Goal: Task Accomplishment & Management: Use online tool/utility

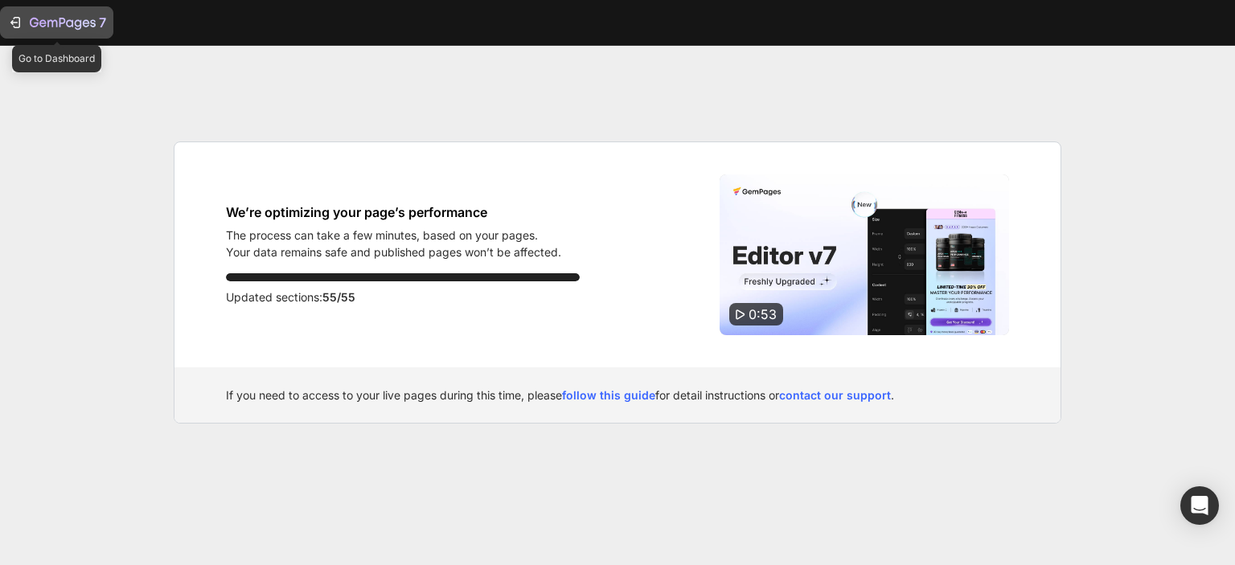
click at [18, 22] on icon "button" at bounding box center [15, 22] width 16 height 16
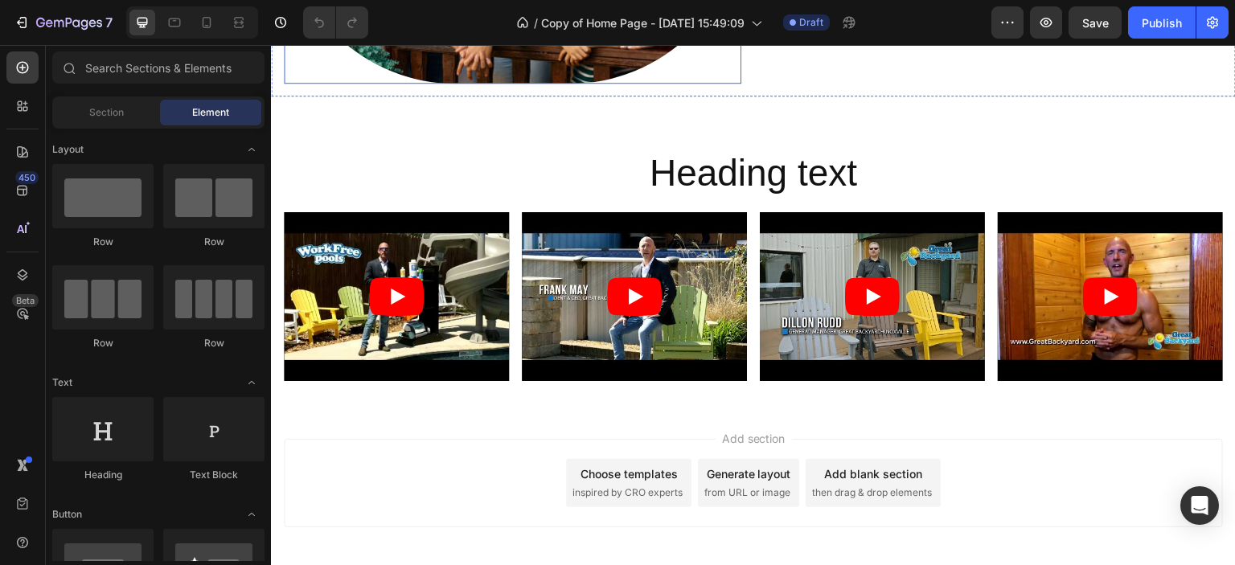
scroll to position [3620, 0]
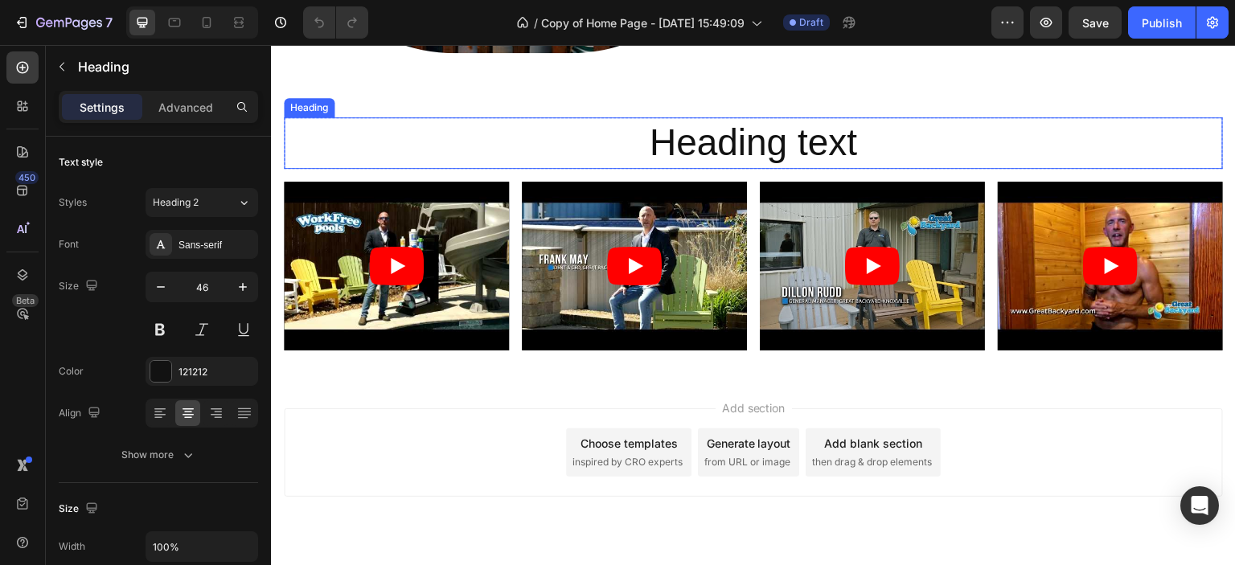
click at [775, 131] on h2 "Heading text" at bounding box center [753, 142] width 939 height 51
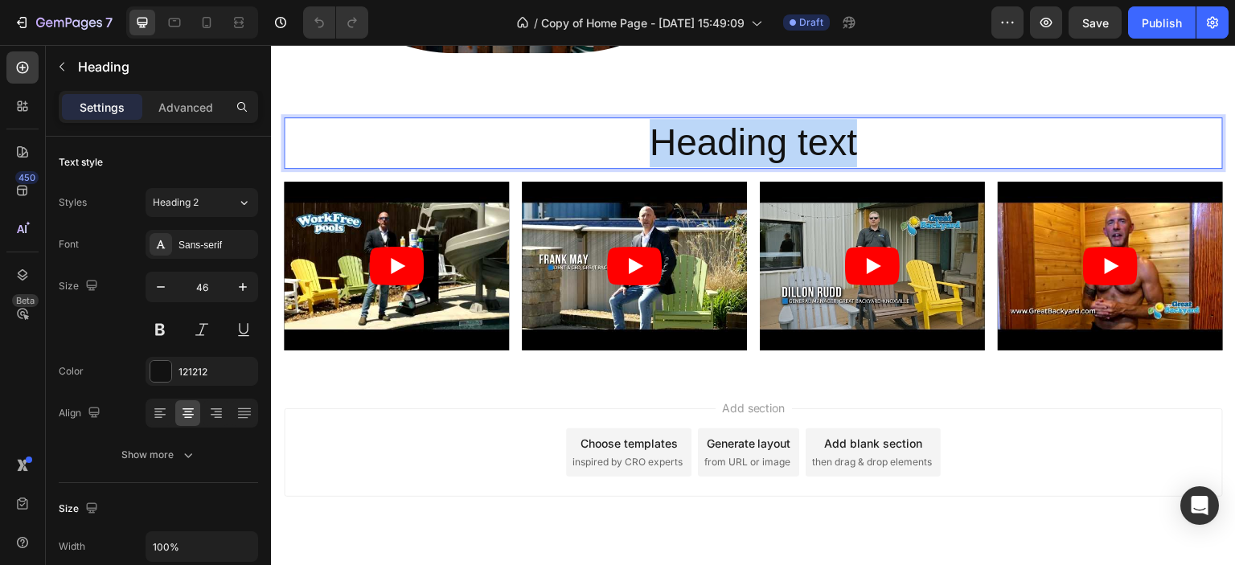
click at [775, 131] on p "Heading text" at bounding box center [754, 143] width 936 height 48
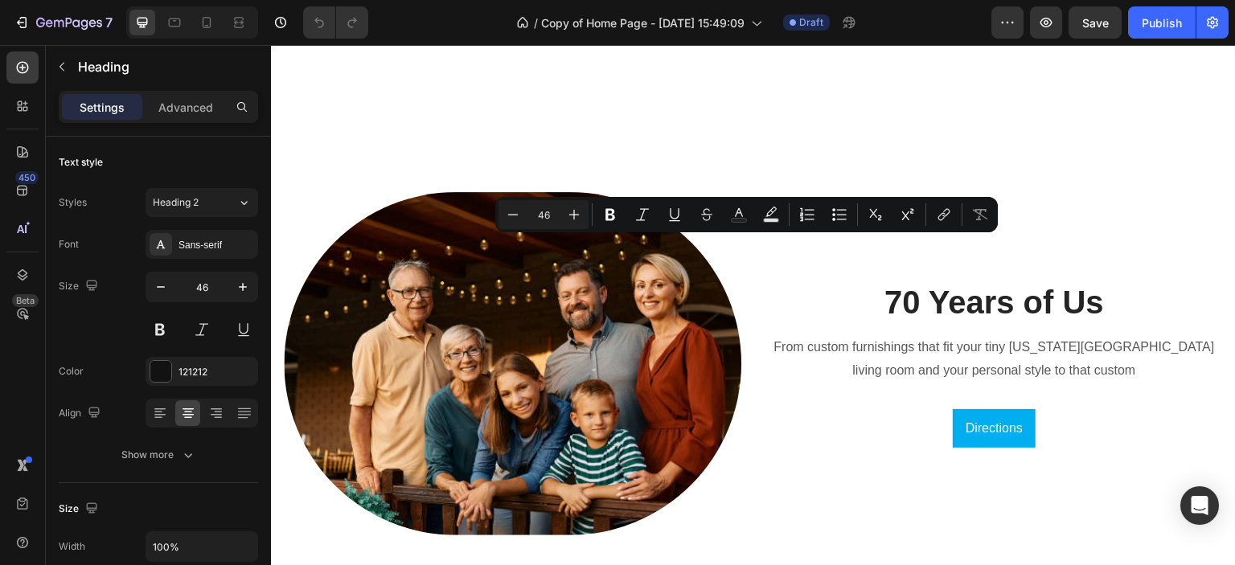
type input "16"
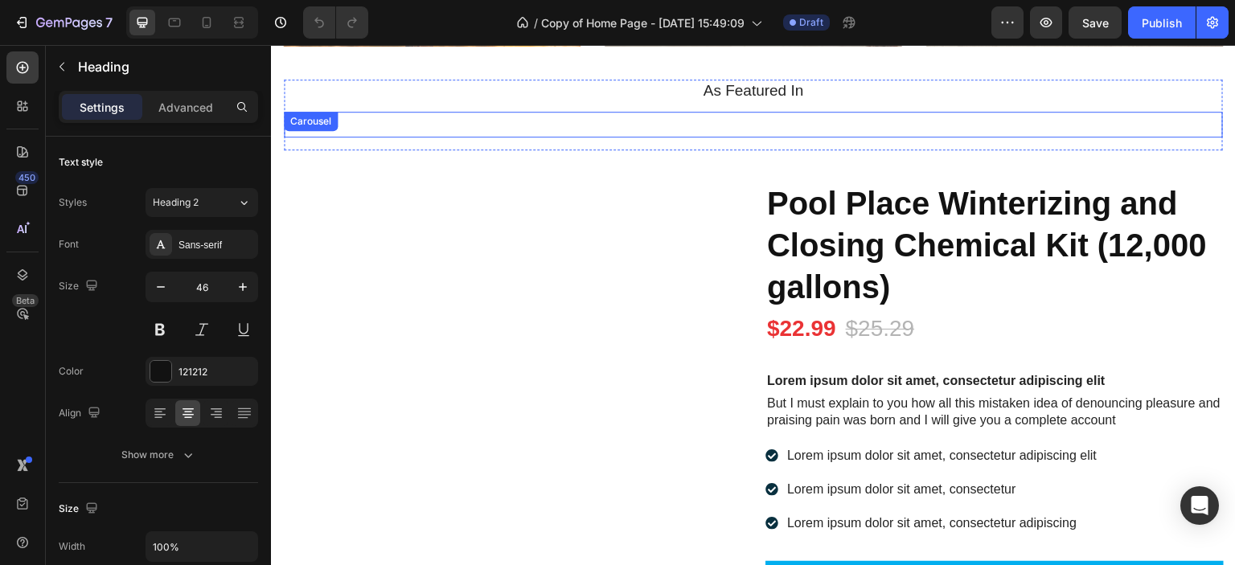
scroll to position [2367, 0]
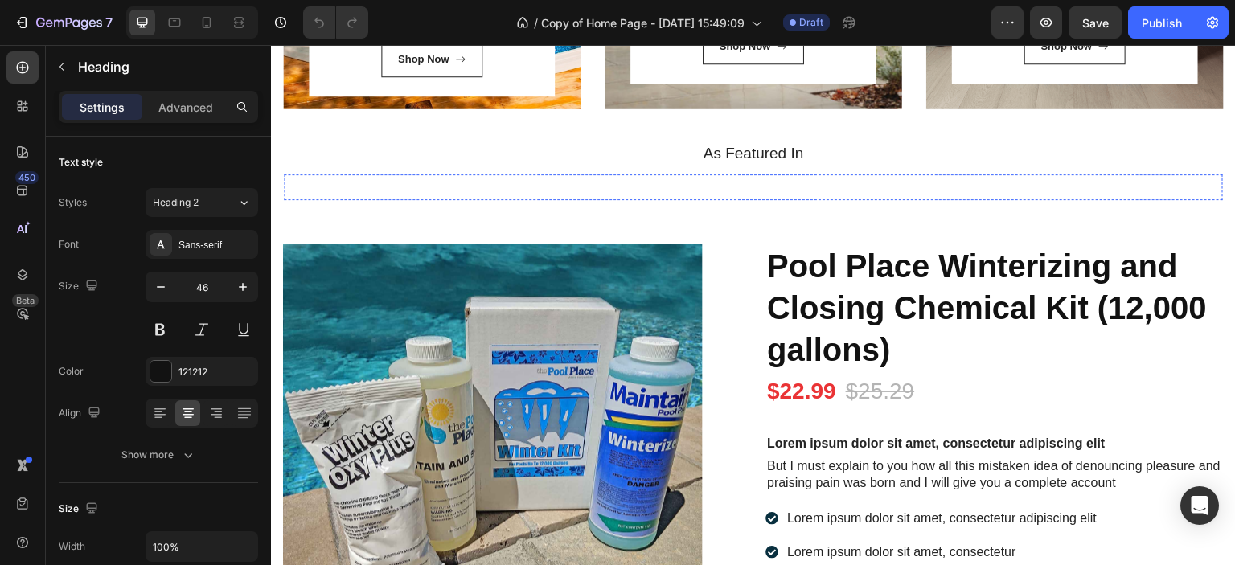
click at [713, 187] on img at bounding box center [747, 187] width 116 height 0
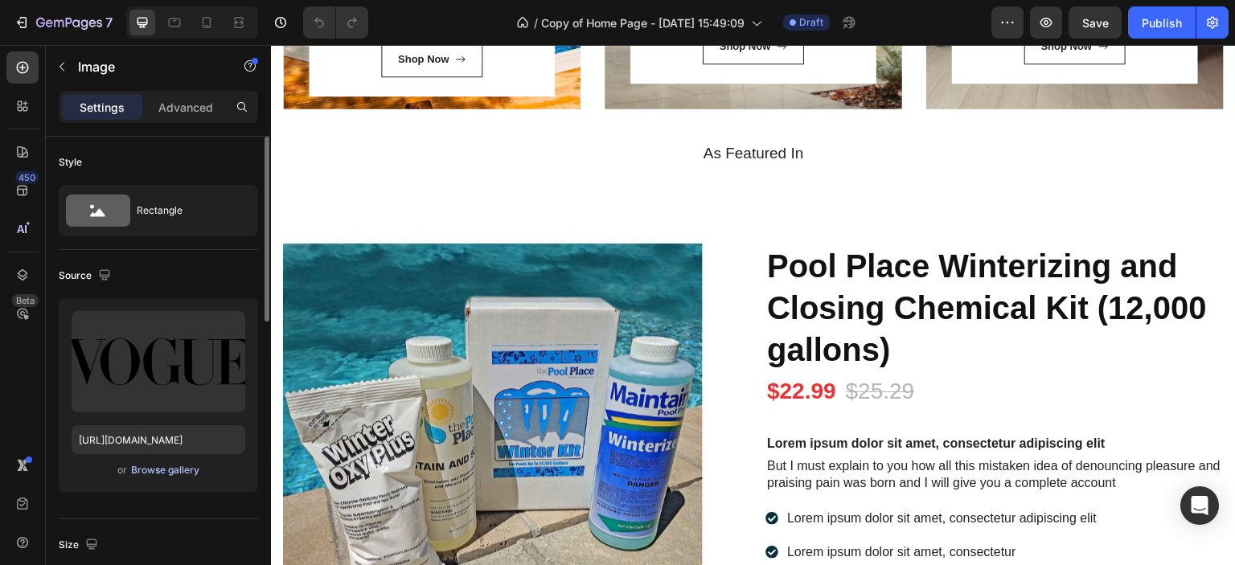
click at [165, 471] on div "Browse gallery" at bounding box center [165, 470] width 68 height 14
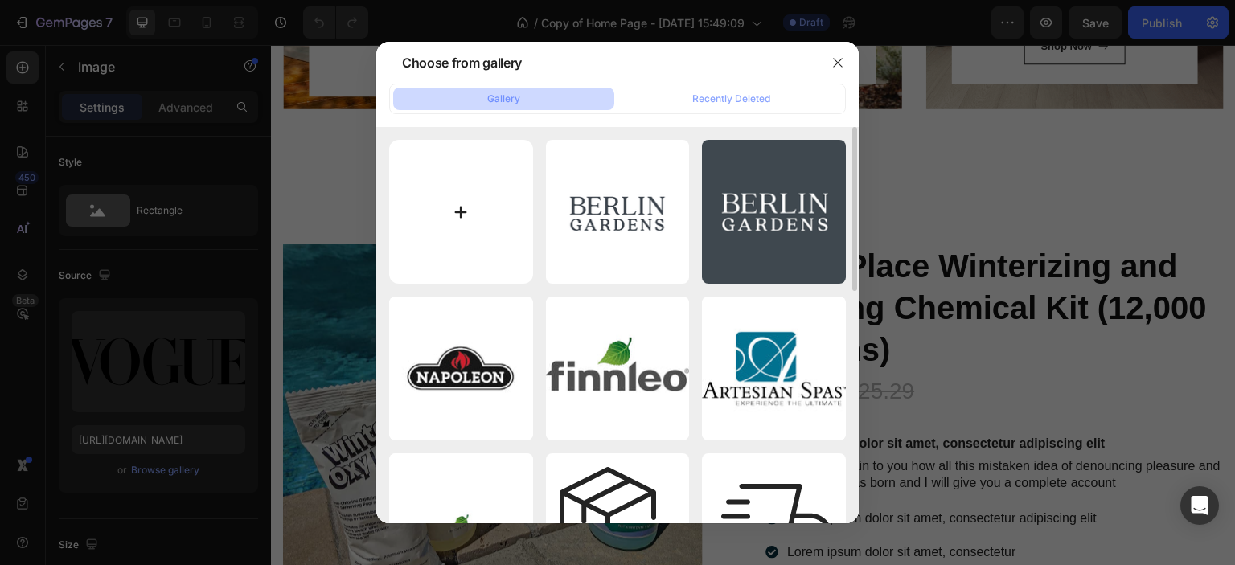
click at [457, 216] on input "file" at bounding box center [461, 212] width 144 height 144
type input "C:\fakepath\ebel-logo.png"
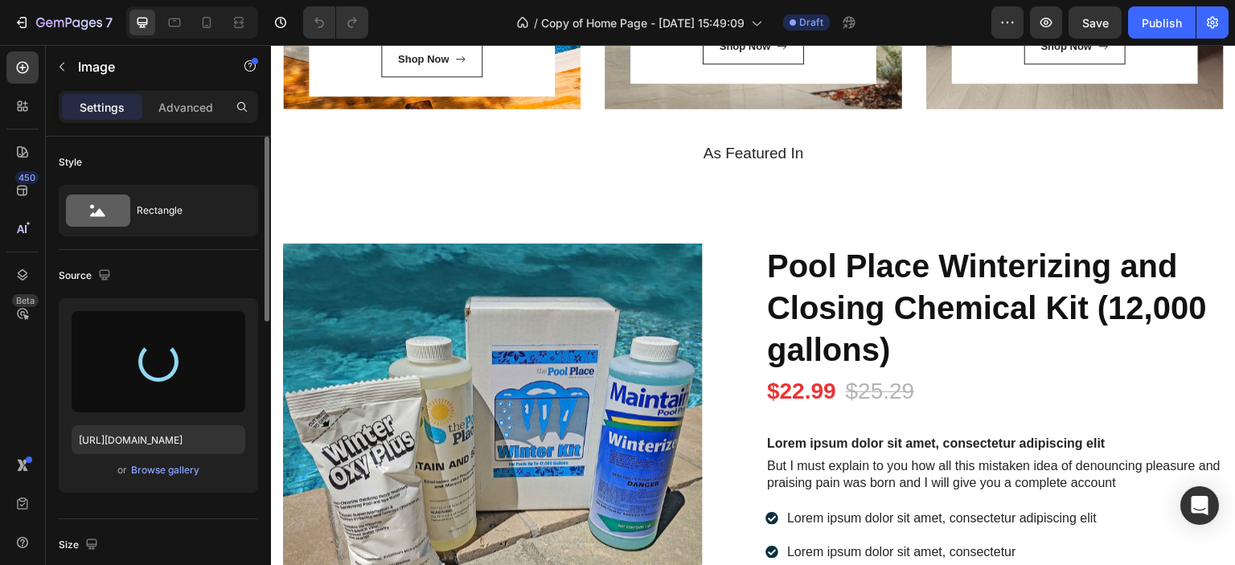
type input "[URL][DOMAIN_NAME]"
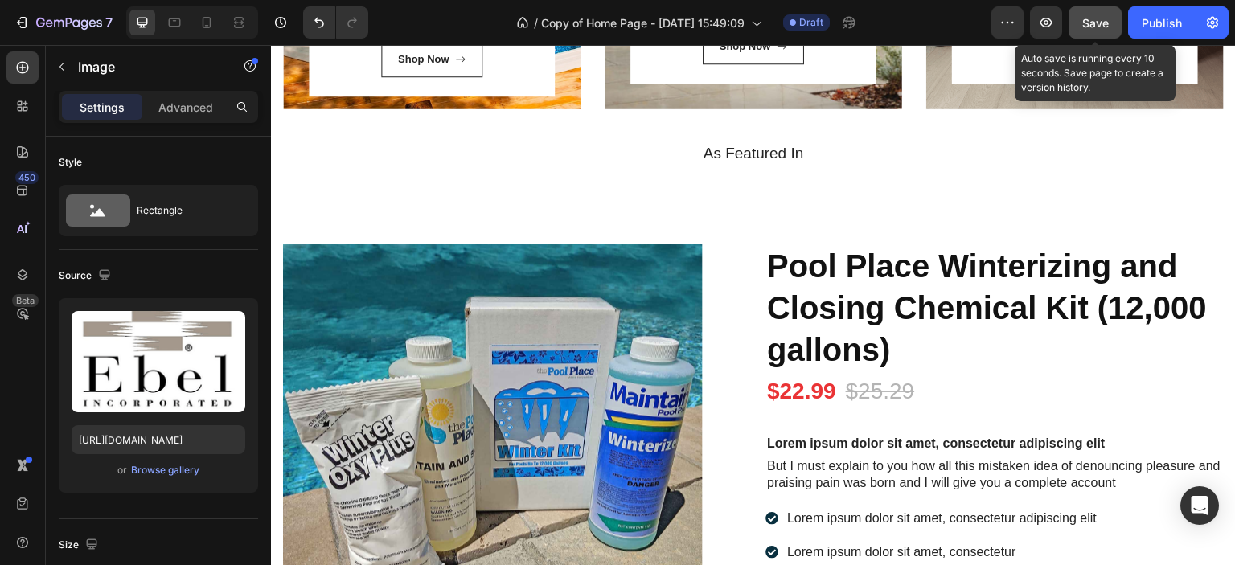
click at [1092, 24] on span "Save" at bounding box center [1096, 23] width 27 height 14
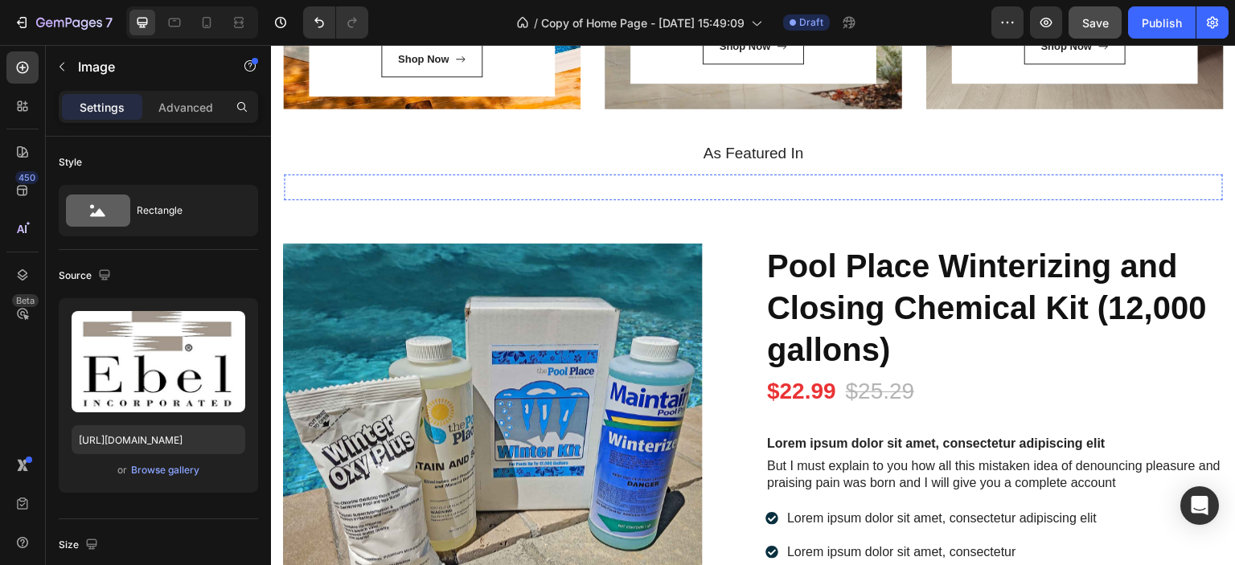
click at [897, 187] on img at bounding box center [882, 187] width 116 height 0
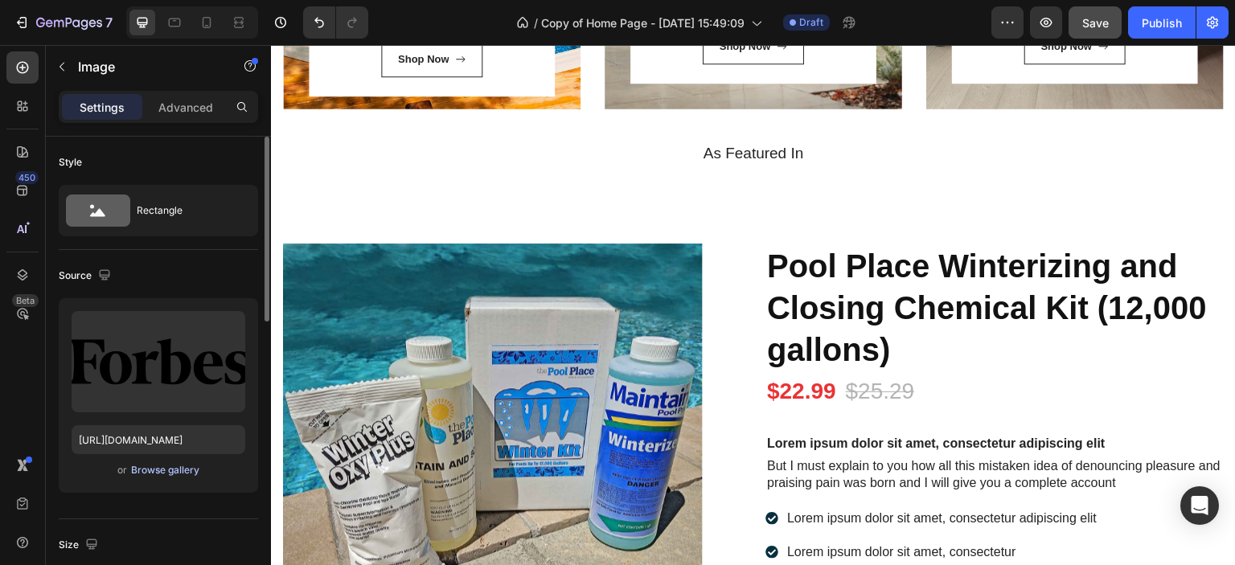
click at [161, 468] on div "Browse gallery" at bounding box center [165, 470] width 68 height 14
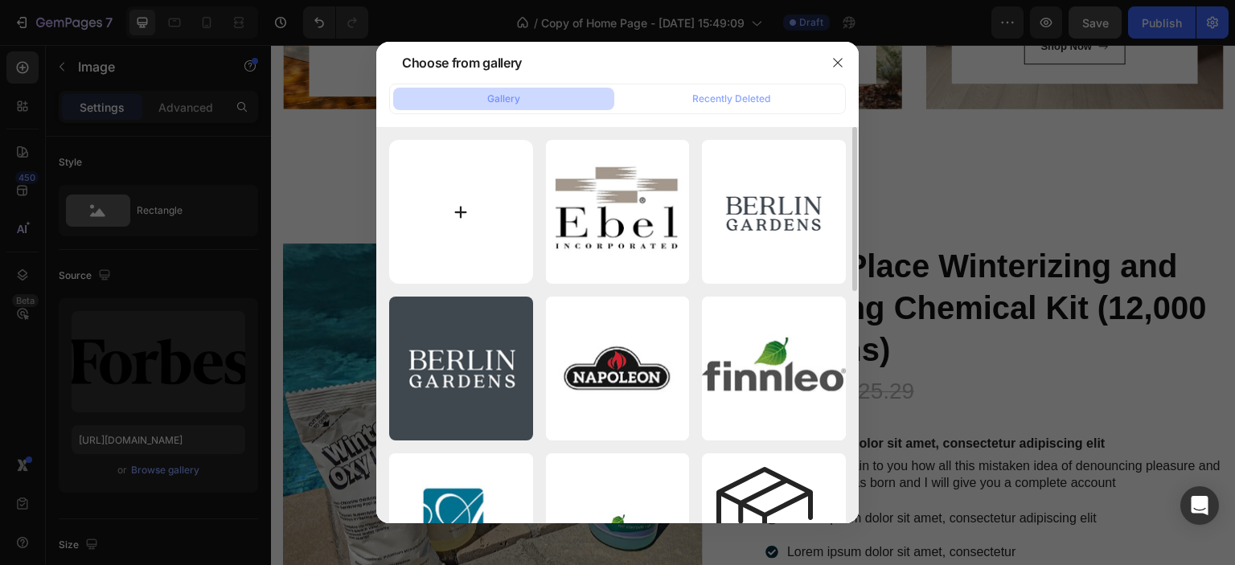
click at [463, 216] on input "file" at bounding box center [461, 212] width 144 height 144
type input "C:\fakepath\[PERSON_NAME].jpg"
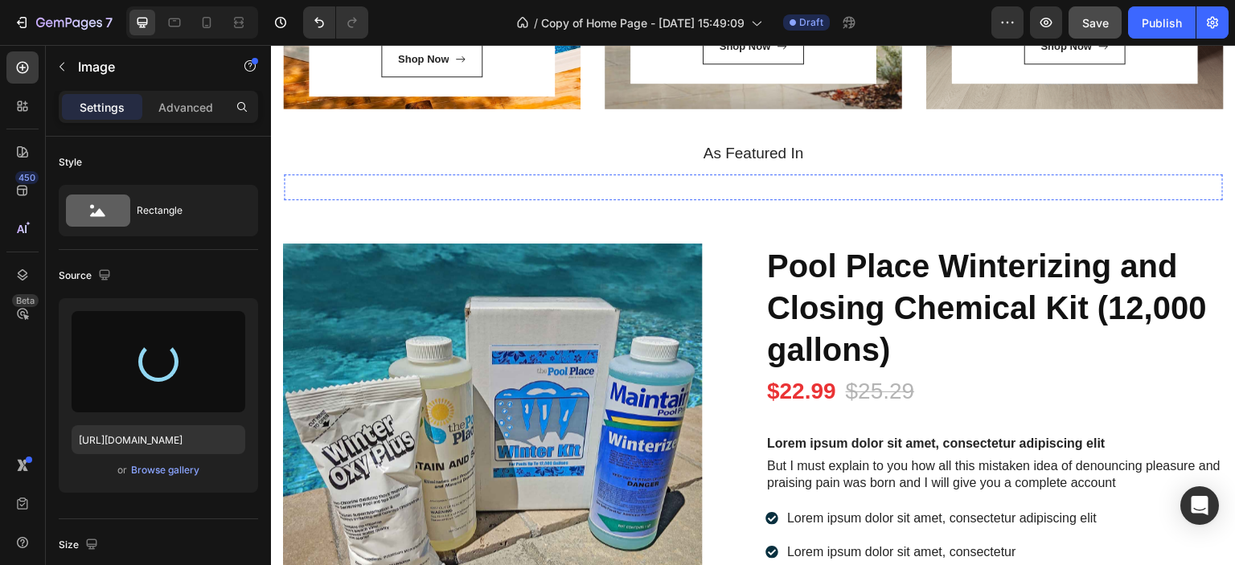
type input "[URL][DOMAIN_NAME]"
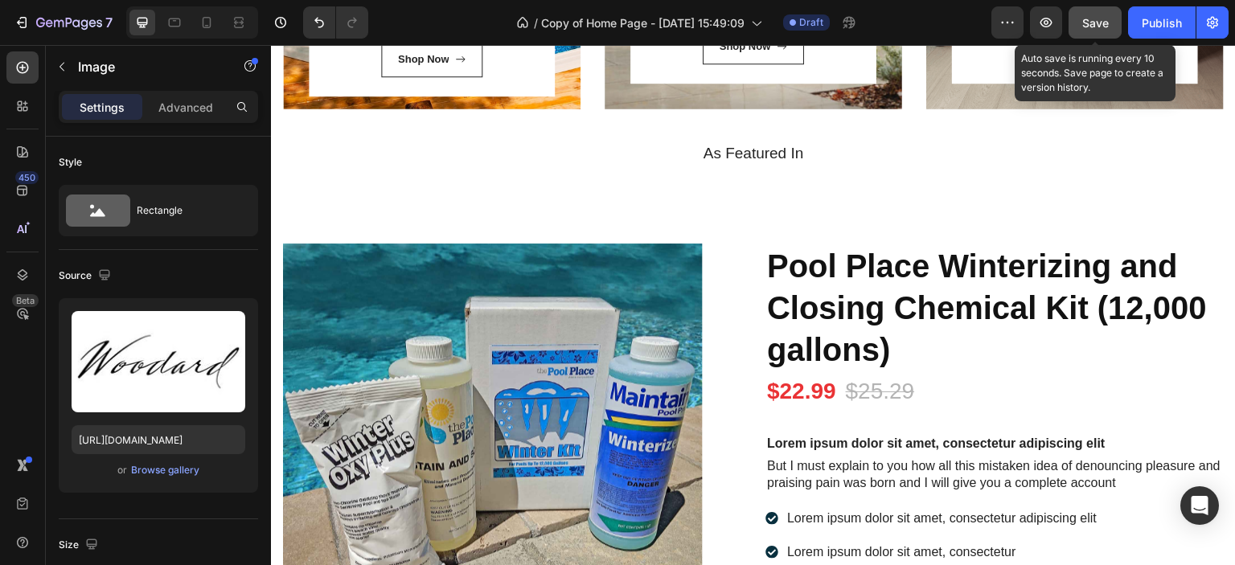
click at [1091, 12] on button "Save" at bounding box center [1095, 22] width 53 height 32
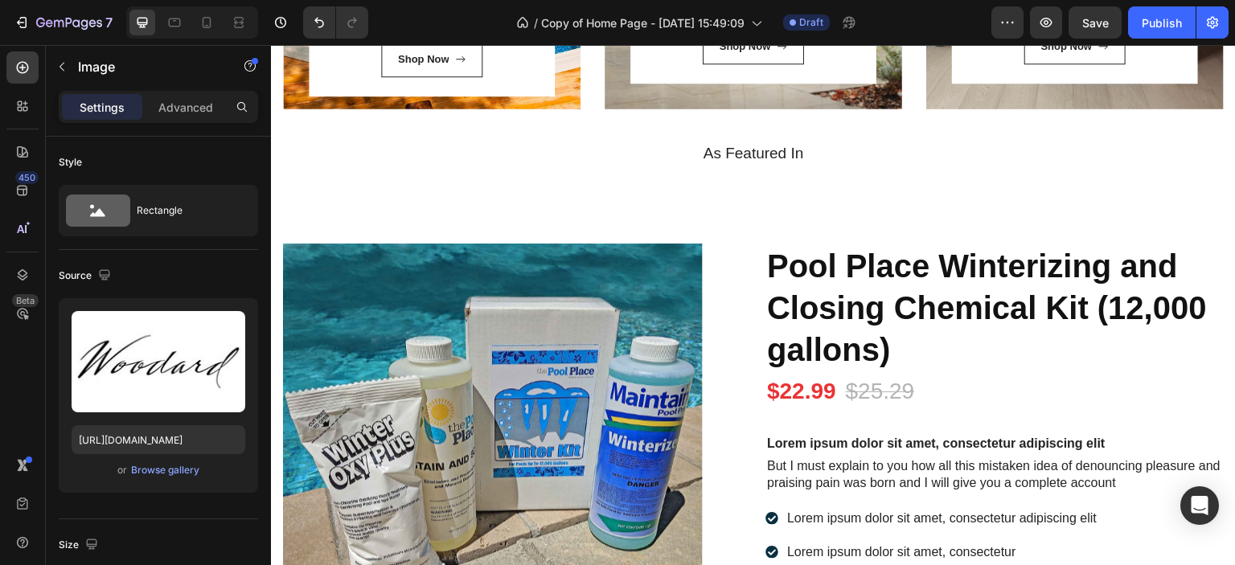
click at [1009, 187] on img at bounding box center [1018, 187] width 116 height 0
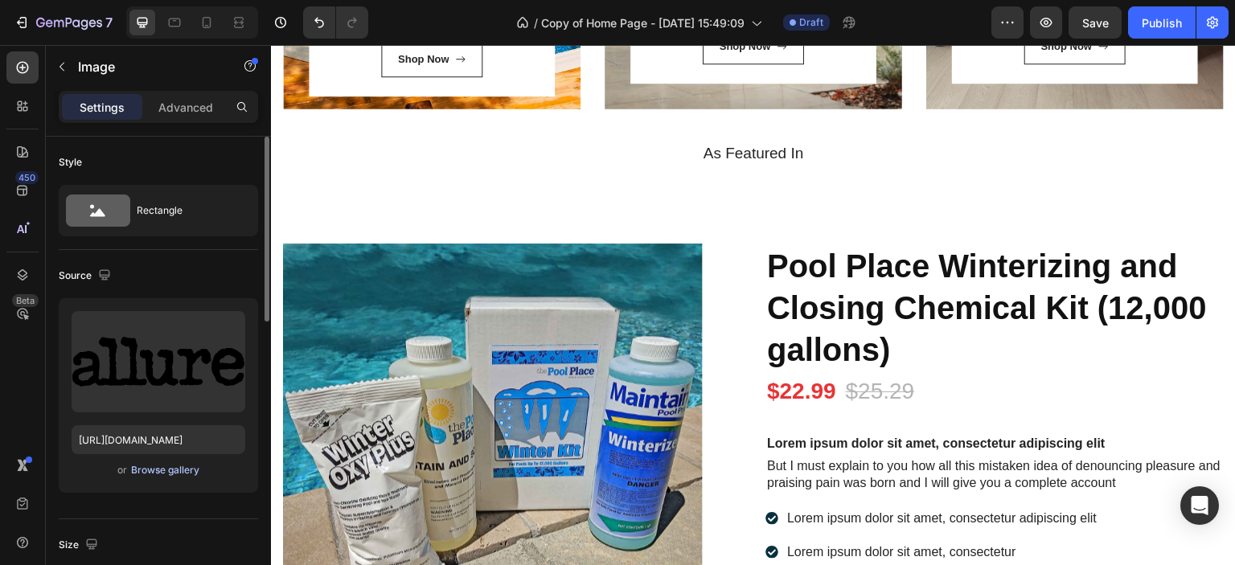
click at [172, 469] on div "Browse gallery" at bounding box center [165, 470] width 68 height 14
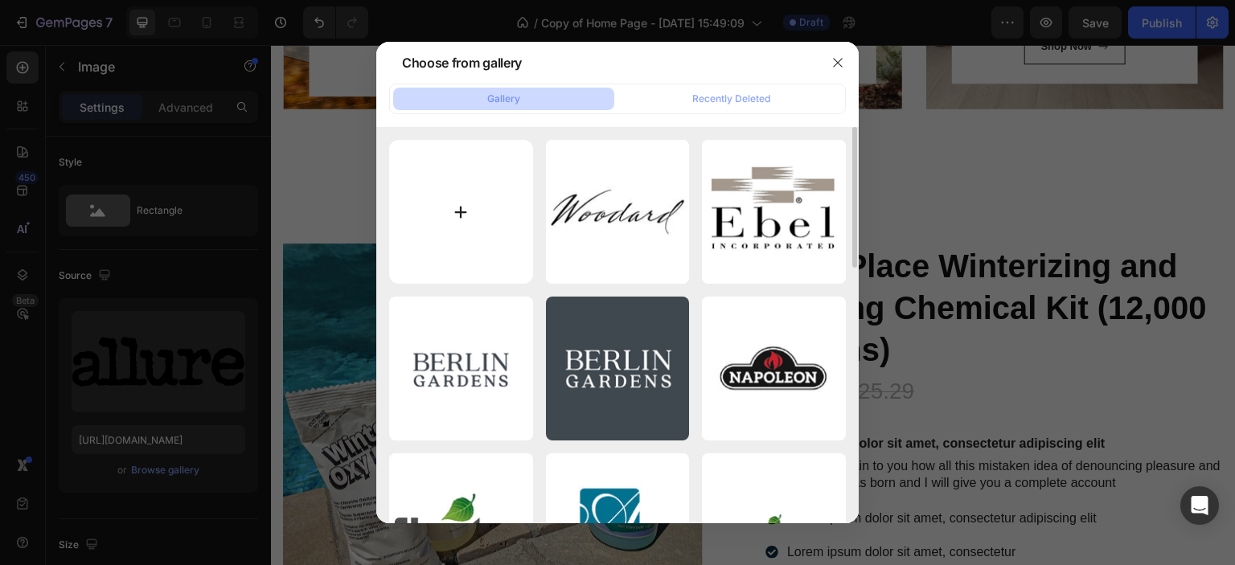
click at [457, 212] on input "file" at bounding box center [461, 212] width 144 height 144
click at [467, 202] on input "file" at bounding box center [461, 212] width 144 height 144
type input "C:\fakepath\platinum-spas-logo-600.png"
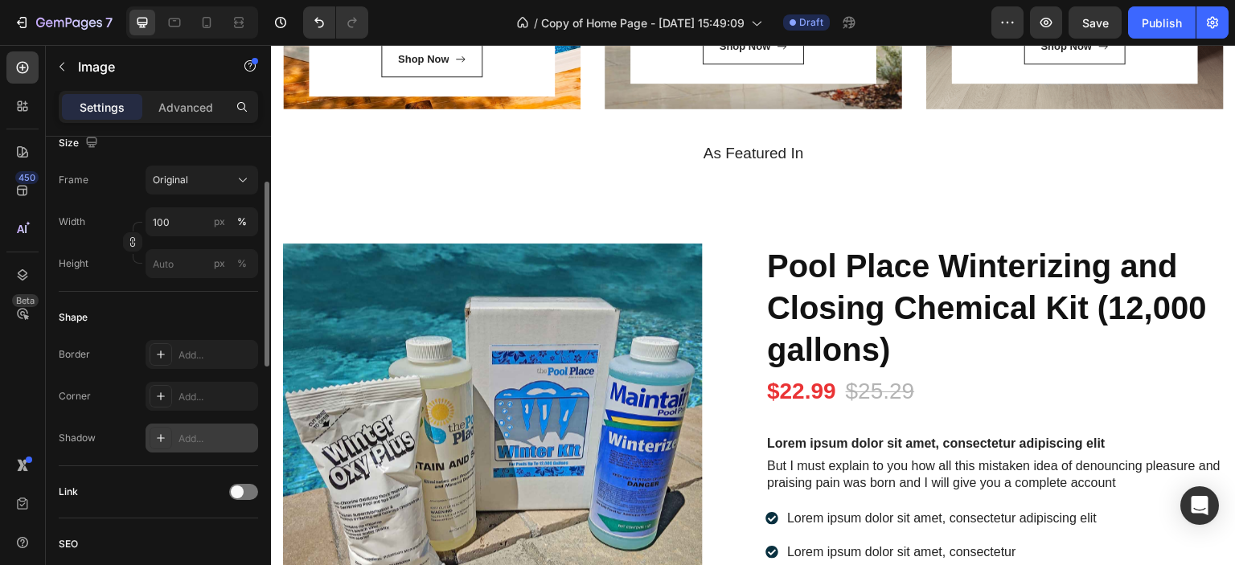
scroll to position [322, 0]
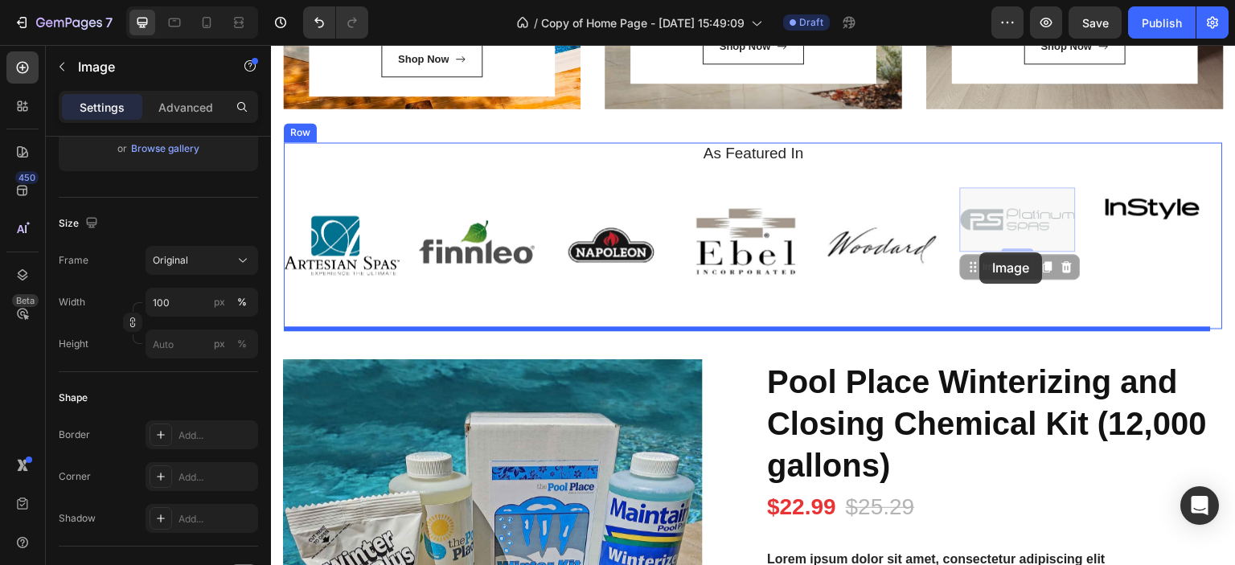
drag, startPoint x: 989, startPoint y: 191, endPoint x: 980, endPoint y: 253, distance: 62.5
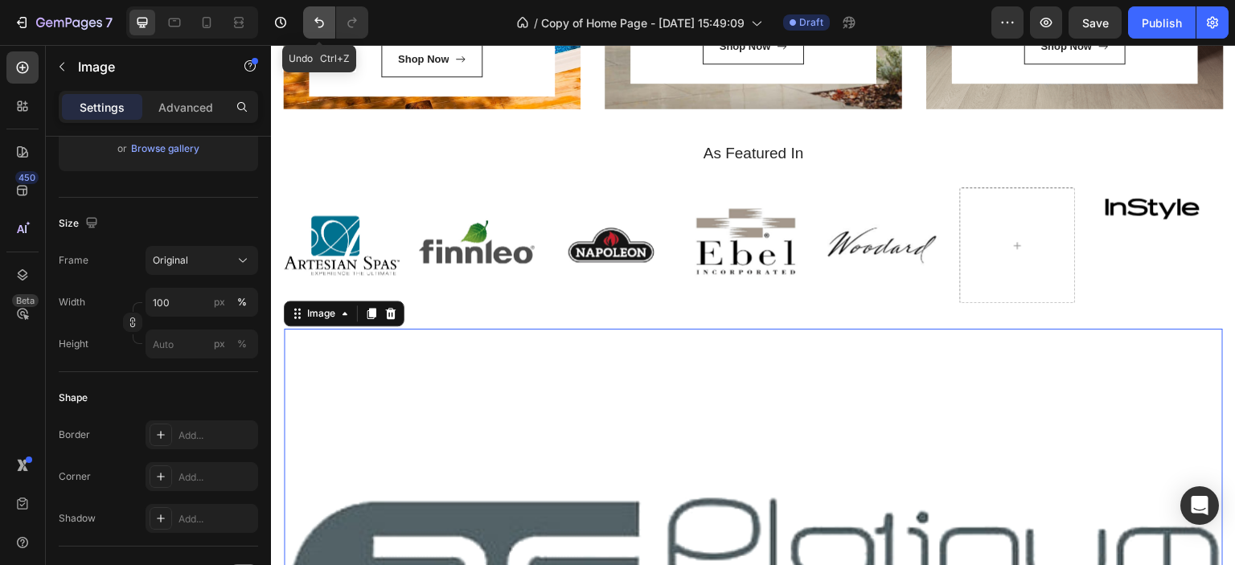
click at [317, 18] on icon "Undo/Redo" at bounding box center [319, 23] width 10 height 10
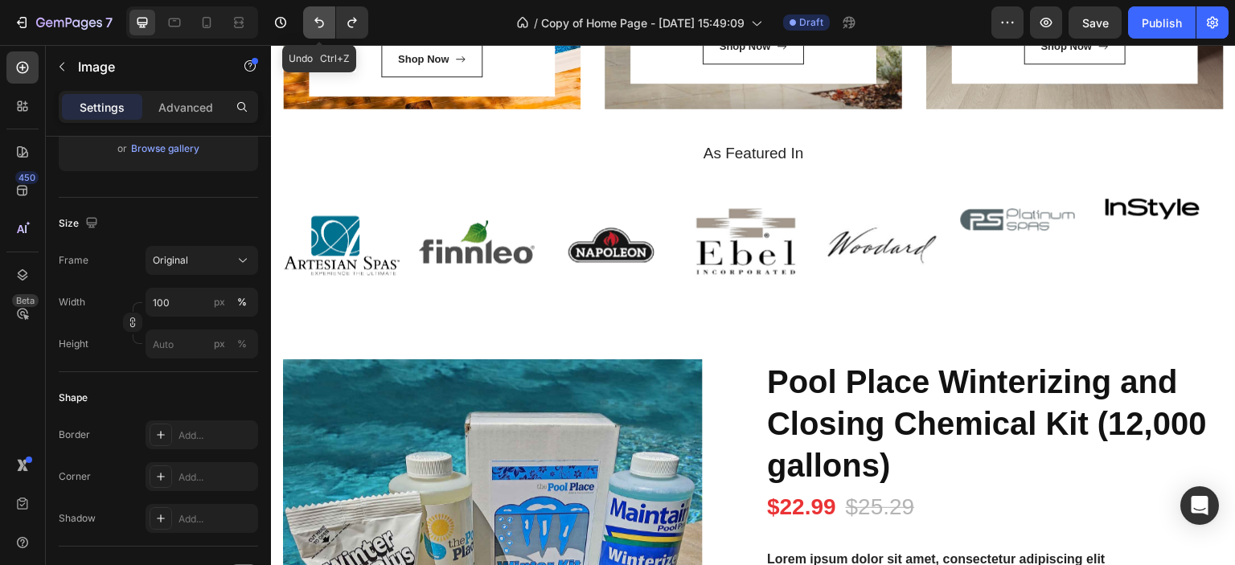
click at [310, 19] on button "Undo/Redo" at bounding box center [319, 22] width 32 height 32
click at [317, 23] on icon "Undo/Redo" at bounding box center [319, 23] width 10 height 10
type input "[URL][DOMAIN_NAME]"
click at [997, 217] on img at bounding box center [1018, 208] width 116 height 43
click at [1009, 203] on img at bounding box center [1018, 208] width 116 height 43
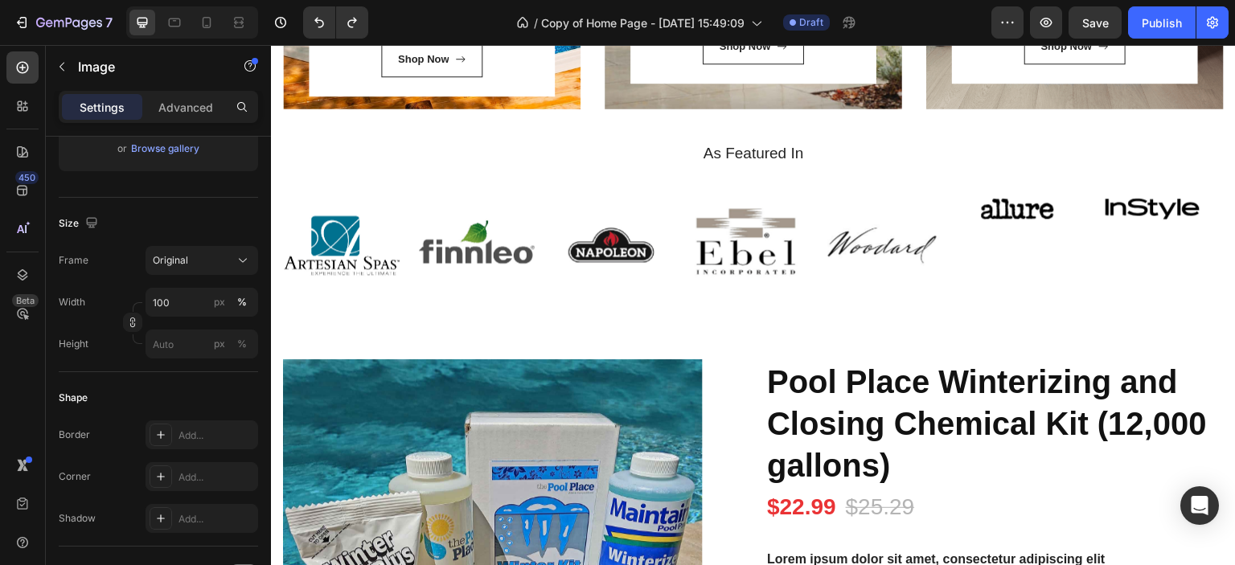
click at [997, 208] on img at bounding box center [1018, 208] width 116 height 43
drag, startPoint x: 997, startPoint y: 208, endPoint x: 978, endPoint y: 213, distance: 19.1
click at [996, 207] on img at bounding box center [1018, 208] width 116 height 43
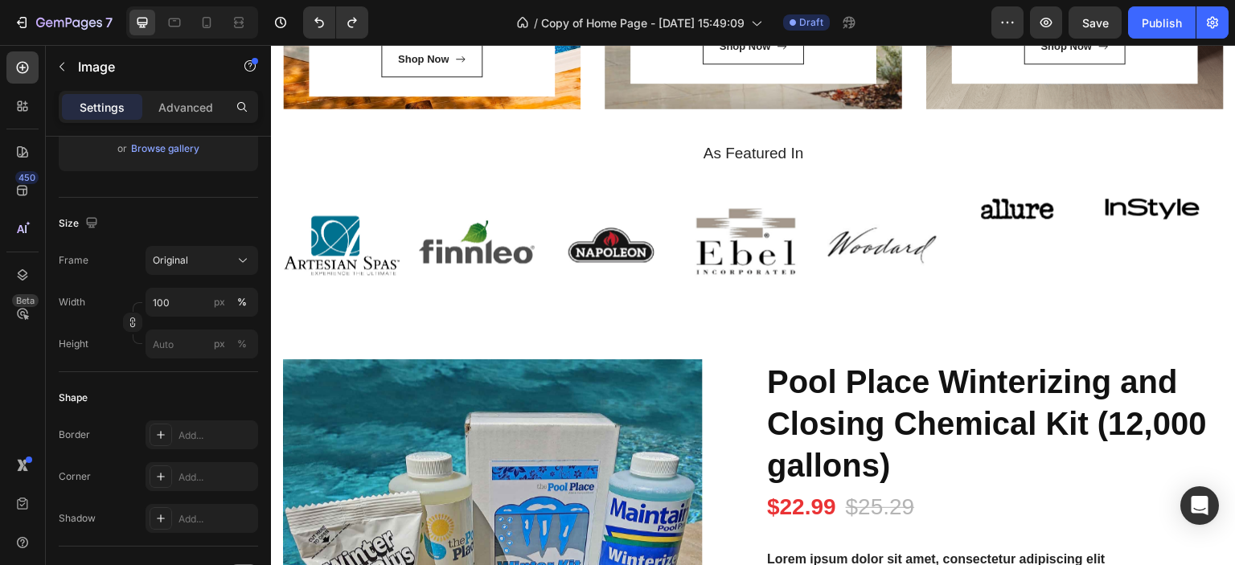
drag, startPoint x: 969, startPoint y: 215, endPoint x: 979, endPoint y: 216, distance: 9.7
click at [974, 212] on img at bounding box center [1018, 208] width 116 height 43
click at [1005, 208] on img at bounding box center [1018, 208] width 116 height 43
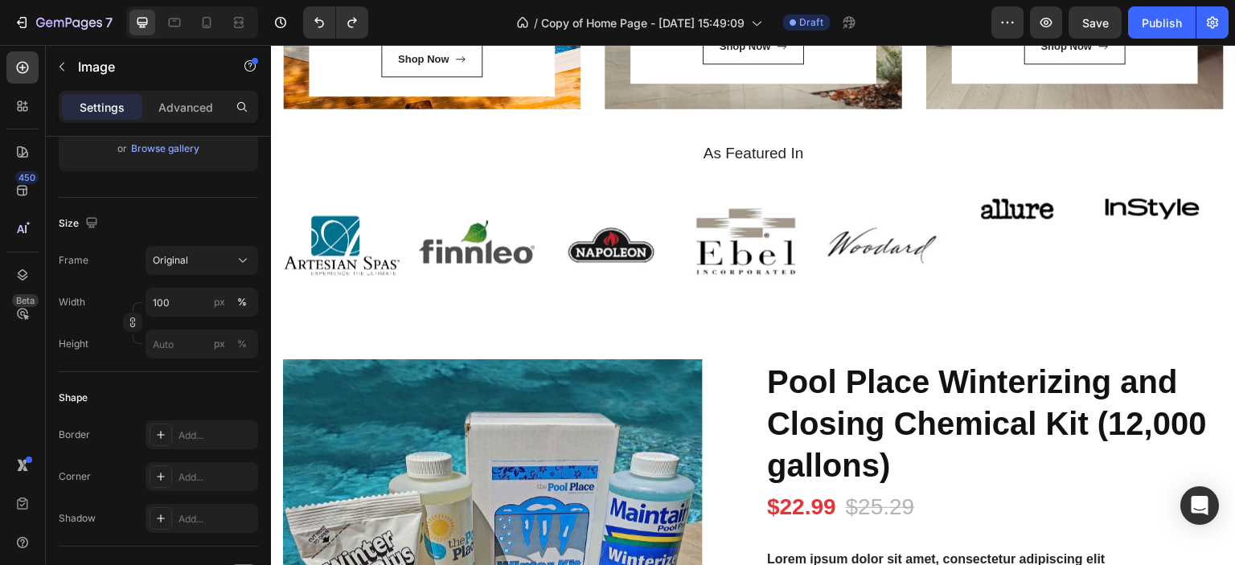
click at [1005, 208] on img at bounding box center [1018, 208] width 116 height 43
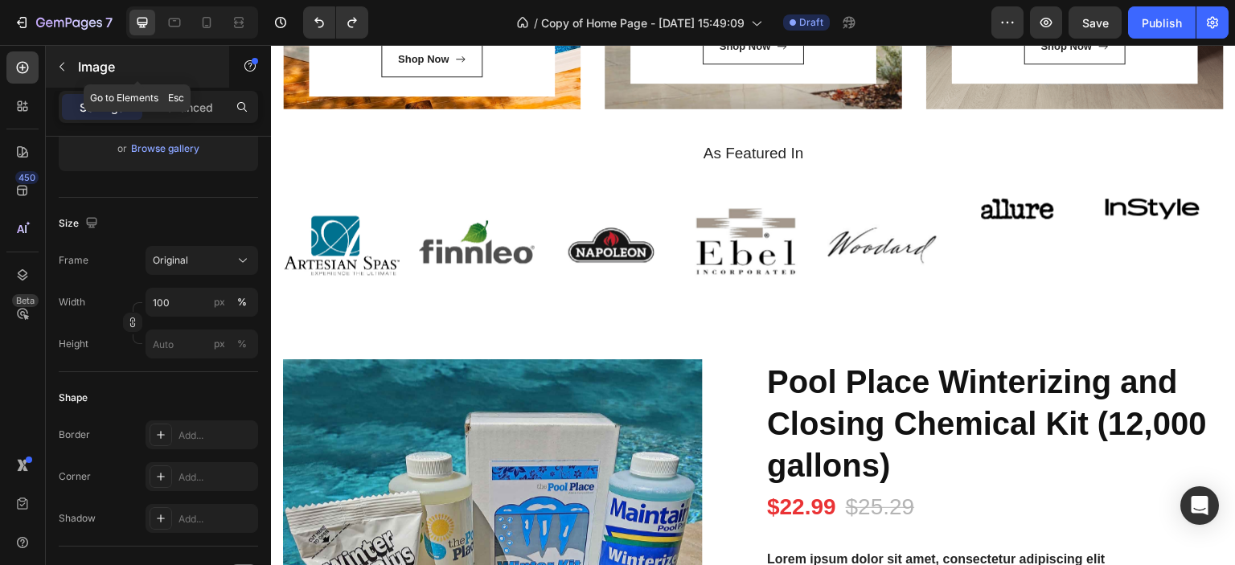
click at [57, 68] on icon "button" at bounding box center [61, 66] width 13 height 13
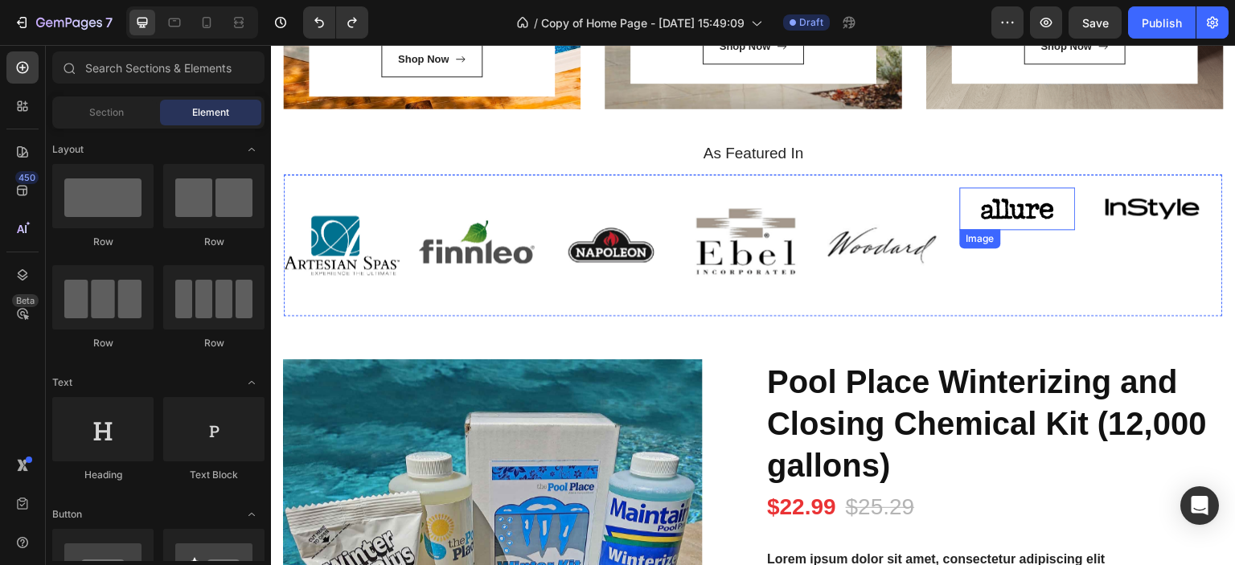
click at [999, 212] on img at bounding box center [1018, 208] width 116 height 43
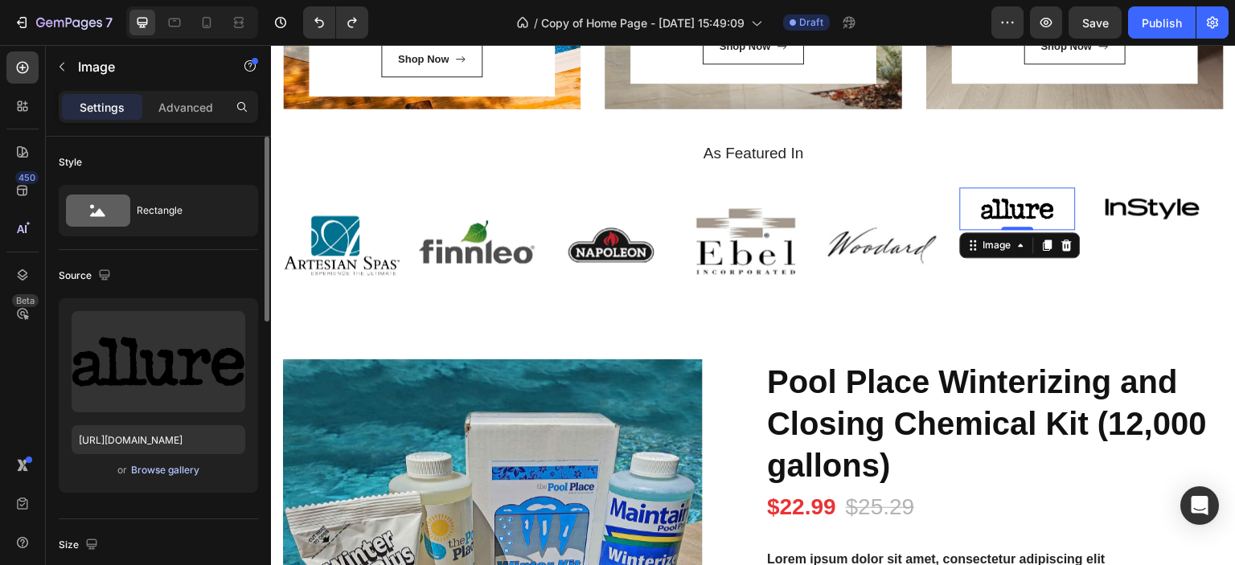
click at [162, 470] on div "Browse gallery" at bounding box center [165, 470] width 68 height 14
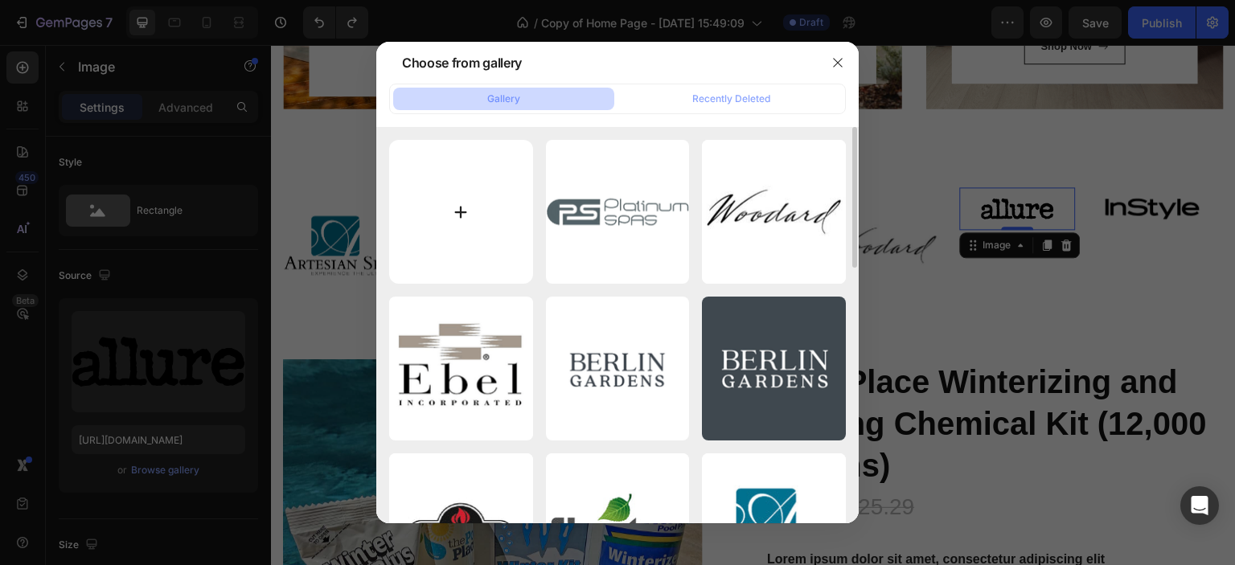
click at [460, 206] on input "file" at bounding box center [461, 212] width 144 height 144
type input "C:\fakepath\Platinum spa.jpg"
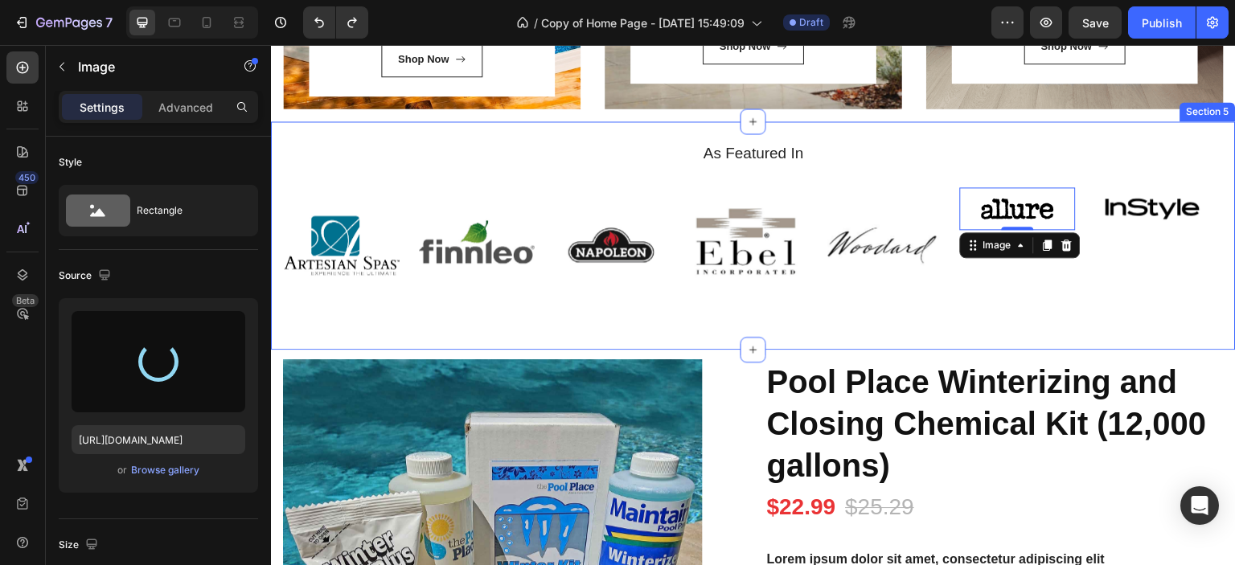
type input "[URL][DOMAIN_NAME]"
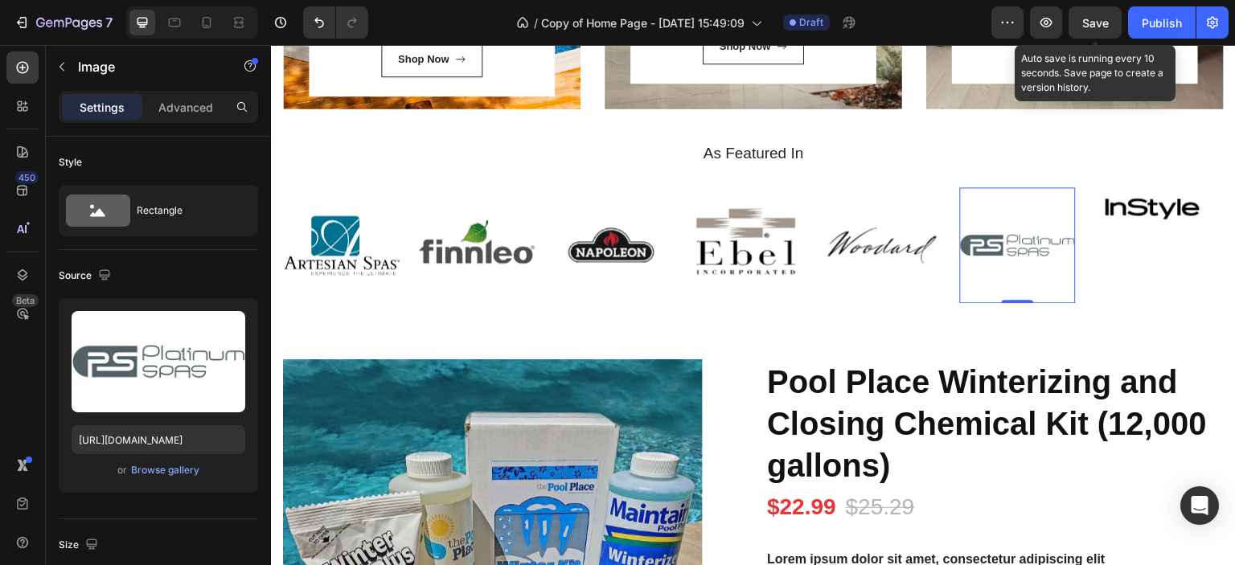
click at [1100, 16] on span "Save" at bounding box center [1096, 23] width 27 height 14
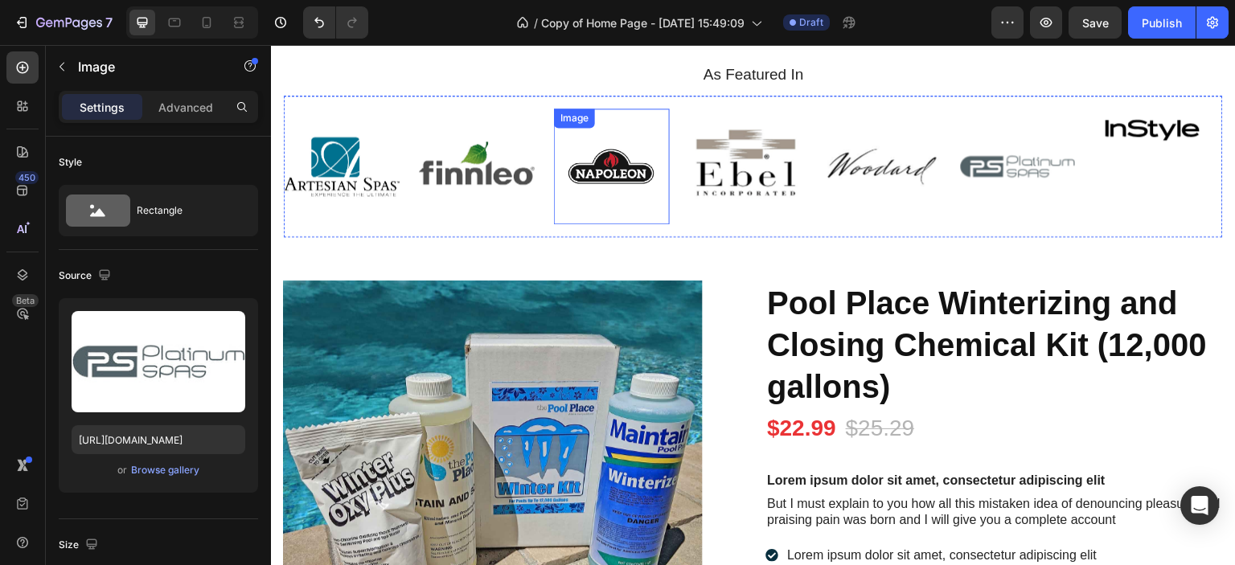
scroll to position [2448, 0]
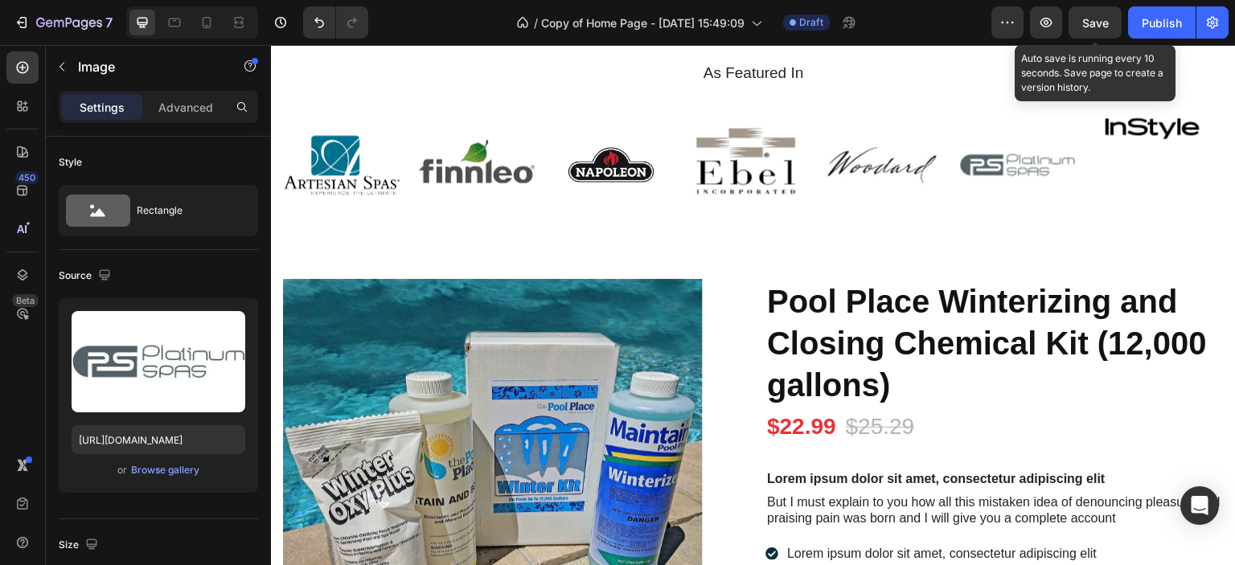
click at [1104, 19] on span "Save" at bounding box center [1096, 23] width 27 height 14
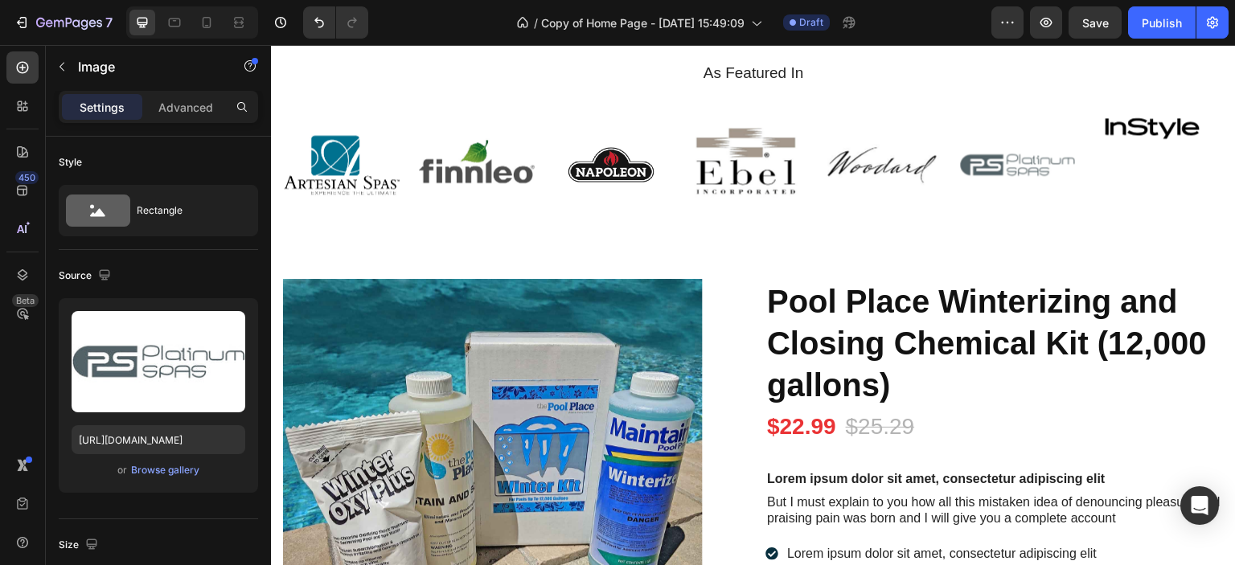
click at [987, 162] on img at bounding box center [1018, 165] width 116 height 116
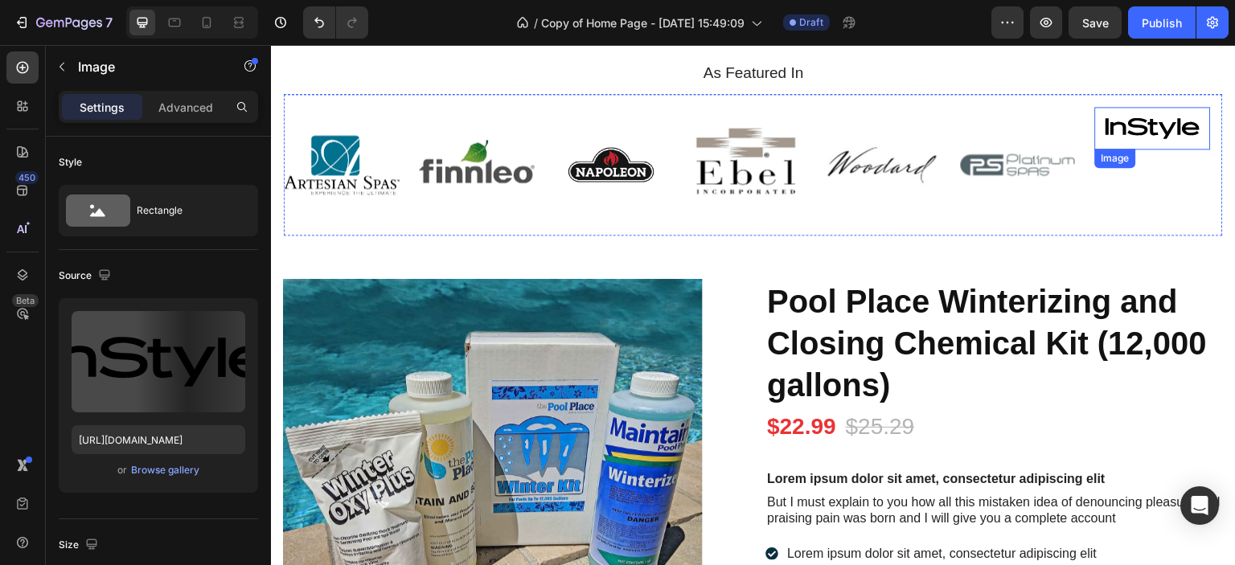
click at [1127, 134] on img at bounding box center [1154, 128] width 116 height 43
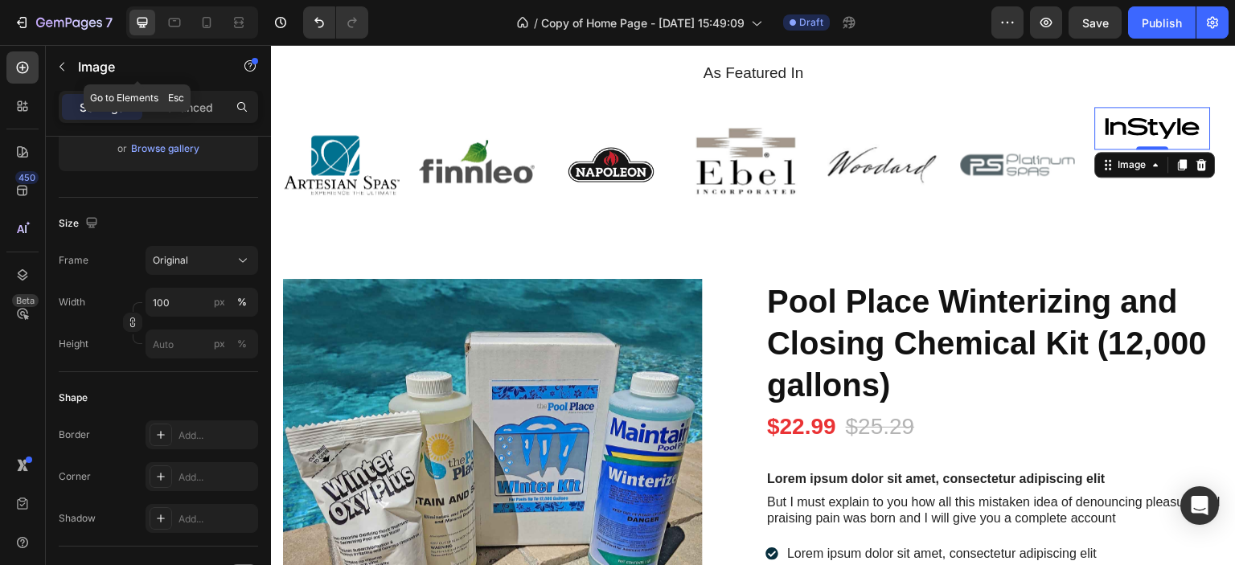
click at [61, 66] on icon "button" at bounding box center [61, 66] width 13 height 13
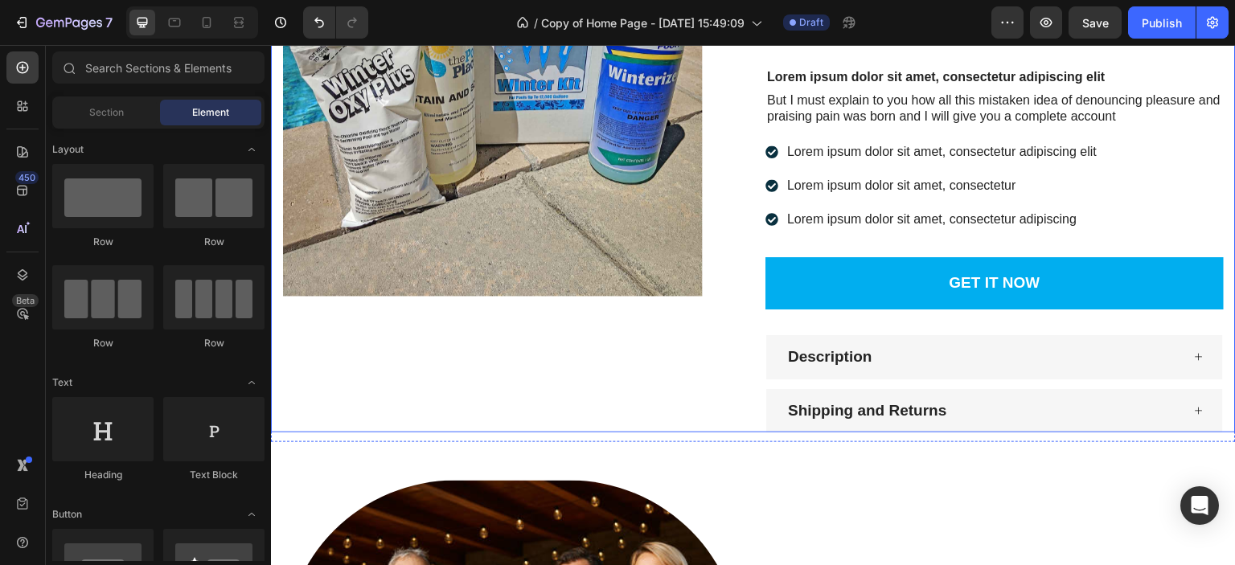
scroll to position [3413, 0]
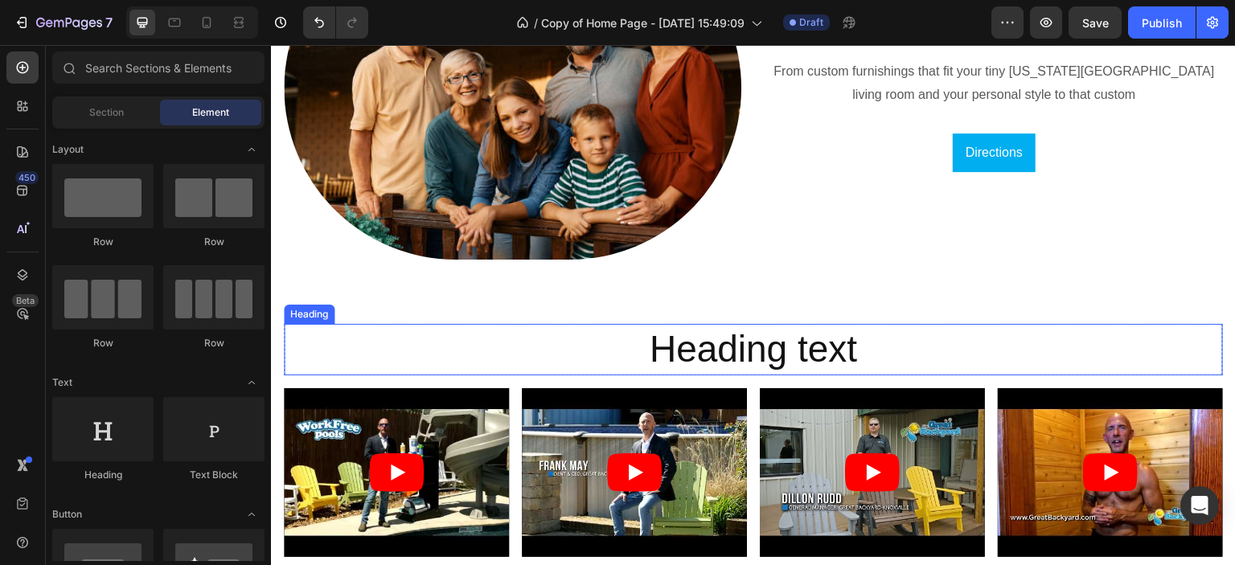
click at [816, 339] on h2 "Heading text" at bounding box center [753, 349] width 939 height 51
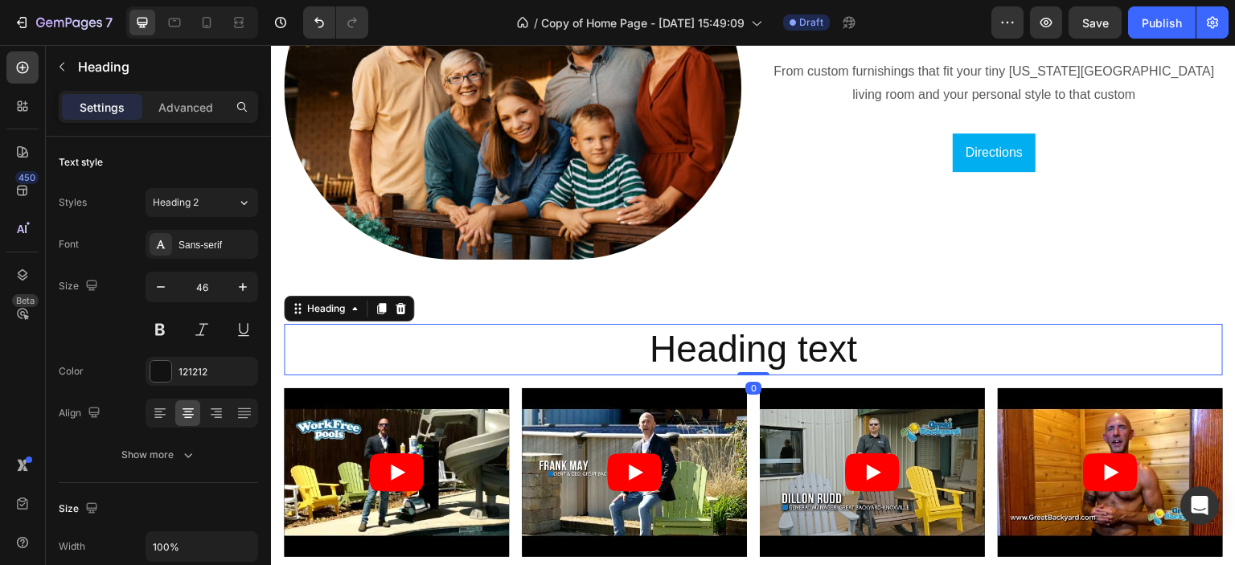
click at [816, 339] on h2 "Heading text" at bounding box center [753, 349] width 939 height 51
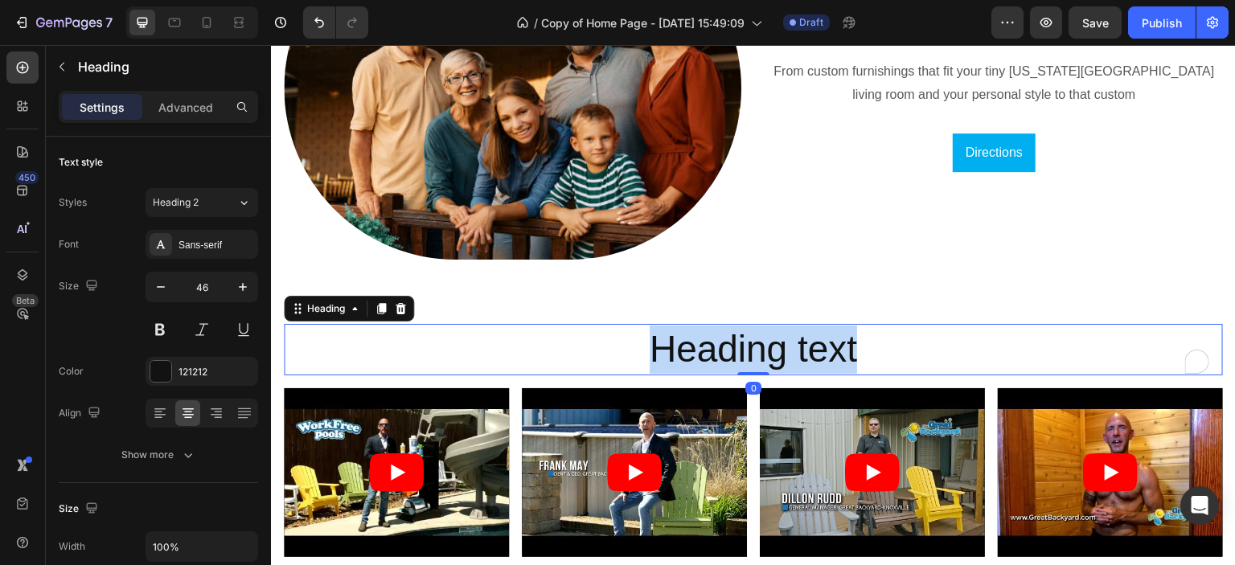
click at [816, 339] on p "Heading text" at bounding box center [754, 350] width 936 height 48
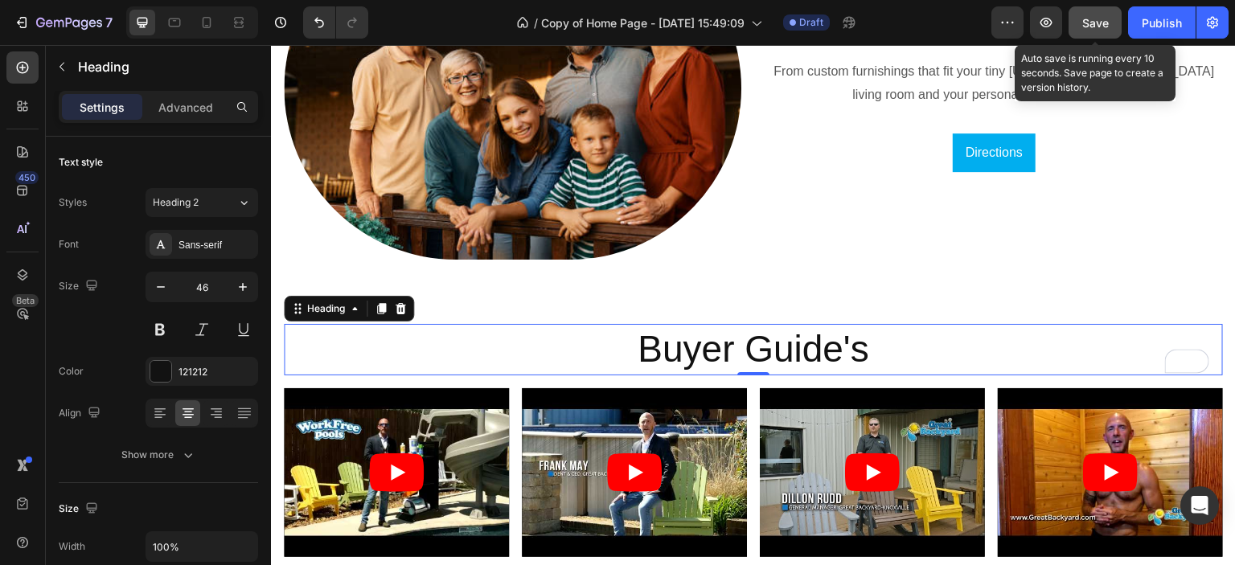
click at [1101, 11] on button "Save" at bounding box center [1095, 22] width 53 height 32
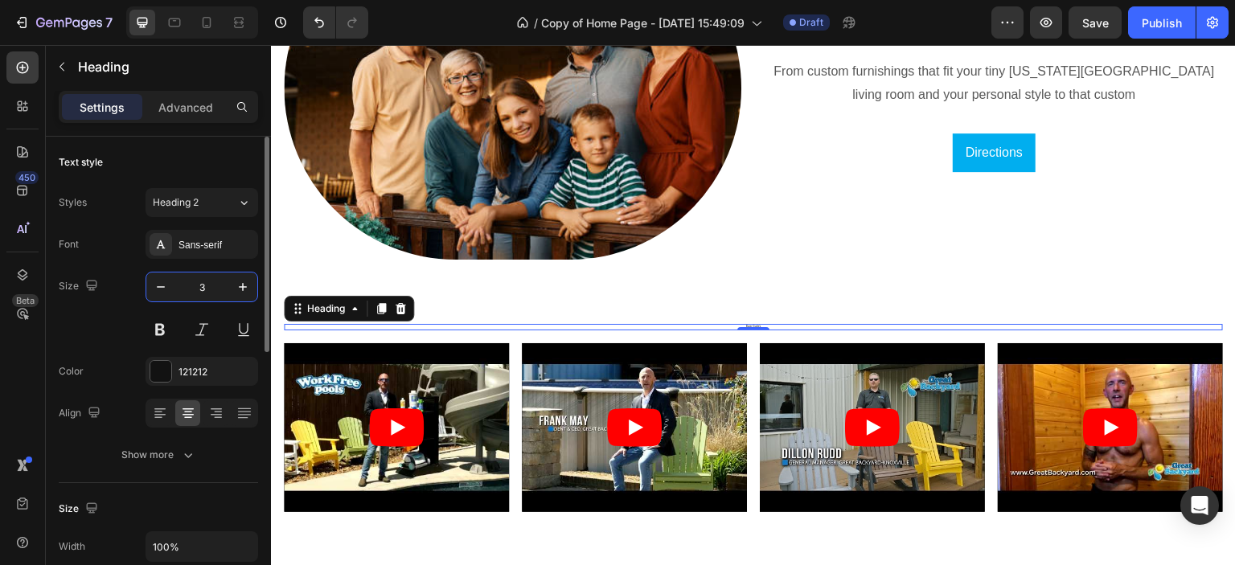
type input "36"
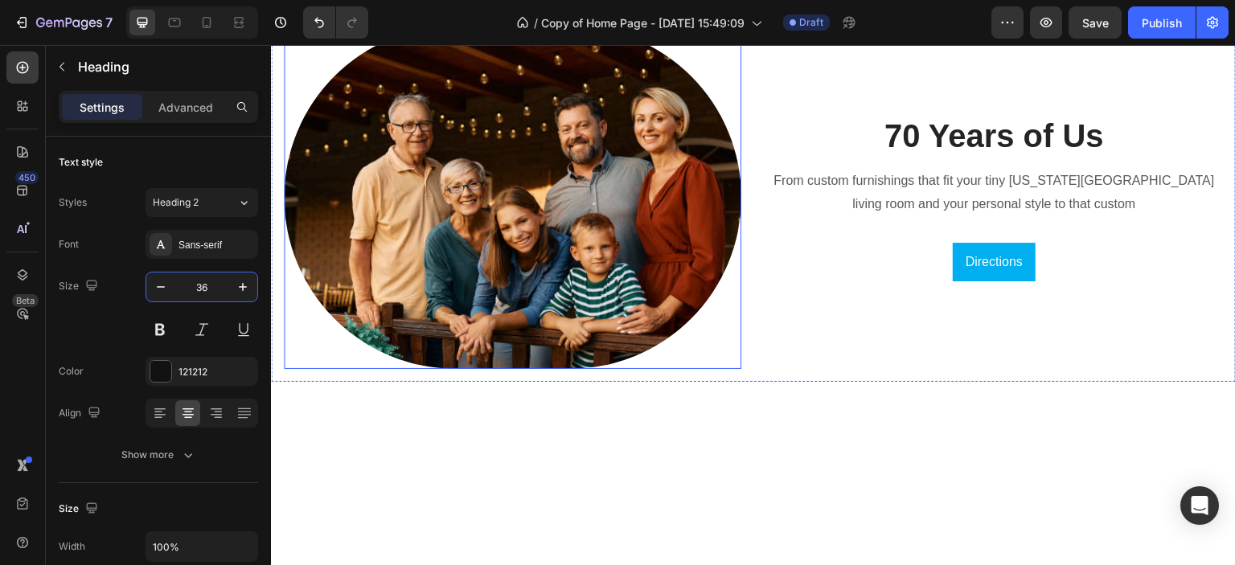
scroll to position [2930, 0]
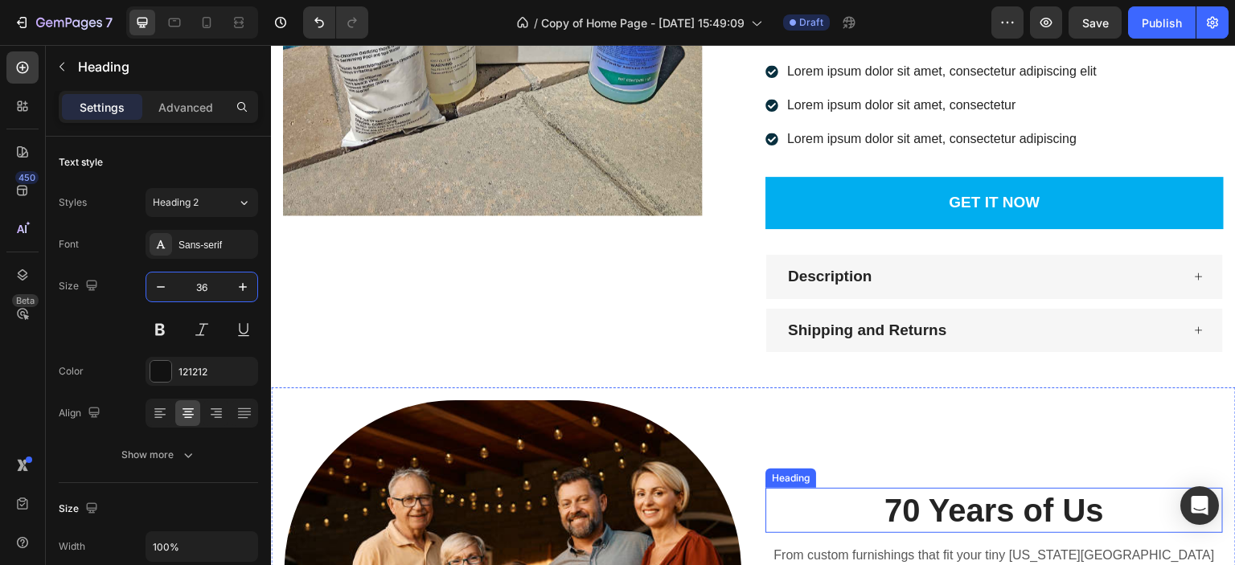
click at [874, 519] on h2 "70 Years of Us" at bounding box center [995, 510] width 458 height 45
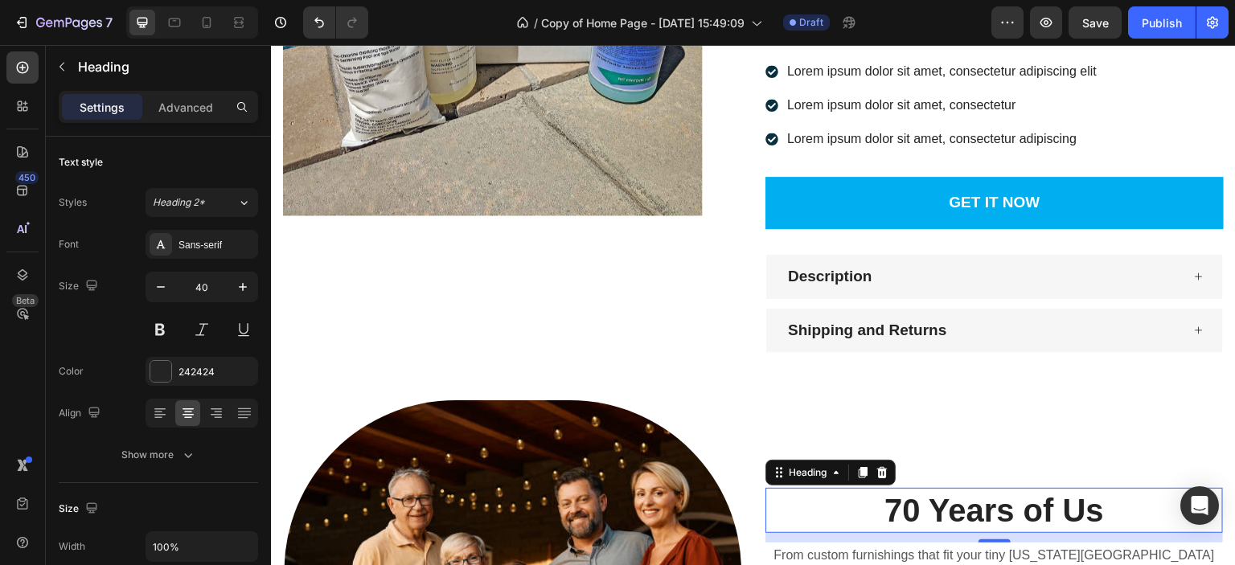
scroll to position [322, 0]
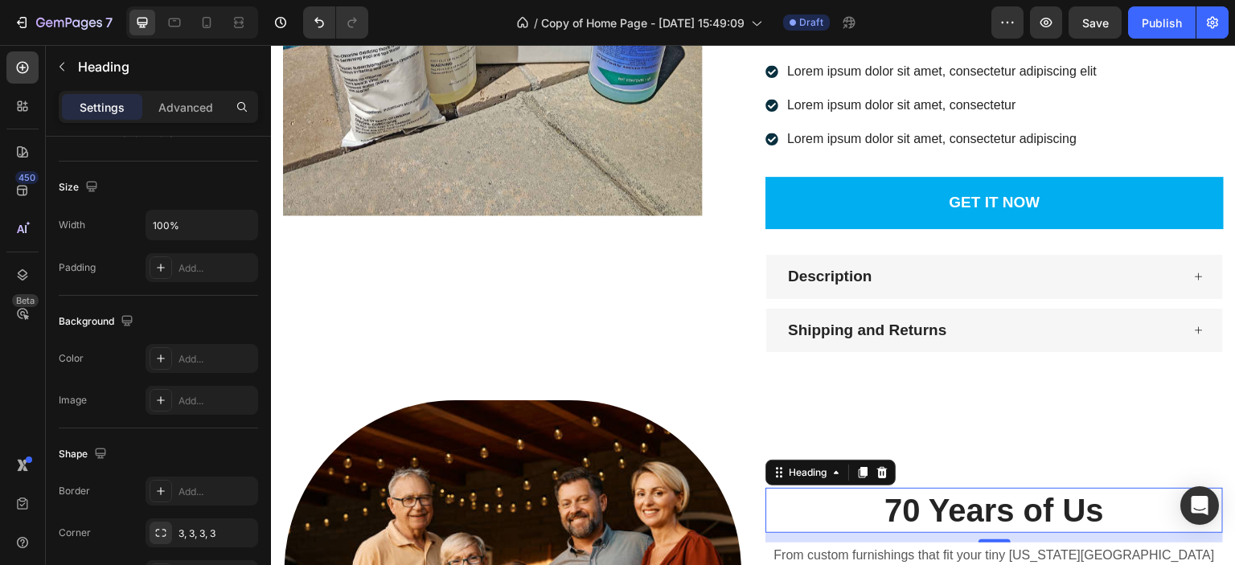
click at [871, 509] on h2 "70 Years of Us" at bounding box center [995, 510] width 458 height 45
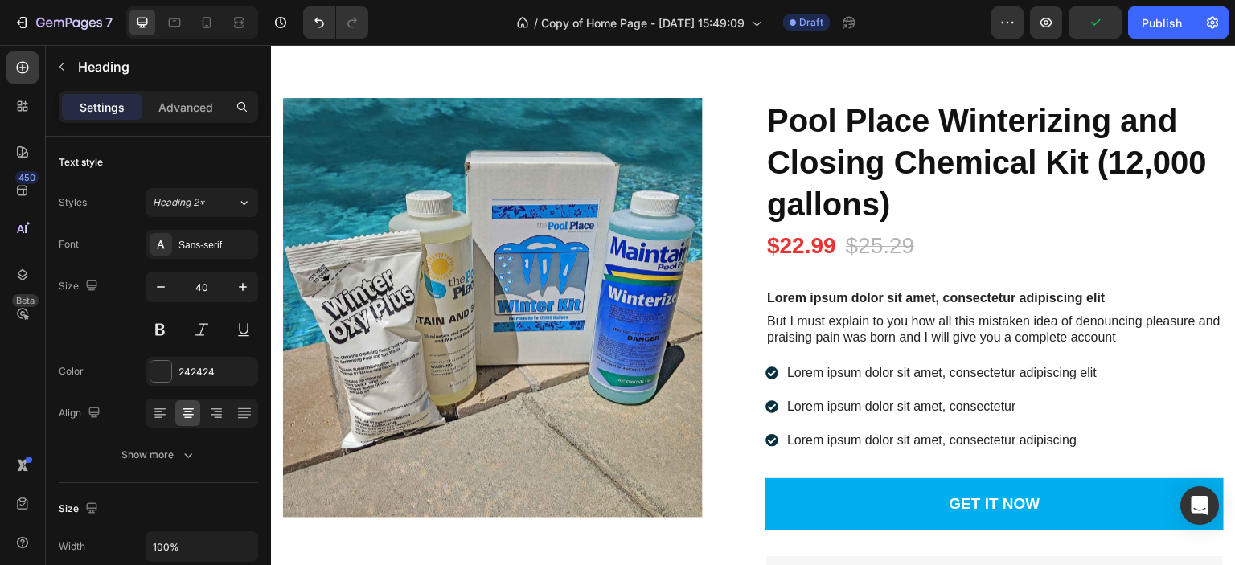
scroll to position [2608, 0]
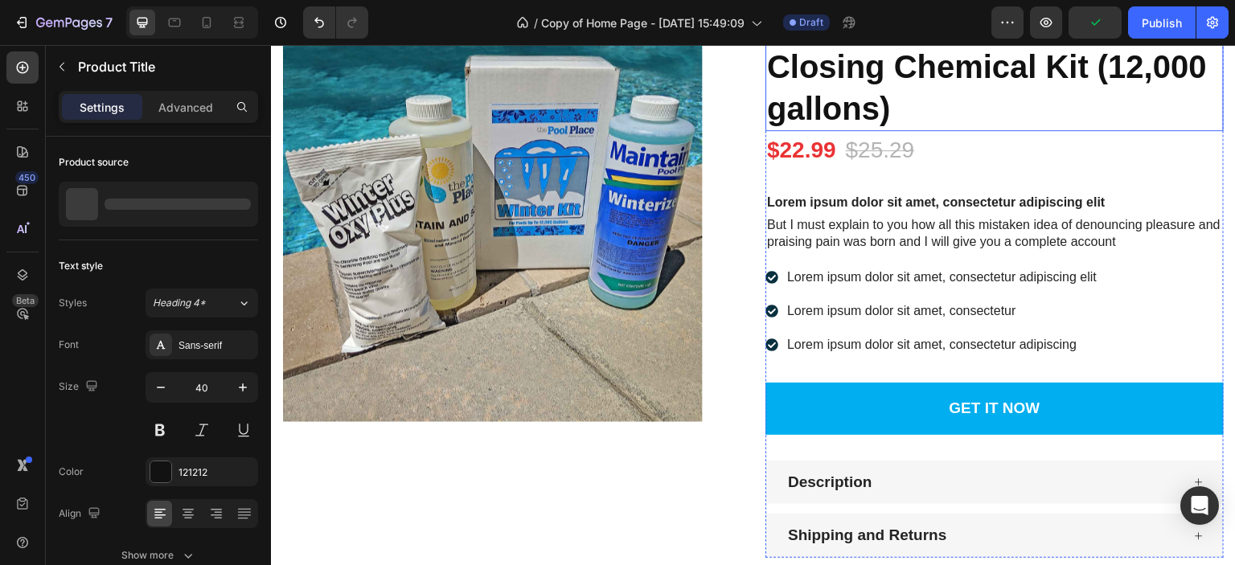
click at [869, 72] on h1 "Pool Place Winterizing and Closing Chemical Kit (12,000 gallons)" at bounding box center [995, 66] width 458 height 129
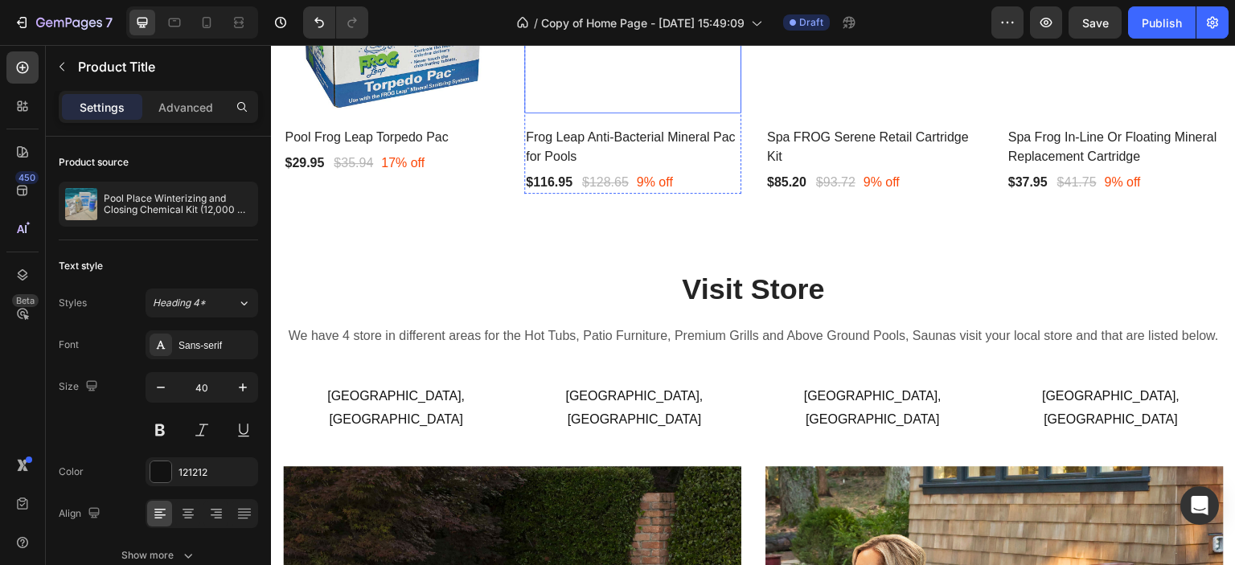
scroll to position [1000, 0]
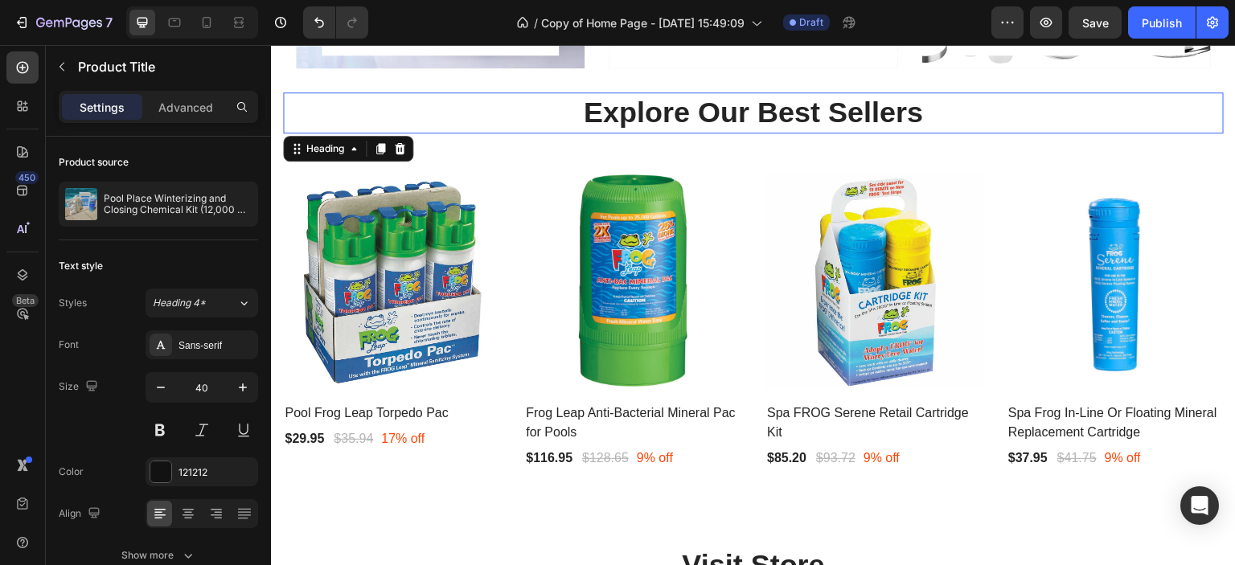
click at [733, 108] on p "Explore Our Best Sellers" at bounding box center [754, 113] width 938 height 38
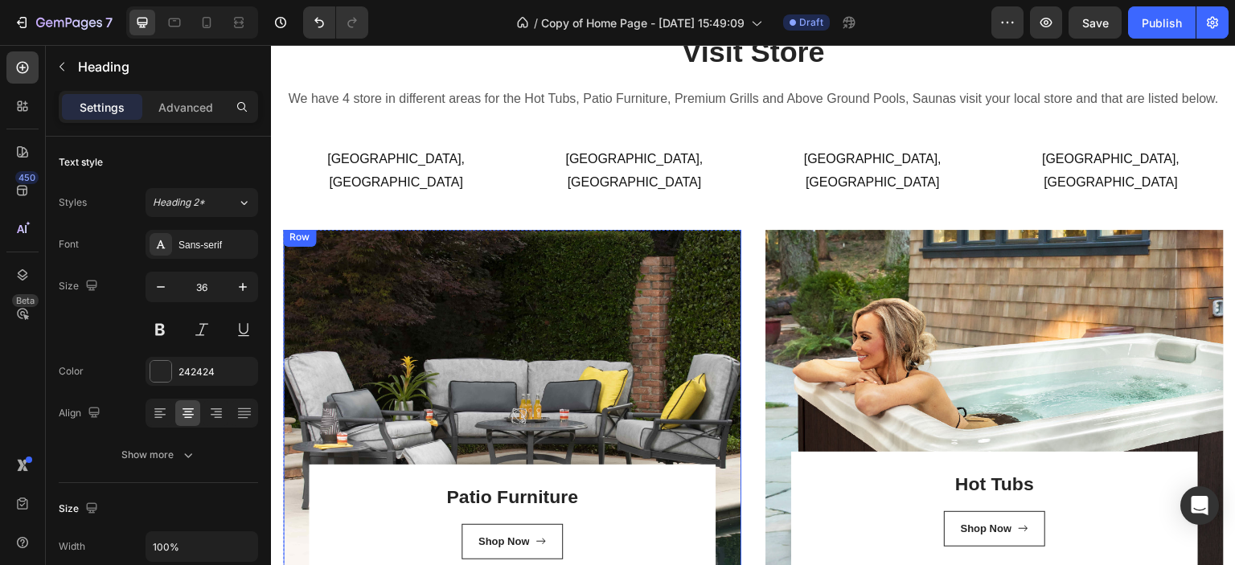
scroll to position [1402, 0]
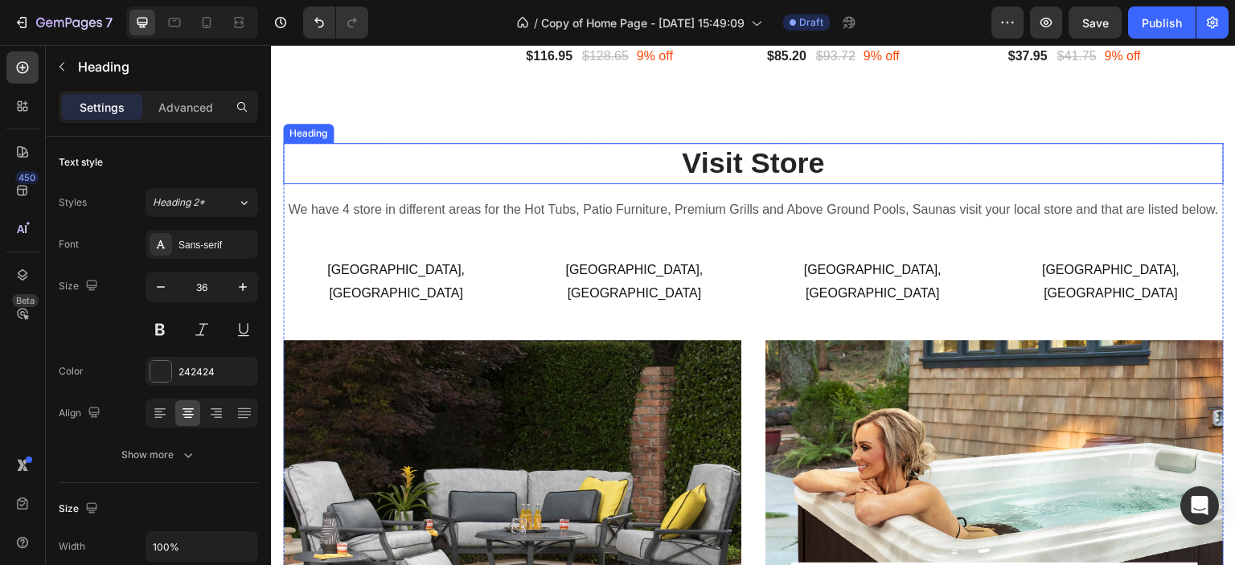
click at [693, 162] on h2 "Visit Store" at bounding box center [753, 163] width 941 height 41
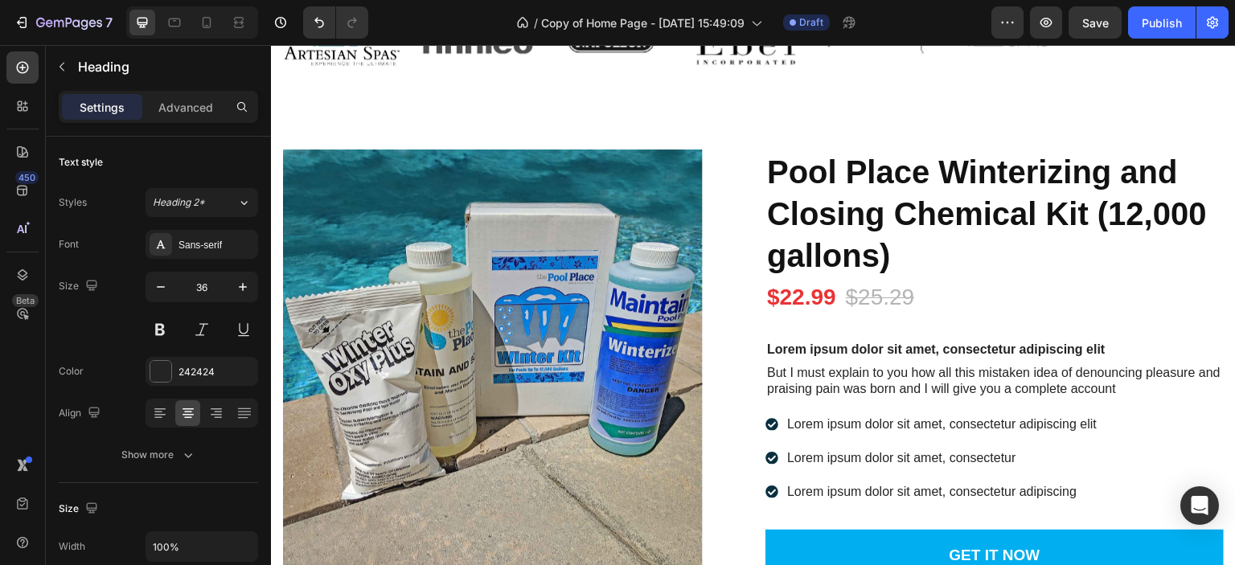
scroll to position [2608, 0]
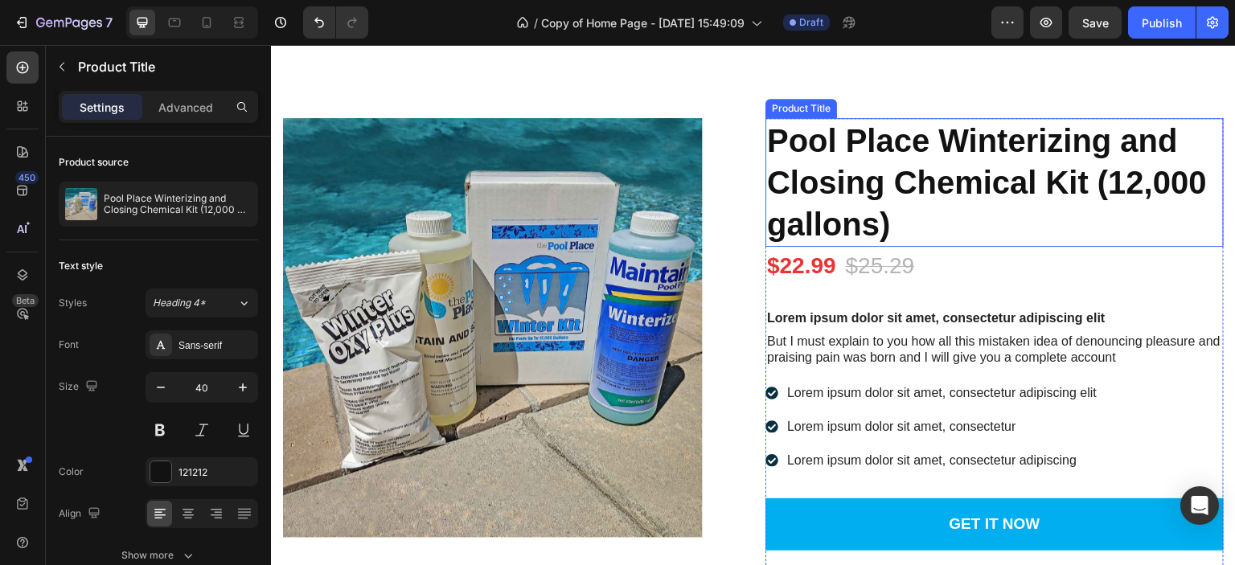
click at [817, 189] on h1 "Pool Place Winterizing and Closing Chemical Kit (12,000 gallons)" at bounding box center [995, 182] width 458 height 129
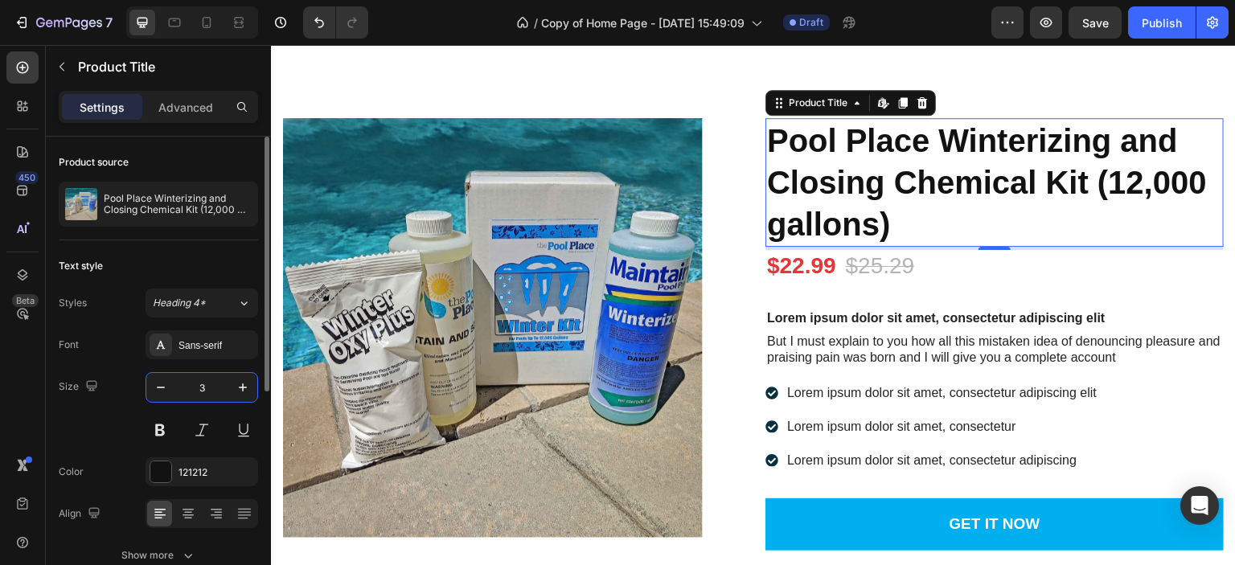
type input "36"
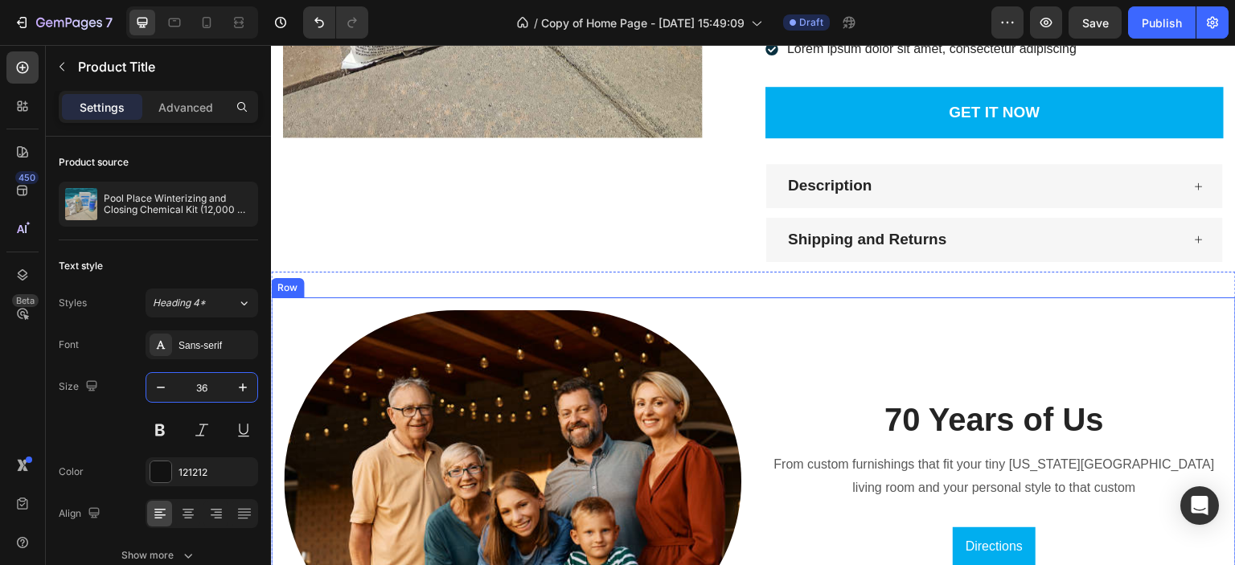
scroll to position [3091, 0]
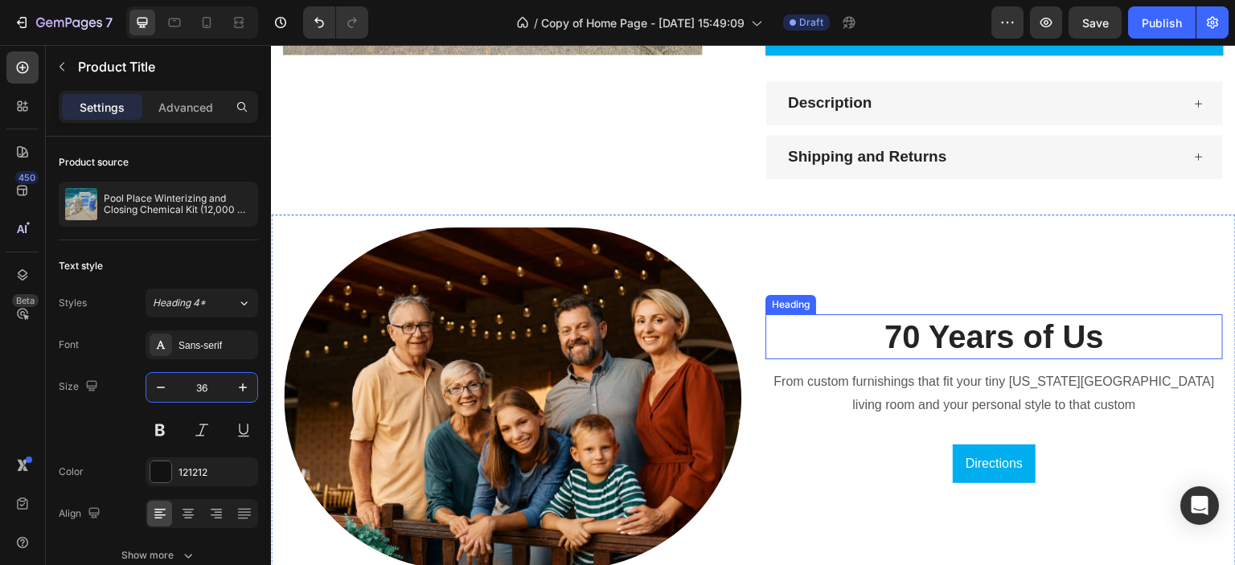
click at [891, 325] on h2 "70 Years of Us" at bounding box center [995, 336] width 458 height 45
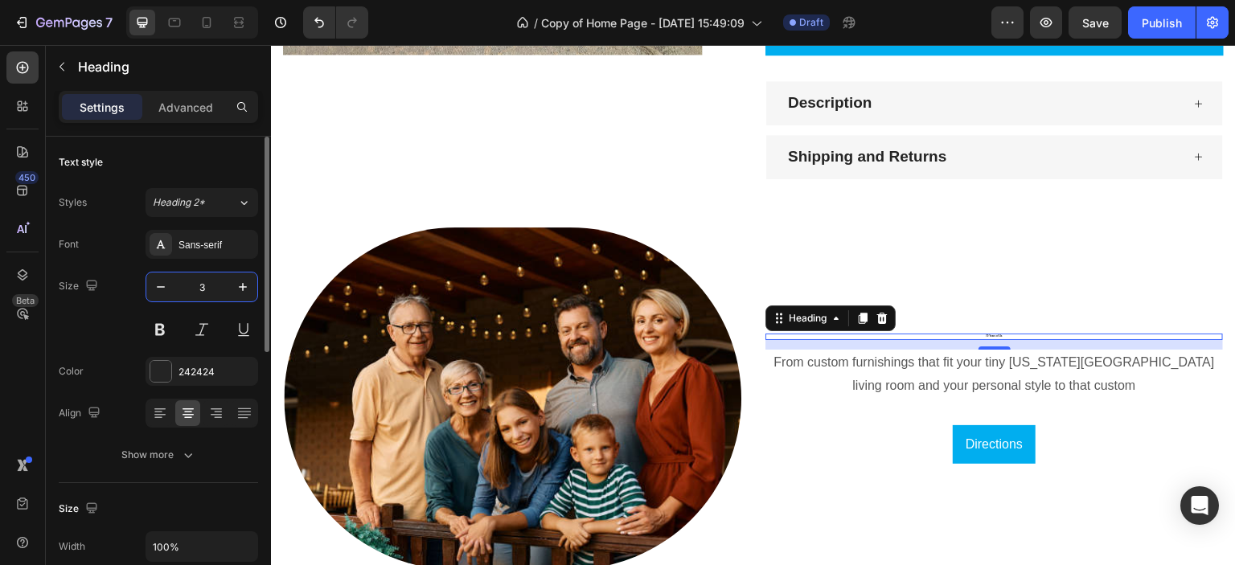
type input "36"
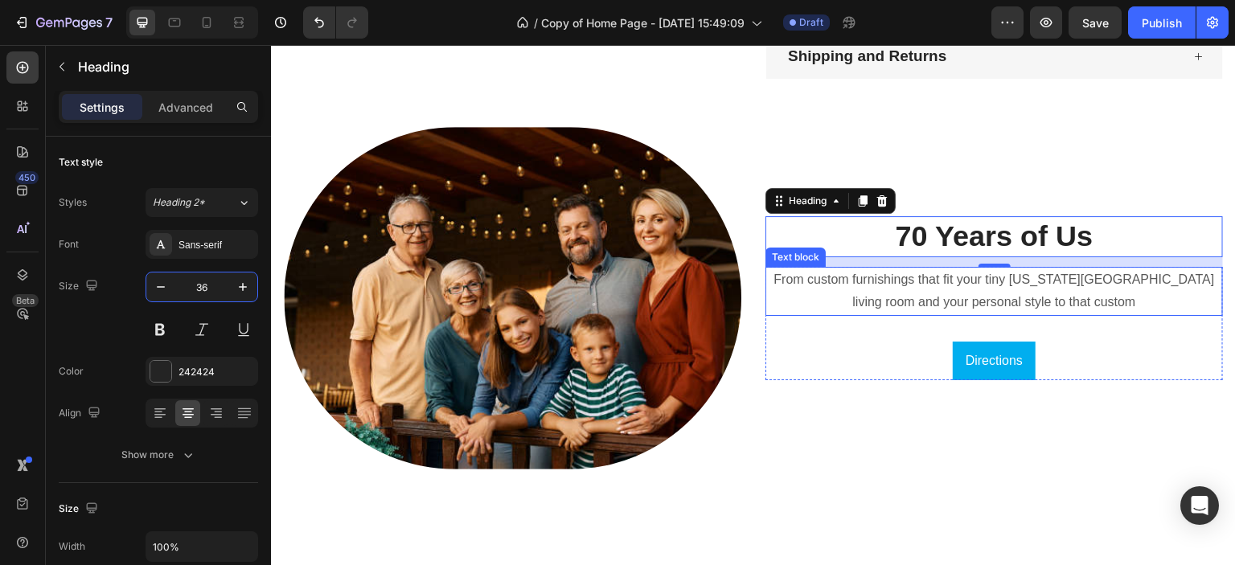
scroll to position [3332, 0]
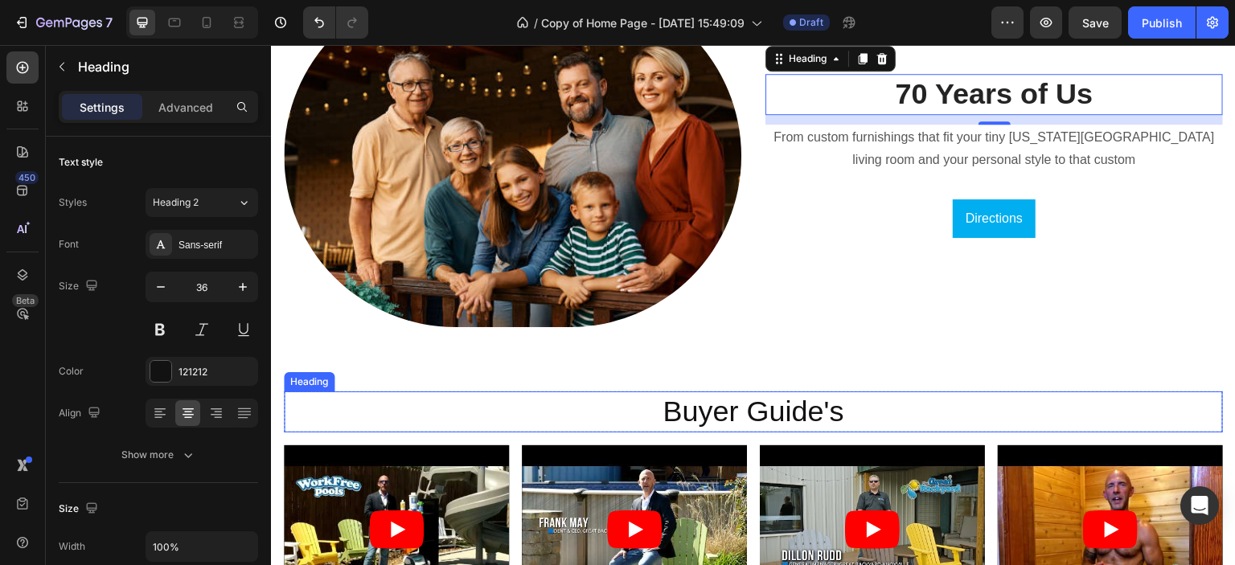
click at [771, 403] on h2 "Buyer Guide's" at bounding box center [753, 412] width 939 height 41
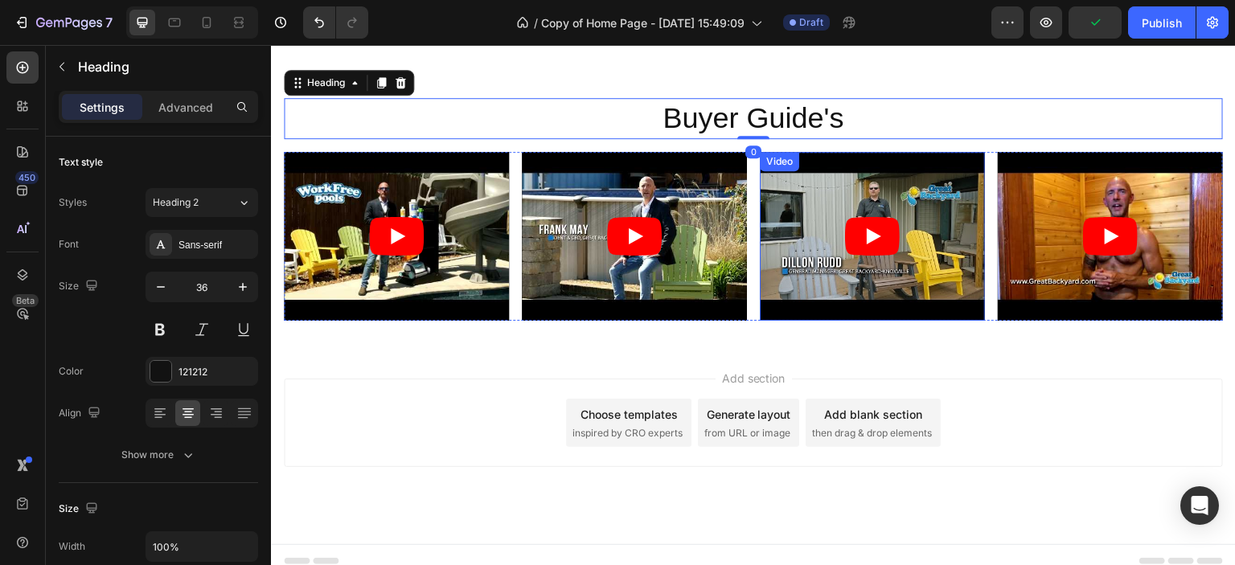
scroll to position [3631, 0]
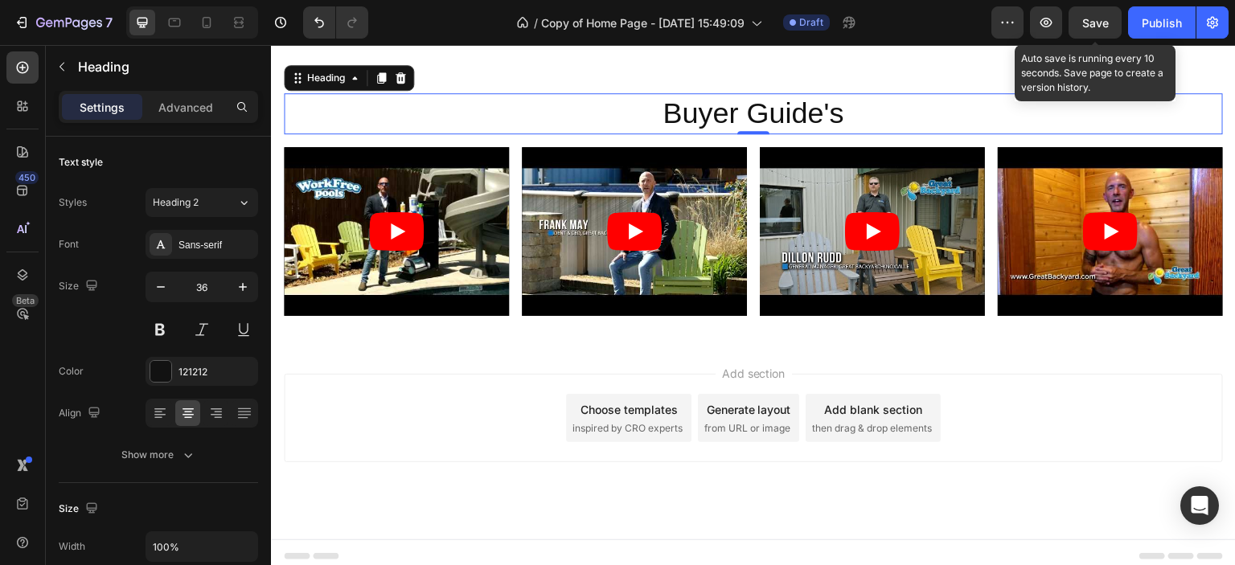
click at [1093, 27] on span "Save" at bounding box center [1096, 23] width 27 height 14
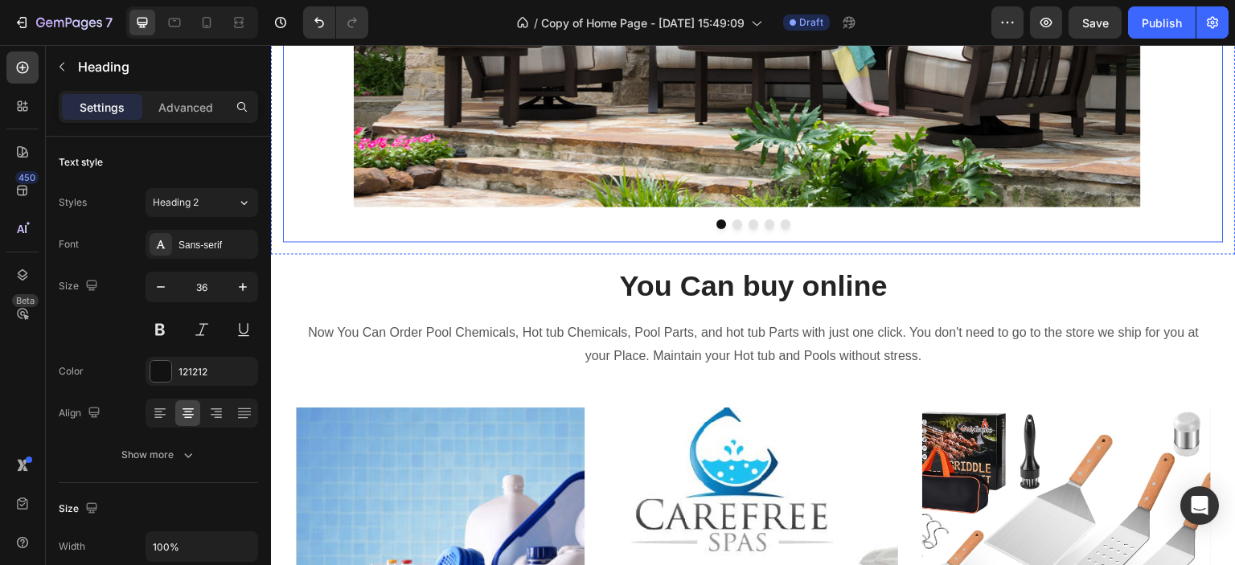
scroll to position [322, 0]
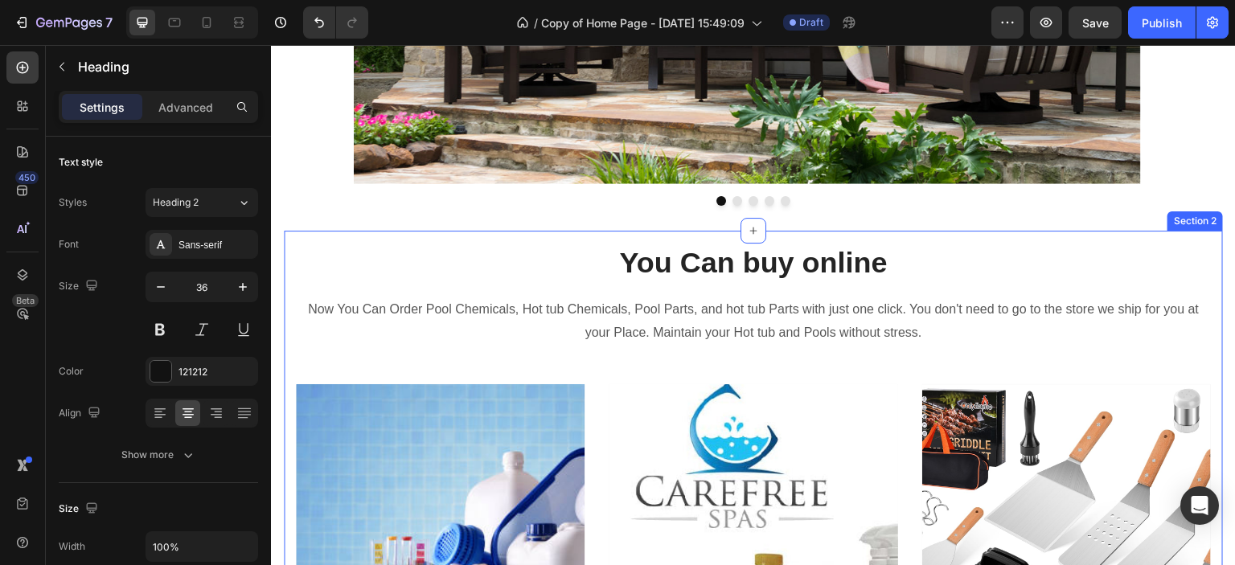
click at [285, 262] on div "You Can buy online Heading Now You Can Order Pool Chemicals, Hot tub Chemicals,…" at bounding box center [753, 495] width 939 height 528
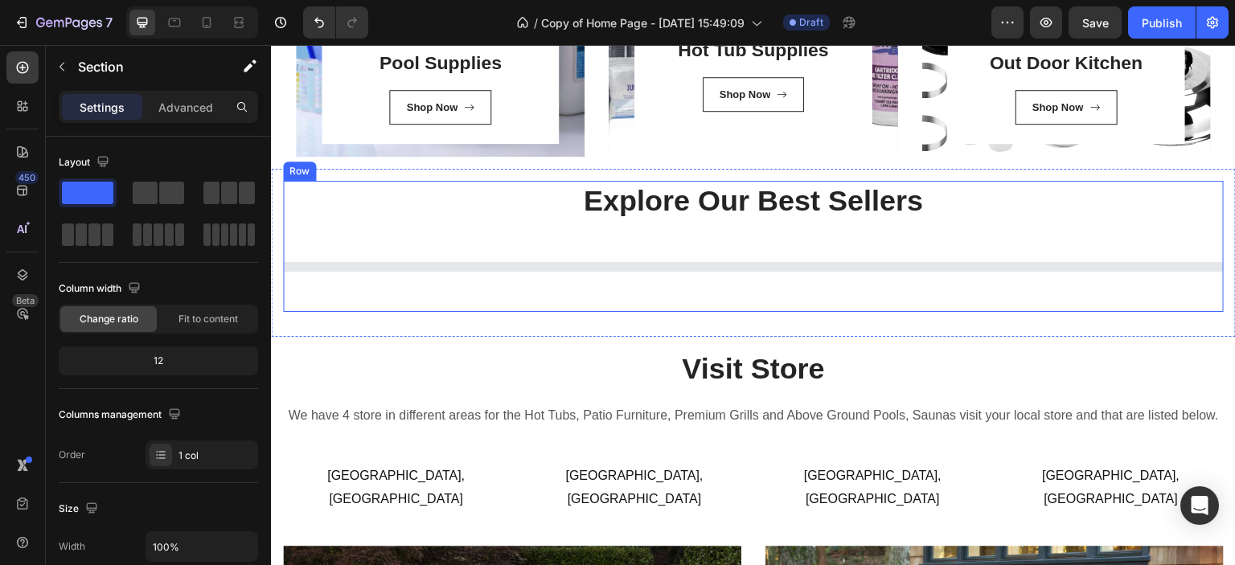
scroll to position [965, 0]
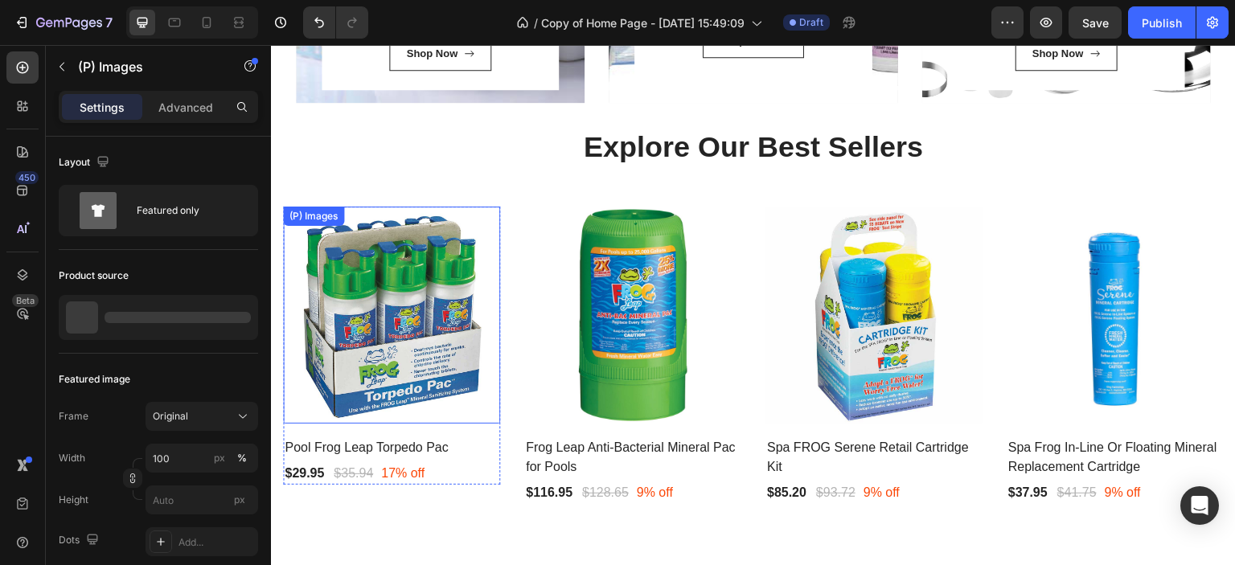
click at [397, 293] on img at bounding box center [391, 315] width 217 height 217
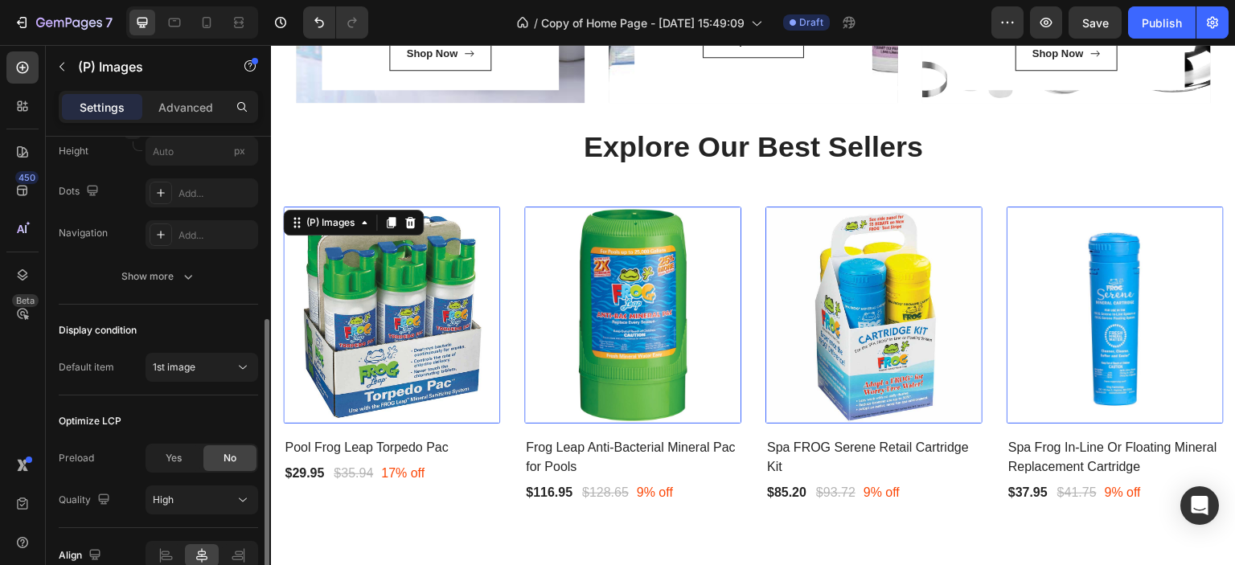
scroll to position [269, 0]
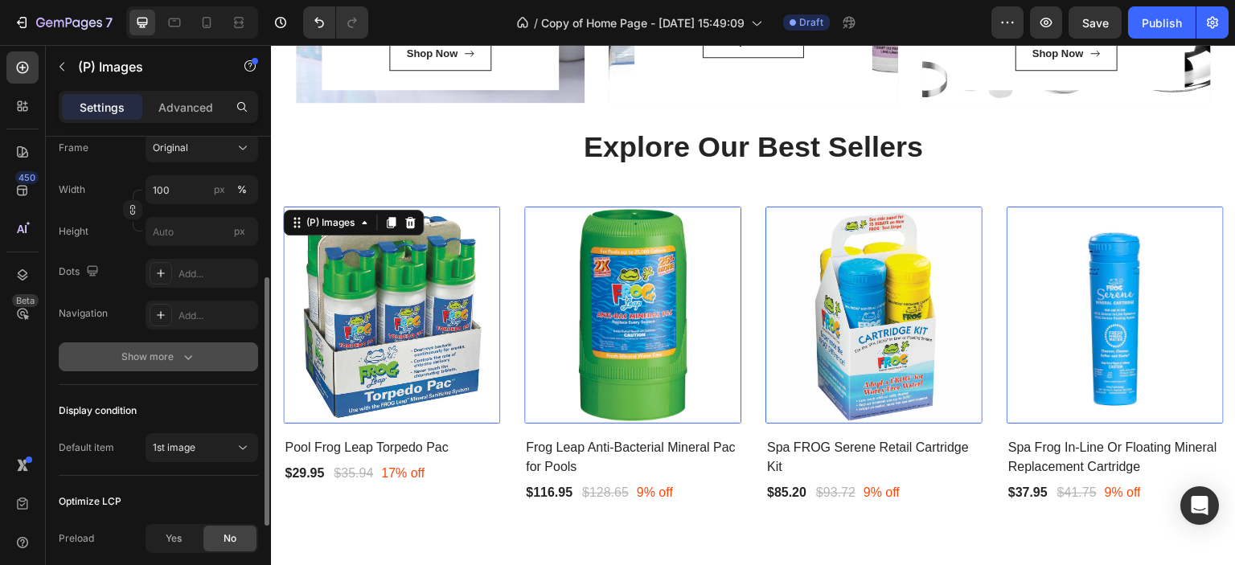
click at [195, 353] on icon "button" at bounding box center [188, 357] width 16 height 16
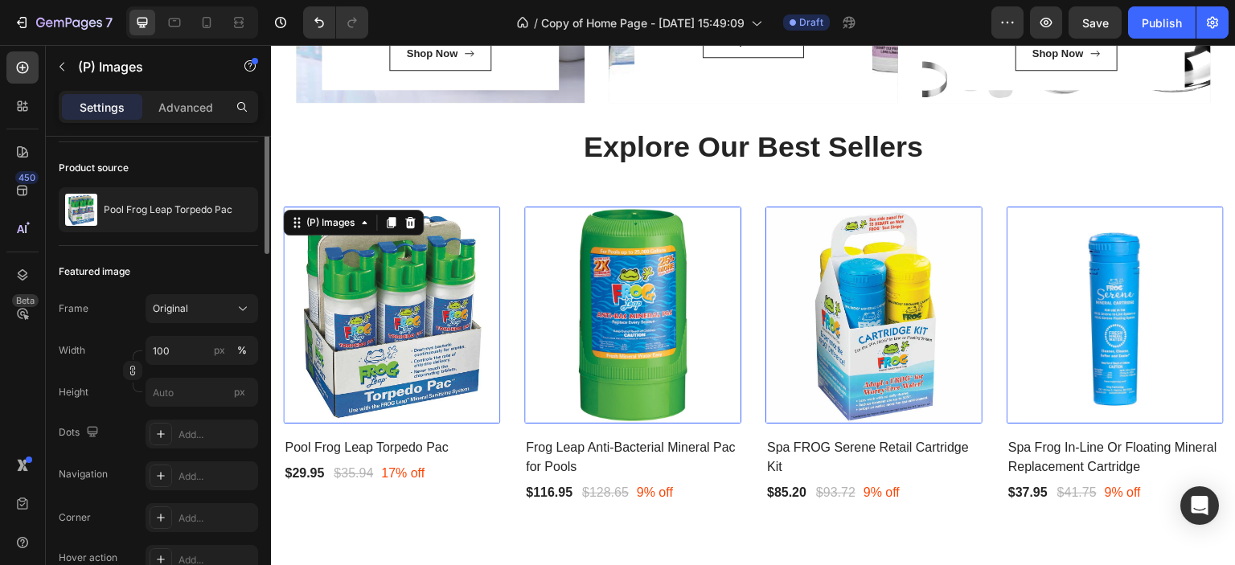
scroll to position [0, 0]
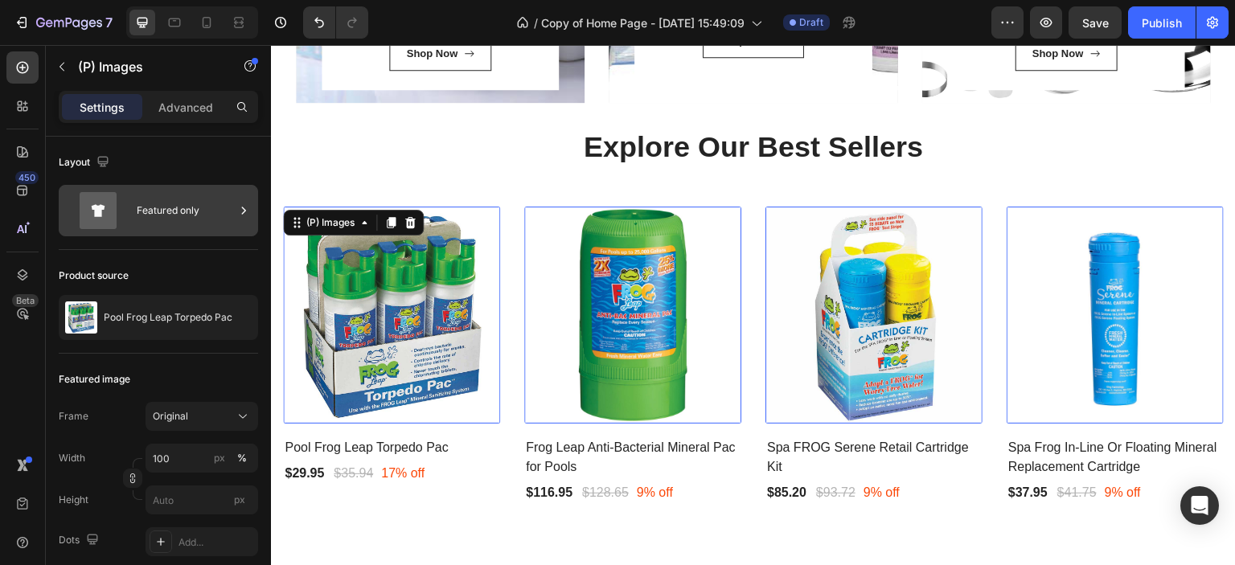
click at [164, 216] on div "Featured only" at bounding box center [186, 210] width 98 height 37
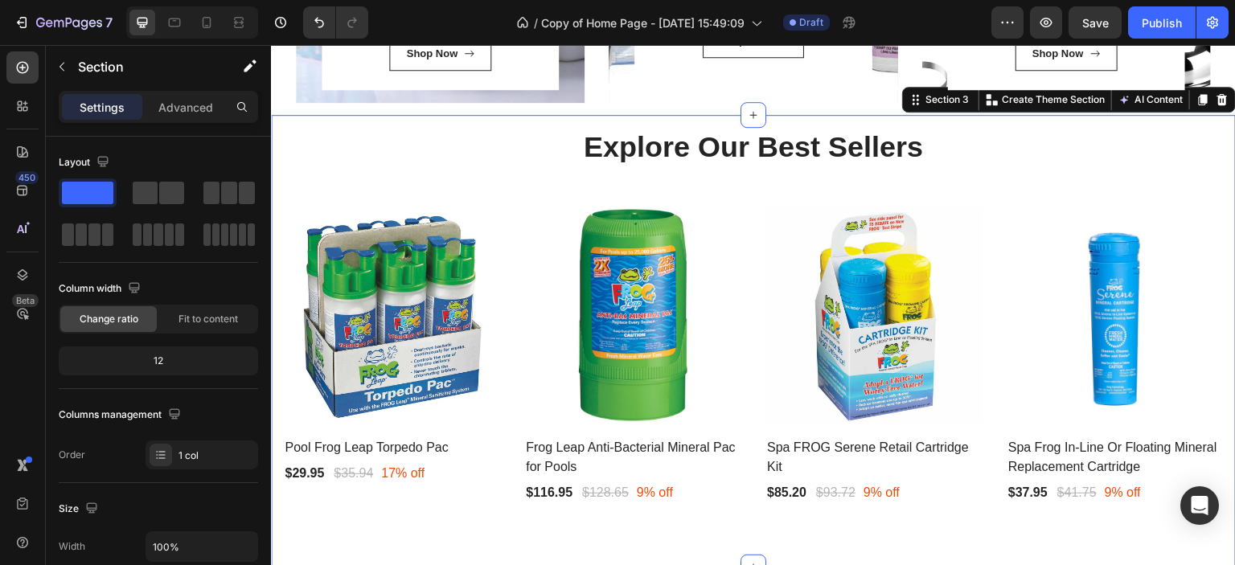
click at [273, 546] on div "Explore Our Best Sellers Heading (P) Images Pool Frog Leap Torpedo Pac (P) Titl…" at bounding box center [753, 341] width 965 height 453
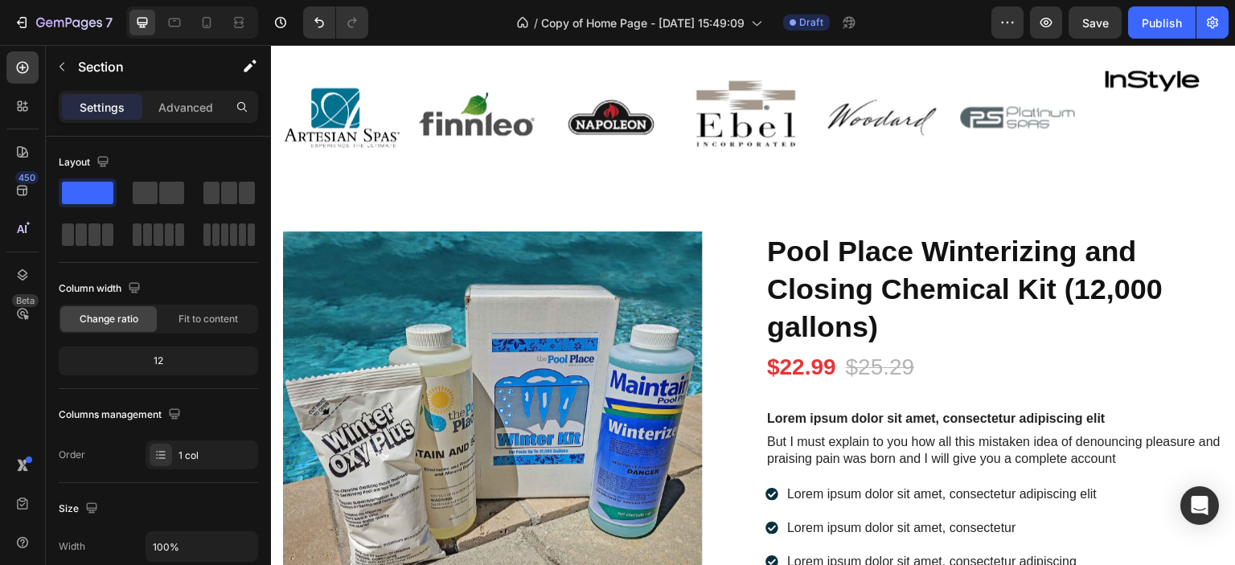
scroll to position [2505, 0]
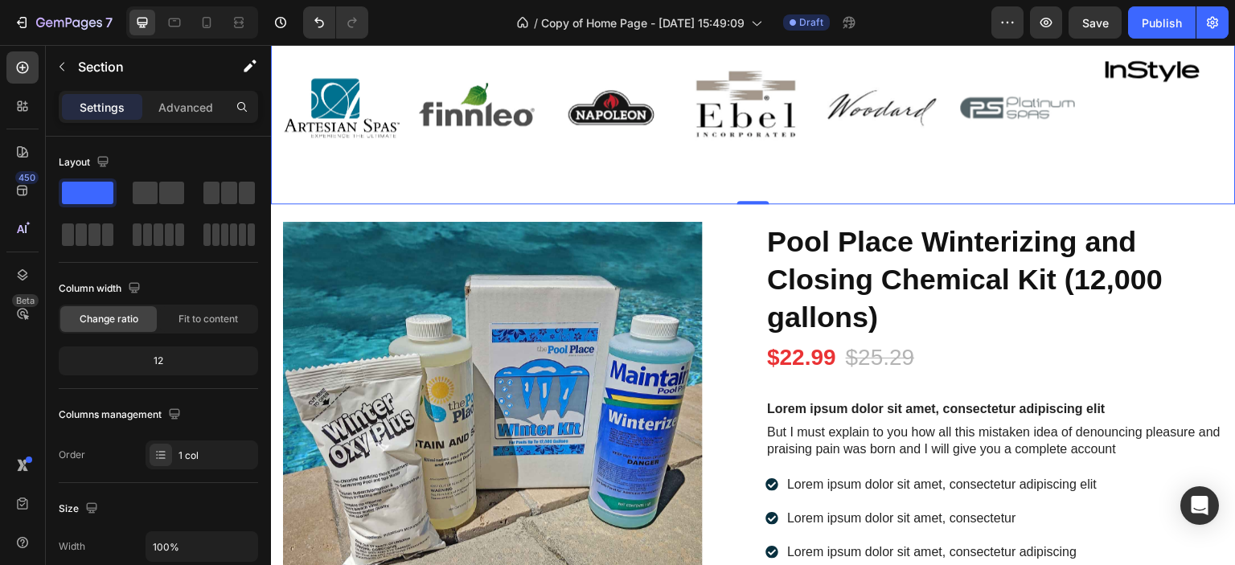
click at [280, 192] on div "As Featured In Heading Image Image Image Image Image Image Image Carousel Row R…" at bounding box center [753, 98] width 965 height 213
click at [61, 57] on button "button" at bounding box center [62, 67] width 26 height 26
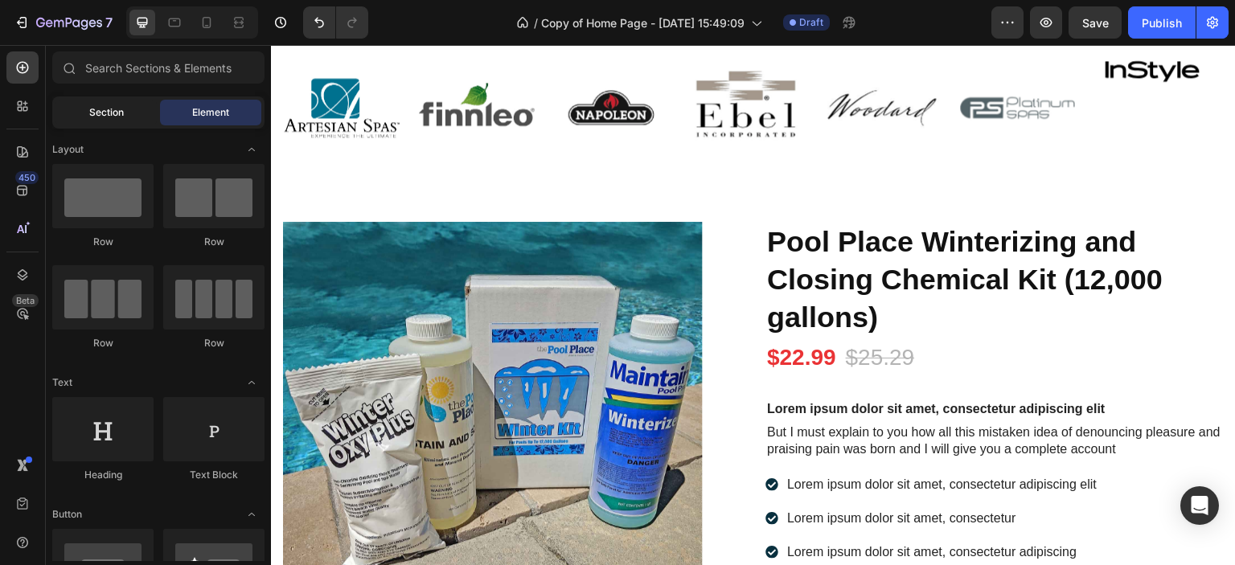
click at [97, 115] on span "Section" at bounding box center [106, 112] width 35 height 14
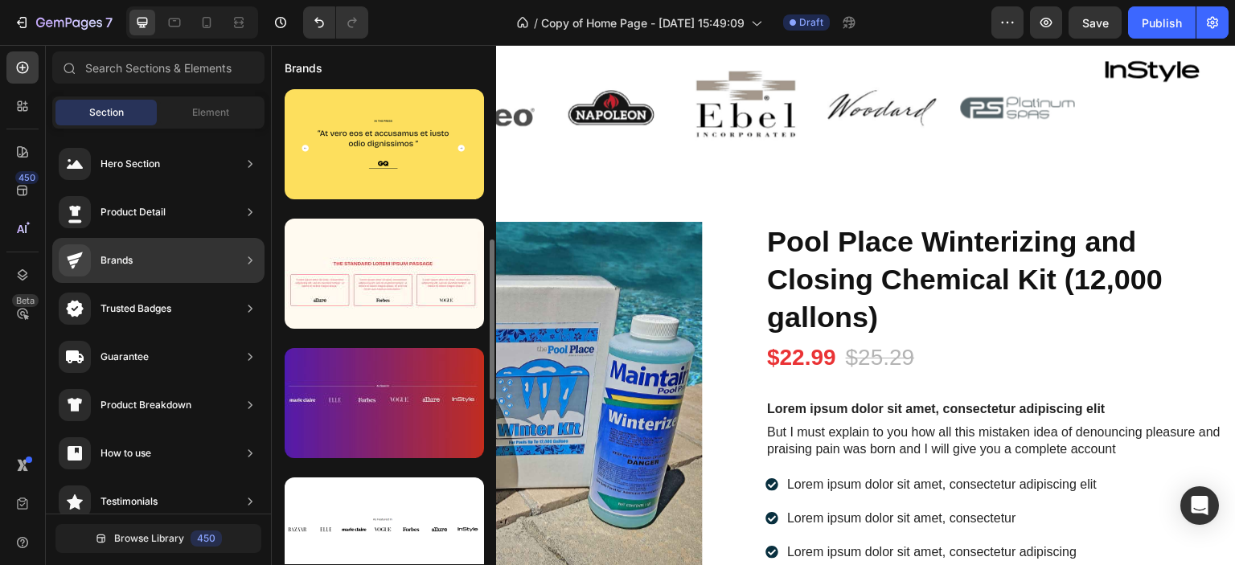
scroll to position [52, 0]
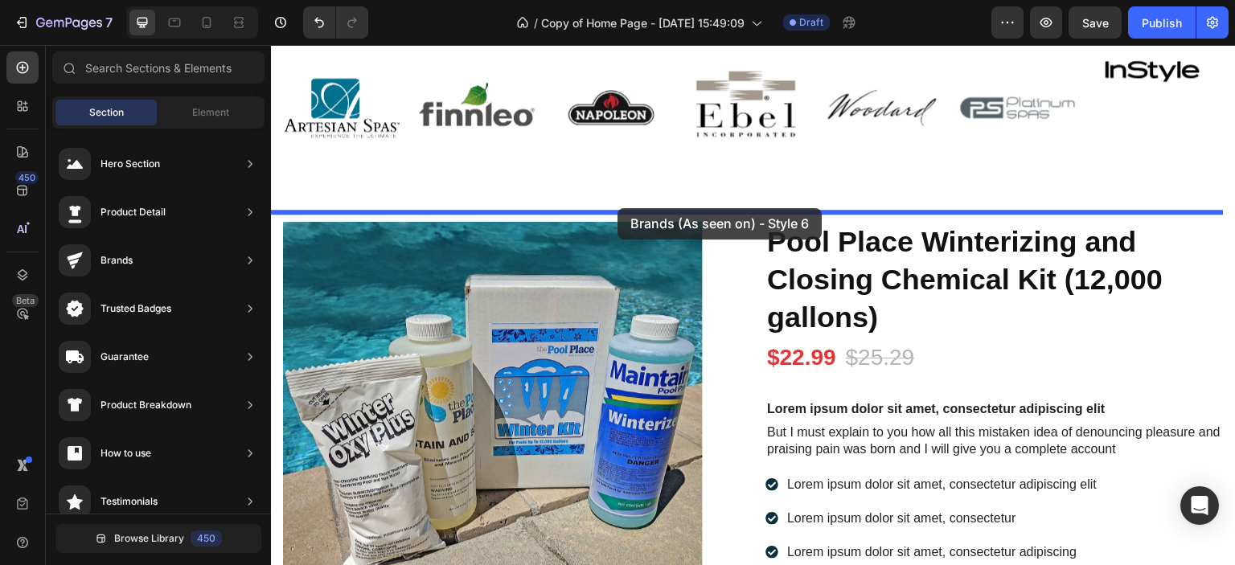
drag, startPoint x: 594, startPoint y: 287, endPoint x: 618, endPoint y: 208, distance: 82.2
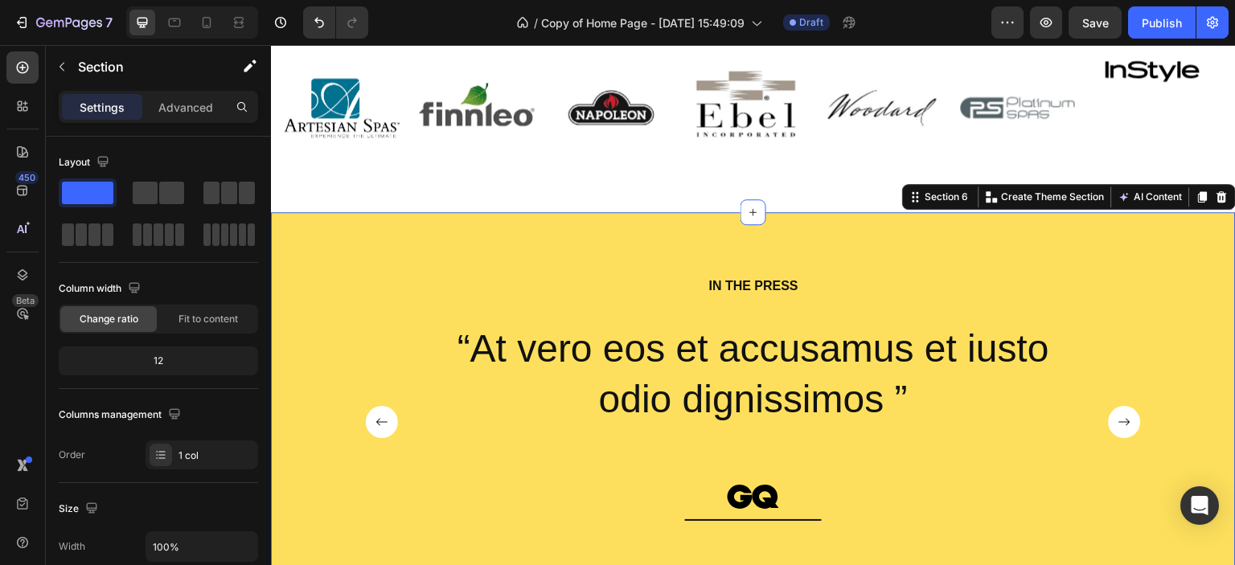
scroll to position [2666, 0]
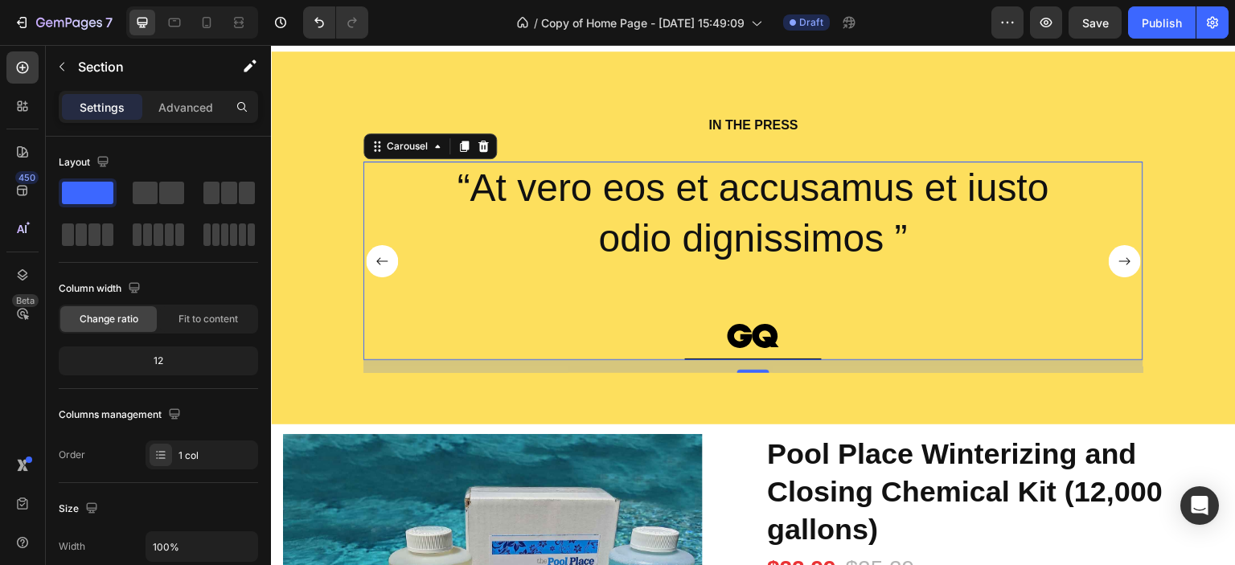
click at [1124, 260] on icon "Carousel Next Arrow" at bounding box center [1125, 260] width 11 height 7
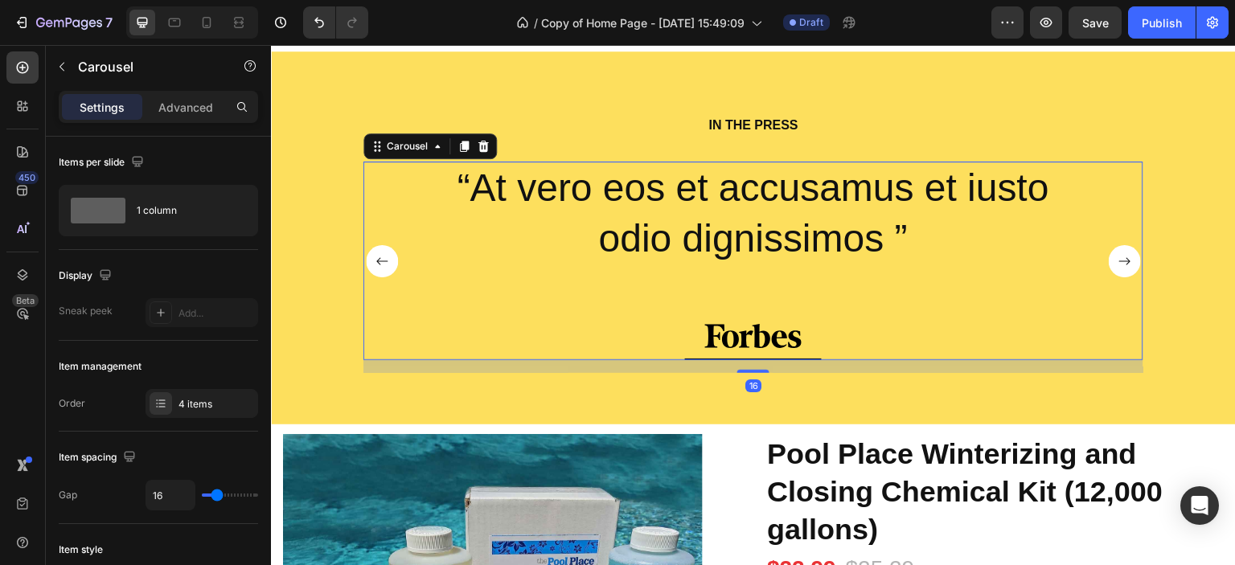
click at [1124, 260] on icon "Carousel Next Arrow" at bounding box center [1125, 260] width 11 height 7
click at [1123, 260] on rect "Carousel Next Arrow" at bounding box center [1125, 261] width 32 height 32
click at [1121, 260] on rect "Carousel Next Arrow" at bounding box center [1125, 261] width 32 height 32
click at [1120, 260] on rect "Carousel Next Arrow" at bounding box center [1125, 261] width 32 height 32
click at [1116, 260] on rect "Carousel Next Arrow" at bounding box center [1125, 261] width 32 height 32
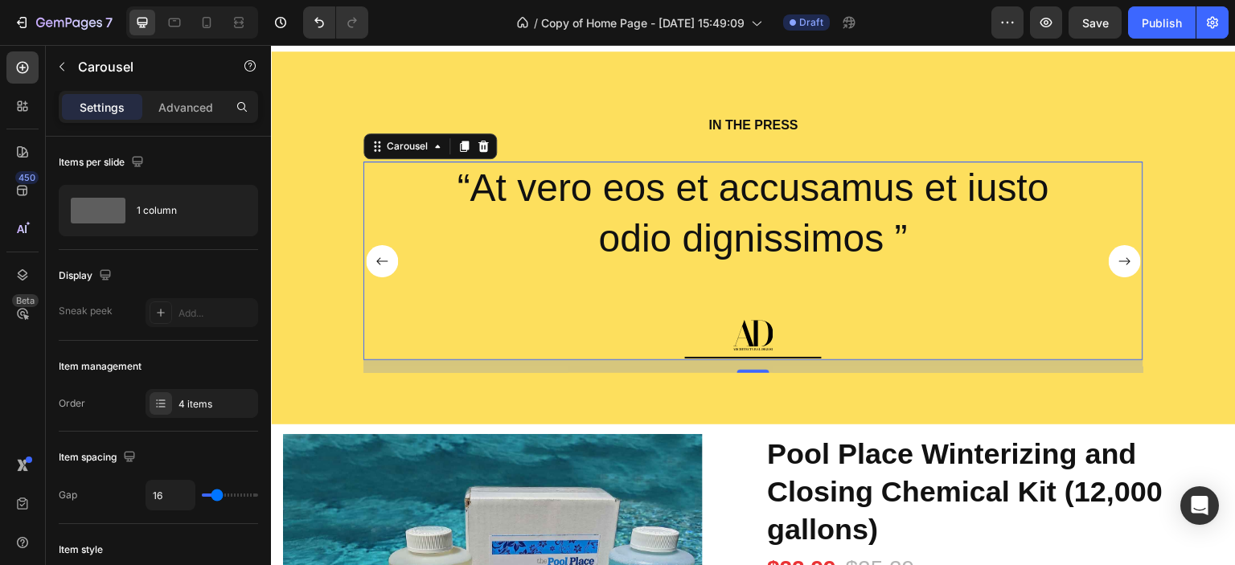
click at [1115, 260] on rect "Carousel Next Arrow" at bounding box center [1125, 261] width 32 height 32
click at [1112, 260] on rect "Carousel Next Arrow" at bounding box center [1125, 261] width 32 height 32
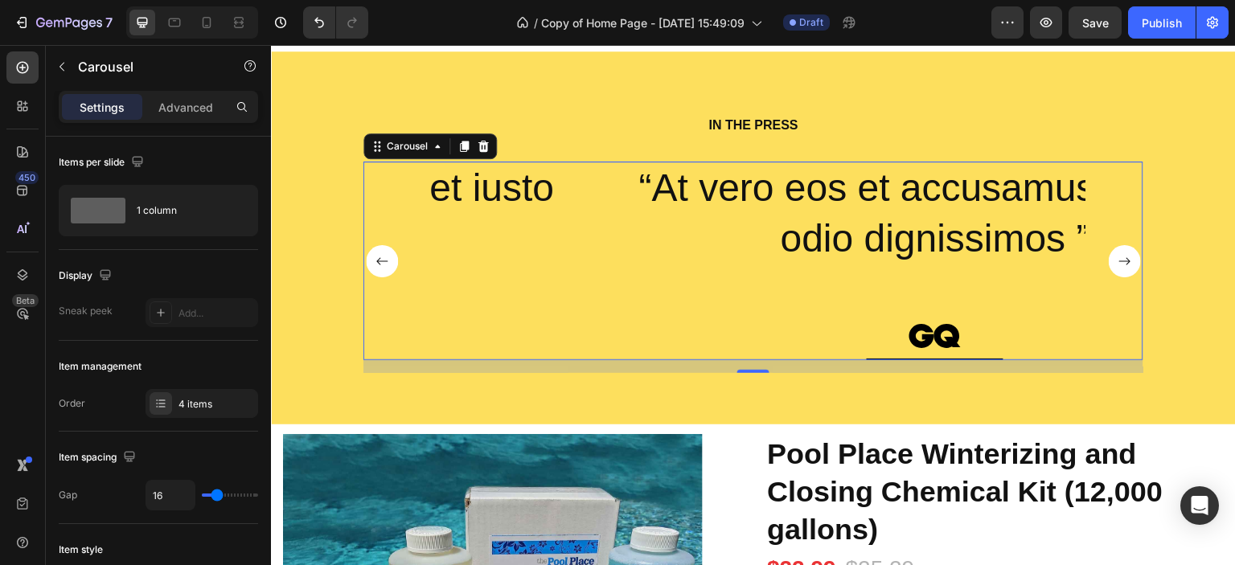
click at [1112, 260] on rect "Carousel Next Arrow" at bounding box center [1125, 261] width 32 height 32
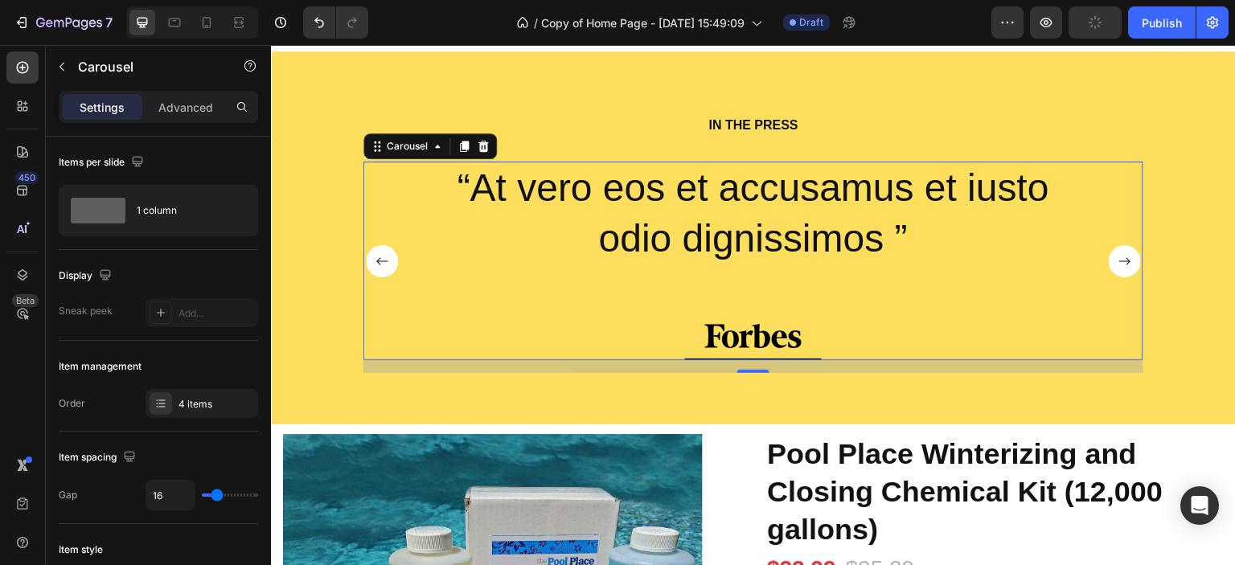
click at [1110, 260] on rect "Carousel Next Arrow" at bounding box center [1125, 261] width 32 height 32
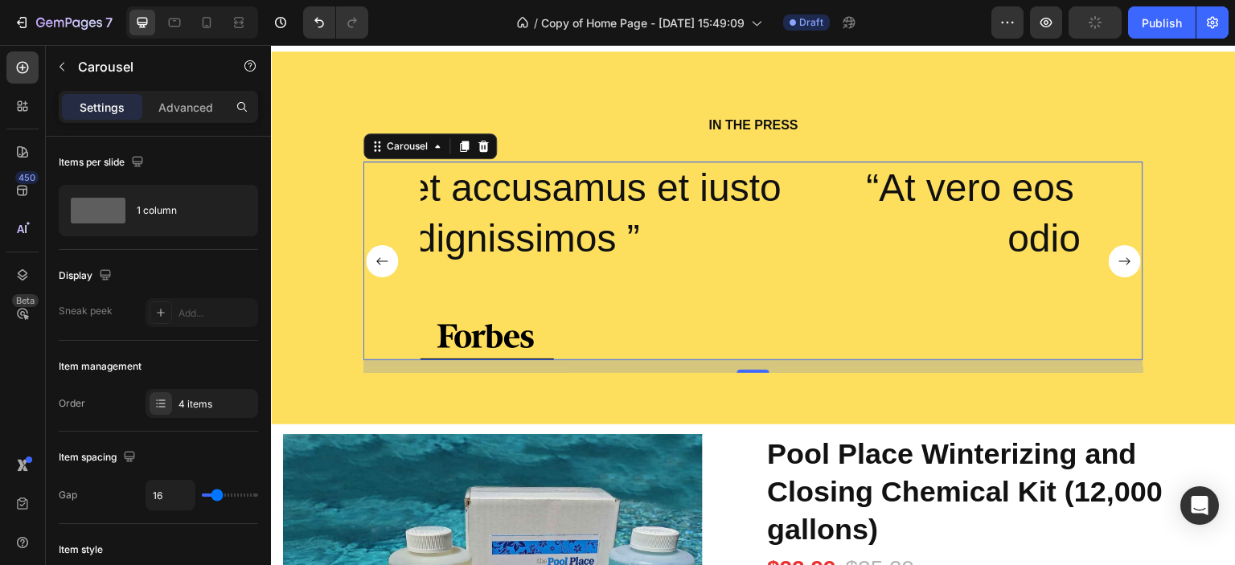
click at [1102, 260] on div "“At vero eos et accusamus et iusto odio dignissimos ” Text Block Image Row “At …" at bounding box center [754, 261] width 780 height 199
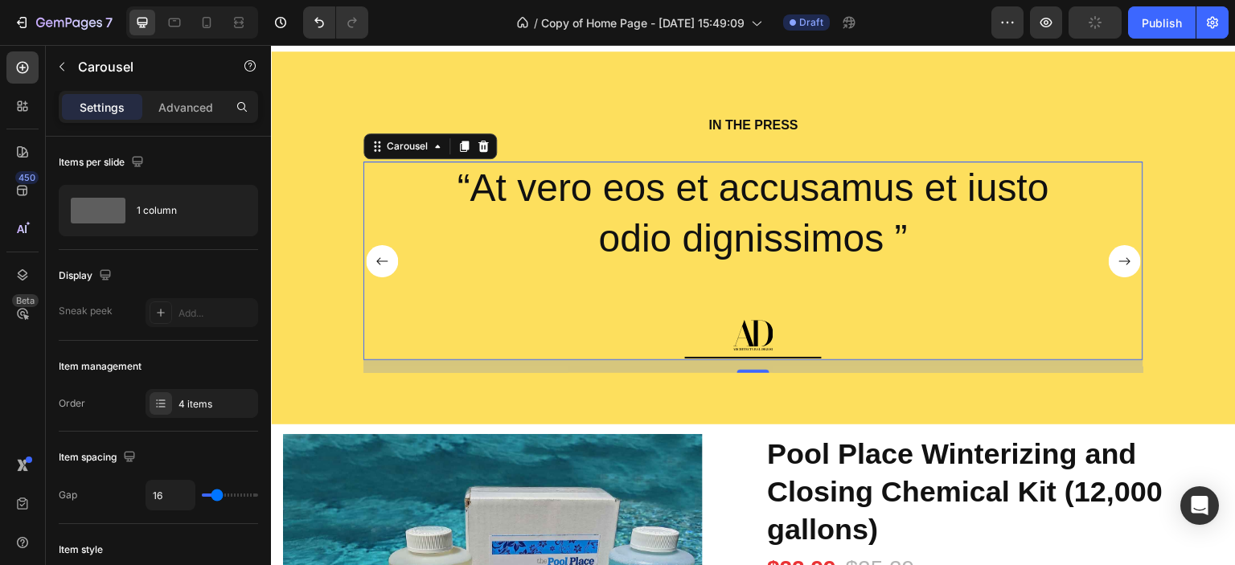
click at [1121, 267] on rect "Carousel Next Arrow" at bounding box center [1125, 261] width 32 height 32
click at [316, 14] on icon "Undo/Redo" at bounding box center [319, 22] width 16 height 16
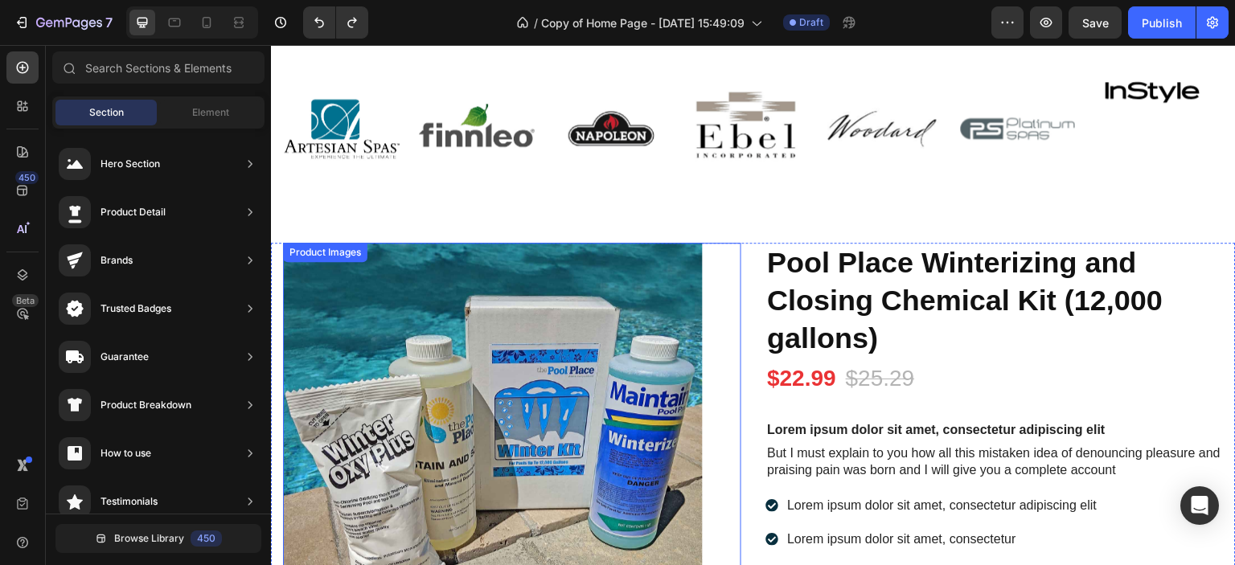
scroll to position [2424, 0]
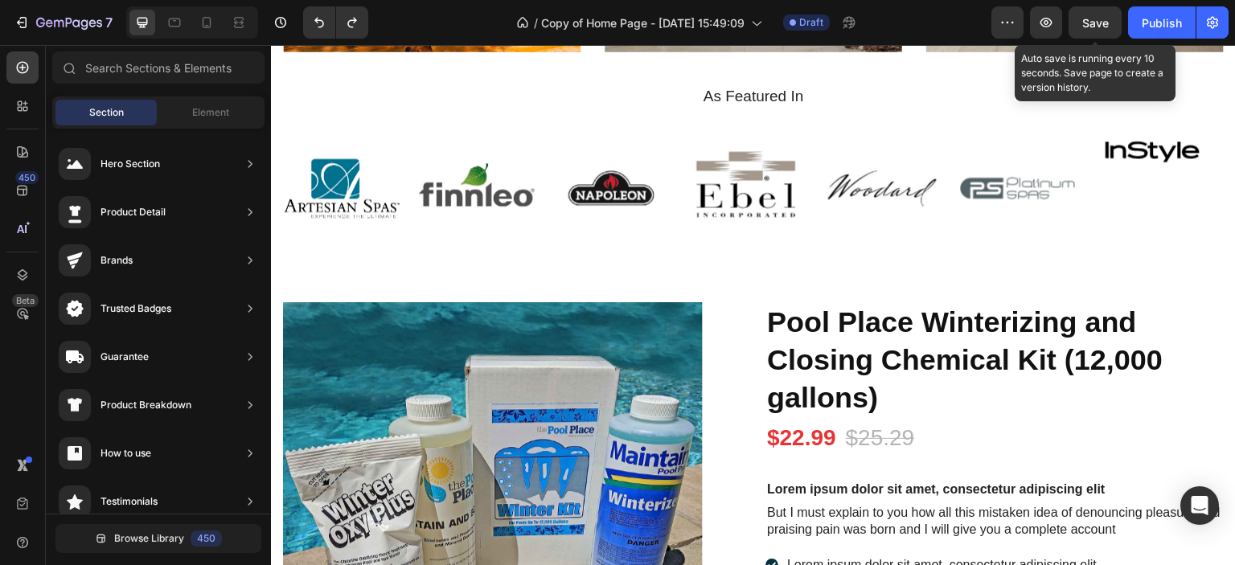
click at [1095, 18] on span "Save" at bounding box center [1096, 23] width 27 height 14
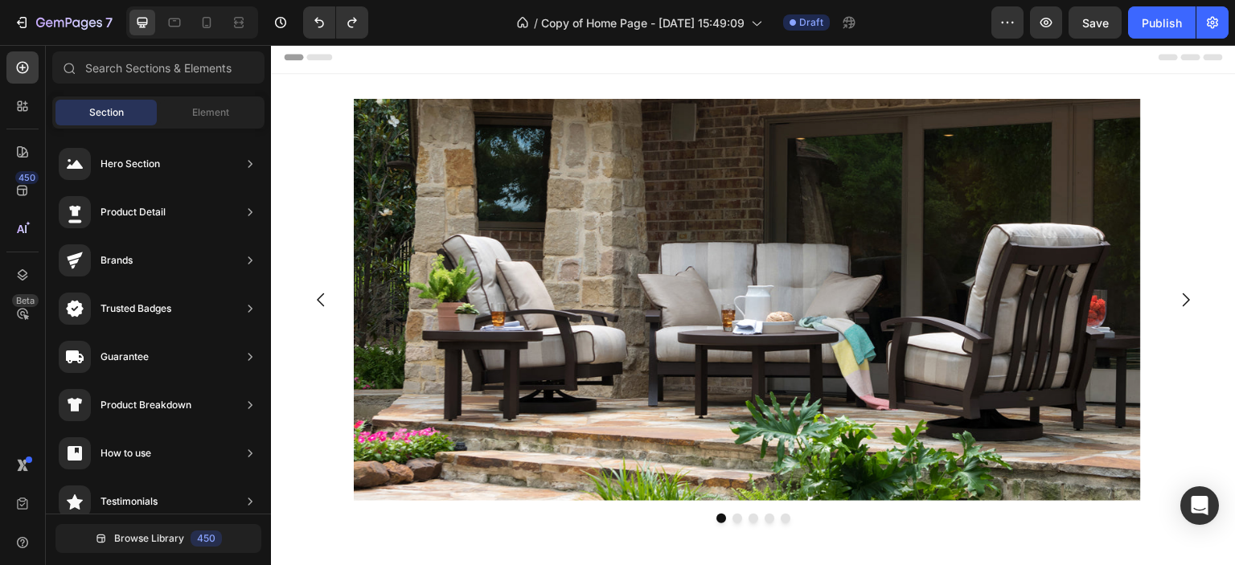
scroll to position [0, 0]
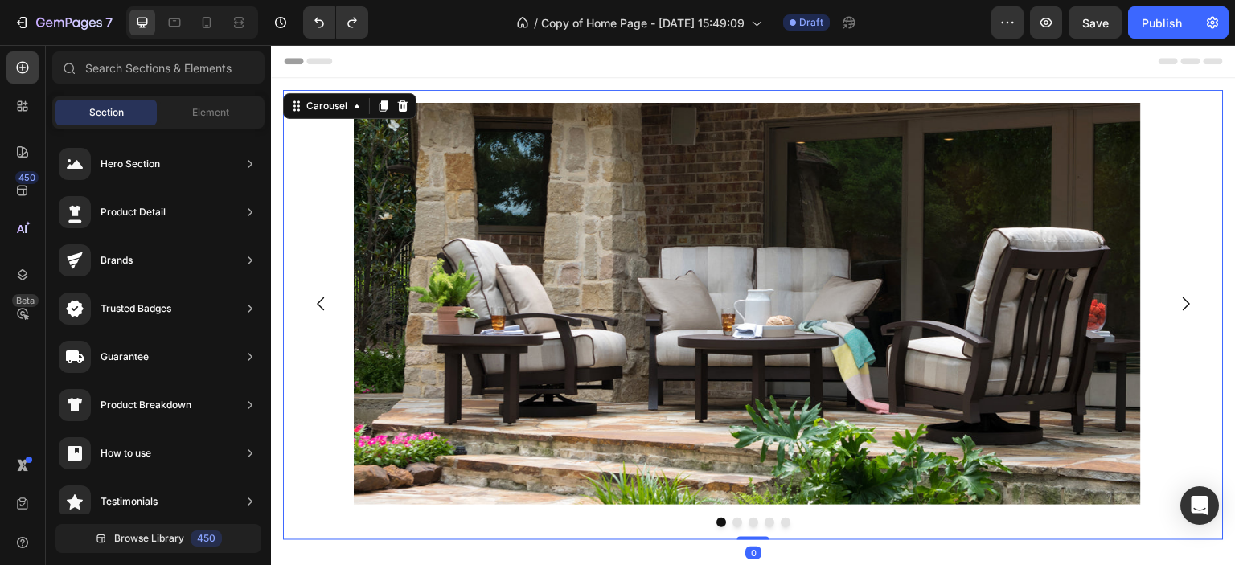
click at [1178, 299] on icon "Carousel Next Arrow" at bounding box center [1186, 303] width 19 height 19
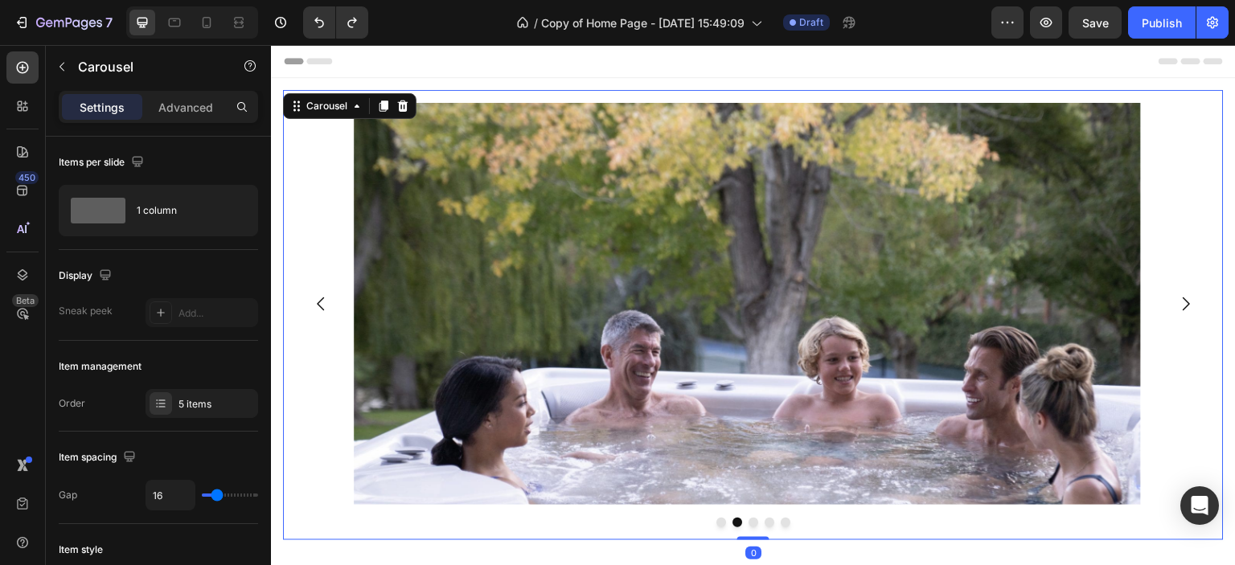
click at [1178, 299] on icon "Carousel Next Arrow" at bounding box center [1186, 303] width 19 height 19
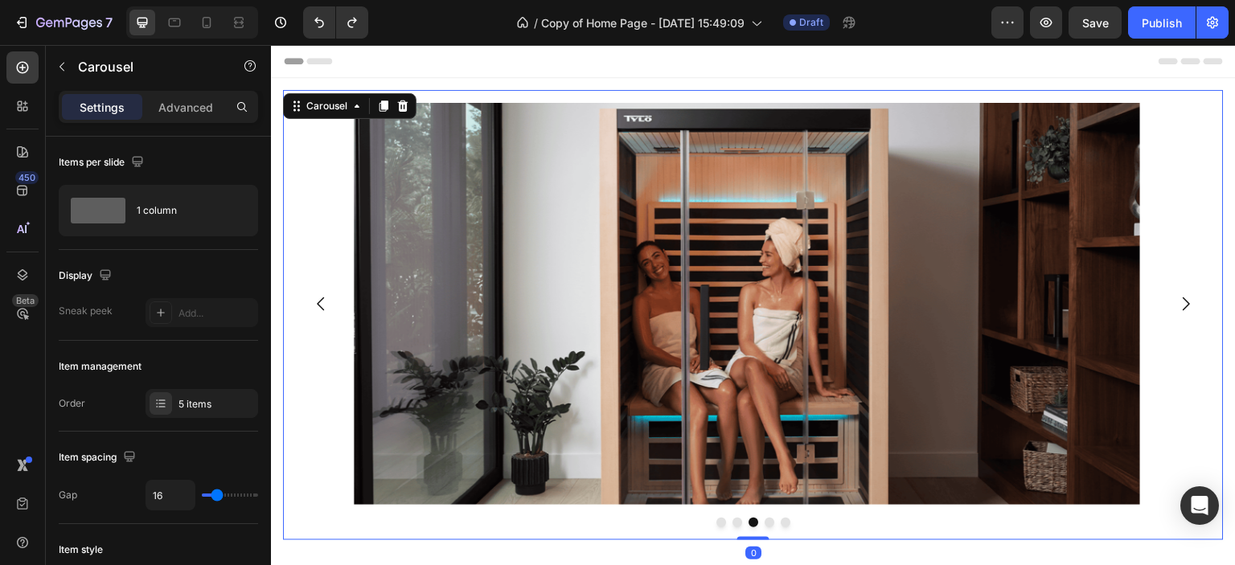
click at [1178, 299] on icon "Carousel Next Arrow" at bounding box center [1186, 303] width 19 height 19
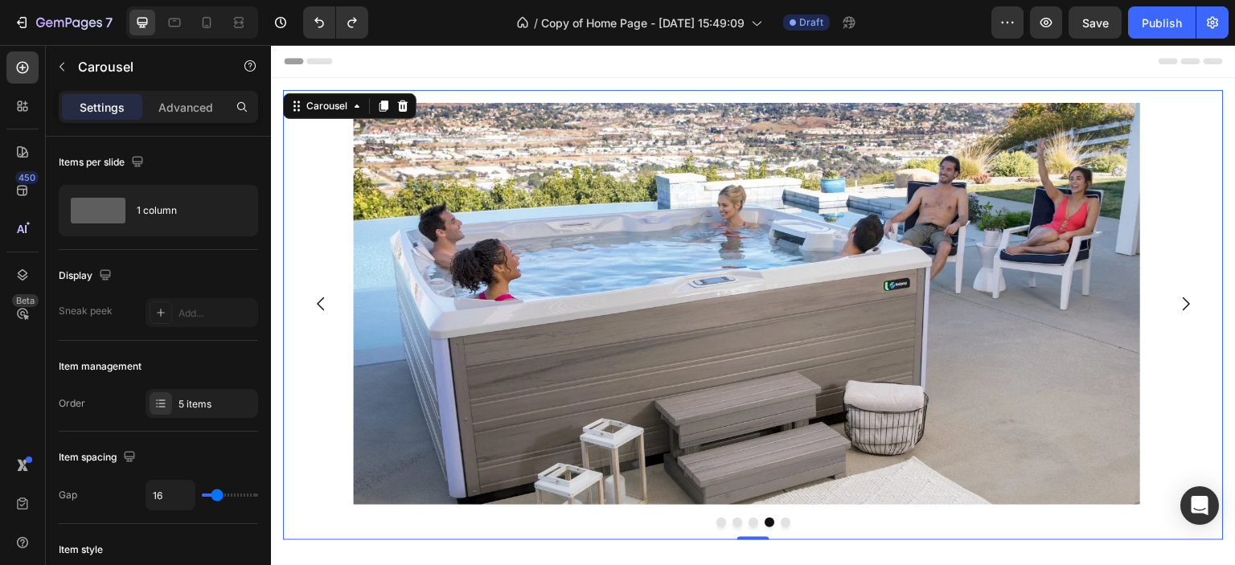
click at [1178, 299] on icon "Carousel Next Arrow" at bounding box center [1186, 303] width 19 height 19
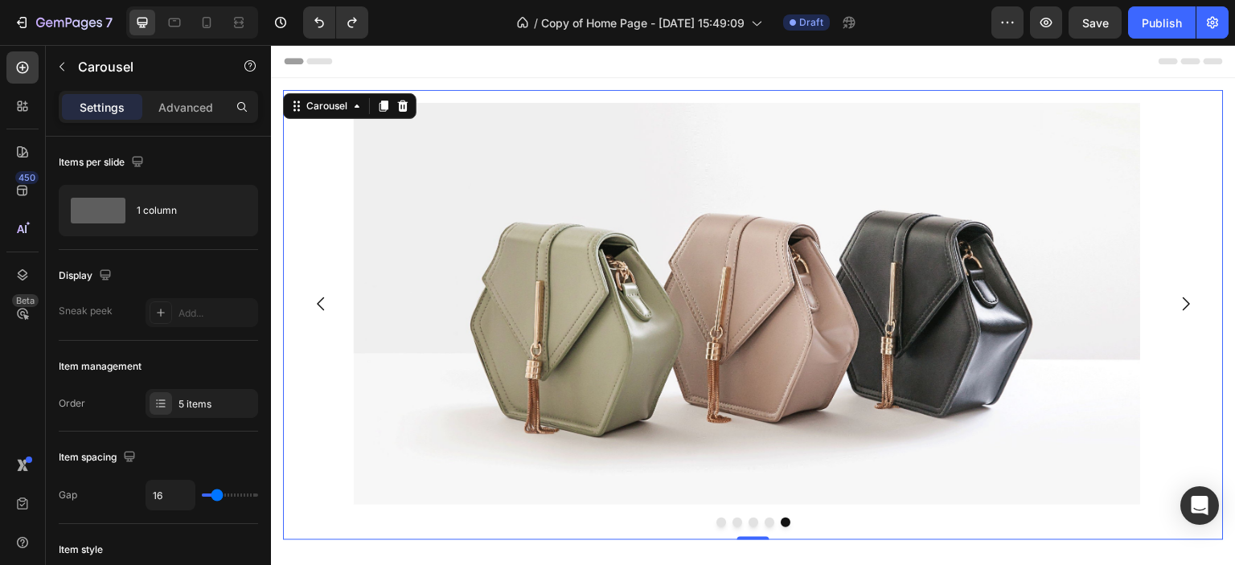
click at [327, 306] on icon "Carousel Back Arrow" at bounding box center [320, 303] width 19 height 19
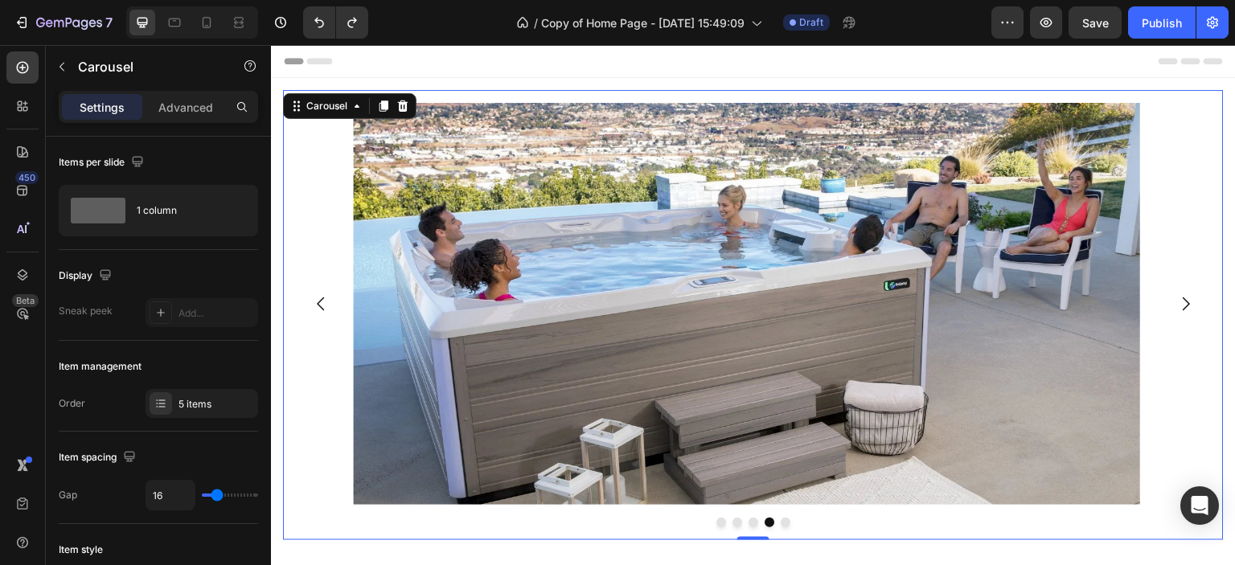
click at [327, 306] on icon "Carousel Back Arrow" at bounding box center [320, 303] width 19 height 19
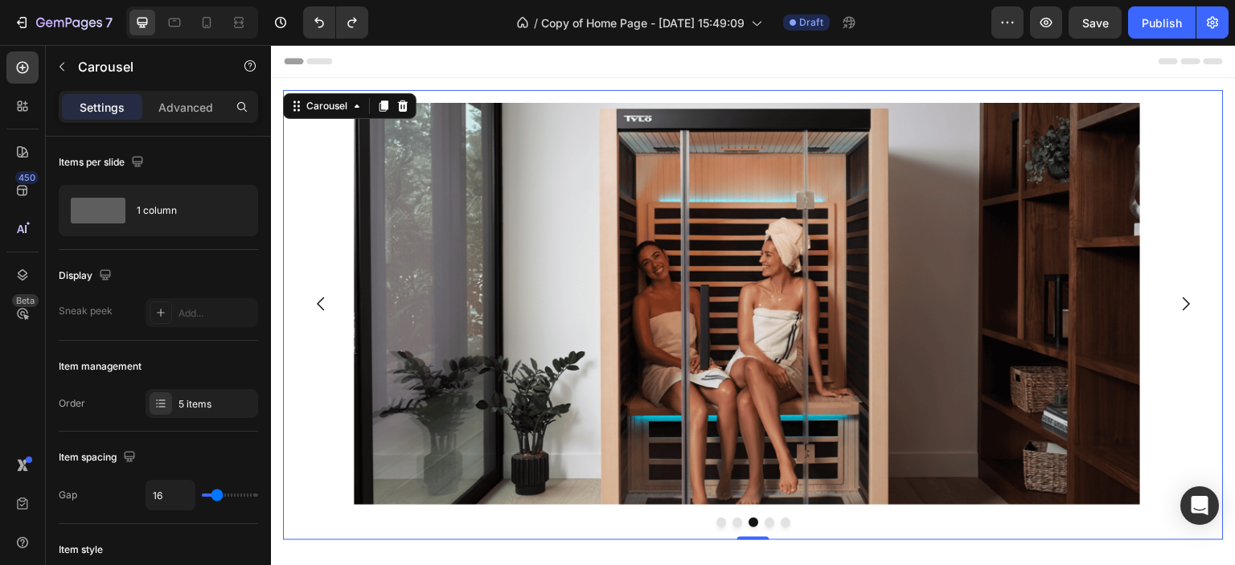
click at [327, 306] on icon "Carousel Back Arrow" at bounding box center [320, 303] width 19 height 19
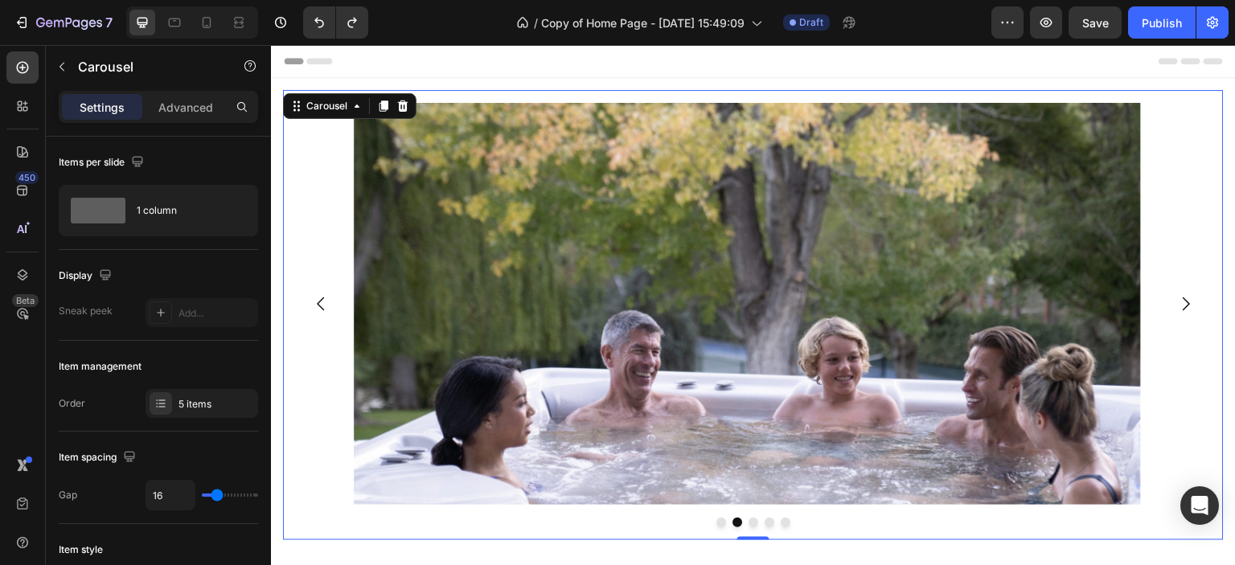
click at [327, 306] on icon "Carousel Back Arrow" at bounding box center [320, 303] width 19 height 19
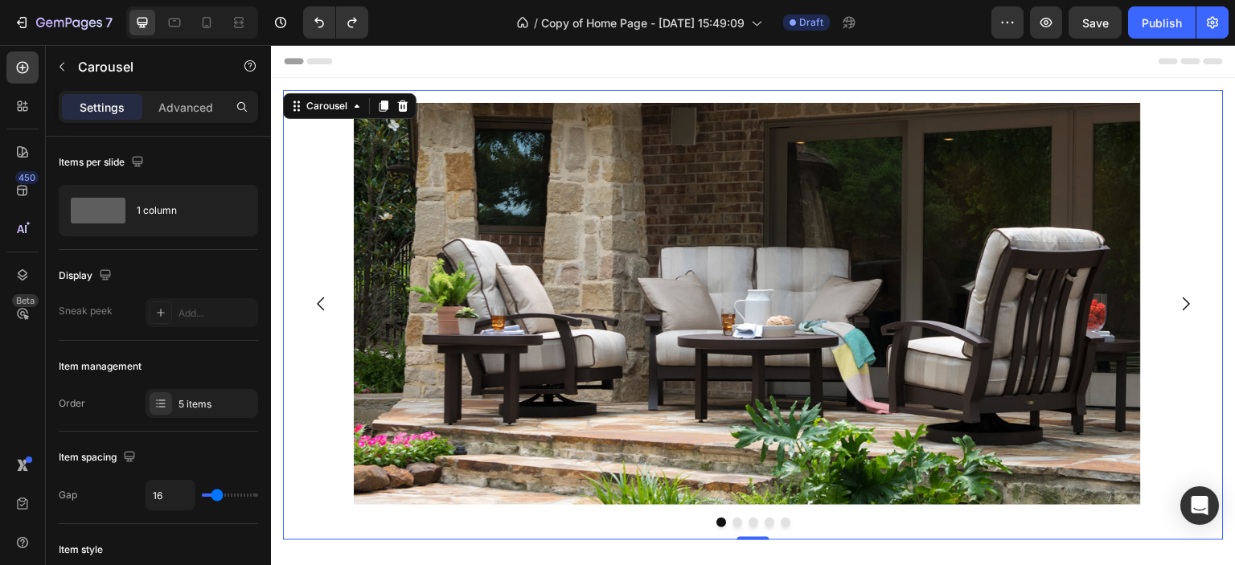
click at [327, 306] on icon "Carousel Back Arrow" at bounding box center [320, 303] width 19 height 19
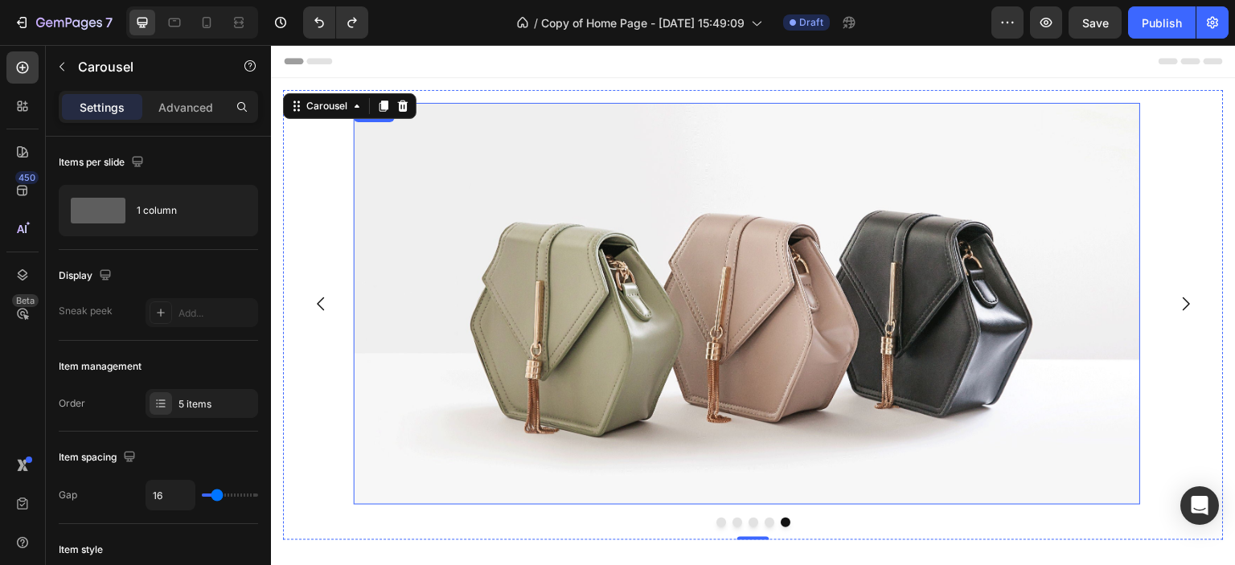
click at [528, 361] on img at bounding box center [747, 304] width 787 height 402
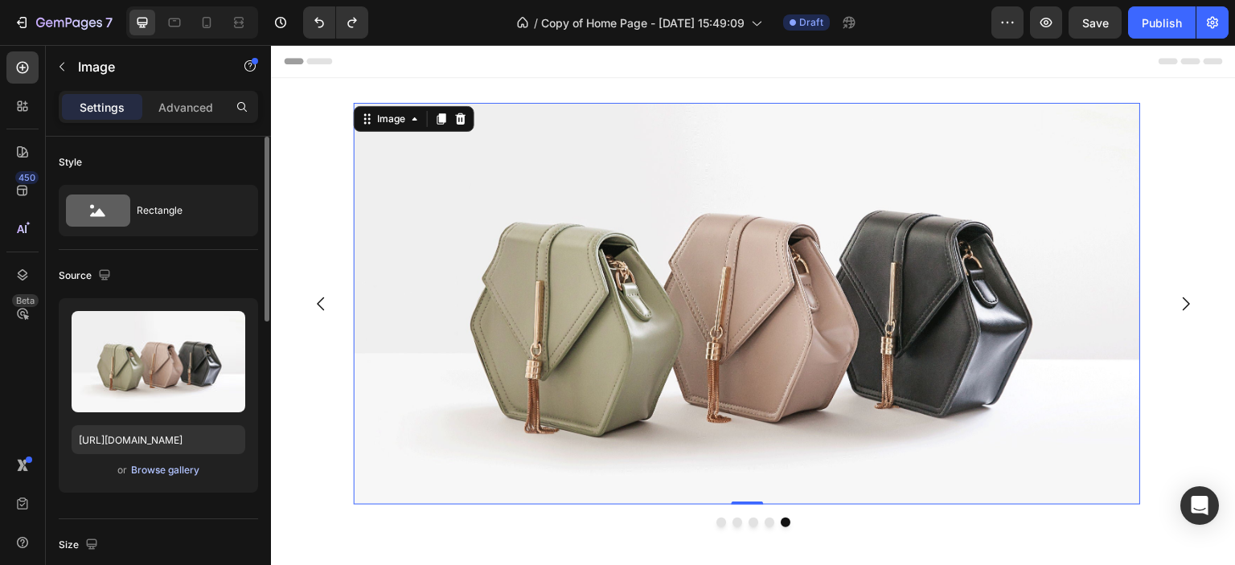
click at [161, 470] on div "Browse gallery" at bounding box center [165, 470] width 68 height 14
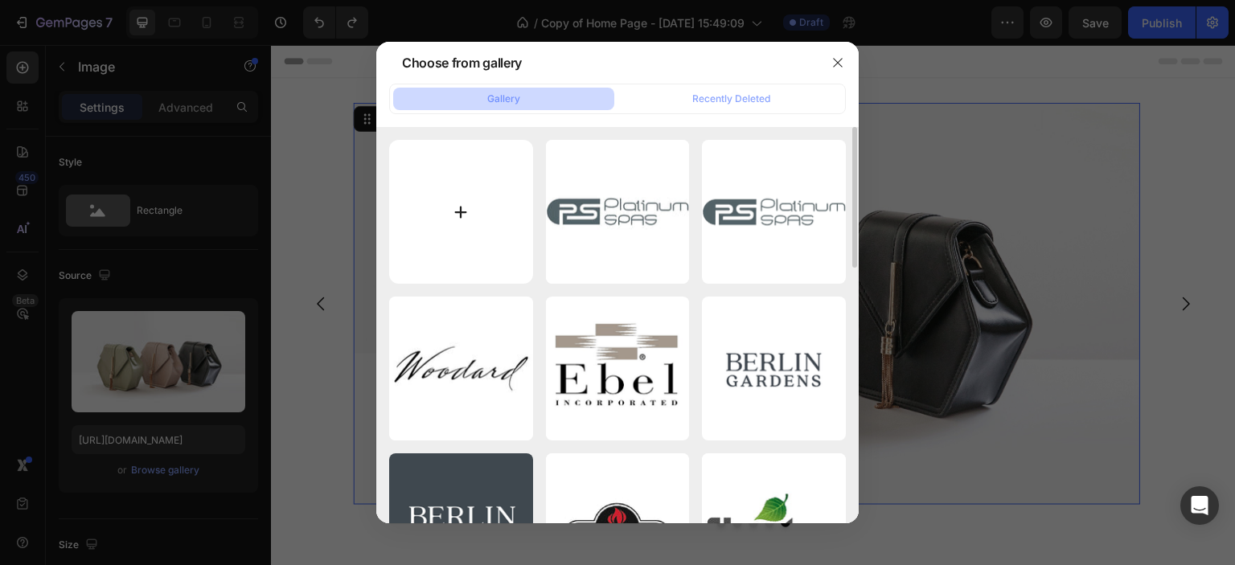
click at [457, 216] on input "file" at bounding box center [461, 212] width 144 height 144
type input "C:\fakepath\34135830_1958932710783818_6768073374150164480_o_original.webp"
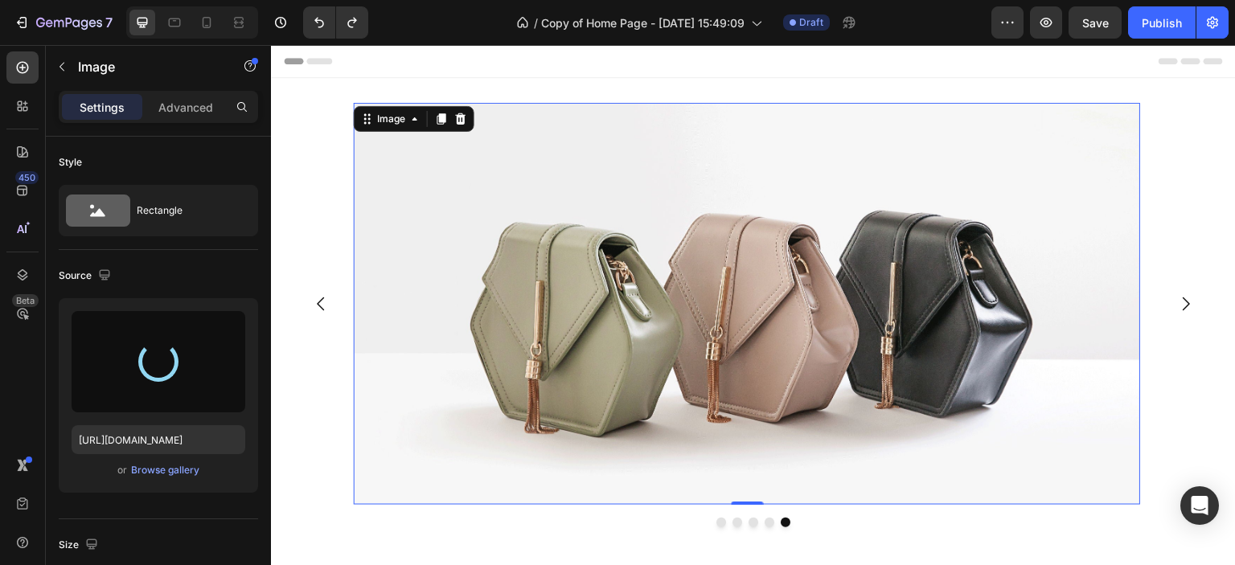
type input "[URL][DOMAIN_NAME]"
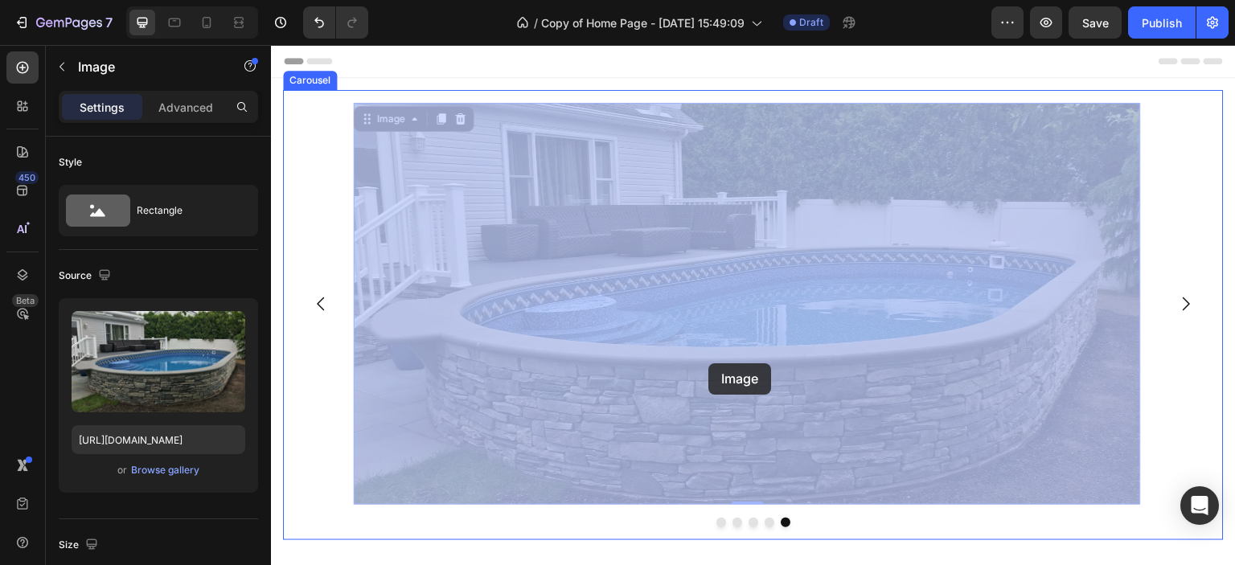
drag, startPoint x: 748, startPoint y: 401, endPoint x: 705, endPoint y: 360, distance: 60.3
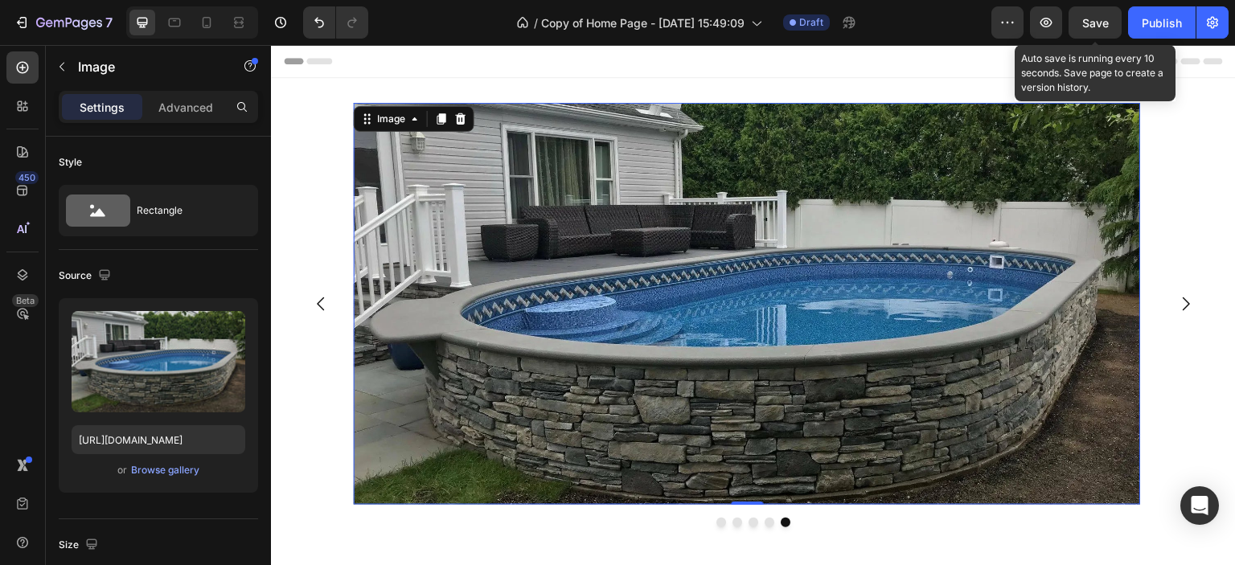
click at [1091, 19] on span "Save" at bounding box center [1096, 23] width 27 height 14
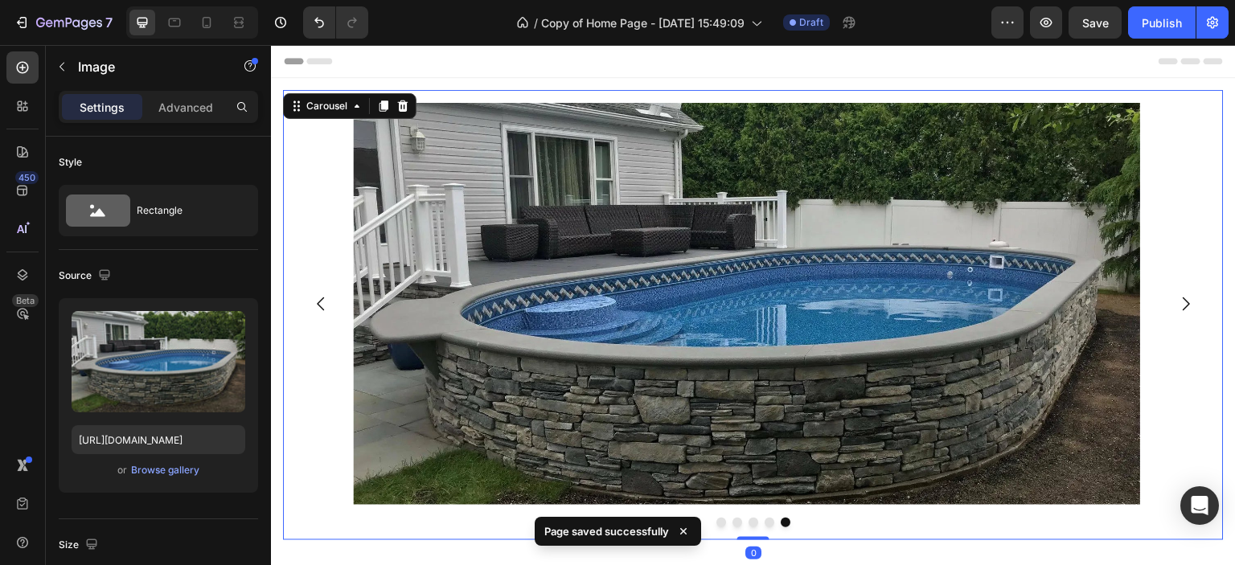
click at [319, 302] on icon "Carousel Back Arrow" at bounding box center [320, 303] width 19 height 19
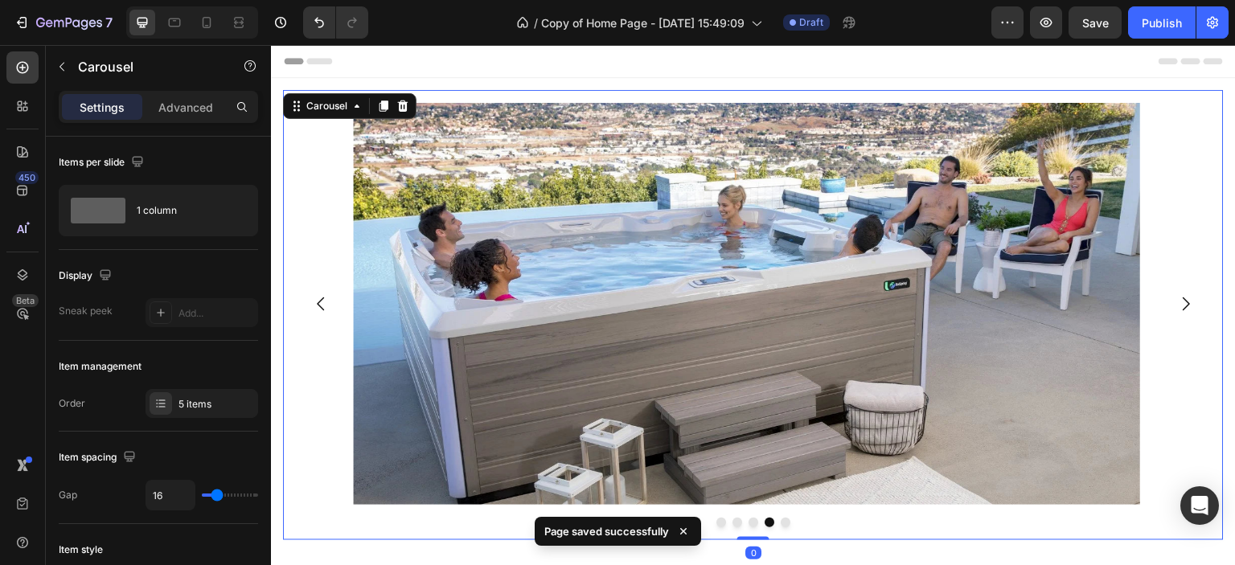
click at [319, 302] on icon "Carousel Back Arrow" at bounding box center [320, 303] width 19 height 19
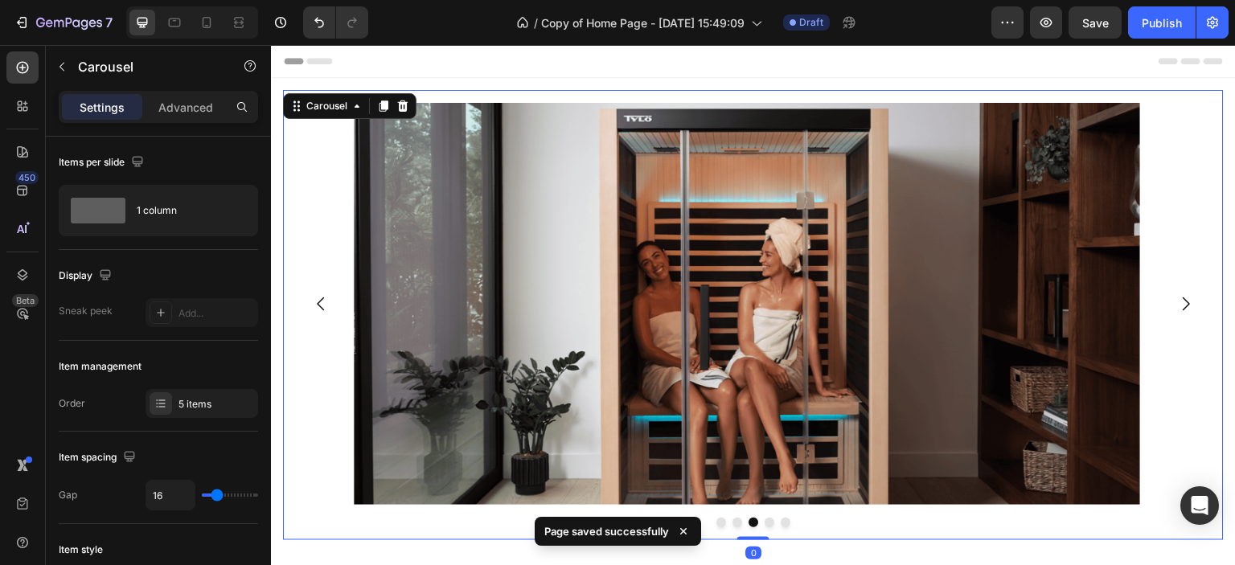
click at [319, 302] on icon "Carousel Back Arrow" at bounding box center [320, 303] width 19 height 19
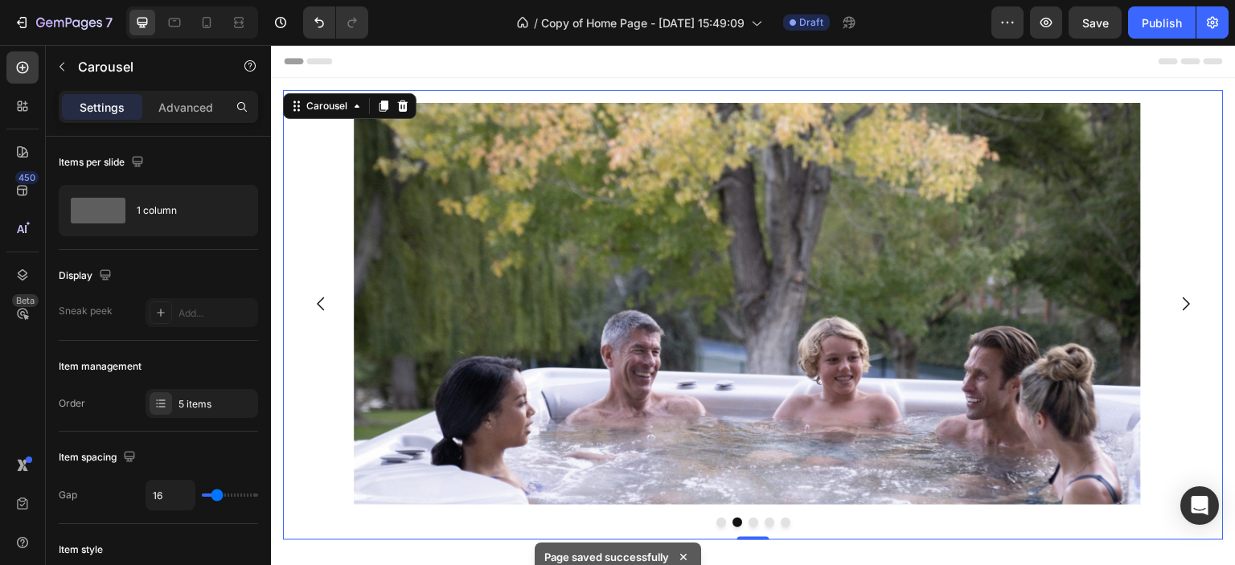
click at [319, 302] on icon "Carousel Back Arrow" at bounding box center [320, 303] width 19 height 19
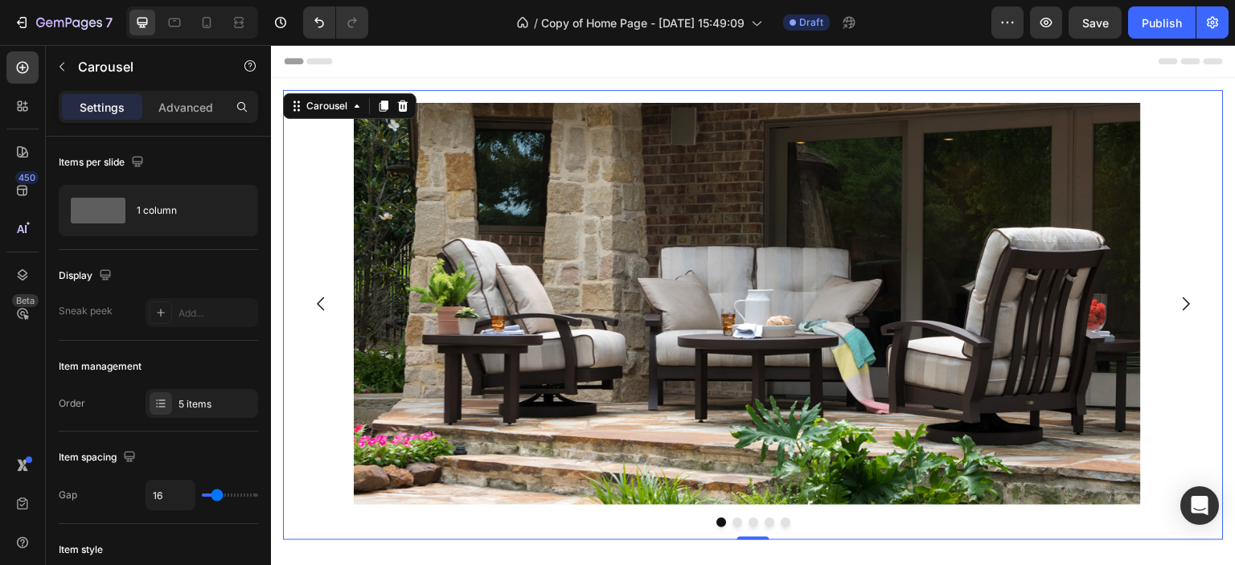
click at [319, 302] on icon "Carousel Back Arrow" at bounding box center [320, 303] width 19 height 19
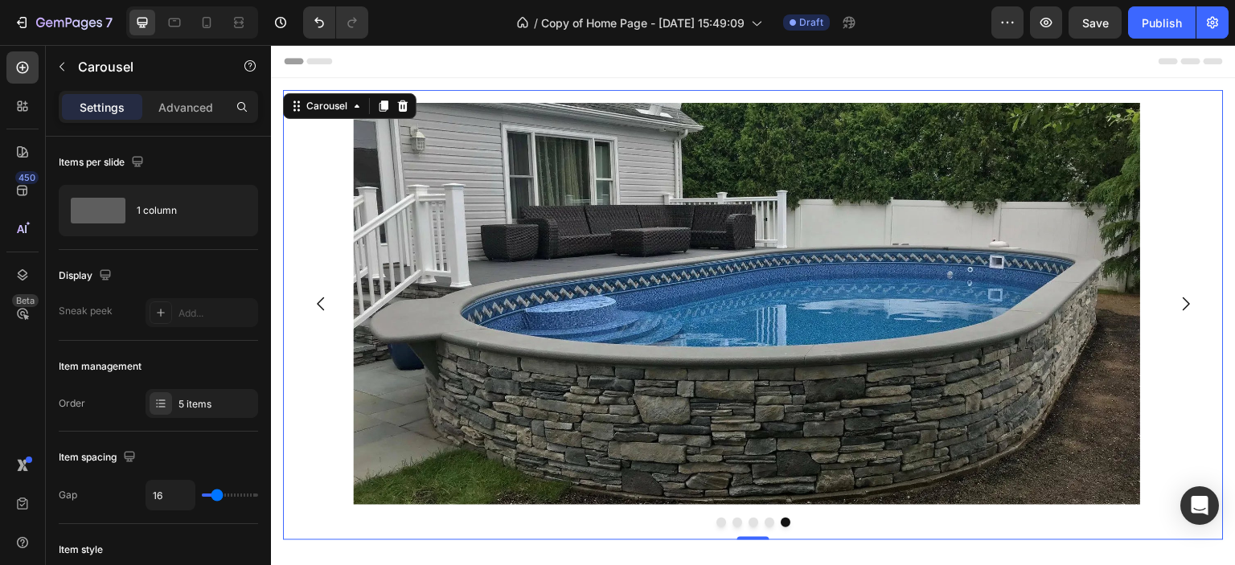
click at [319, 302] on icon "Carousel Back Arrow" at bounding box center [320, 303] width 19 height 19
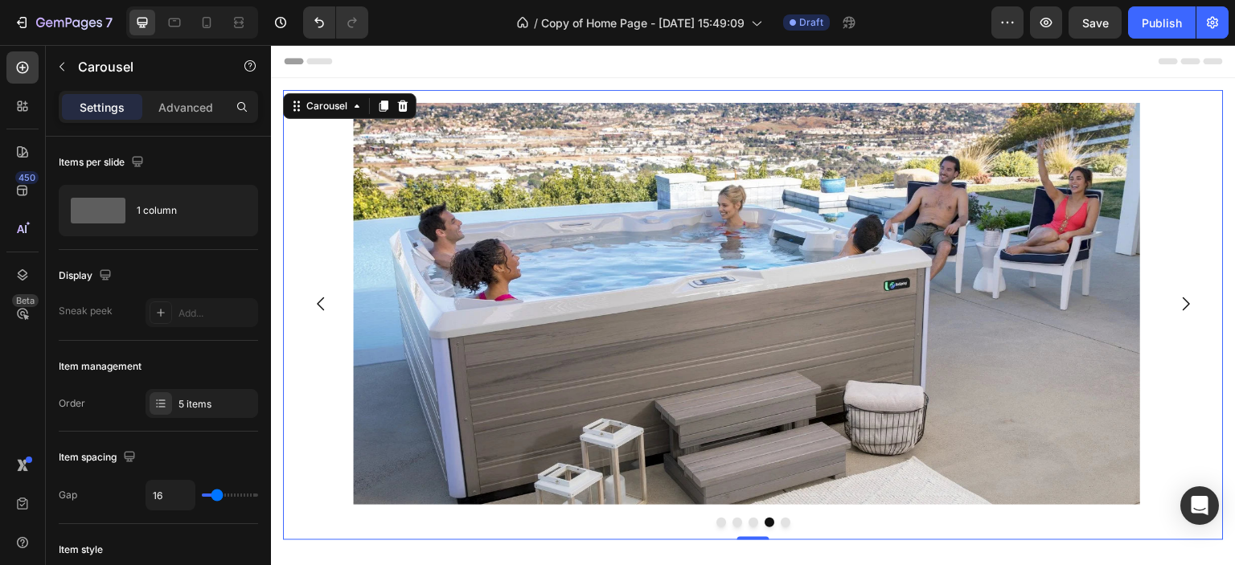
click at [319, 302] on icon "Carousel Back Arrow" at bounding box center [320, 303] width 19 height 19
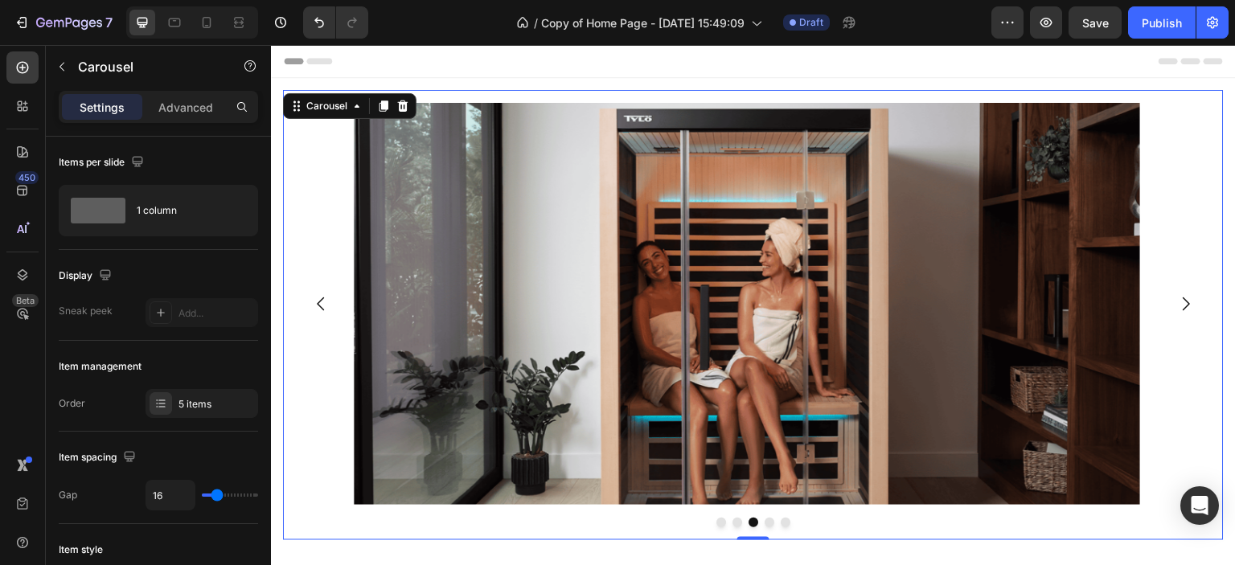
click at [319, 302] on icon "Carousel Back Arrow" at bounding box center [320, 305] width 7 height 14
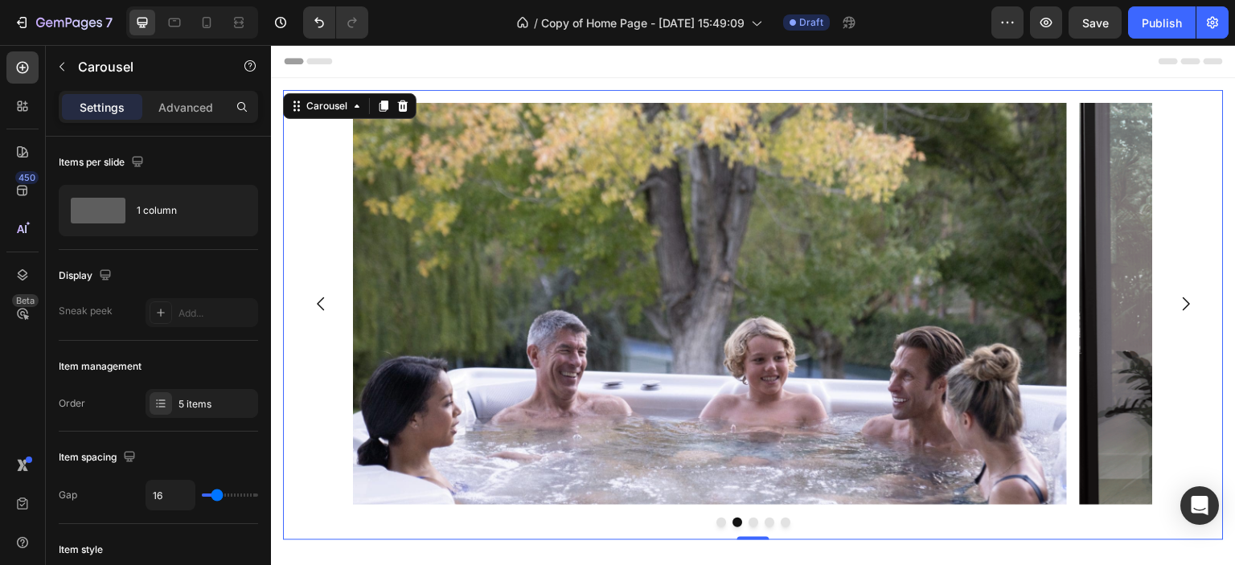
click at [319, 302] on icon "Carousel Back Arrow" at bounding box center [320, 305] width 7 height 14
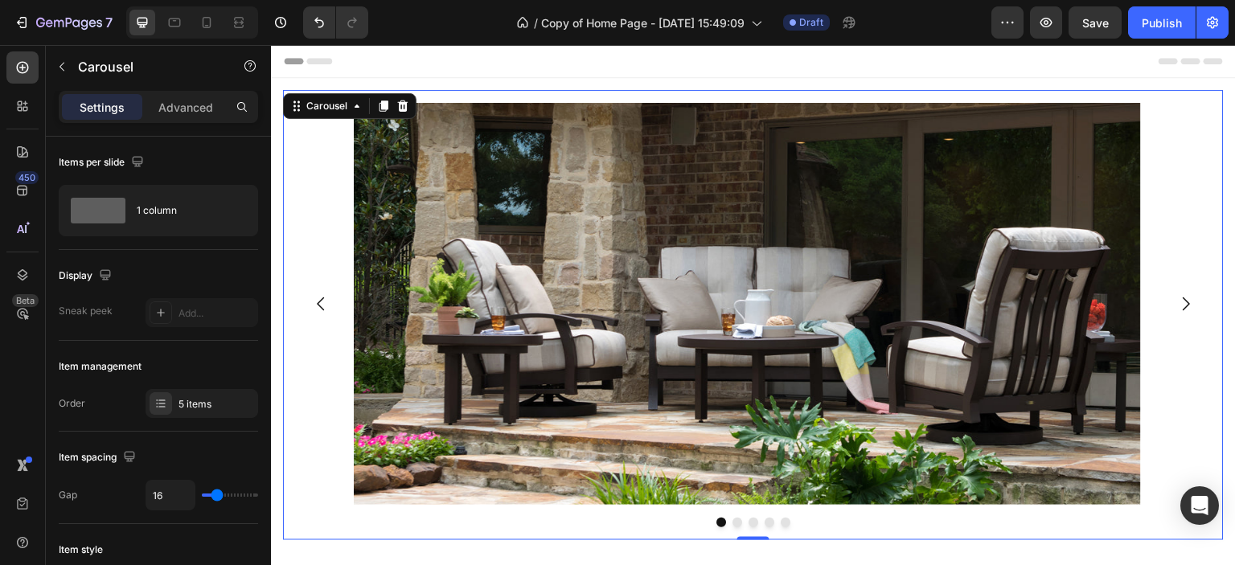
click at [316, 302] on icon "Carousel Back Arrow" at bounding box center [320, 303] width 19 height 19
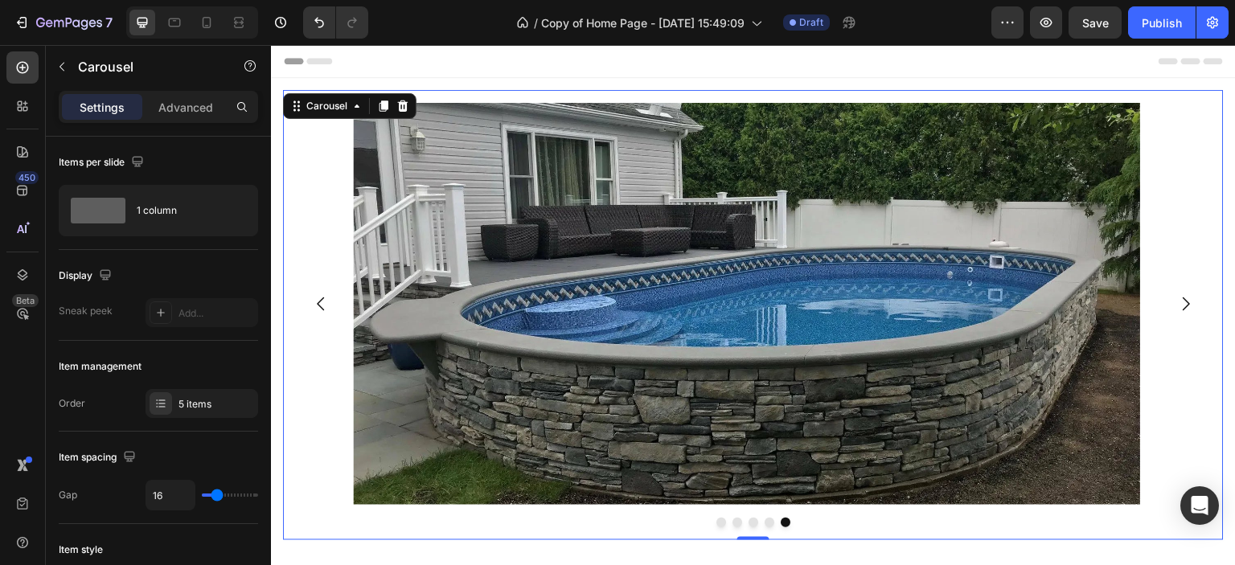
click at [316, 303] on icon "Carousel Back Arrow" at bounding box center [320, 303] width 19 height 19
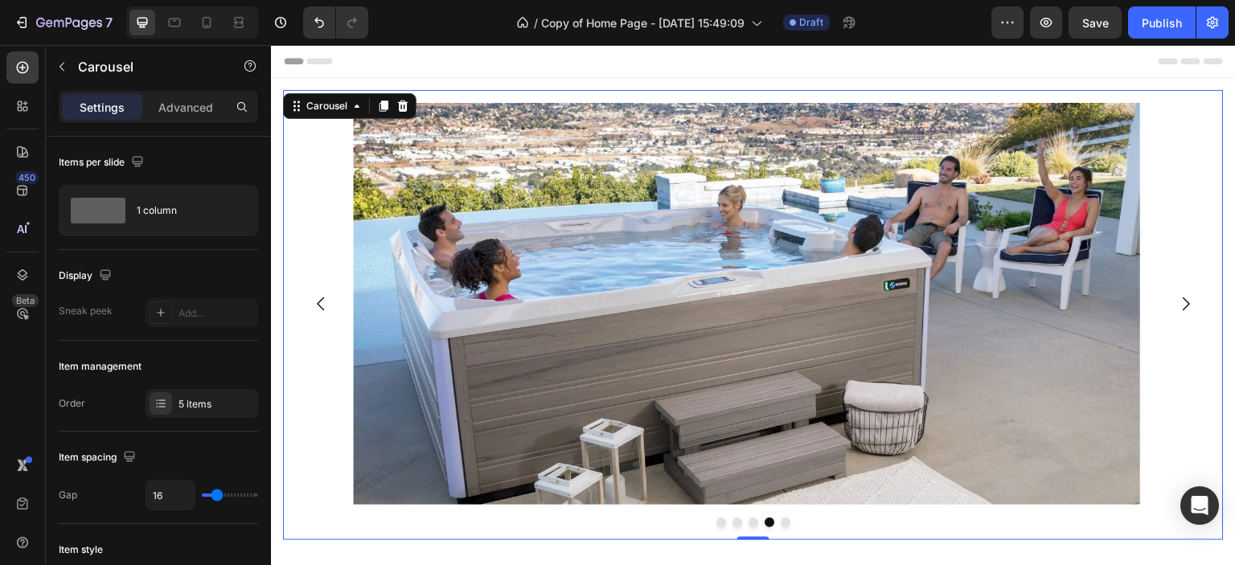
click at [316, 304] on icon "Carousel Back Arrow" at bounding box center [320, 303] width 19 height 19
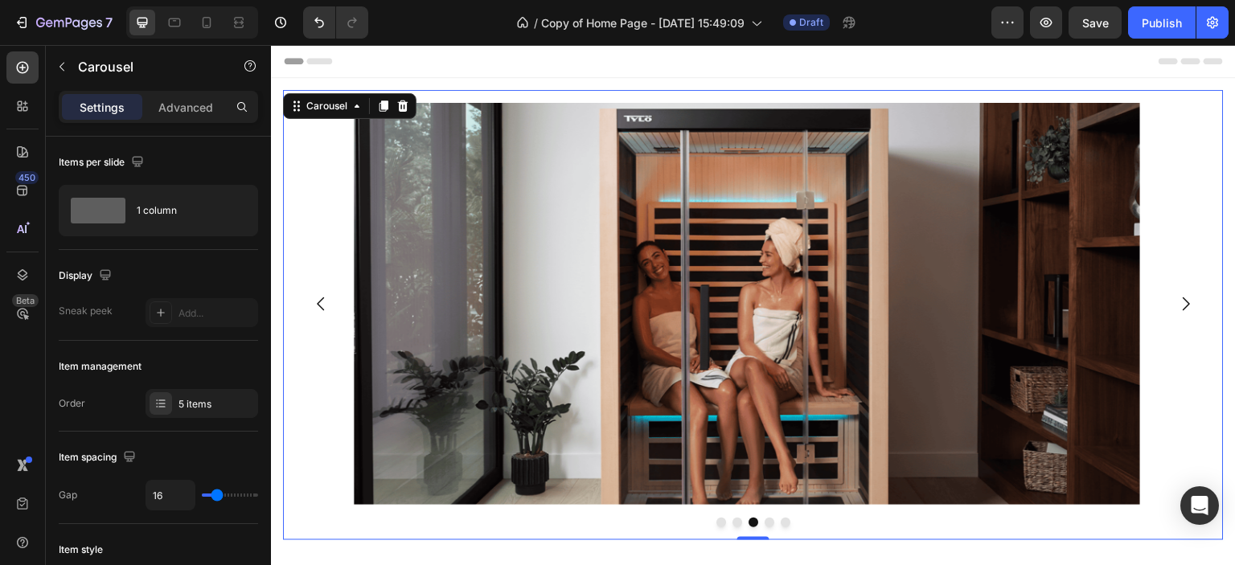
click at [316, 304] on icon "Carousel Back Arrow" at bounding box center [320, 303] width 19 height 19
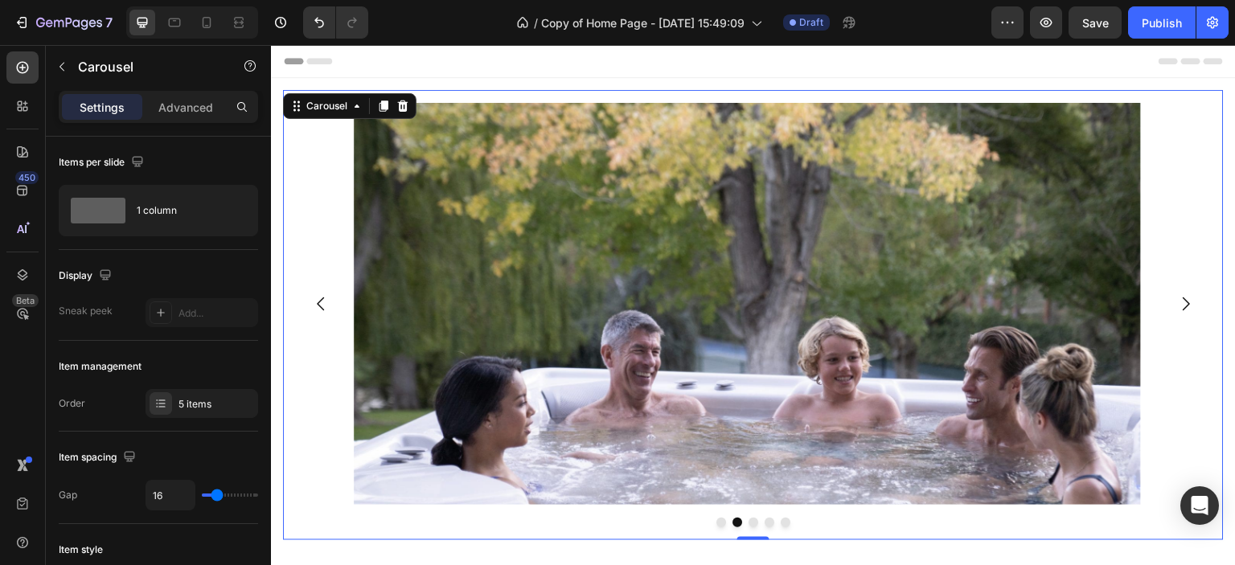
click at [316, 303] on icon "Carousel Back Arrow" at bounding box center [320, 303] width 19 height 19
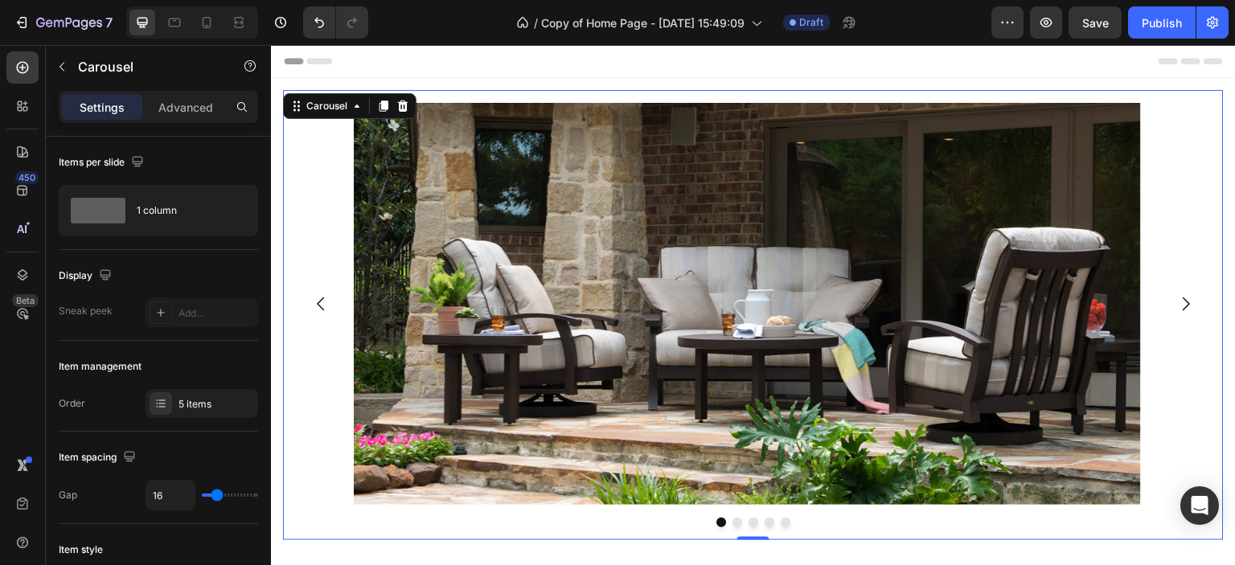
click at [1183, 302] on icon "Carousel Next Arrow" at bounding box center [1186, 305] width 7 height 14
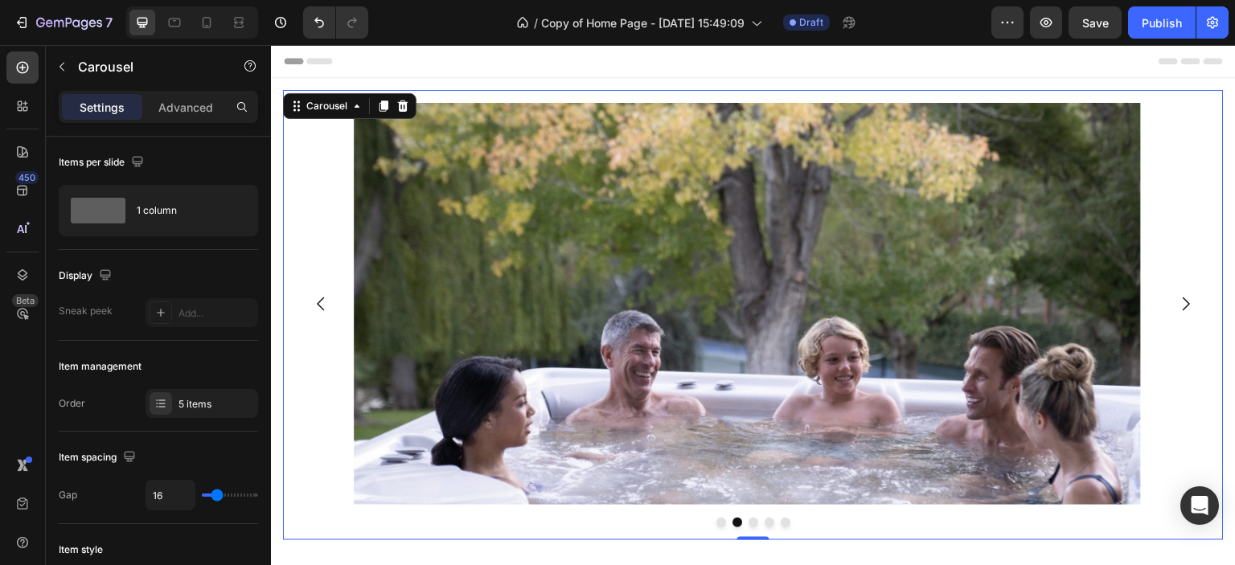
click at [1183, 302] on icon "Carousel Next Arrow" at bounding box center [1186, 305] width 7 height 14
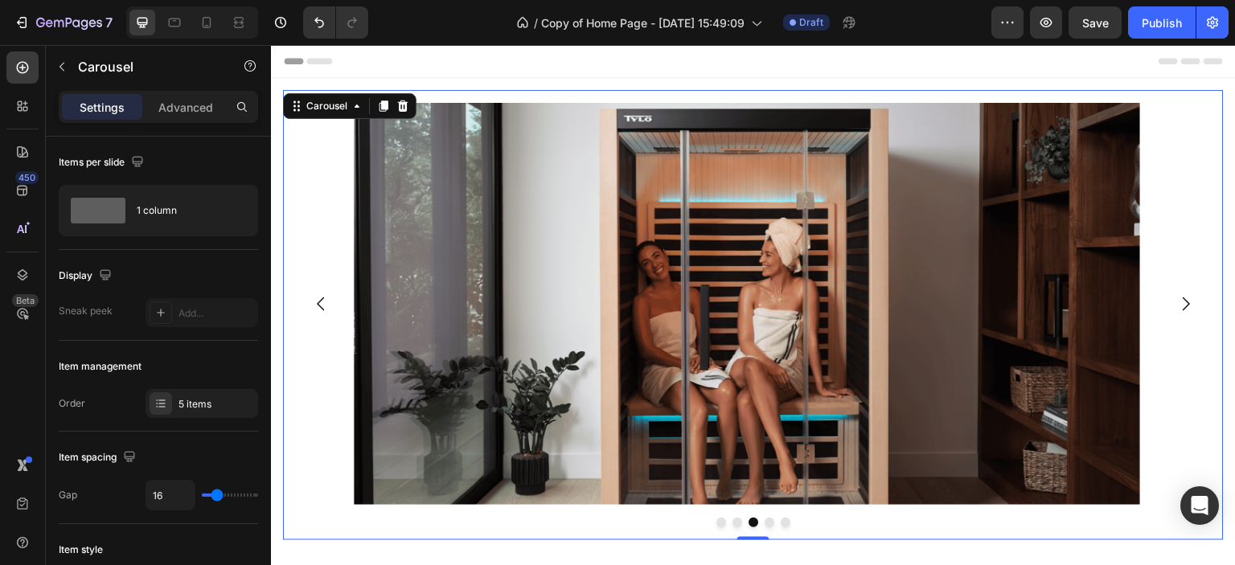
click at [1183, 302] on icon "Carousel Next Arrow" at bounding box center [1186, 305] width 7 height 14
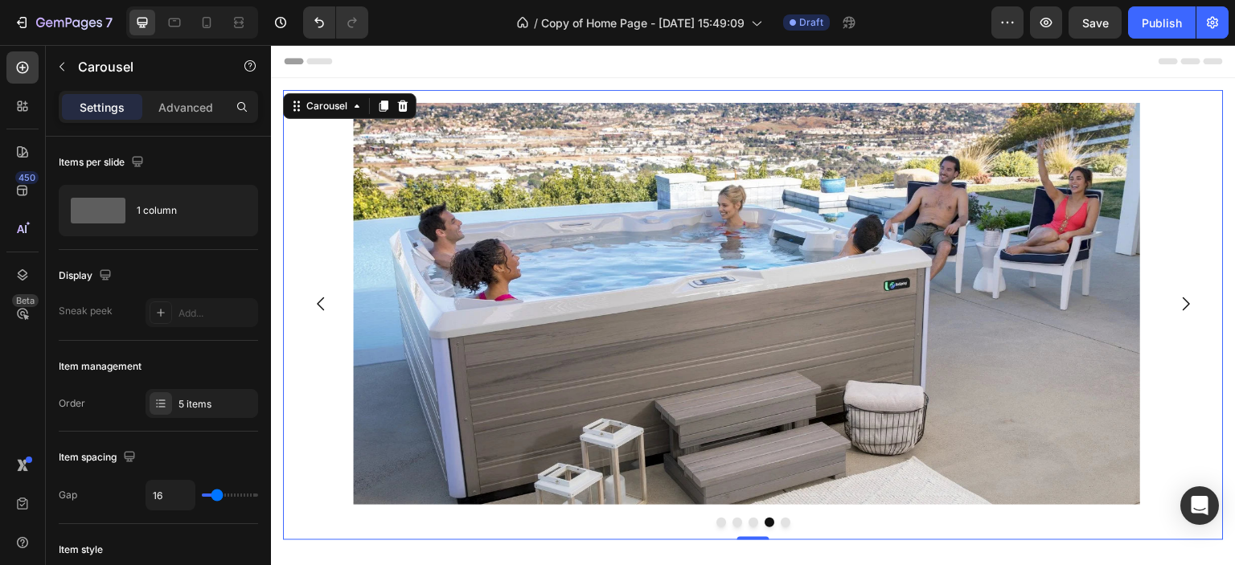
click at [1183, 302] on icon "Carousel Next Arrow" at bounding box center [1186, 305] width 7 height 14
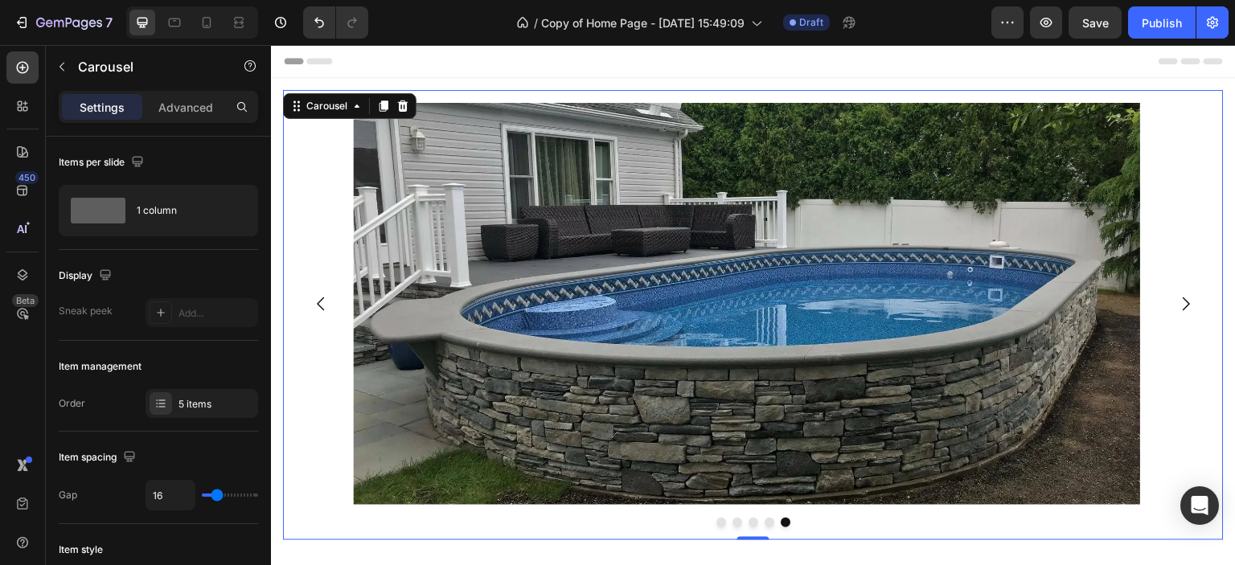
click at [1183, 302] on icon "Carousel Next Arrow" at bounding box center [1186, 305] width 7 height 14
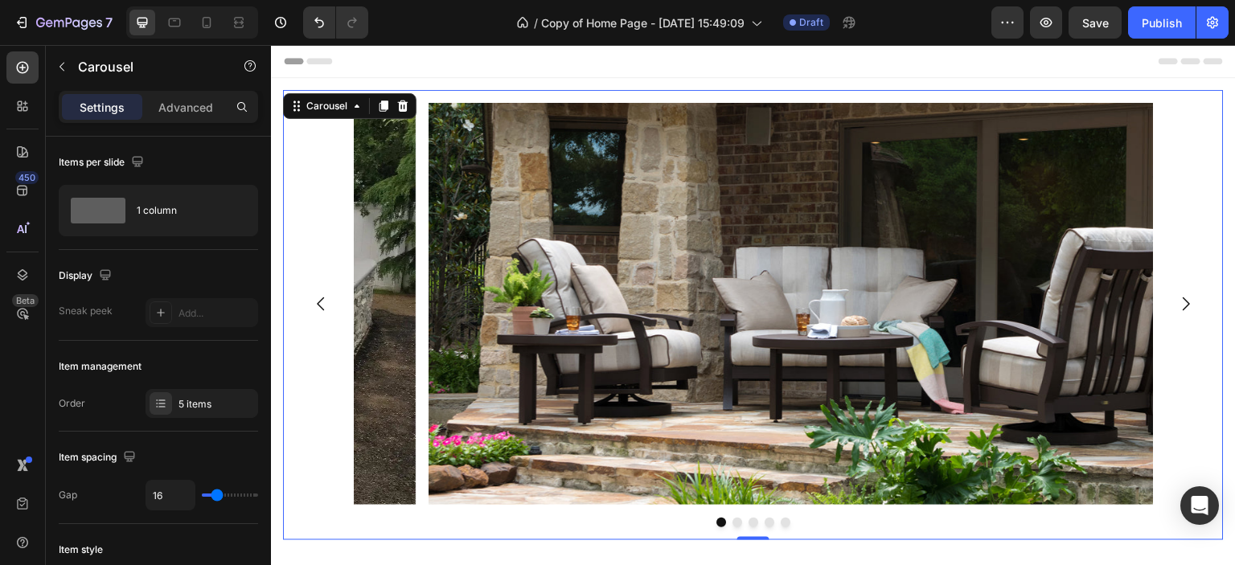
click at [1183, 302] on icon "Carousel Next Arrow" at bounding box center [1186, 305] width 7 height 14
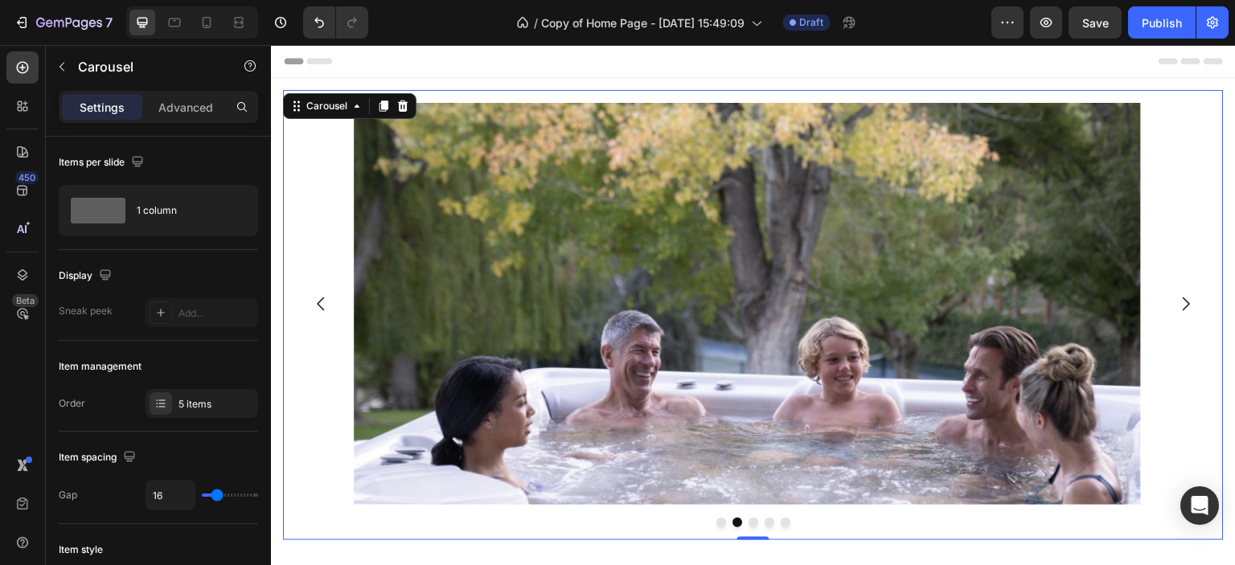
click at [1183, 302] on icon "Carousel Next Arrow" at bounding box center [1186, 305] width 7 height 14
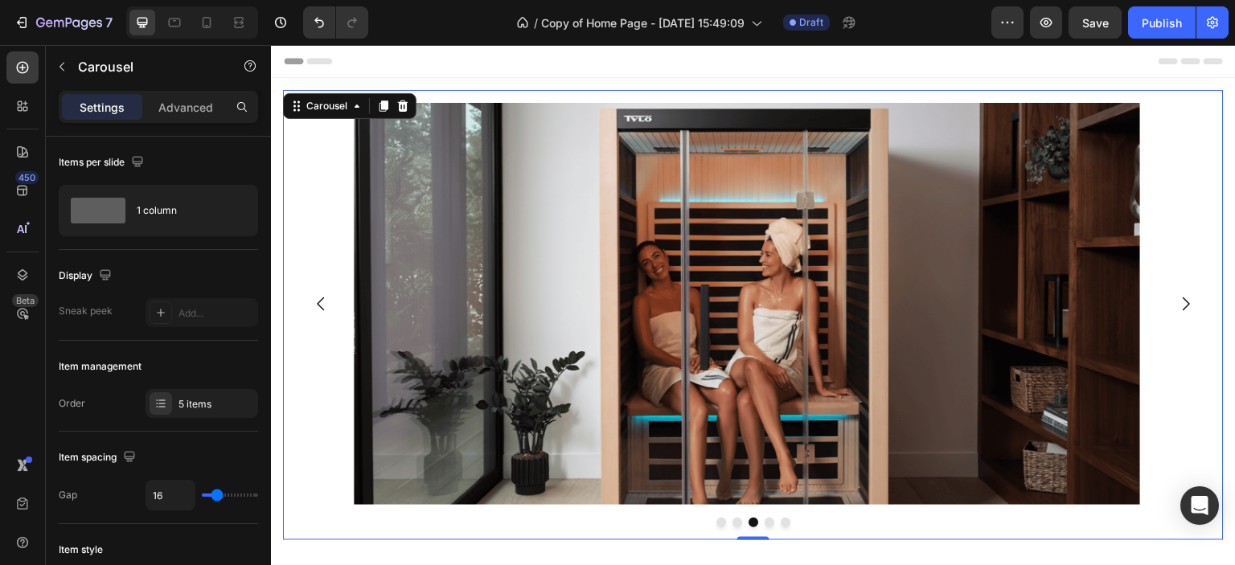
click at [1177, 302] on icon "Carousel Next Arrow" at bounding box center [1186, 303] width 19 height 19
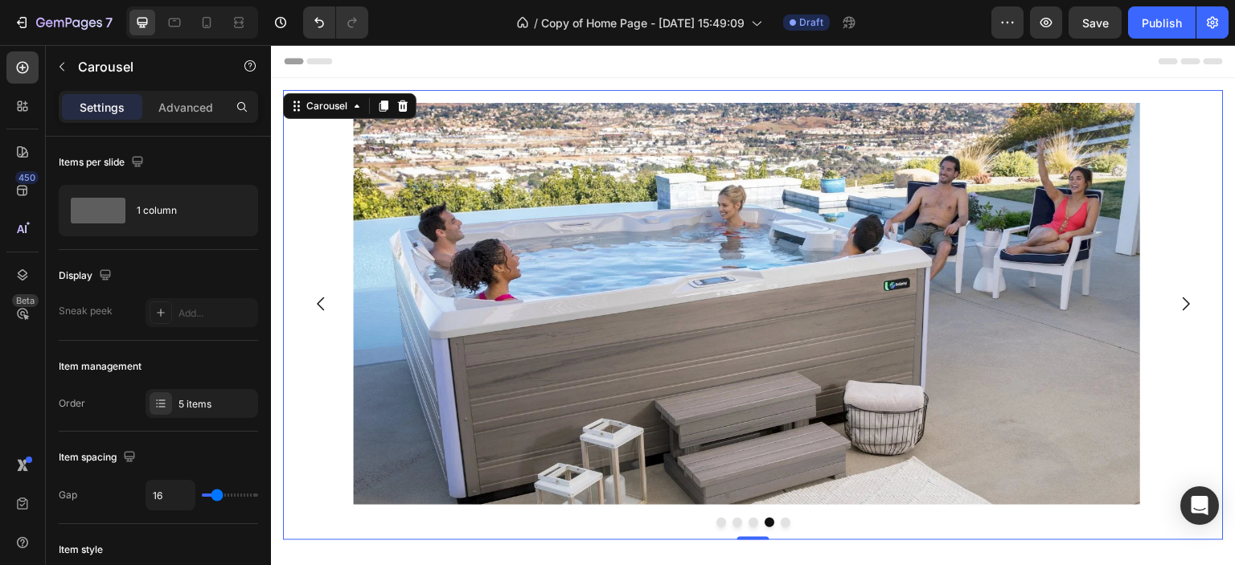
click at [1177, 302] on icon "Carousel Next Arrow" at bounding box center [1186, 303] width 19 height 19
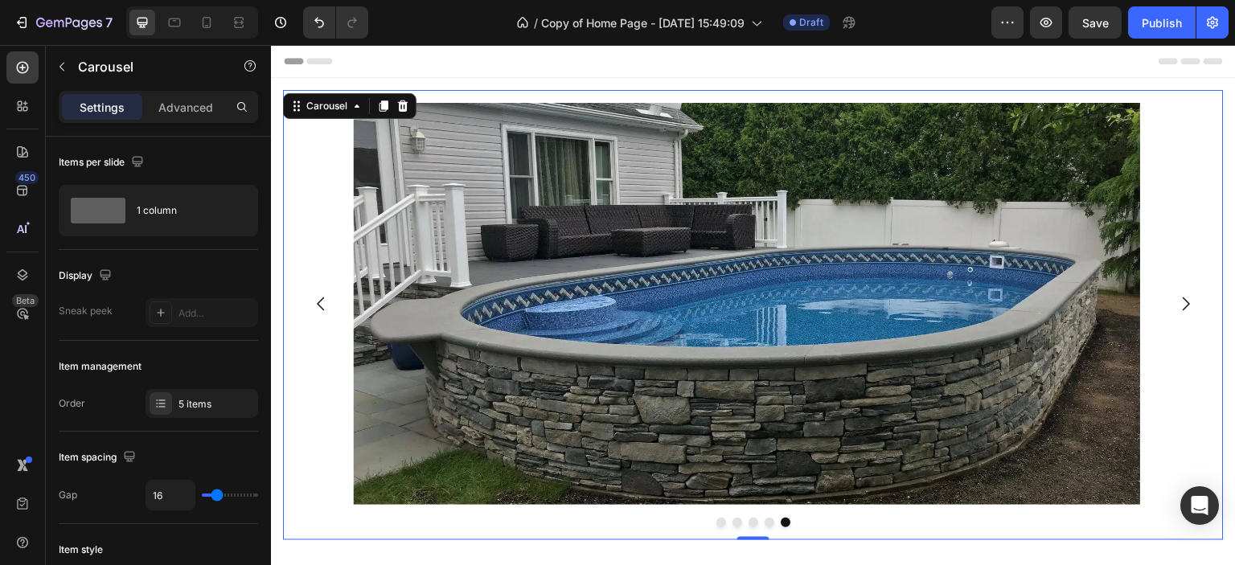
click at [1177, 302] on icon "Carousel Next Arrow" at bounding box center [1186, 303] width 19 height 19
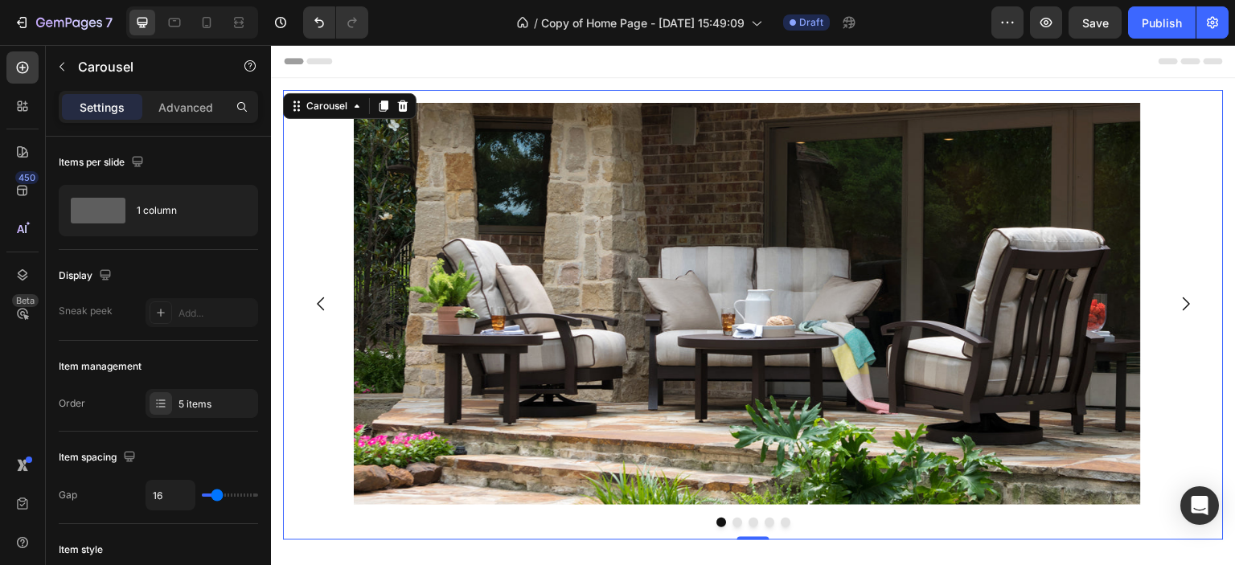
click at [1177, 302] on icon "Carousel Next Arrow" at bounding box center [1186, 303] width 19 height 19
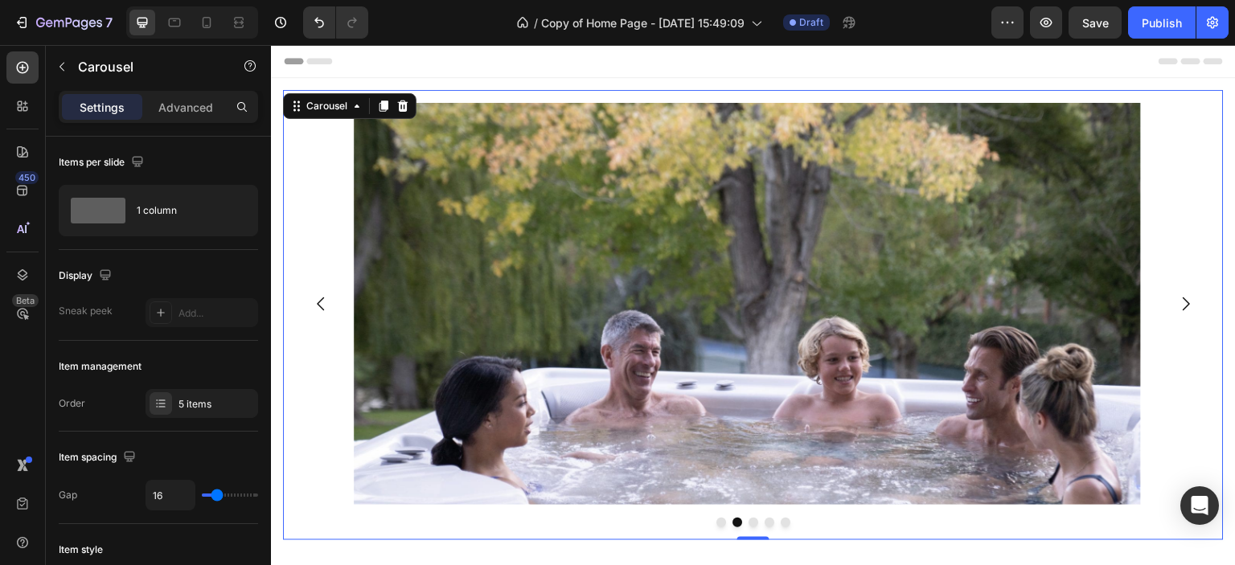
click at [1177, 302] on icon "Carousel Next Arrow" at bounding box center [1186, 303] width 19 height 19
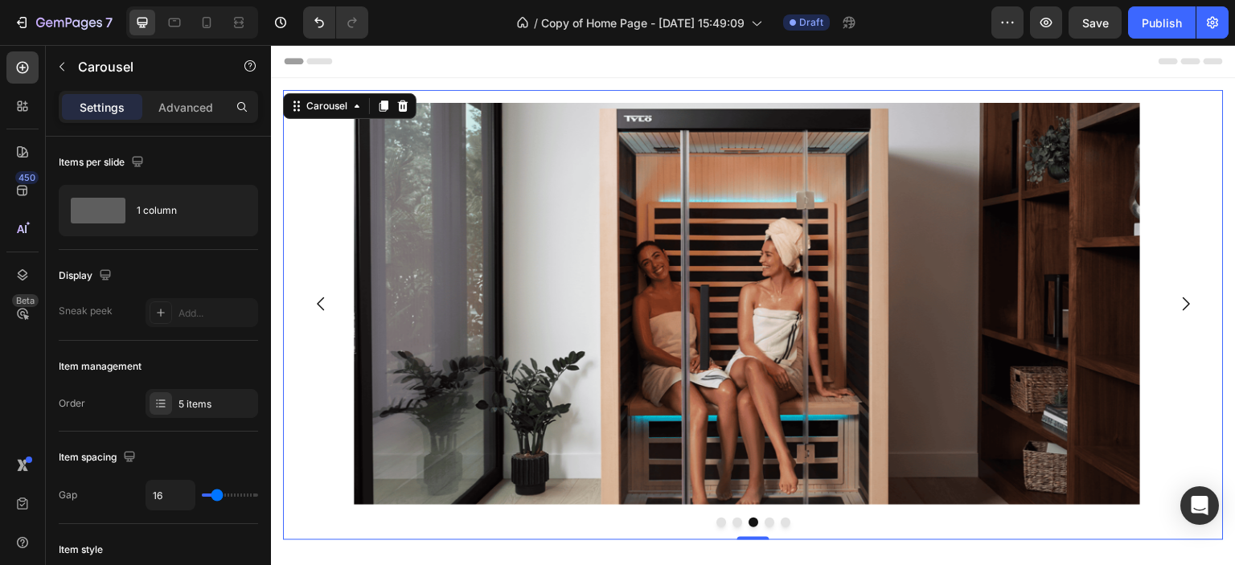
click at [1177, 302] on icon "Carousel Next Arrow" at bounding box center [1186, 303] width 19 height 19
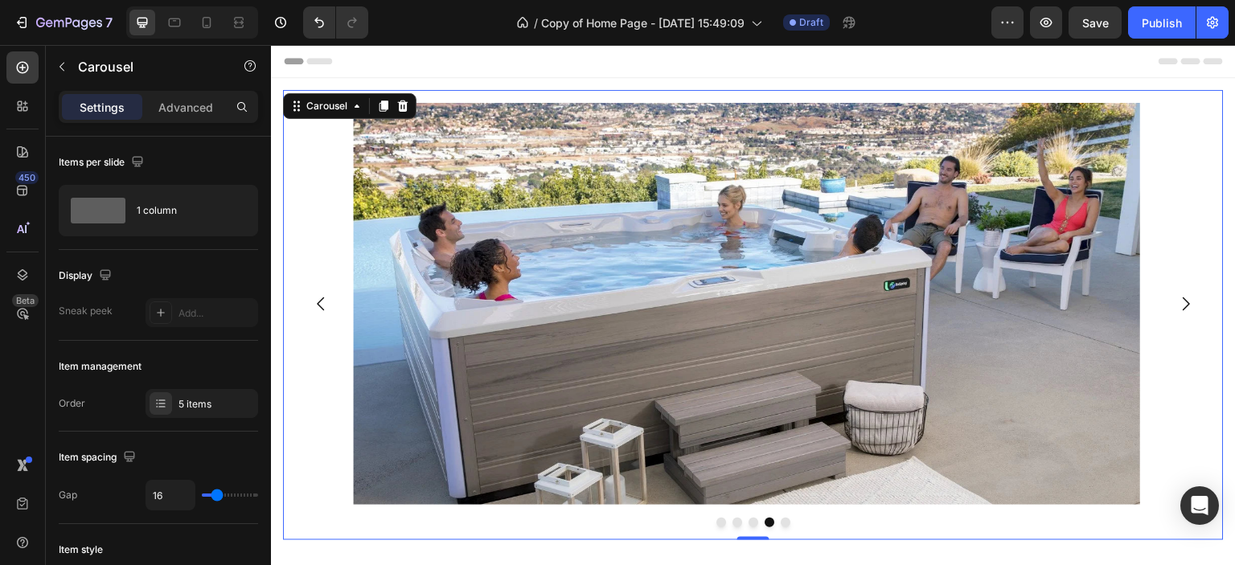
click at [1177, 301] on icon "Carousel Next Arrow" at bounding box center [1186, 303] width 19 height 19
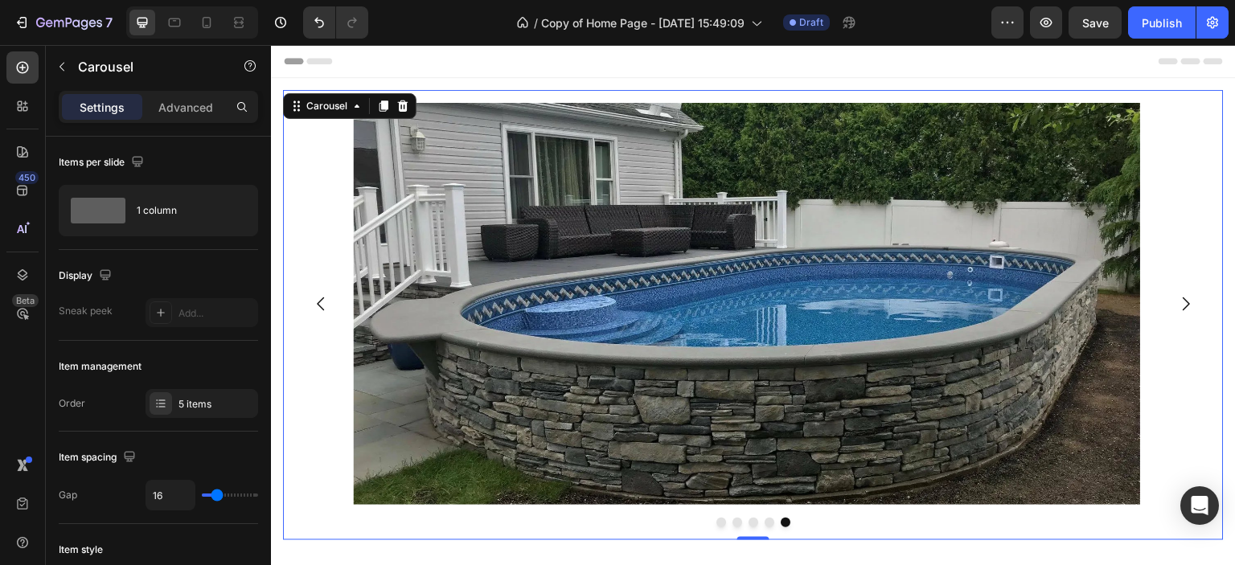
click at [1178, 302] on icon "Carousel Next Arrow" at bounding box center [1186, 303] width 19 height 19
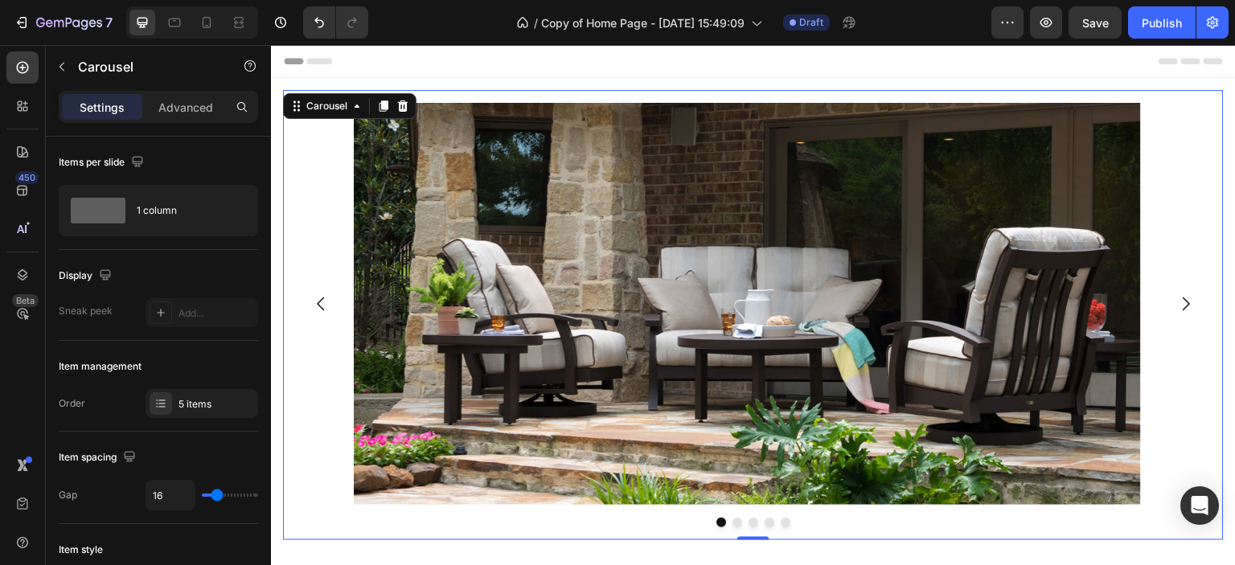
click at [1178, 302] on icon "Carousel Next Arrow" at bounding box center [1186, 303] width 19 height 19
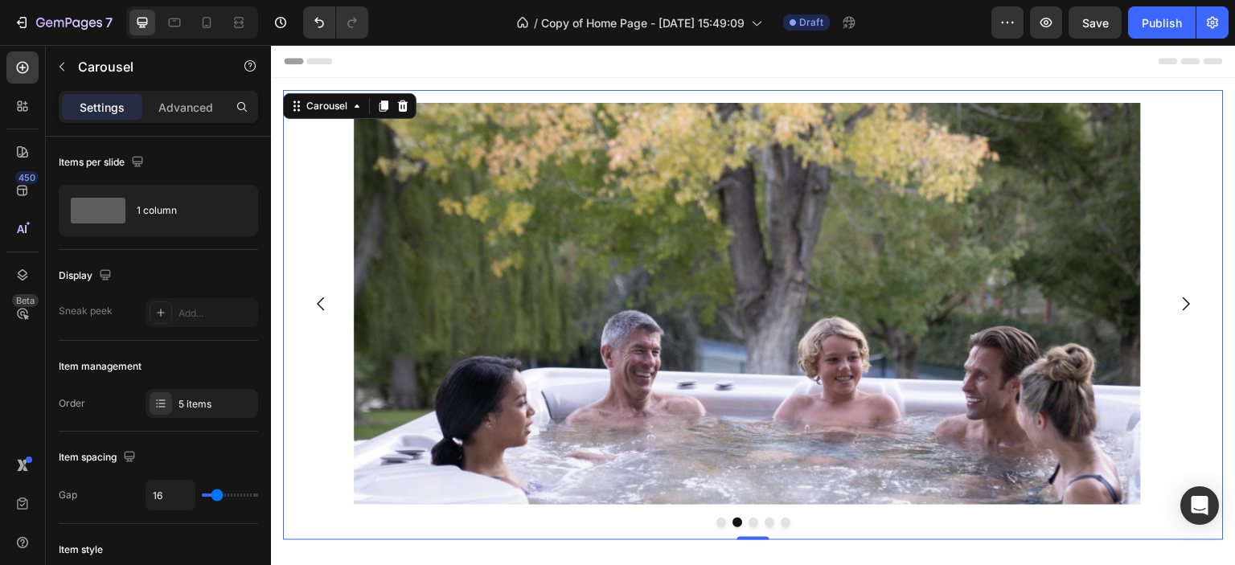
click at [1178, 302] on icon "Carousel Next Arrow" at bounding box center [1186, 303] width 19 height 19
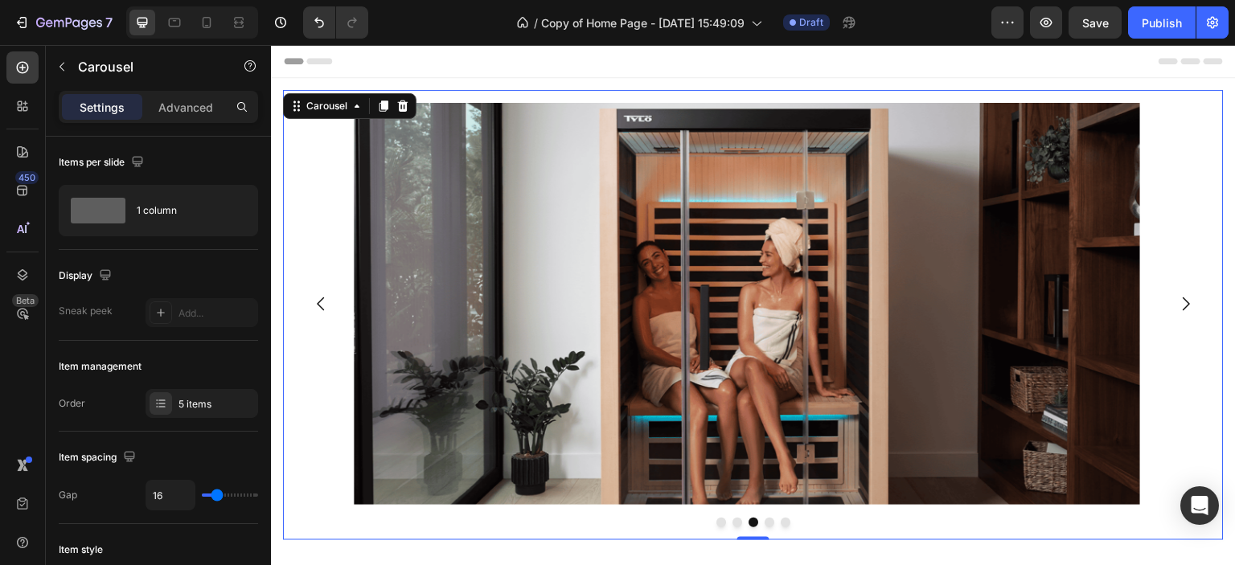
click at [1178, 302] on icon "Carousel Next Arrow" at bounding box center [1186, 303] width 19 height 19
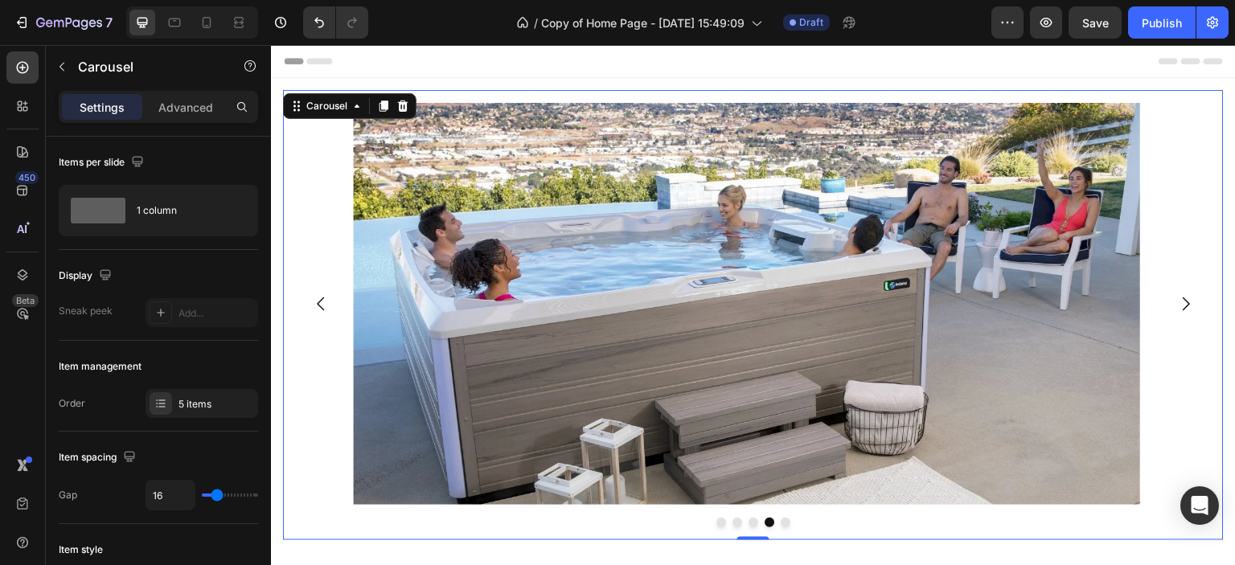
click at [1178, 302] on icon "Carousel Next Arrow" at bounding box center [1186, 303] width 19 height 19
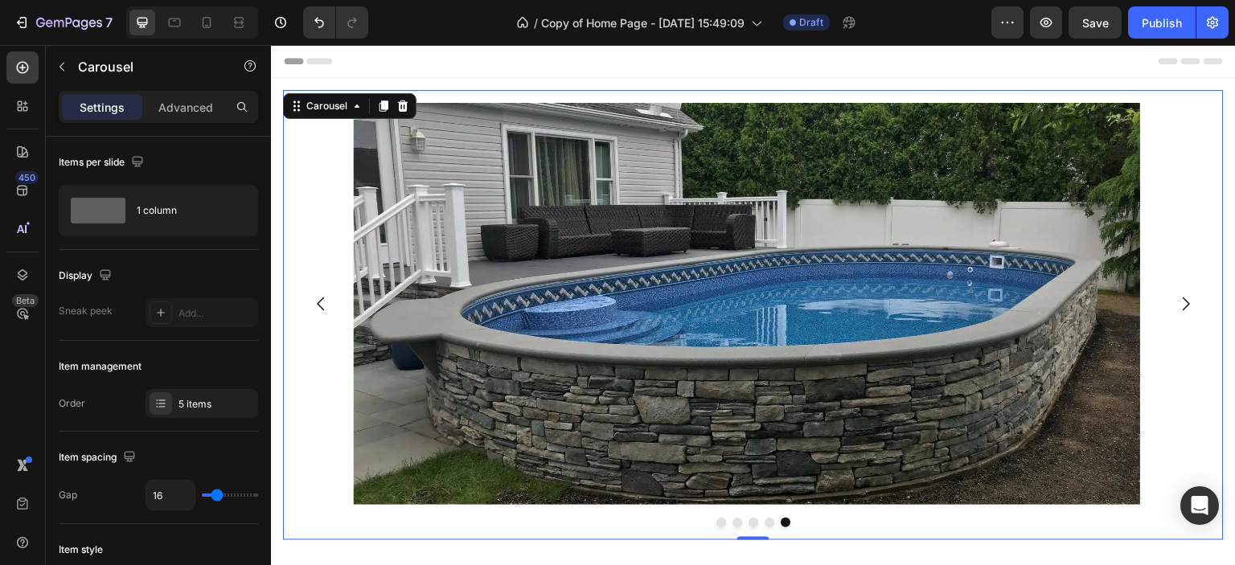
click at [1177, 296] on icon "Carousel Next Arrow" at bounding box center [1186, 303] width 19 height 19
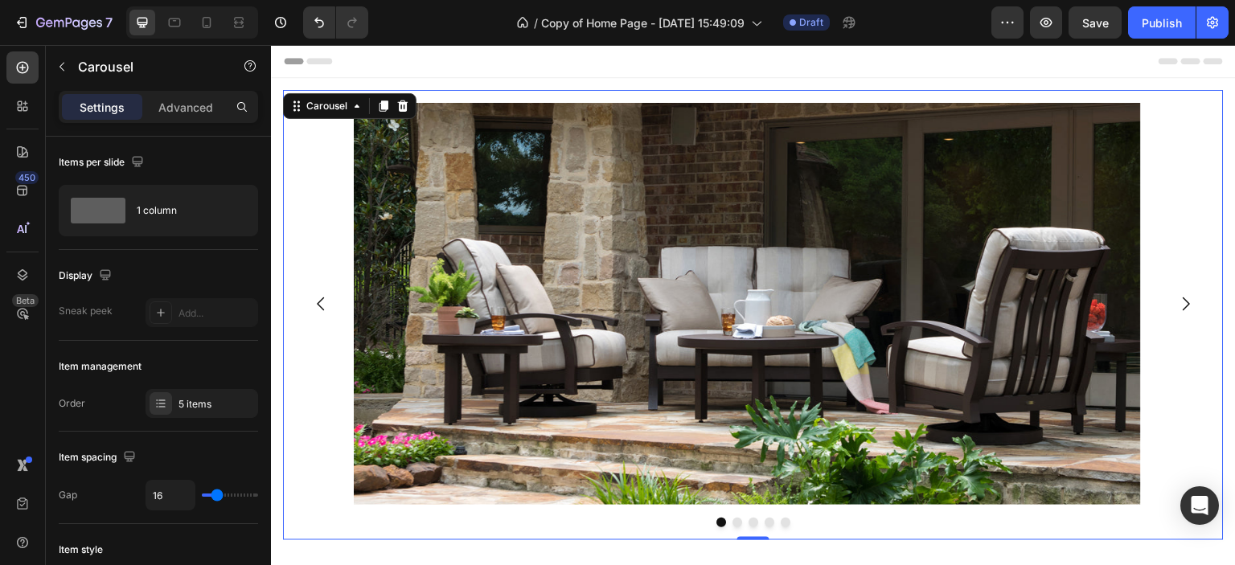
click at [1177, 296] on icon "Carousel Next Arrow" at bounding box center [1186, 303] width 19 height 19
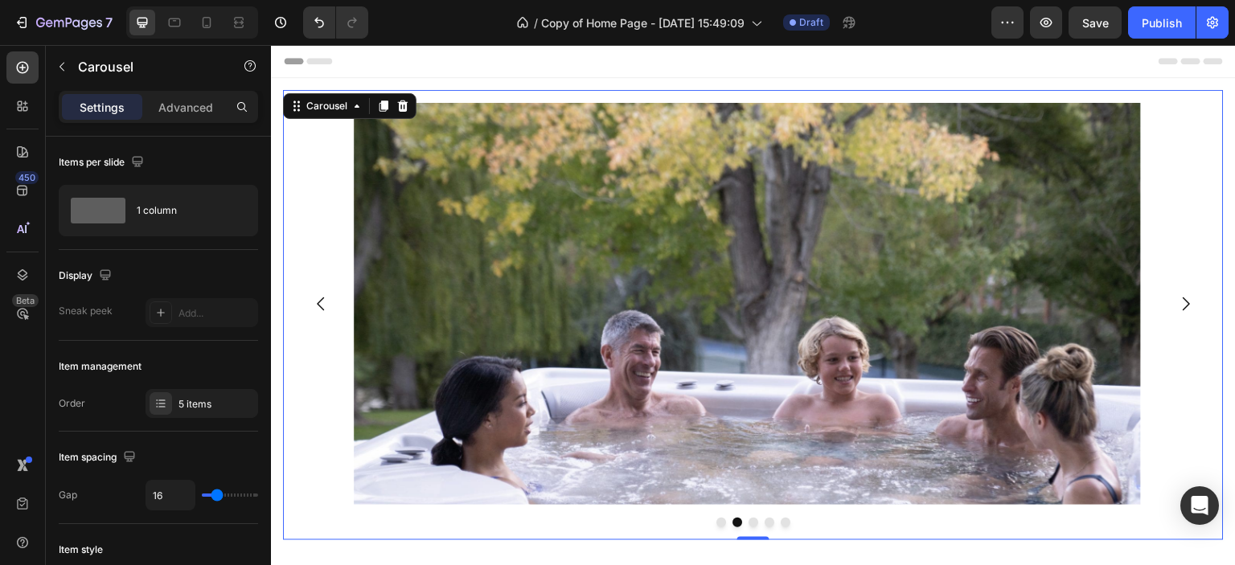
click at [1177, 296] on icon "Carousel Next Arrow" at bounding box center [1186, 303] width 19 height 19
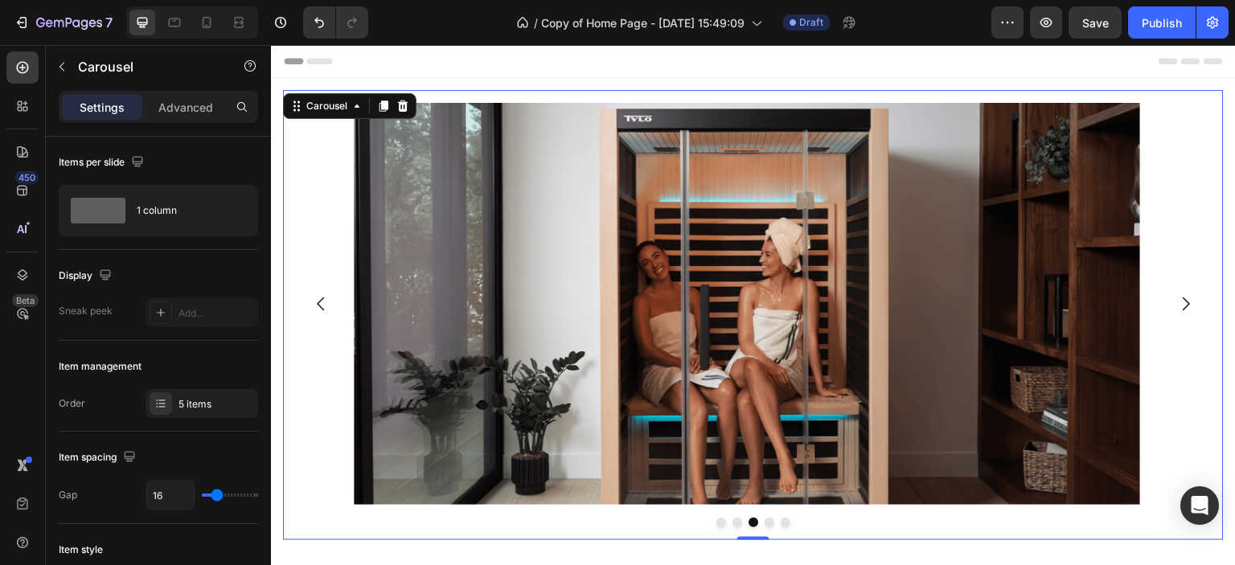
click at [1177, 296] on icon "Carousel Next Arrow" at bounding box center [1186, 303] width 19 height 19
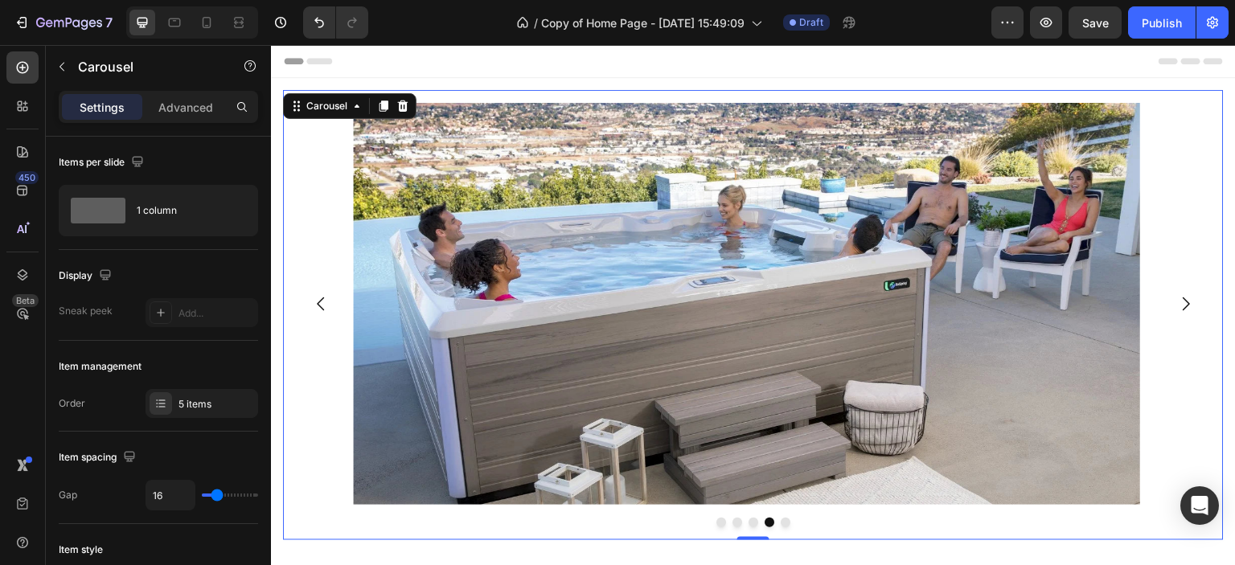
click at [1177, 296] on icon "Carousel Next Arrow" at bounding box center [1186, 303] width 19 height 19
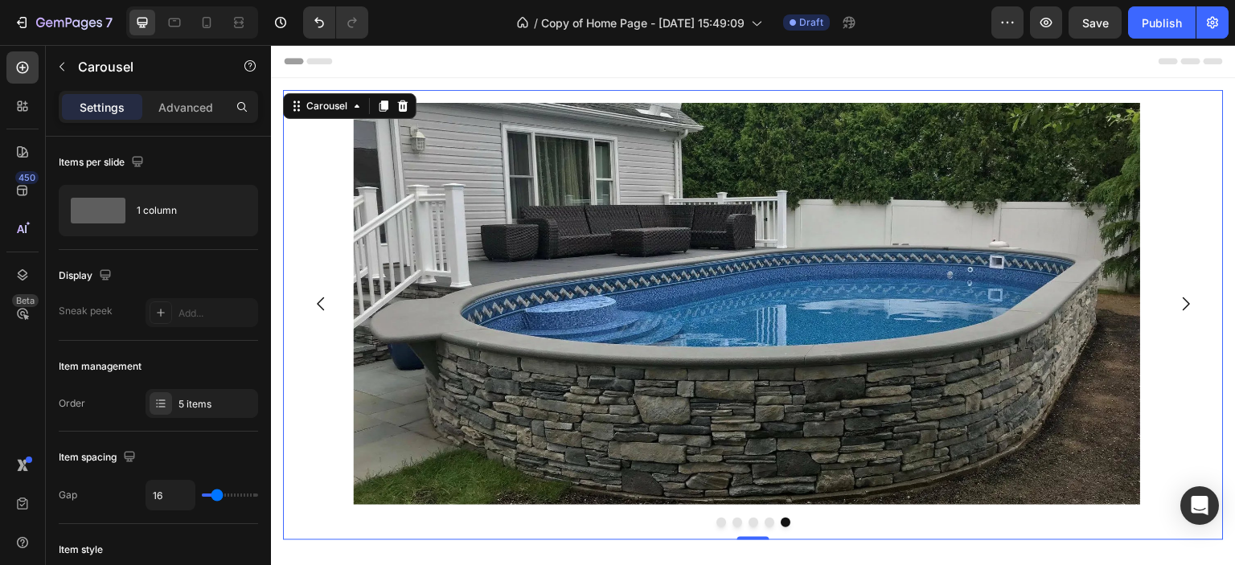
click at [1177, 296] on icon "Carousel Next Arrow" at bounding box center [1186, 303] width 19 height 19
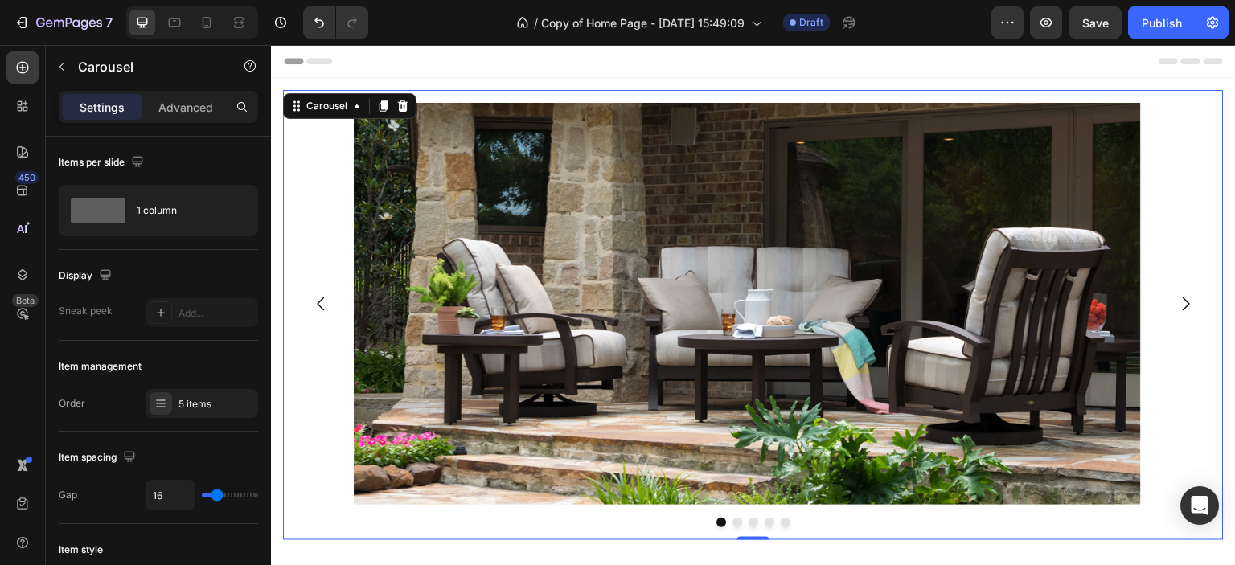
click at [1177, 296] on icon "Carousel Next Arrow" at bounding box center [1186, 303] width 19 height 19
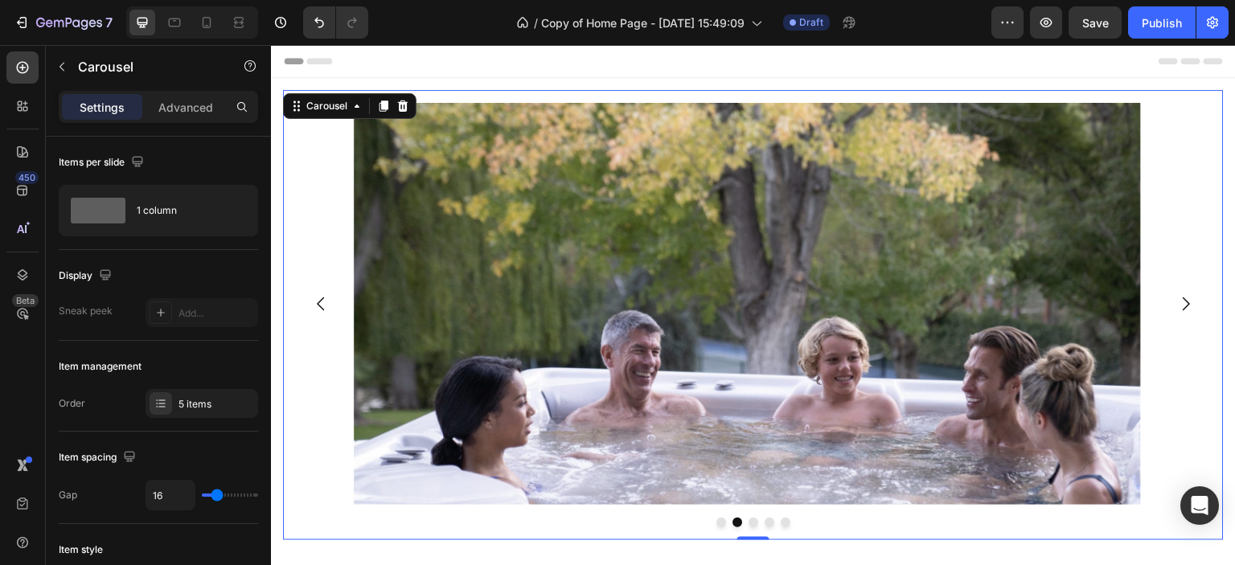
click at [1177, 296] on icon "Carousel Next Arrow" at bounding box center [1186, 303] width 19 height 19
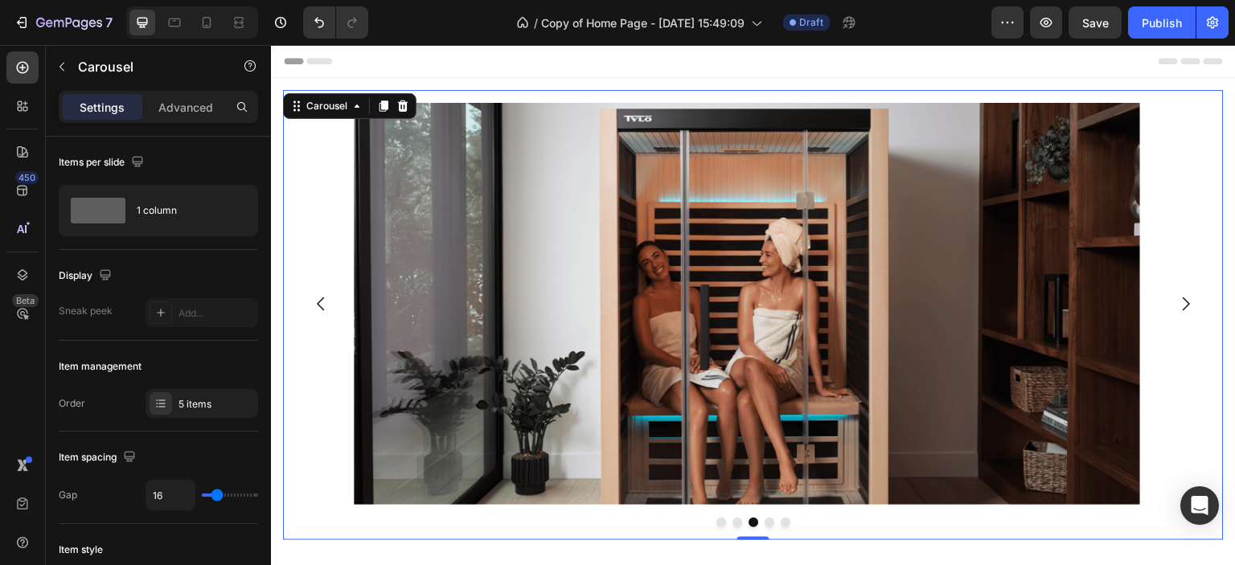
click at [1177, 296] on icon "Carousel Next Arrow" at bounding box center [1186, 303] width 19 height 19
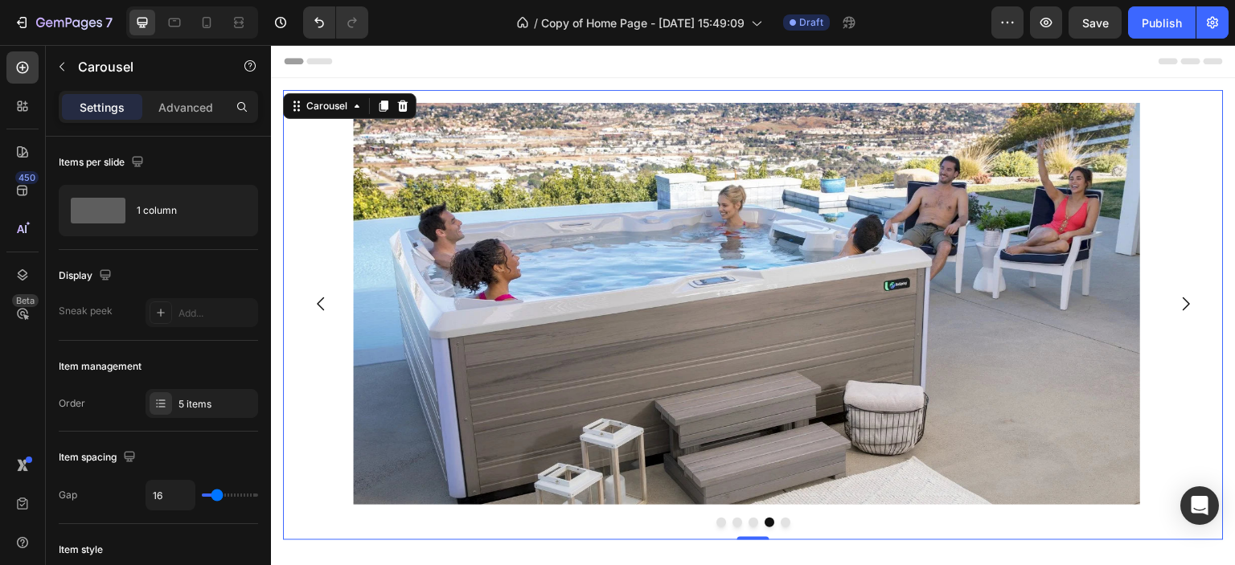
click at [1177, 296] on icon "Carousel Next Arrow" at bounding box center [1186, 303] width 19 height 19
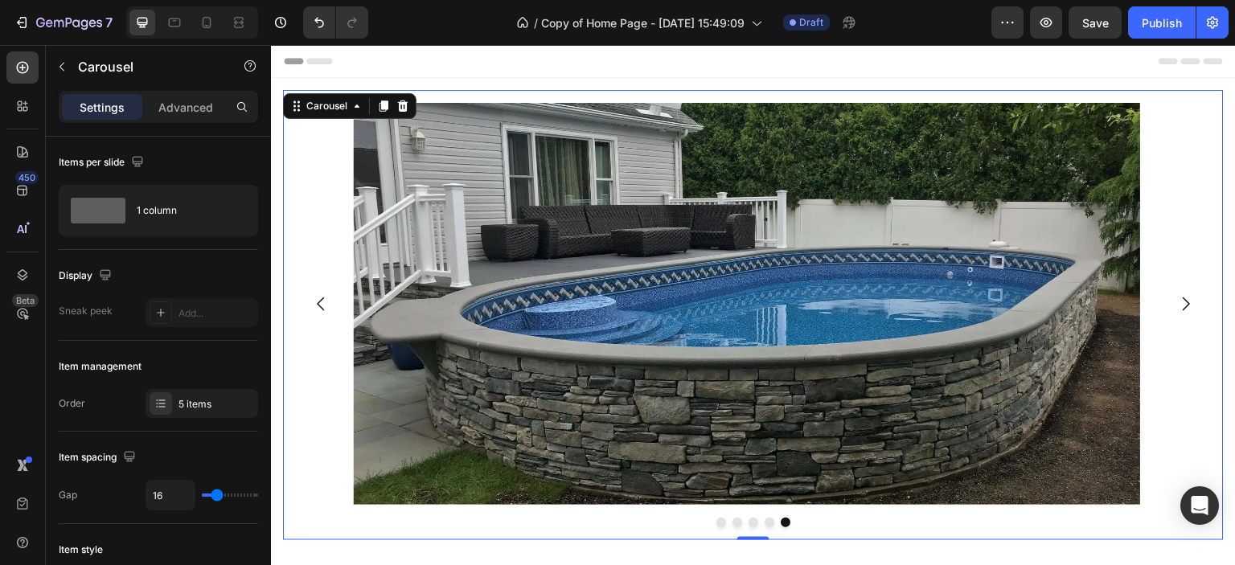
click at [1177, 296] on icon "Carousel Next Arrow" at bounding box center [1186, 303] width 19 height 19
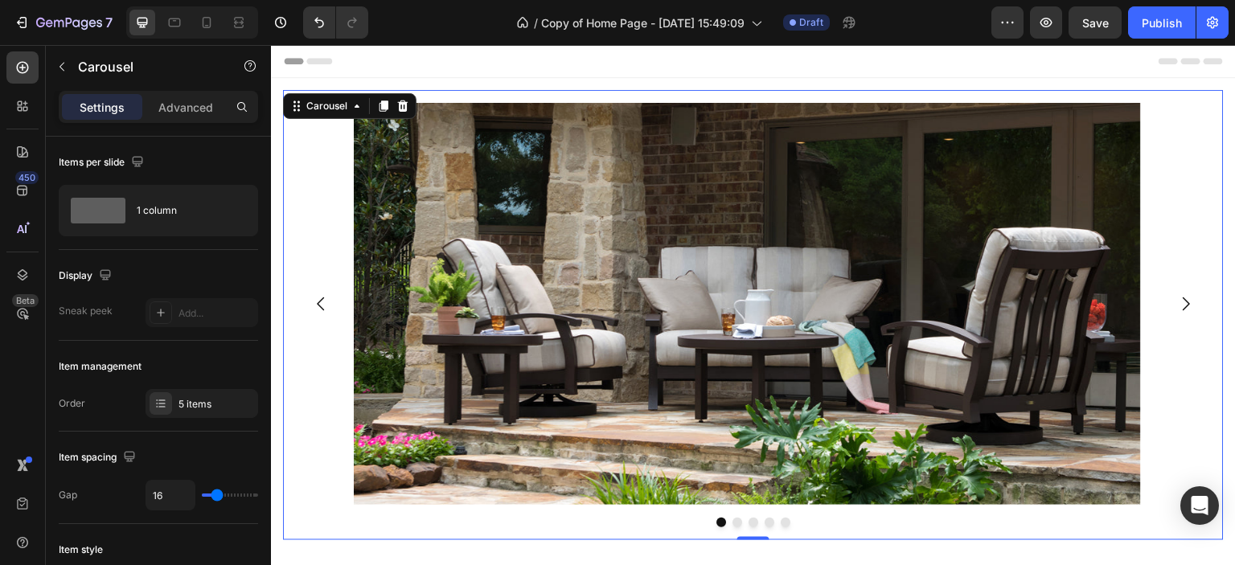
click at [1177, 303] on icon "Carousel Next Arrow" at bounding box center [1186, 303] width 19 height 19
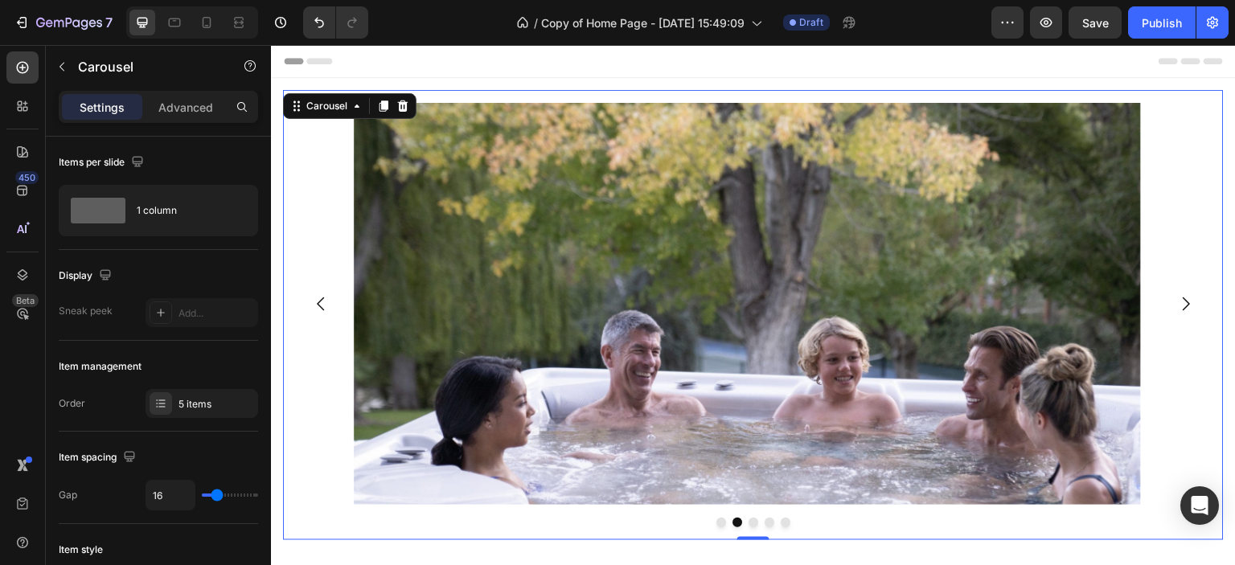
click at [1177, 303] on icon "Carousel Next Arrow" at bounding box center [1186, 303] width 19 height 19
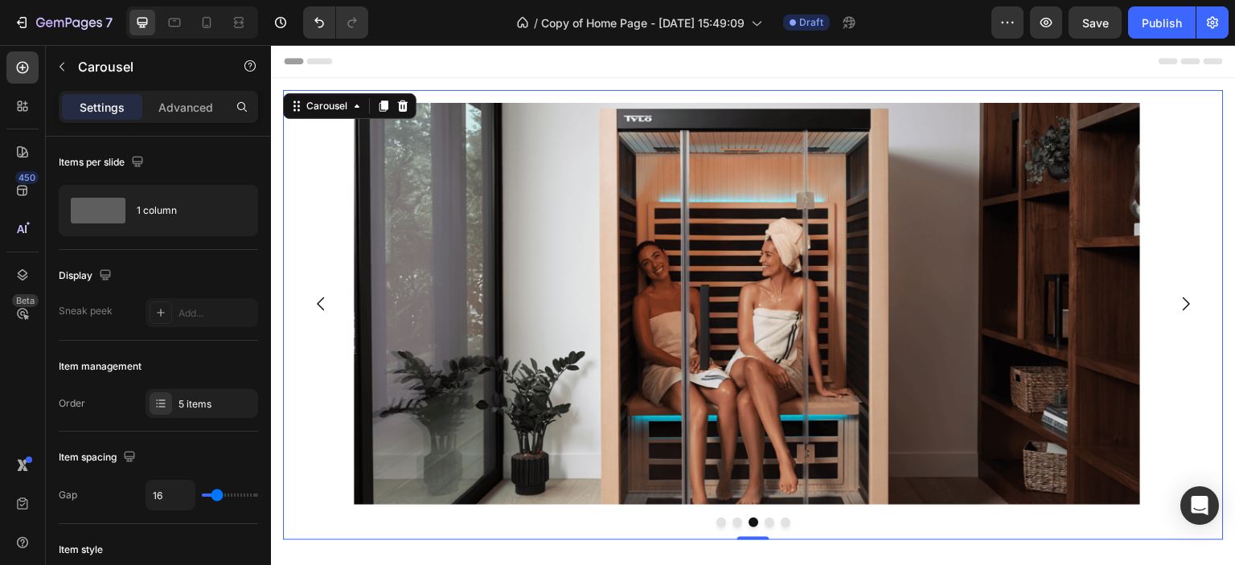
click at [1183, 299] on icon "Carousel Next Arrow" at bounding box center [1186, 305] width 7 height 14
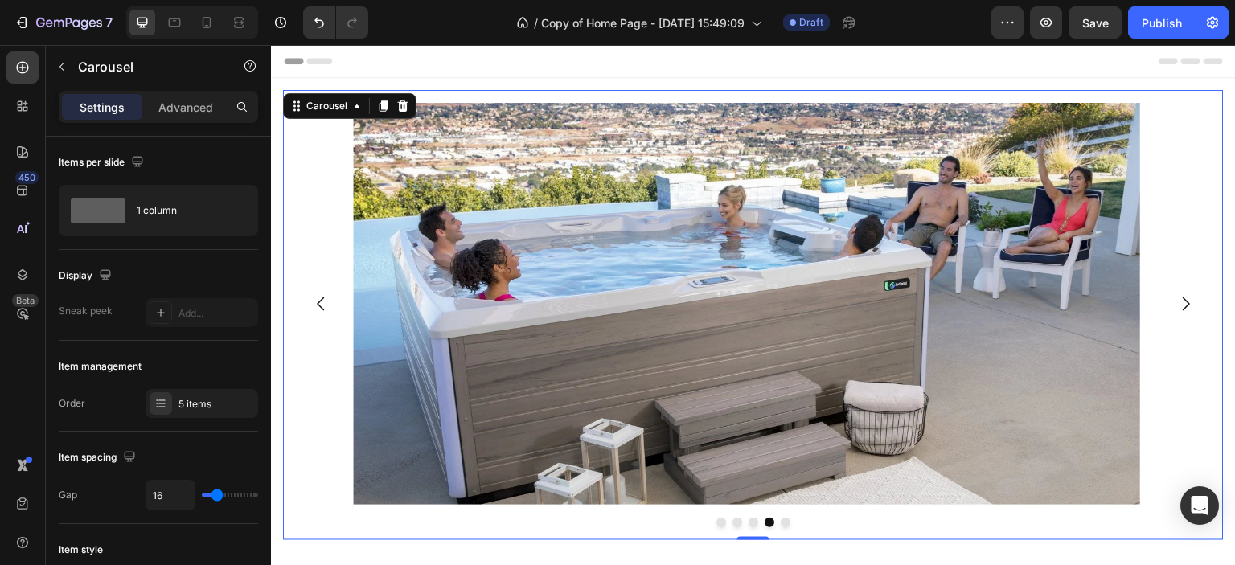
click at [1183, 299] on icon "Carousel Next Arrow" at bounding box center [1186, 305] width 7 height 14
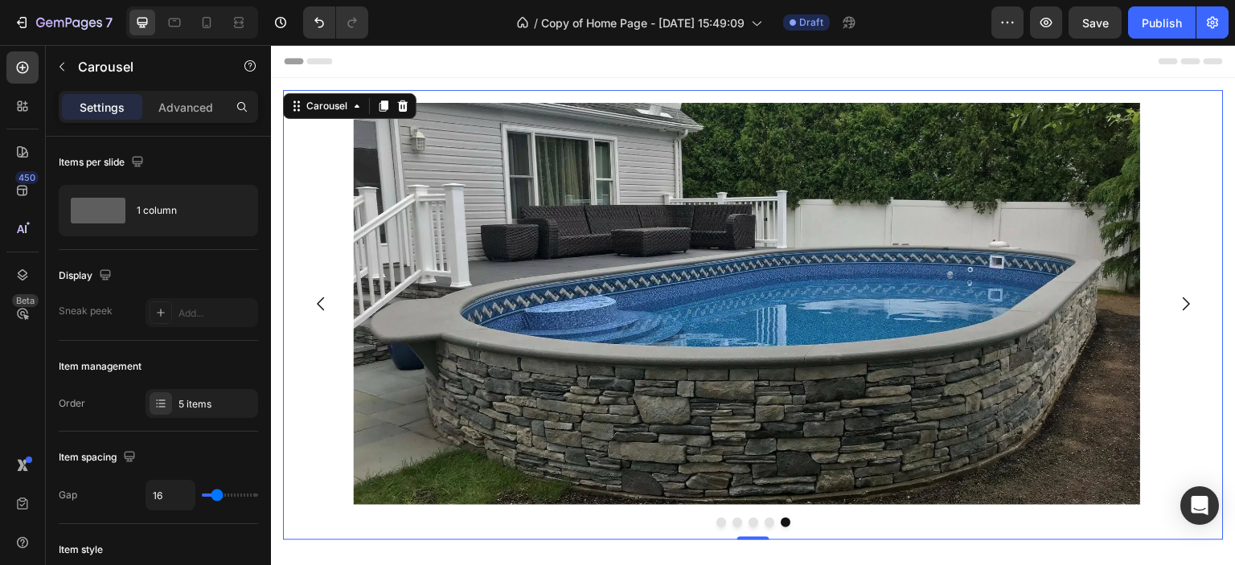
click at [323, 302] on icon "Carousel Back Arrow" at bounding box center [320, 303] width 19 height 19
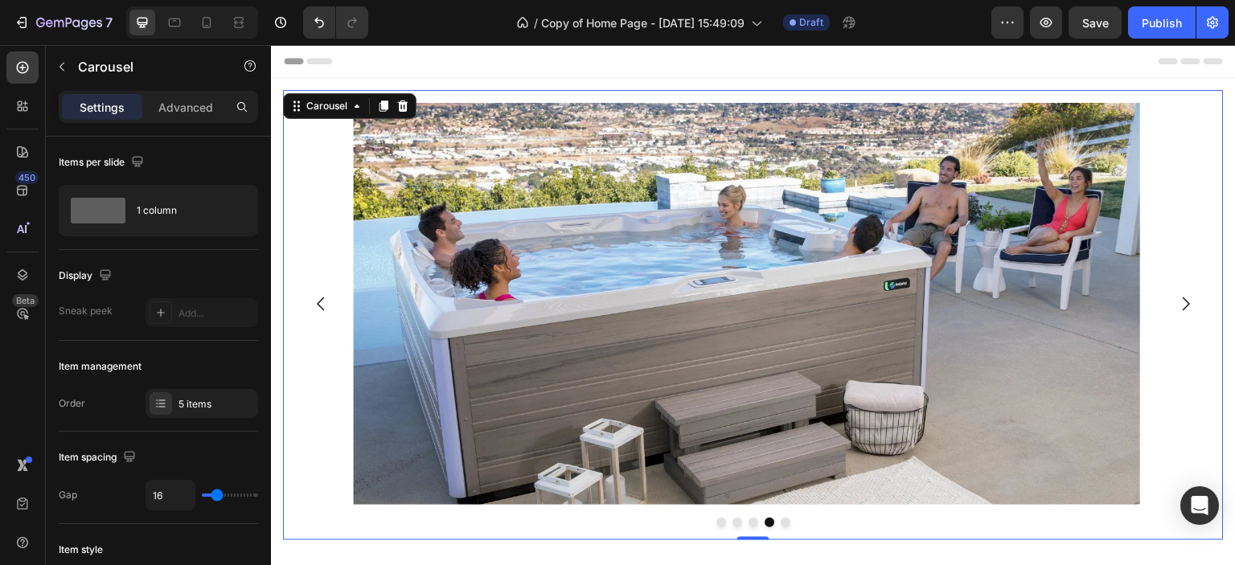
click at [323, 302] on icon "Carousel Back Arrow" at bounding box center [320, 303] width 19 height 19
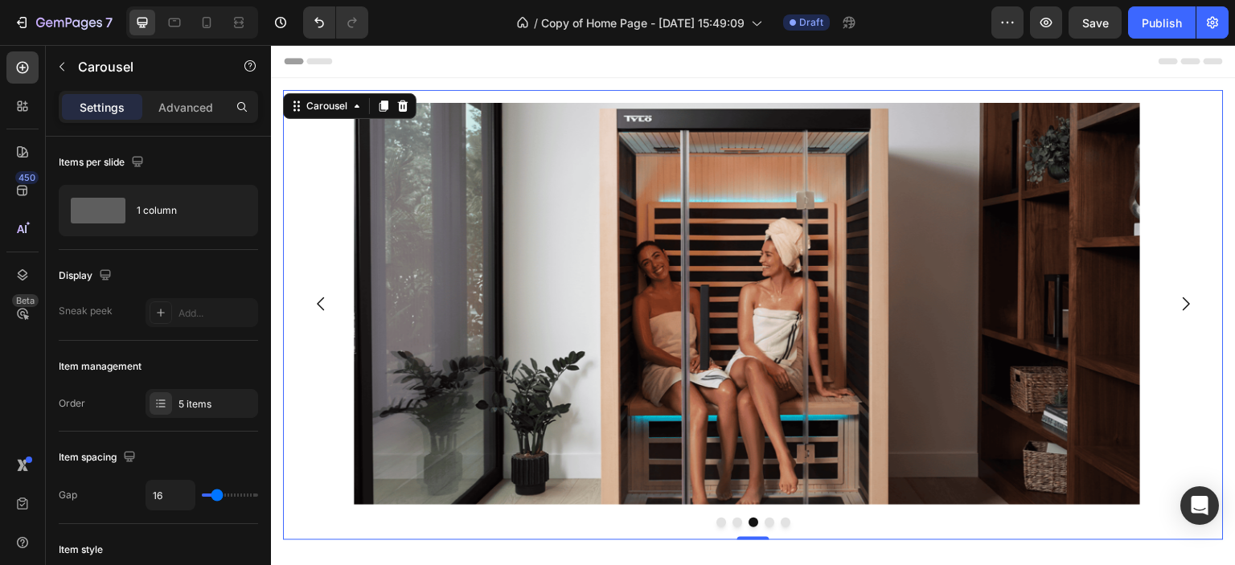
click at [323, 302] on icon "Carousel Back Arrow" at bounding box center [320, 303] width 19 height 19
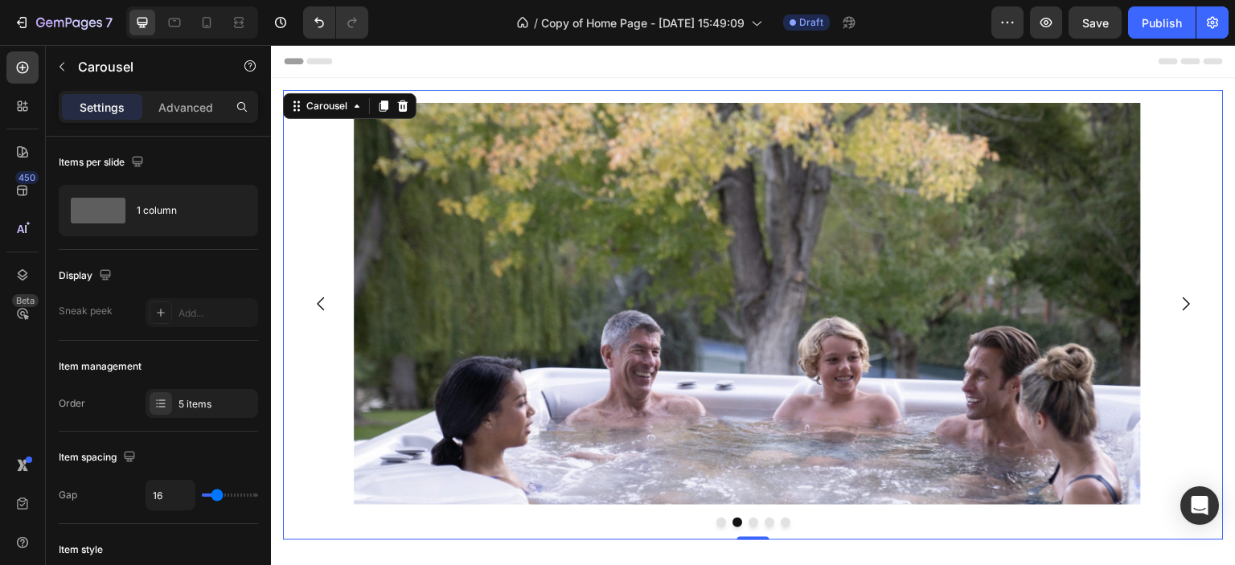
click at [323, 302] on icon "Carousel Back Arrow" at bounding box center [320, 303] width 19 height 19
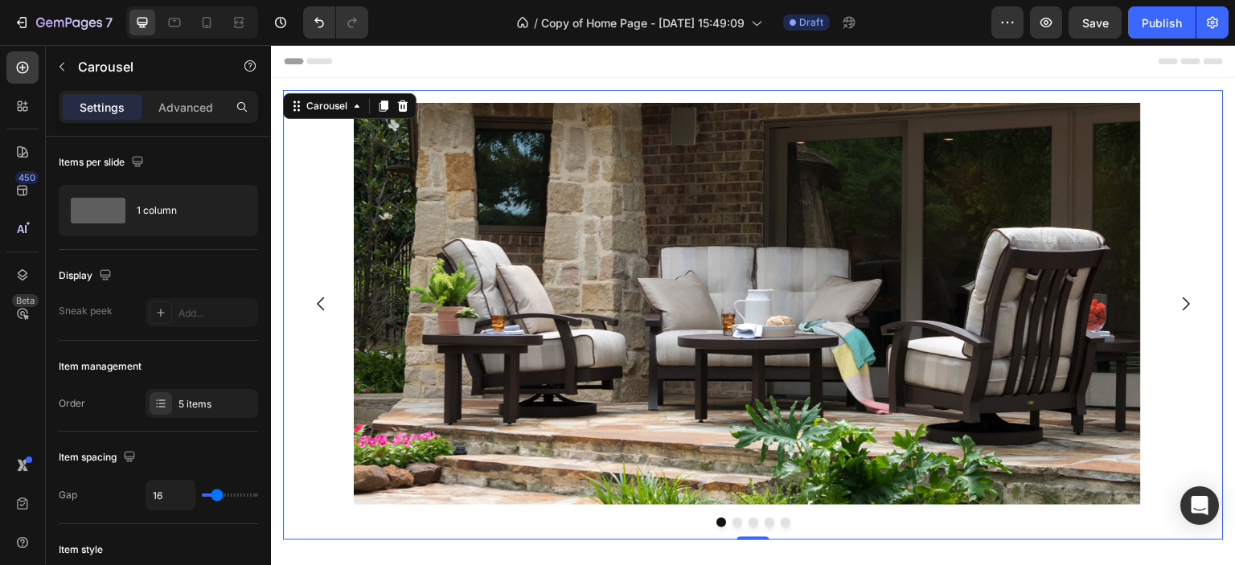
click at [1177, 303] on icon "Carousel Next Arrow" at bounding box center [1186, 303] width 19 height 19
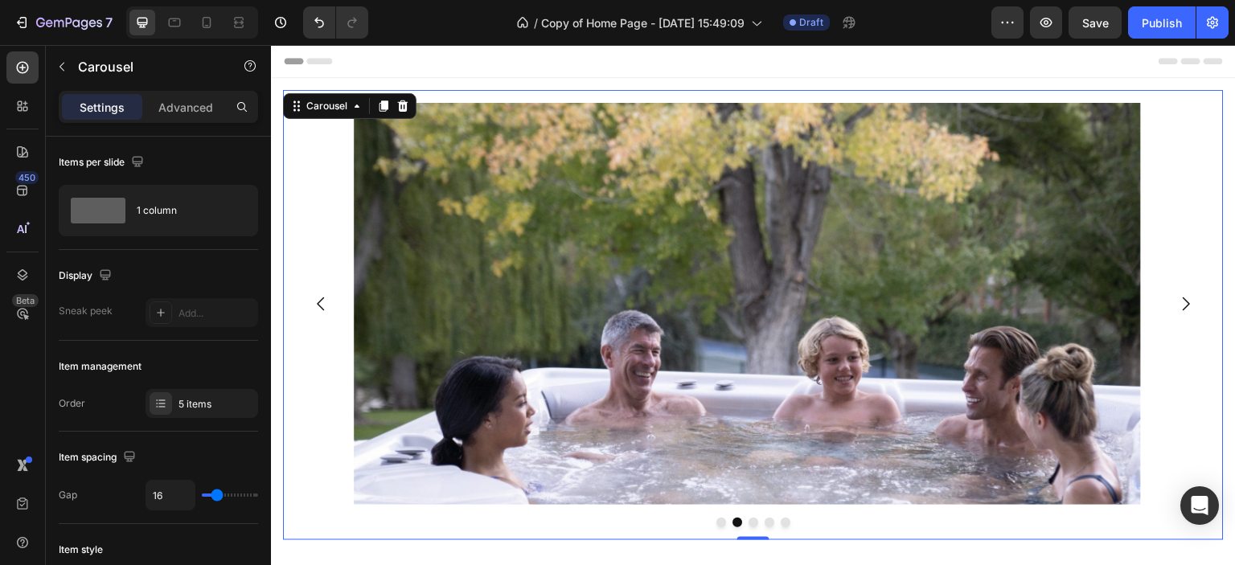
click at [1178, 305] on icon "Carousel Next Arrow" at bounding box center [1186, 303] width 19 height 19
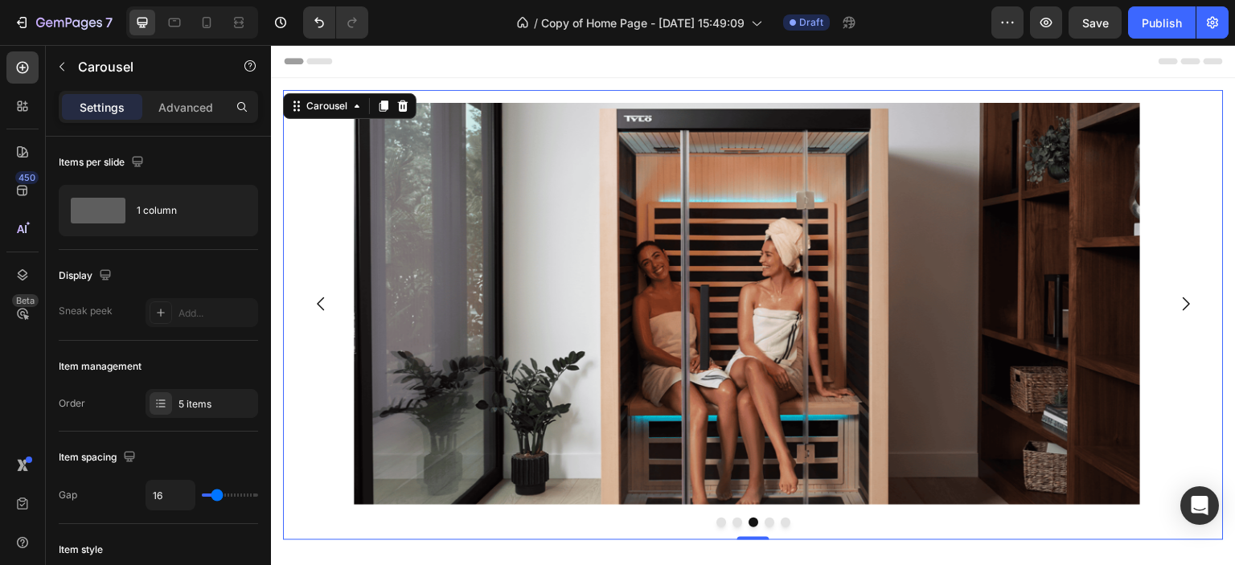
click at [1183, 305] on icon "Carousel Next Arrow" at bounding box center [1186, 305] width 7 height 14
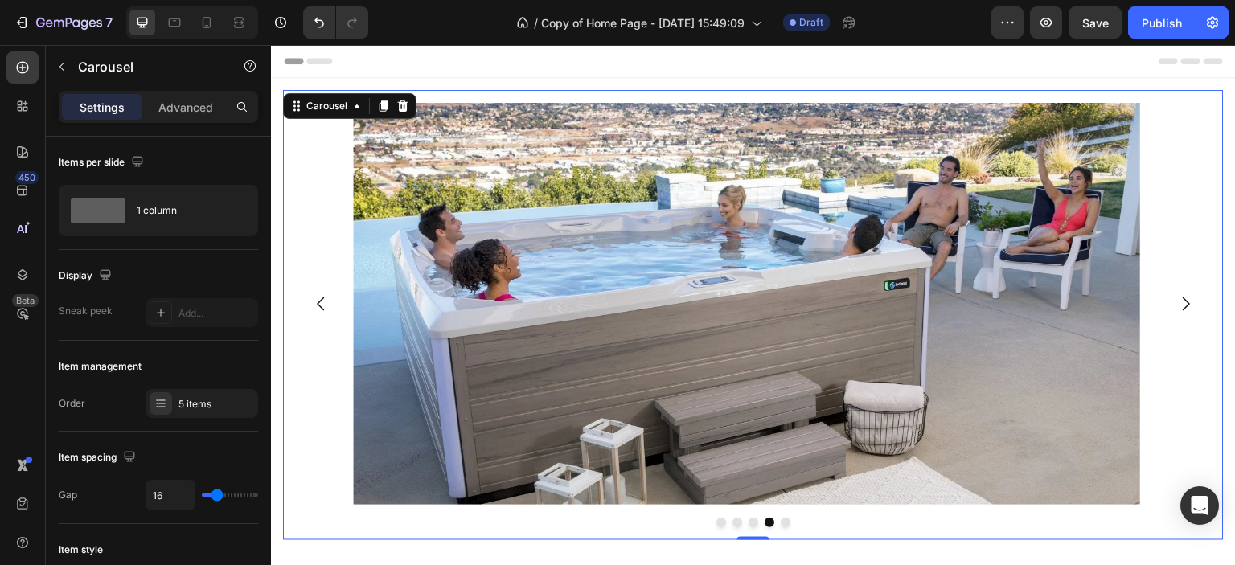
click at [1177, 305] on icon "Carousel Next Arrow" at bounding box center [1186, 303] width 19 height 19
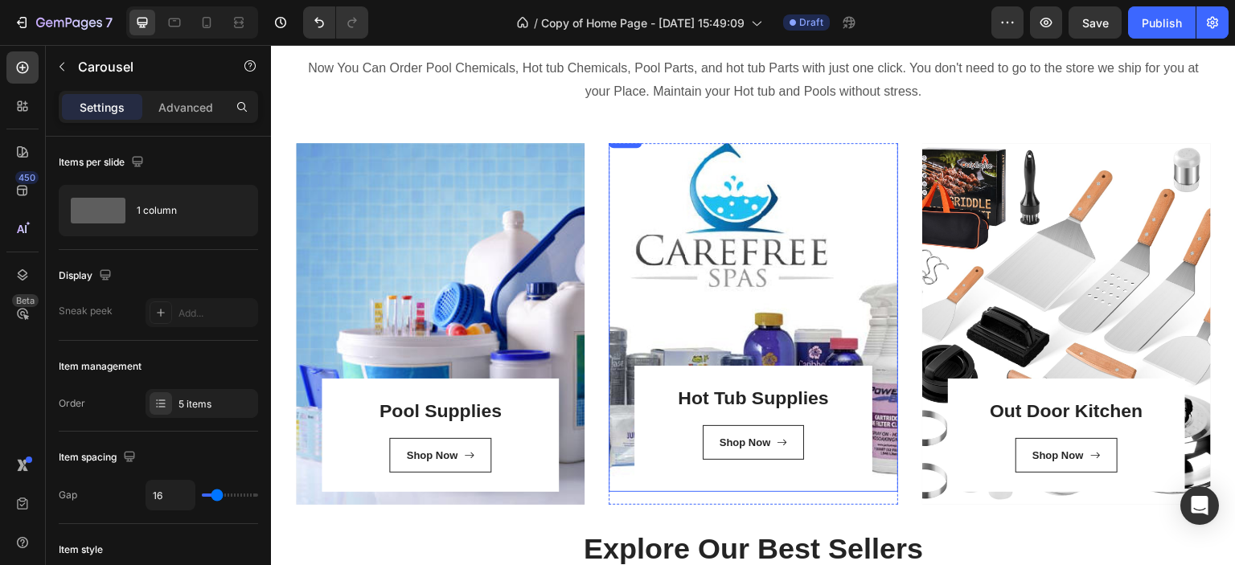
scroll to position [161, 0]
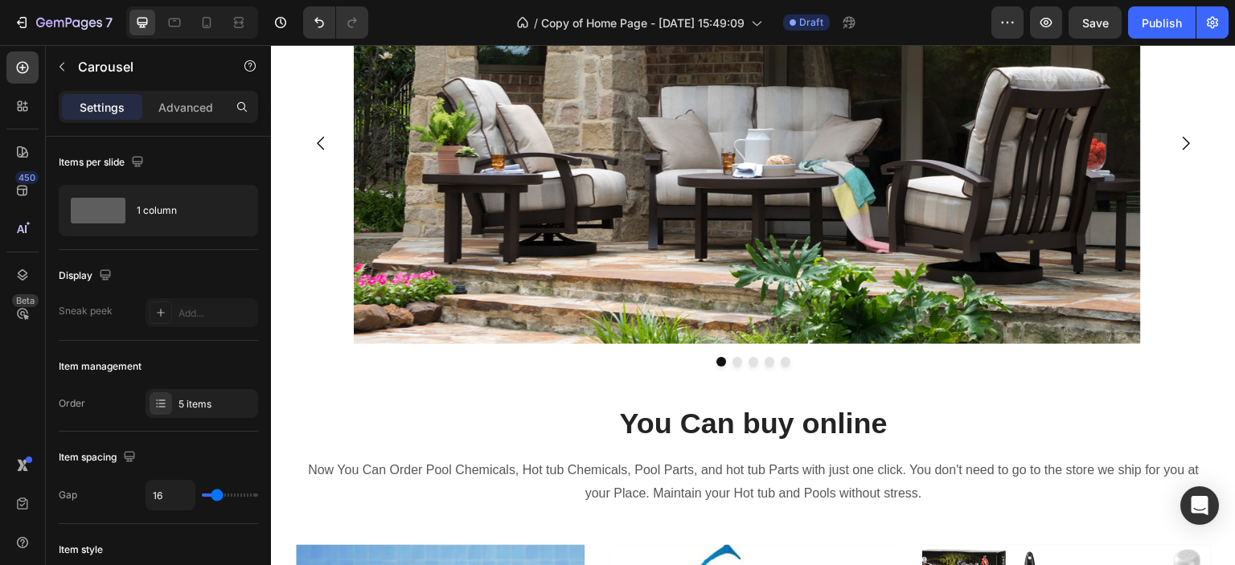
click at [1178, 138] on icon "Carousel Next Arrow" at bounding box center [1186, 143] width 19 height 19
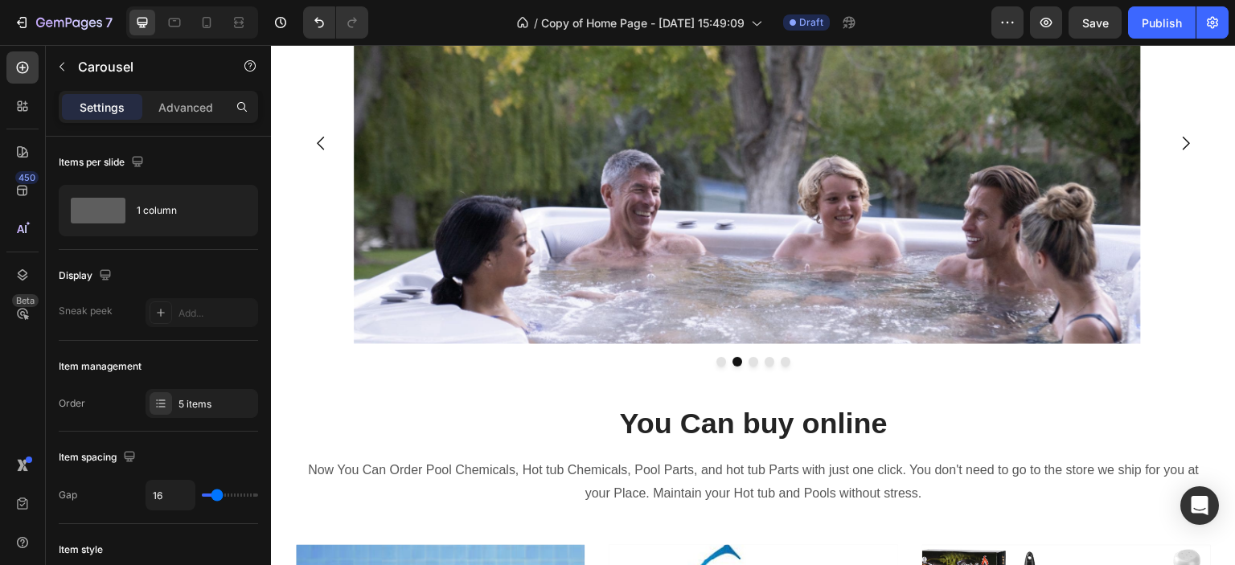
click at [1183, 138] on icon "Carousel Next Arrow" at bounding box center [1186, 144] width 7 height 14
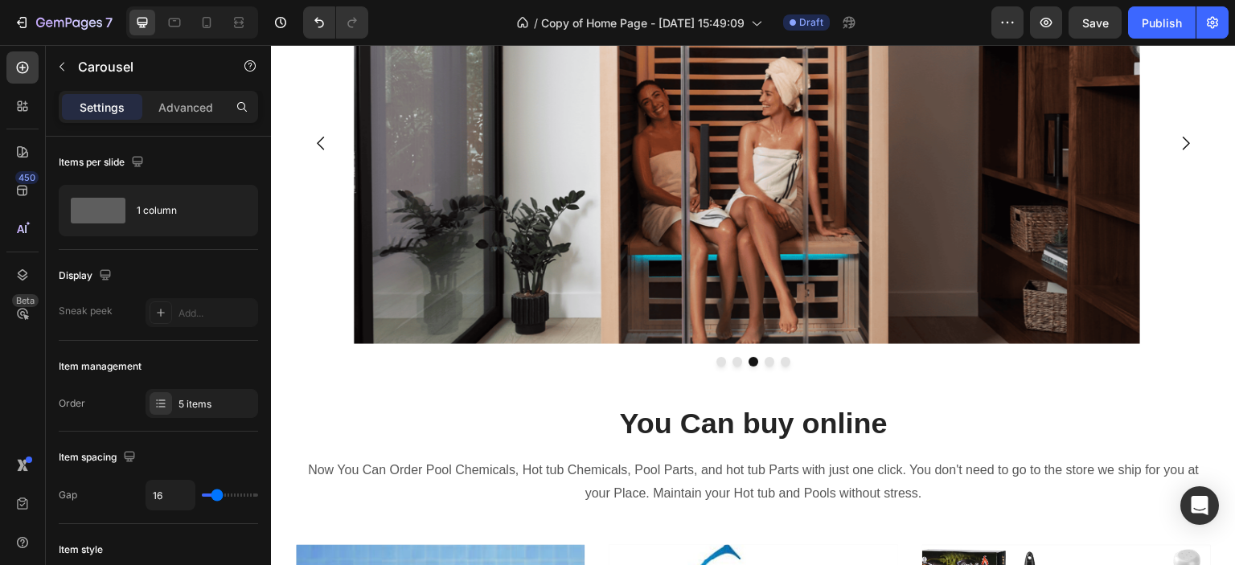
click at [1183, 138] on icon "Carousel Next Arrow" at bounding box center [1186, 144] width 7 height 14
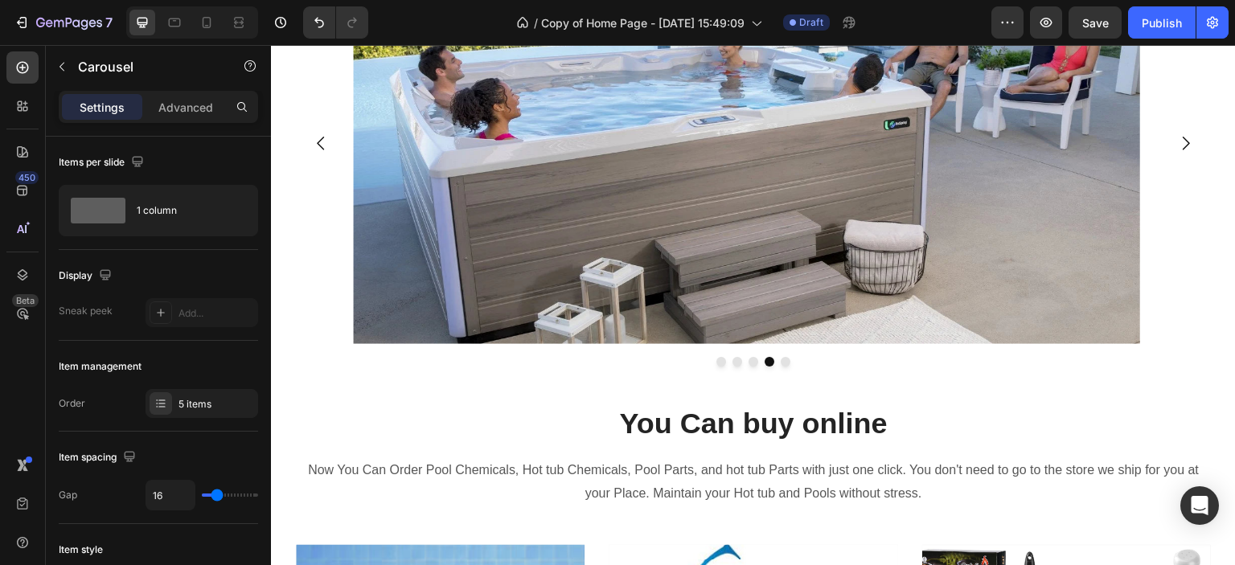
click at [1177, 138] on icon "Carousel Next Arrow" at bounding box center [1186, 143] width 19 height 19
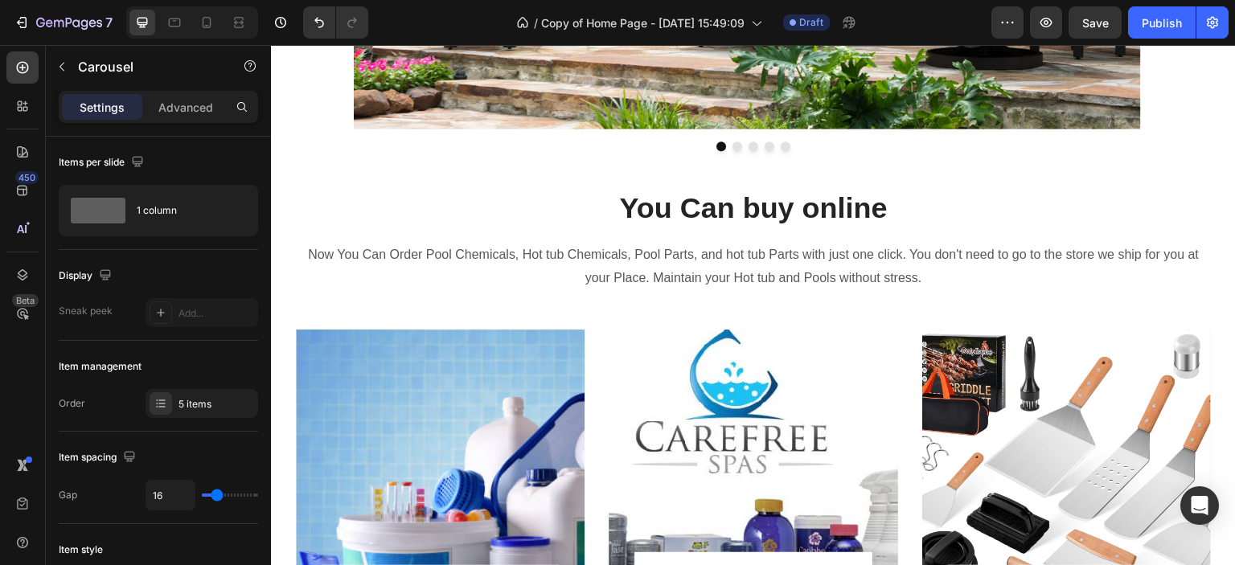
scroll to position [0, 0]
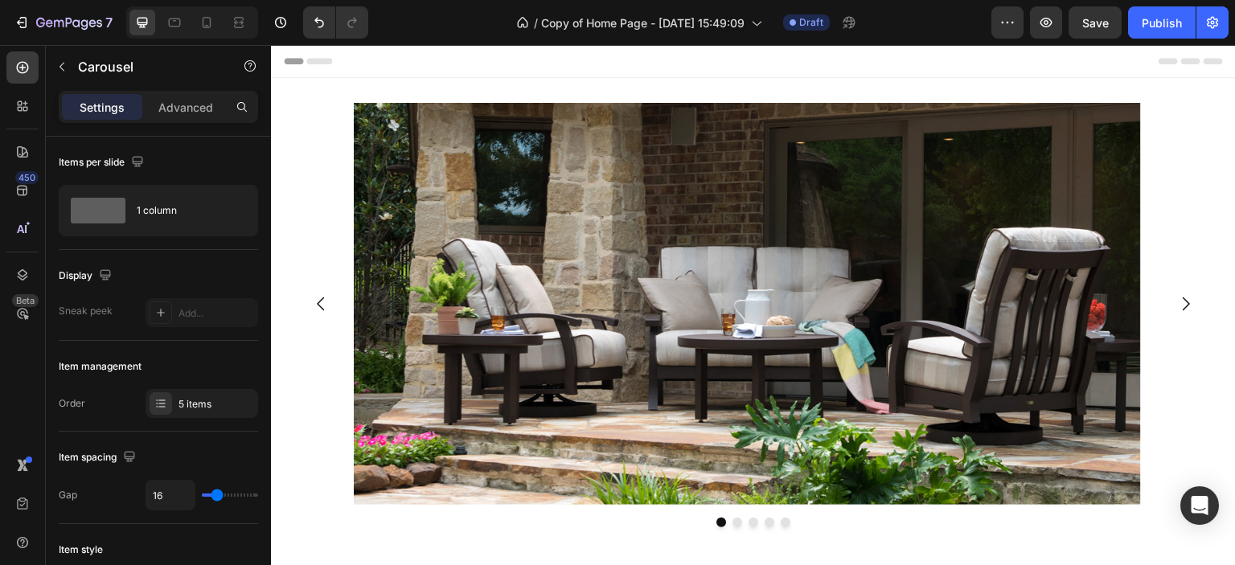
click at [1177, 302] on icon "Carousel Next Arrow" at bounding box center [1186, 303] width 19 height 19
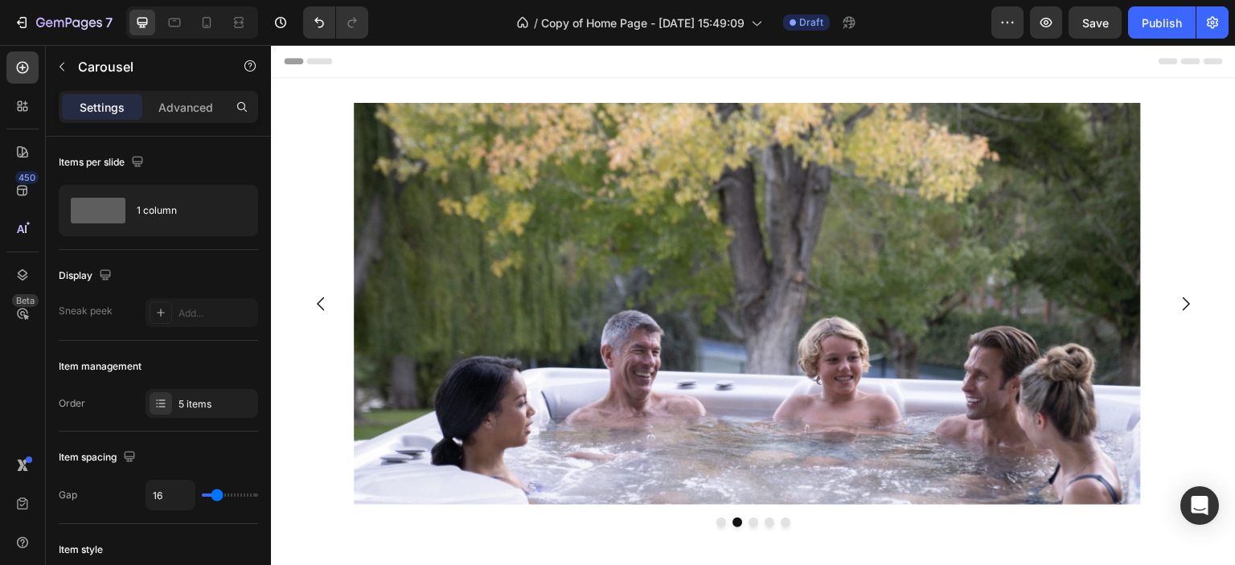
click at [1177, 302] on icon "Carousel Next Arrow" at bounding box center [1186, 303] width 19 height 19
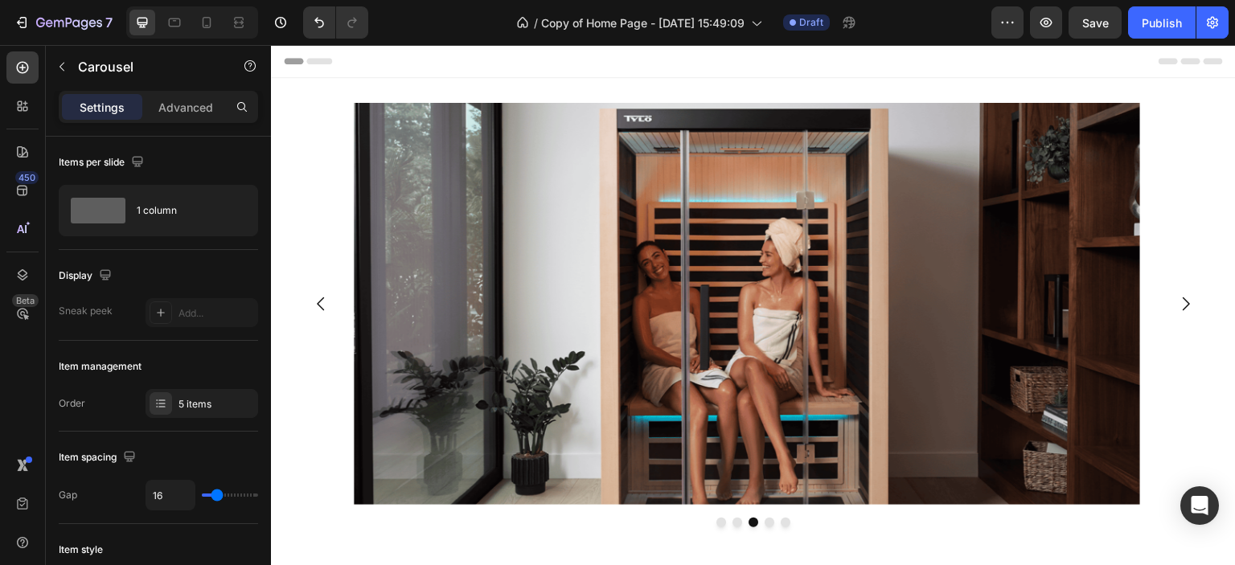
click at [1177, 302] on icon "Carousel Next Arrow" at bounding box center [1186, 303] width 19 height 19
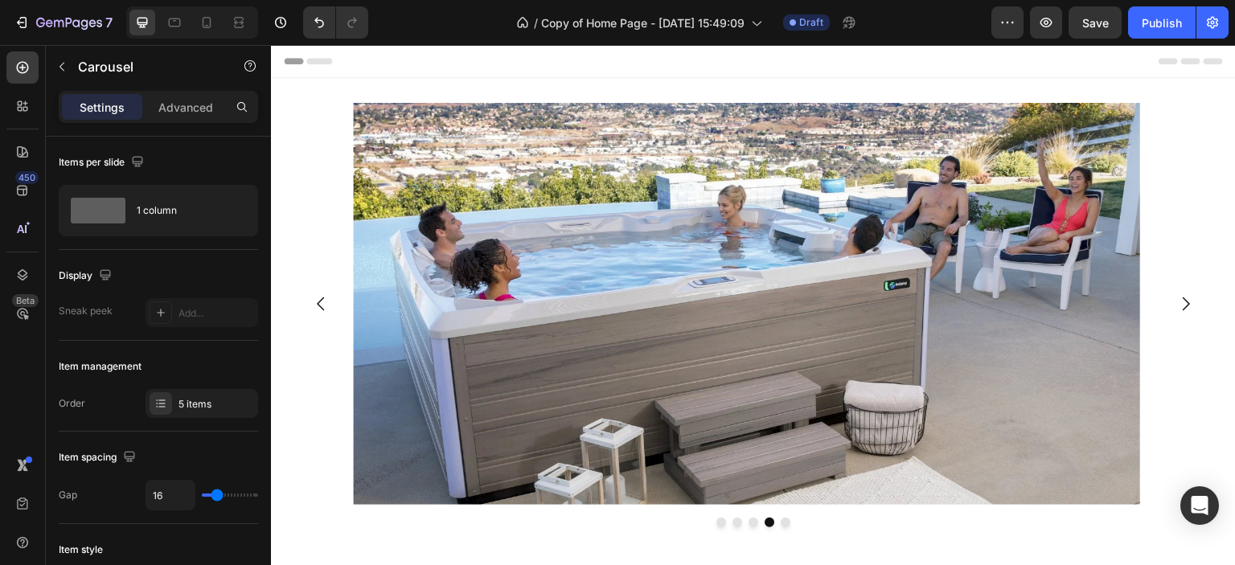
click at [1177, 302] on icon "Carousel Next Arrow" at bounding box center [1186, 303] width 19 height 19
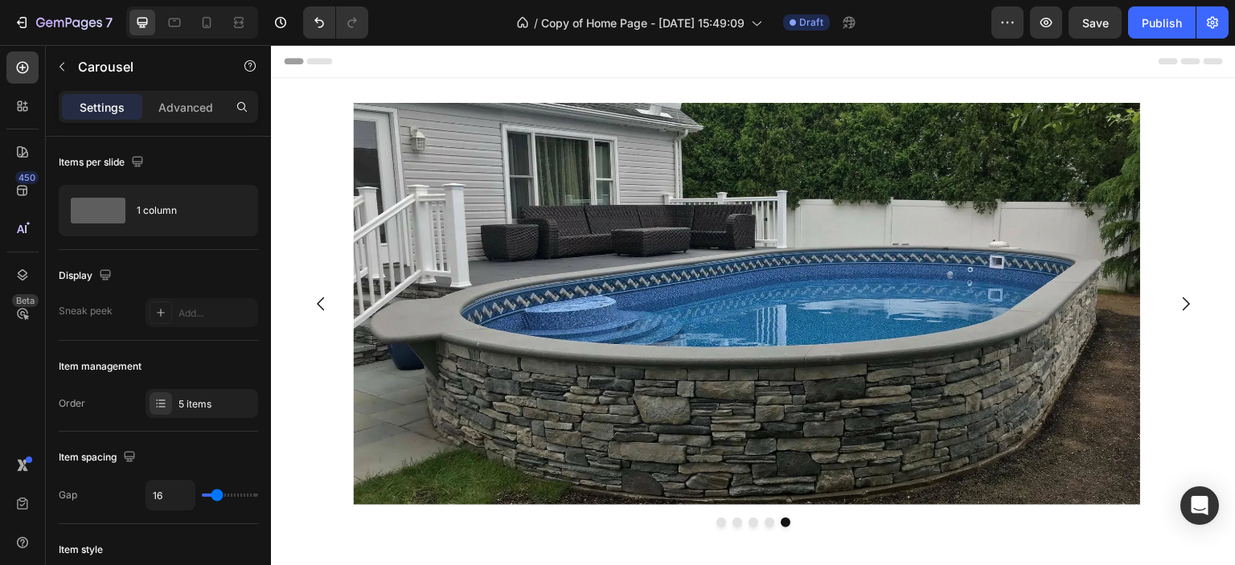
click at [315, 309] on icon "Carousel Back Arrow" at bounding box center [320, 303] width 19 height 19
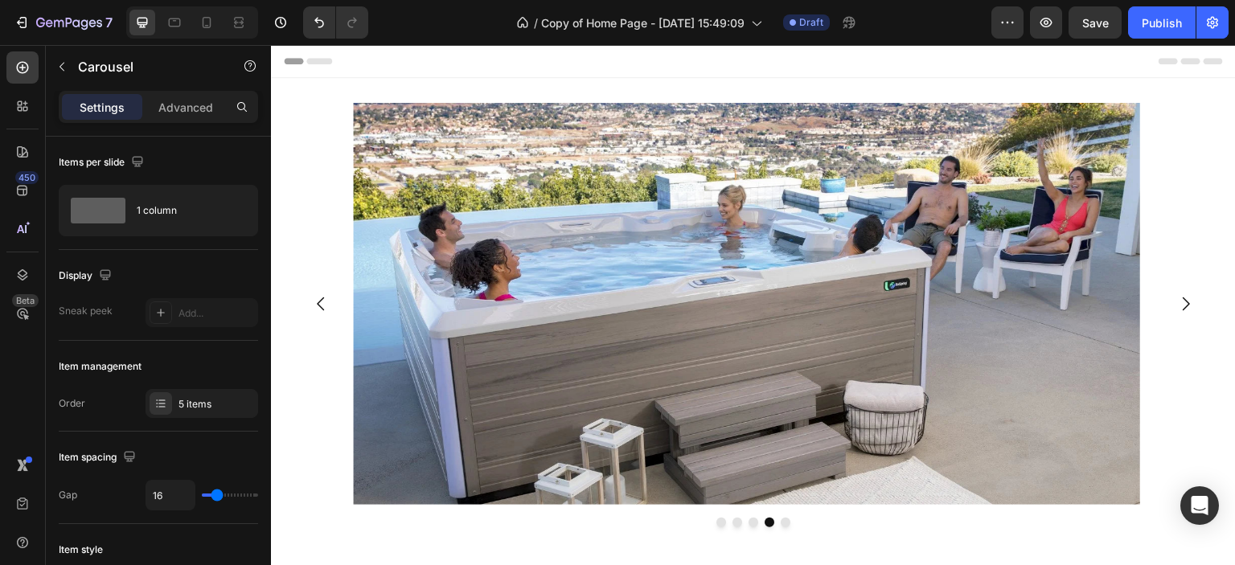
click at [319, 305] on icon "Carousel Back Arrow" at bounding box center [320, 303] width 19 height 19
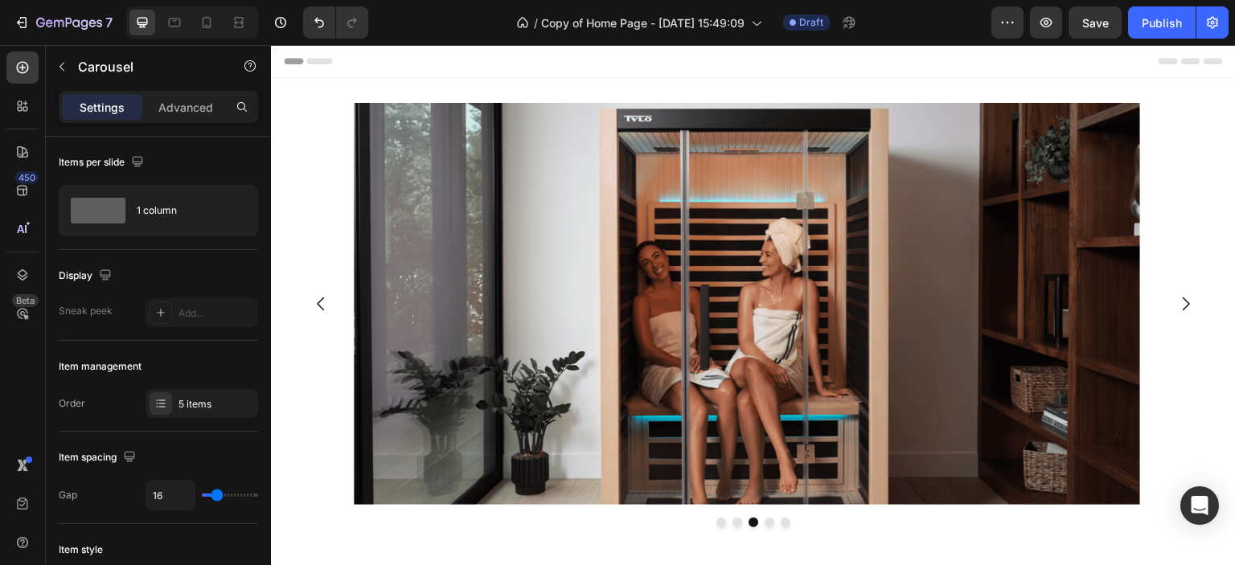
click at [319, 305] on icon "Carousel Back Arrow" at bounding box center [320, 303] width 19 height 19
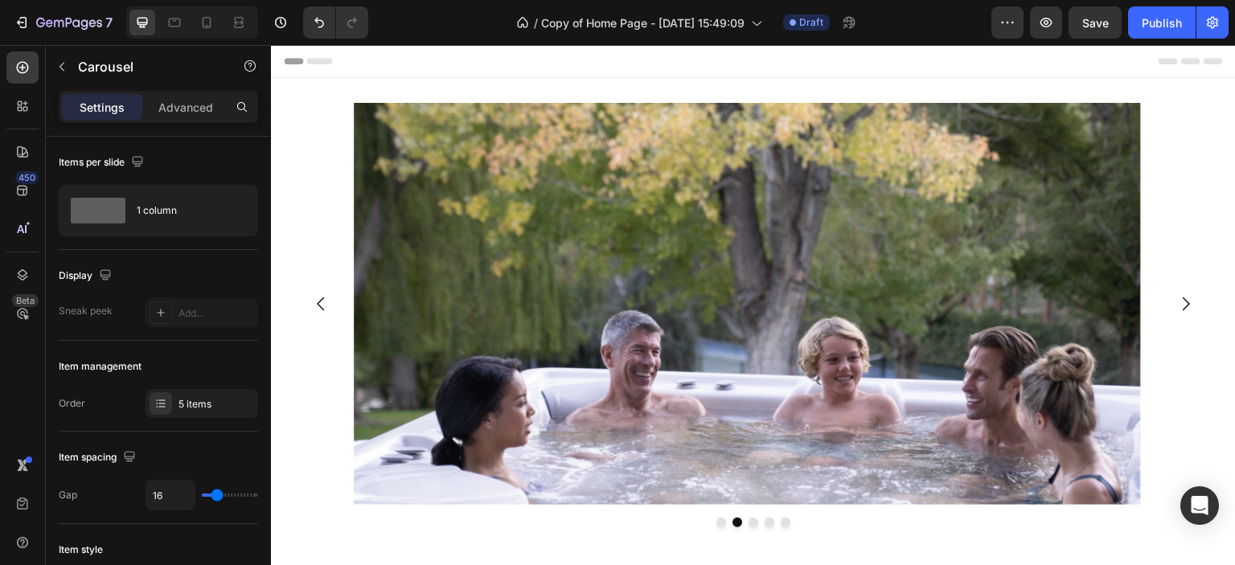
click at [319, 304] on icon "Carousel Back Arrow" at bounding box center [320, 303] width 19 height 19
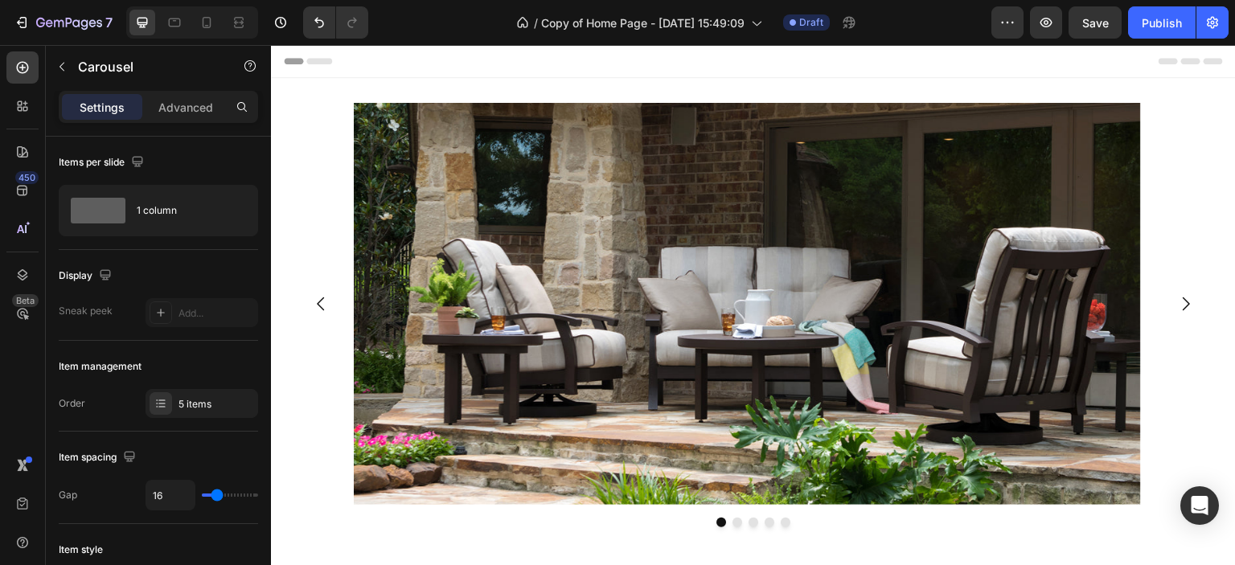
click at [1179, 295] on icon "Carousel Next Arrow" at bounding box center [1186, 303] width 19 height 19
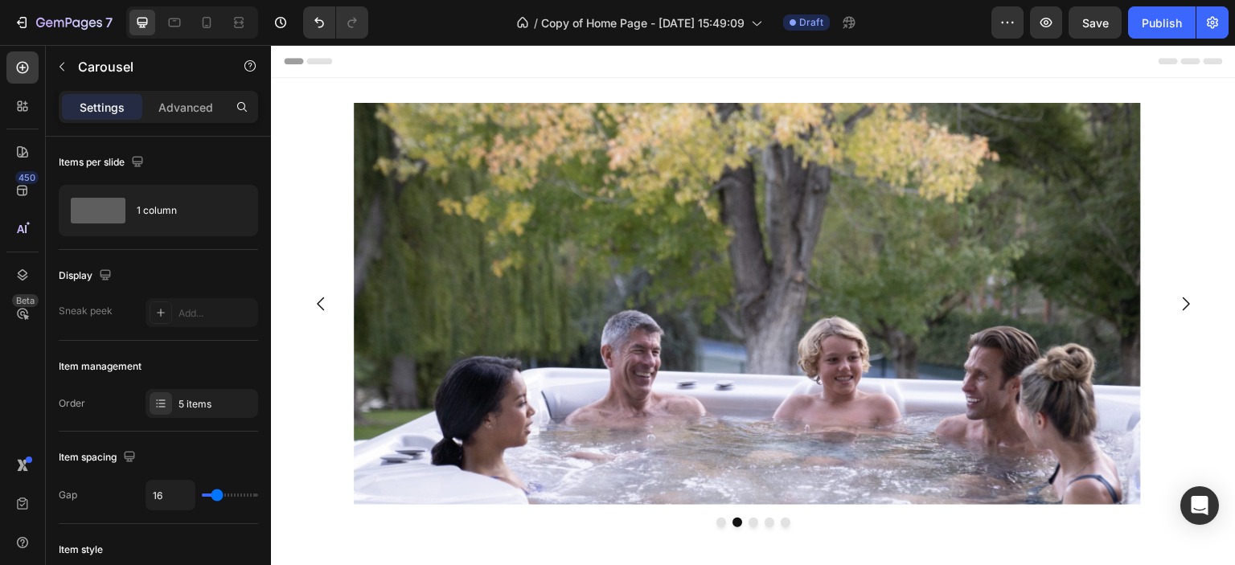
click at [1179, 295] on icon "Carousel Next Arrow" at bounding box center [1186, 303] width 19 height 19
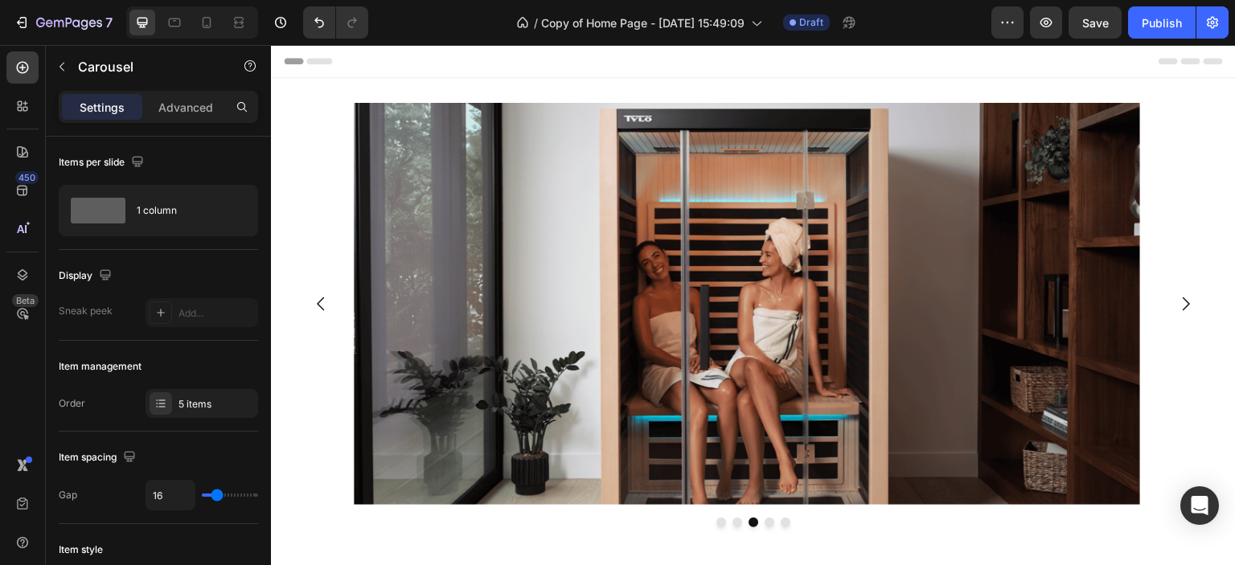
click at [1179, 295] on icon "Carousel Next Arrow" at bounding box center [1186, 303] width 19 height 19
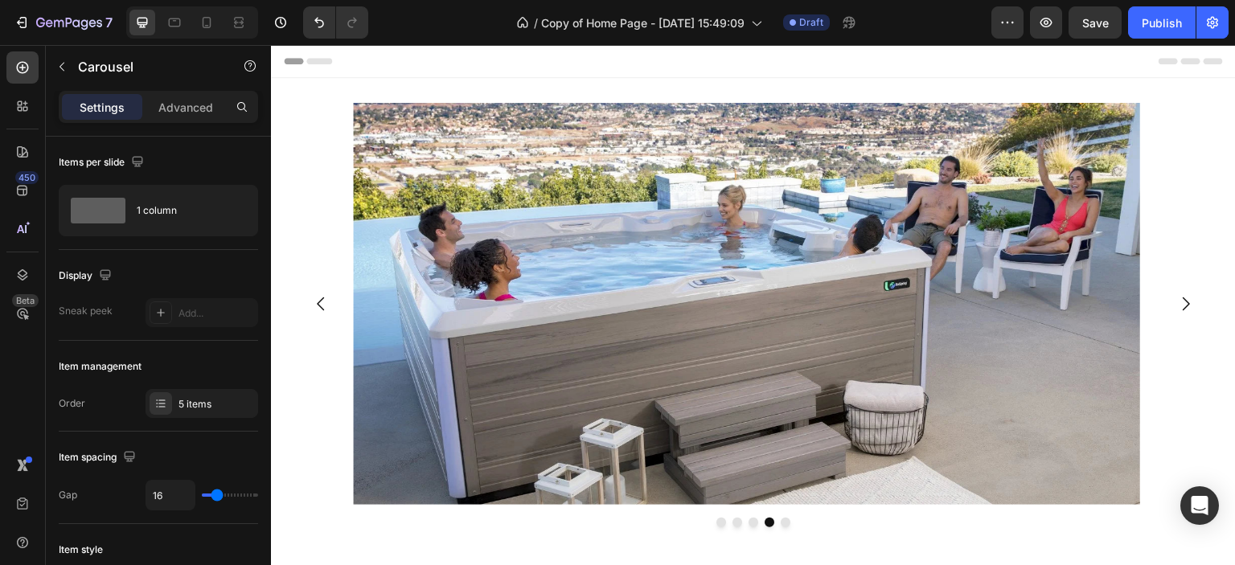
click at [1179, 295] on icon "Carousel Next Arrow" at bounding box center [1186, 303] width 19 height 19
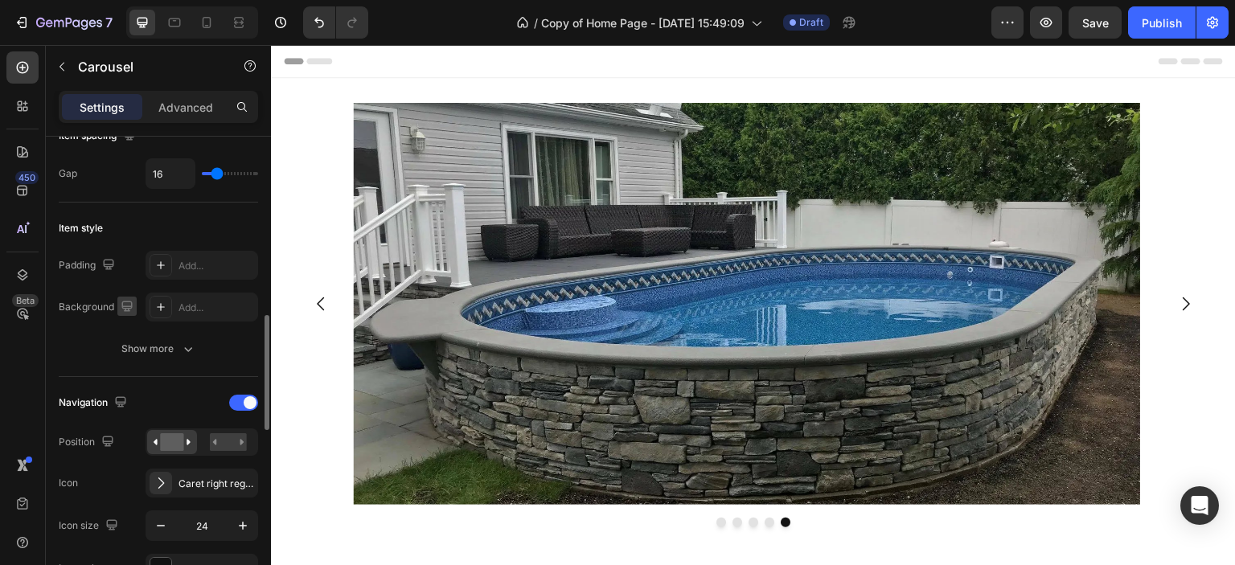
scroll to position [563, 0]
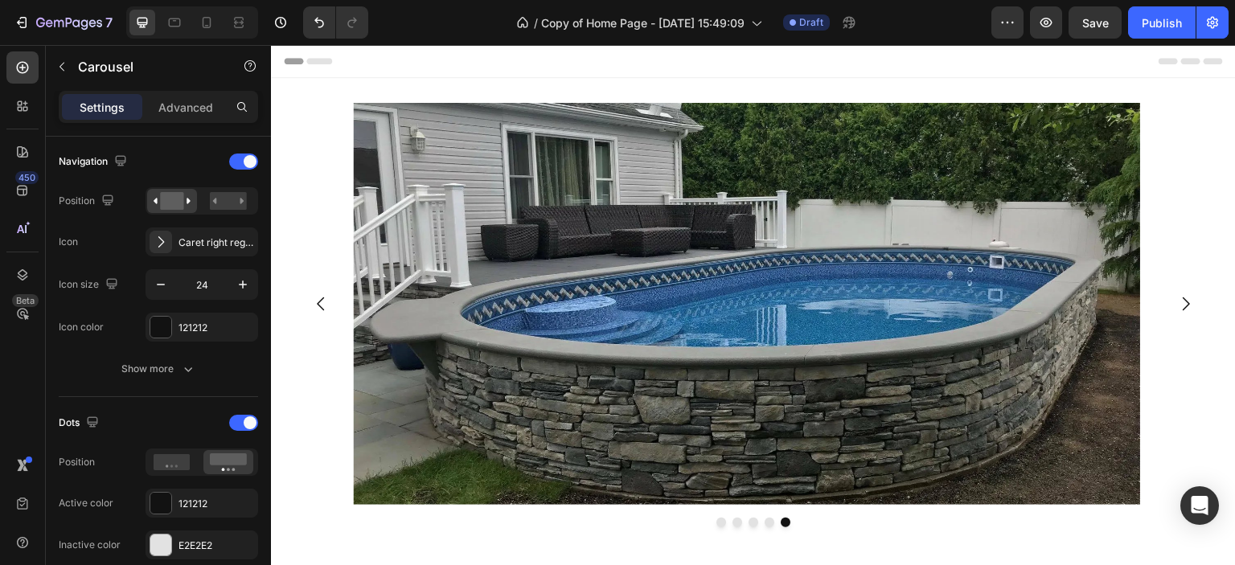
click at [325, 299] on icon "Carousel Back Arrow" at bounding box center [320, 303] width 19 height 19
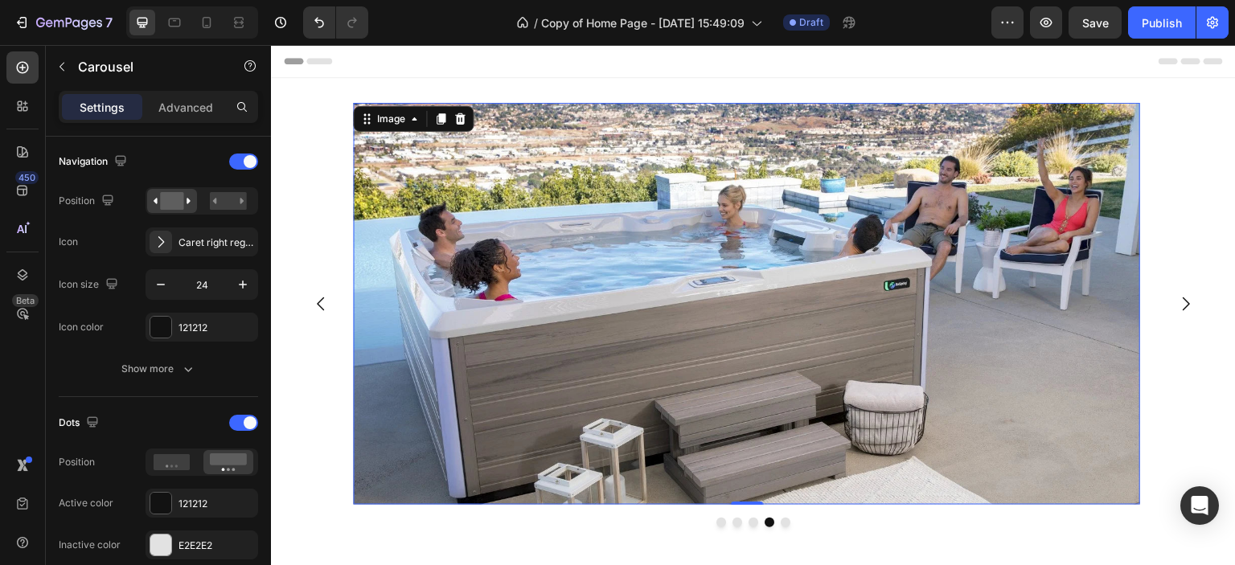
click at [742, 213] on img at bounding box center [747, 304] width 787 height 402
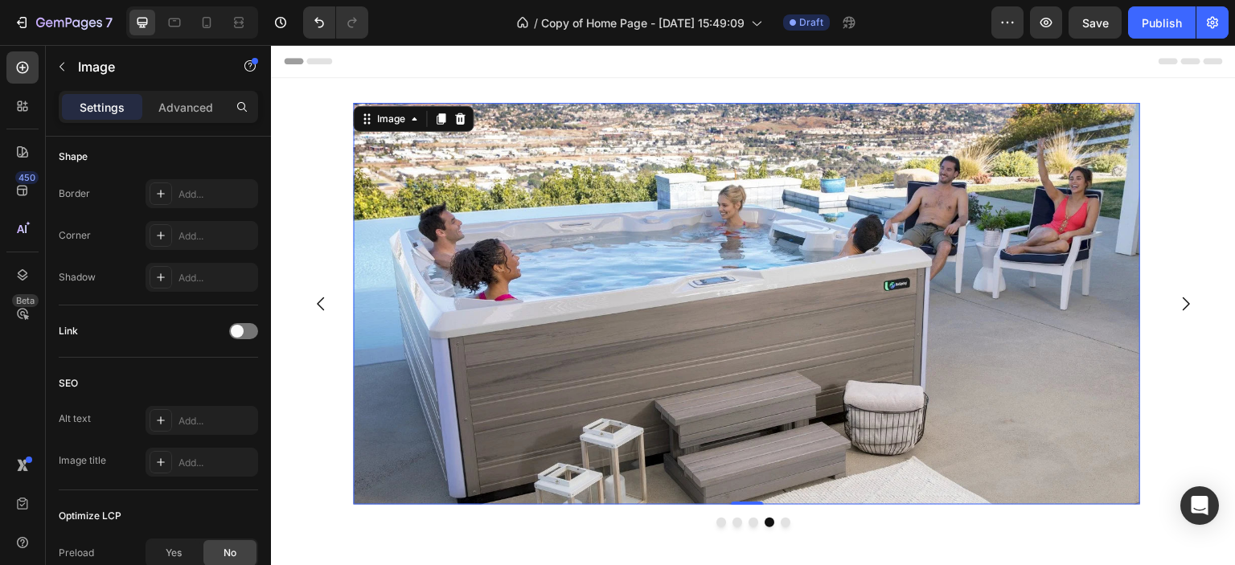
scroll to position [0, 0]
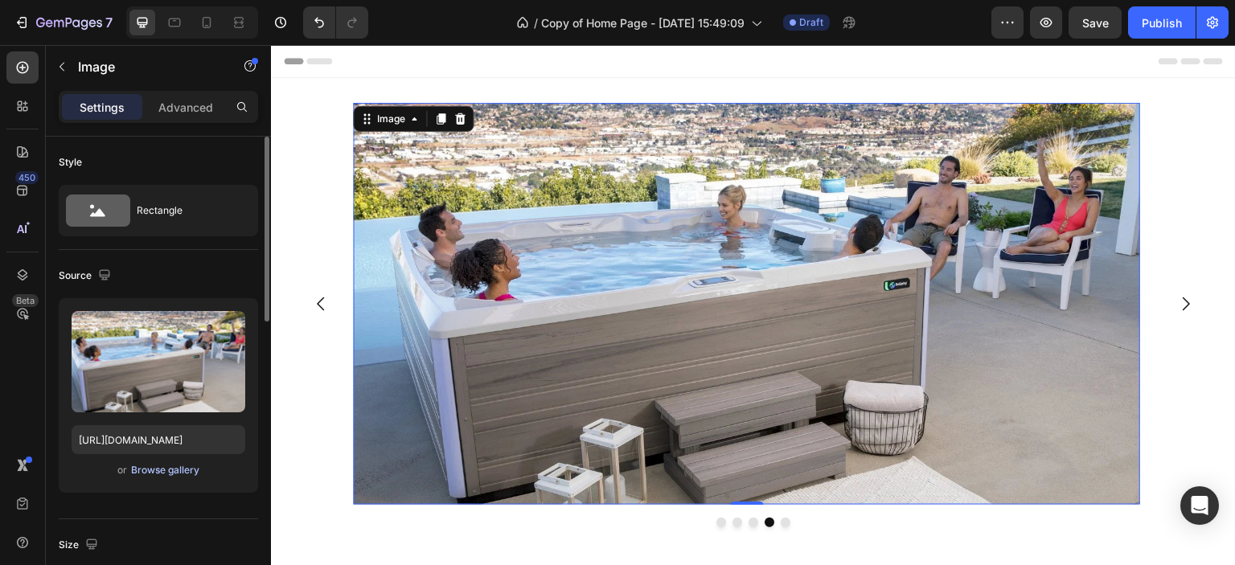
click at [174, 470] on div "Browse gallery" at bounding box center [165, 470] width 68 height 14
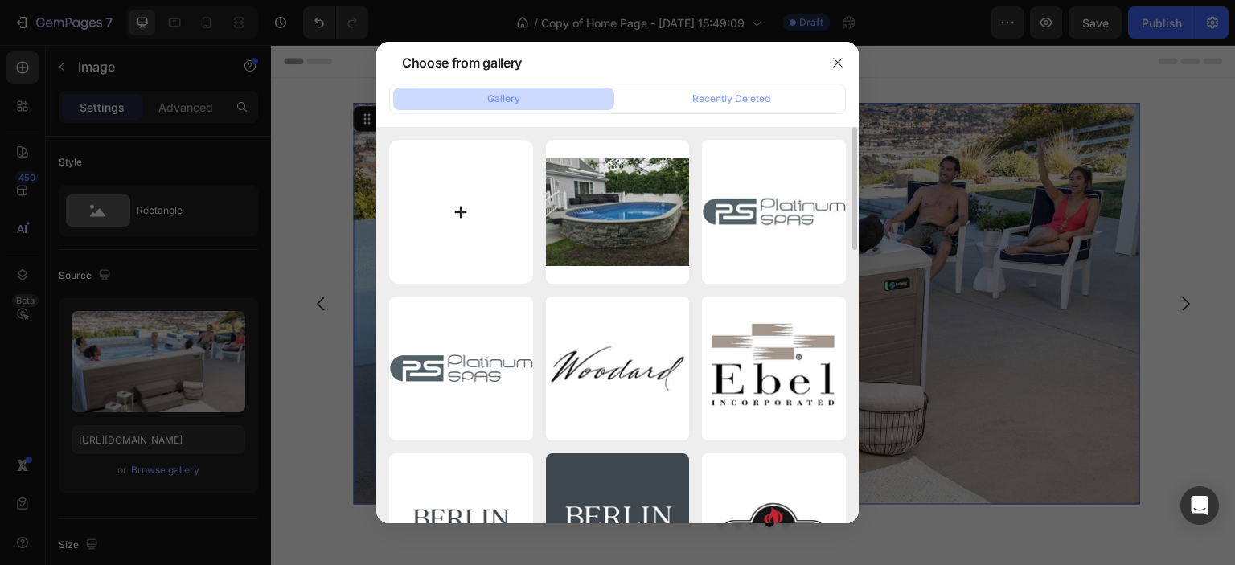
click at [461, 212] on input "file" at bounding box center [461, 212] width 144 height 144
type input "C:\fakepath\Grill_Lifestyle__87230.jpg"
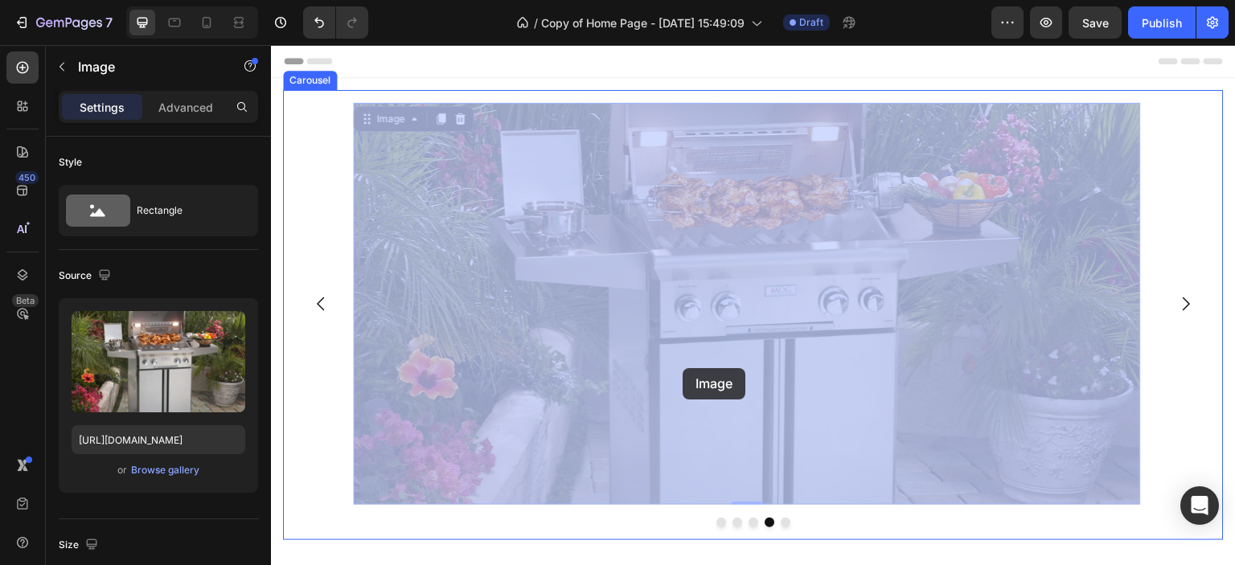
drag, startPoint x: 709, startPoint y: 298, endPoint x: 683, endPoint y: 369, distance: 76.1
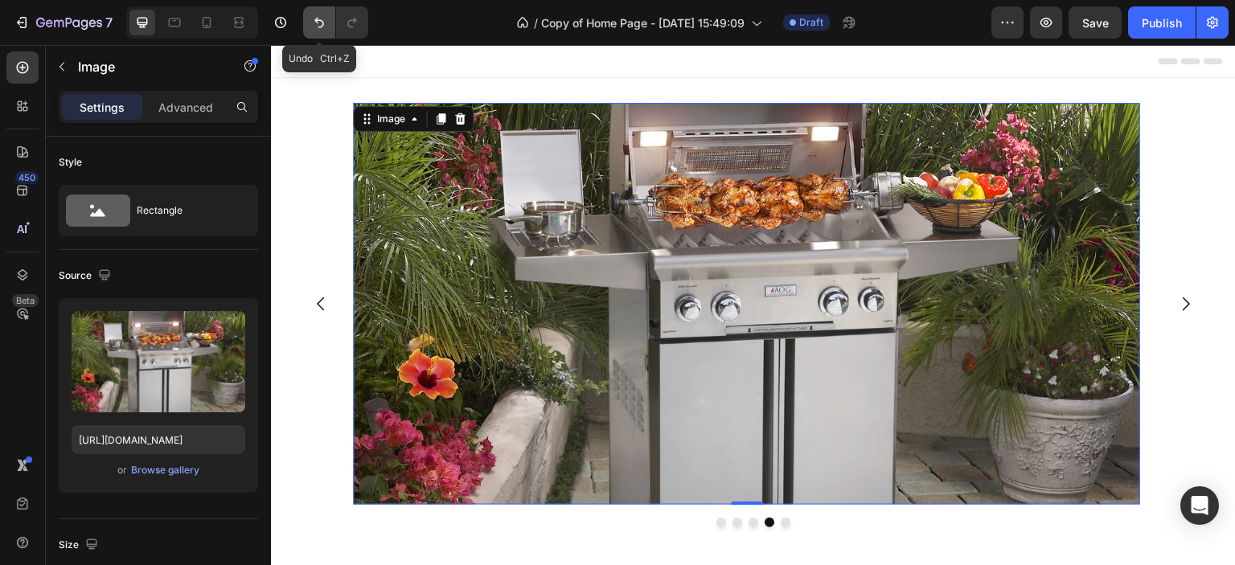
click at [319, 18] on icon "Undo/Redo" at bounding box center [319, 22] width 16 height 16
click at [318, 16] on icon "Undo/Redo" at bounding box center [319, 22] width 16 height 16
type input "https://cdn.shopify.com/s/files/1/0068/2596/7714/files/gempages_580520004194141…"
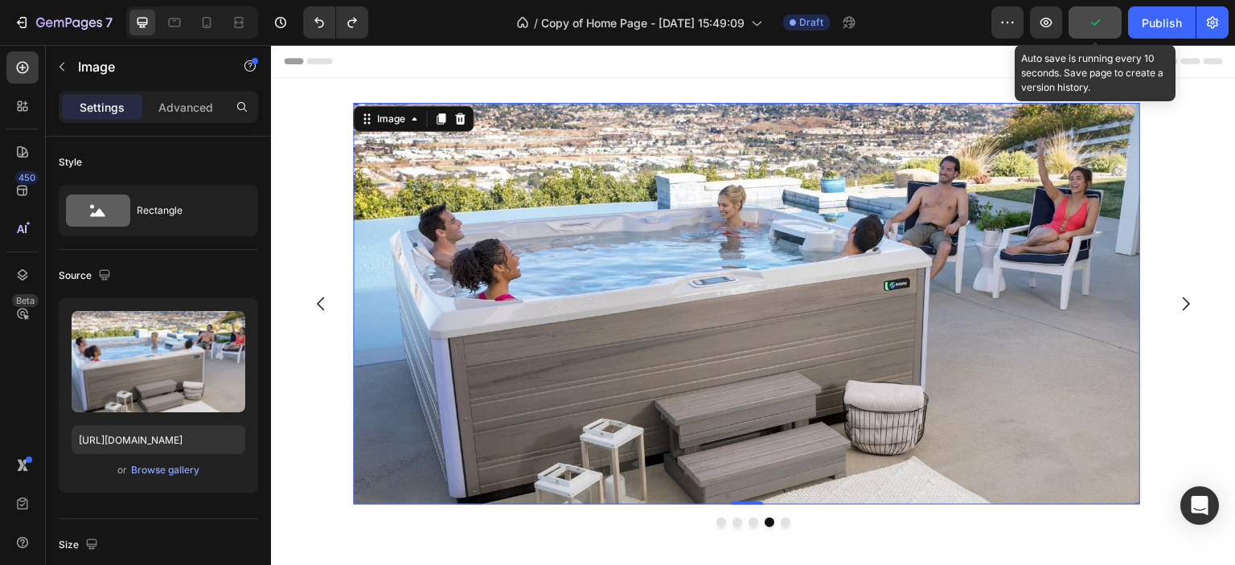
click at [1094, 17] on icon "button" at bounding box center [1095, 22] width 16 height 16
click at [1100, 10] on button "Save" at bounding box center [1095, 22] width 53 height 32
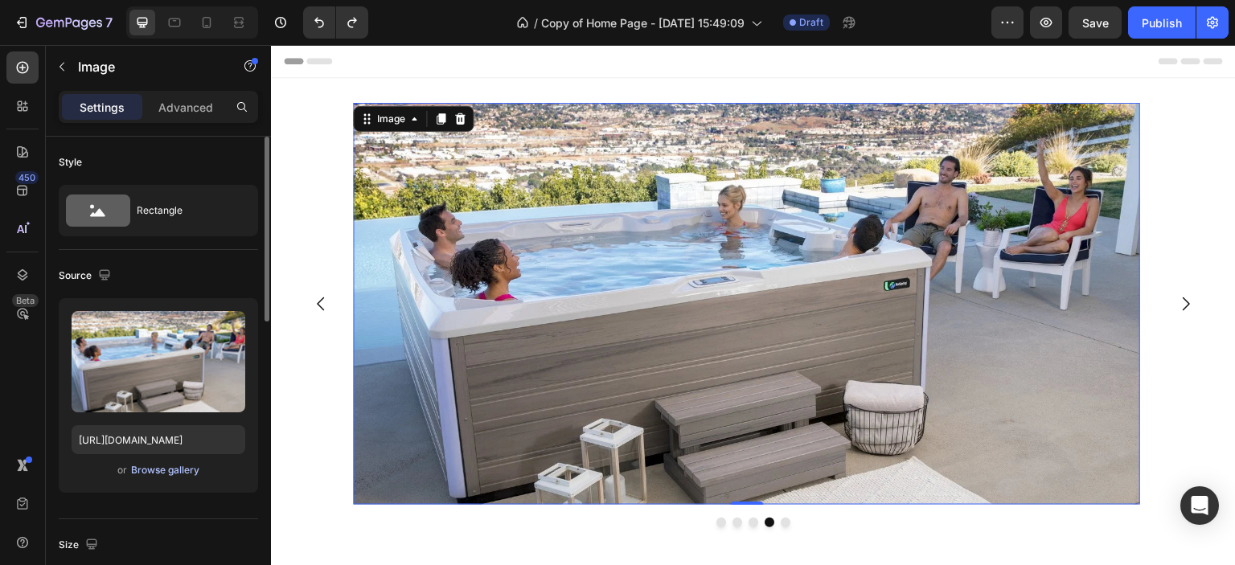
click at [150, 472] on div "Browse gallery" at bounding box center [165, 470] width 68 height 14
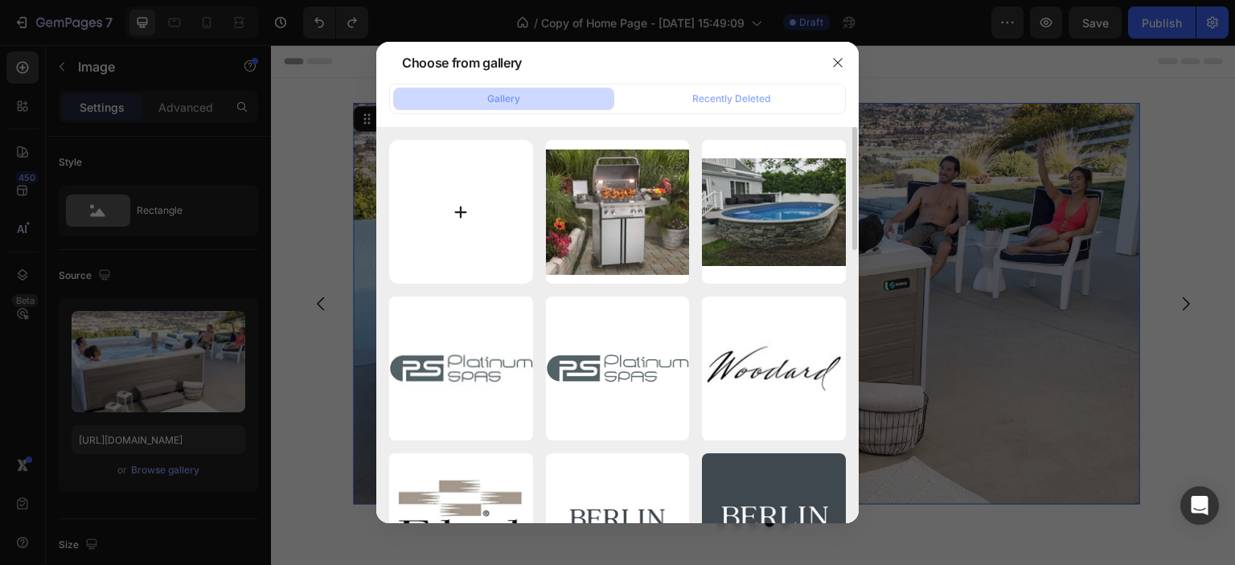
click at [460, 203] on input "file" at bounding box center [461, 212] width 144 height 144
type input "C:\fakepath\Grill_Lifestyle__87230.jpg"
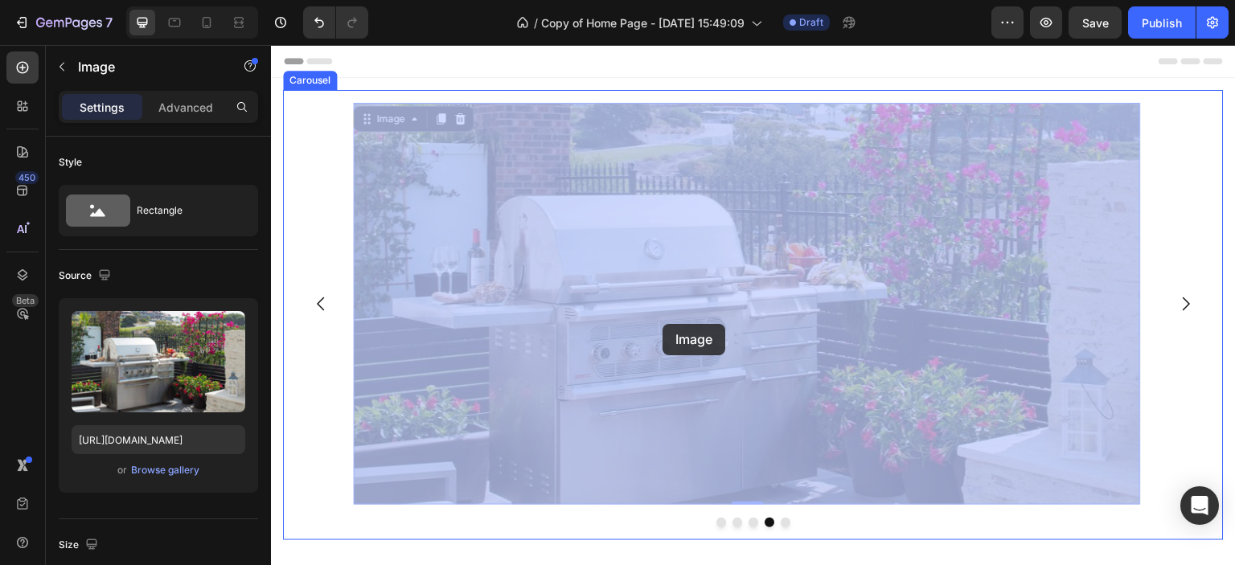
drag, startPoint x: 631, startPoint y: 369, endPoint x: 663, endPoint y: 323, distance: 56.0
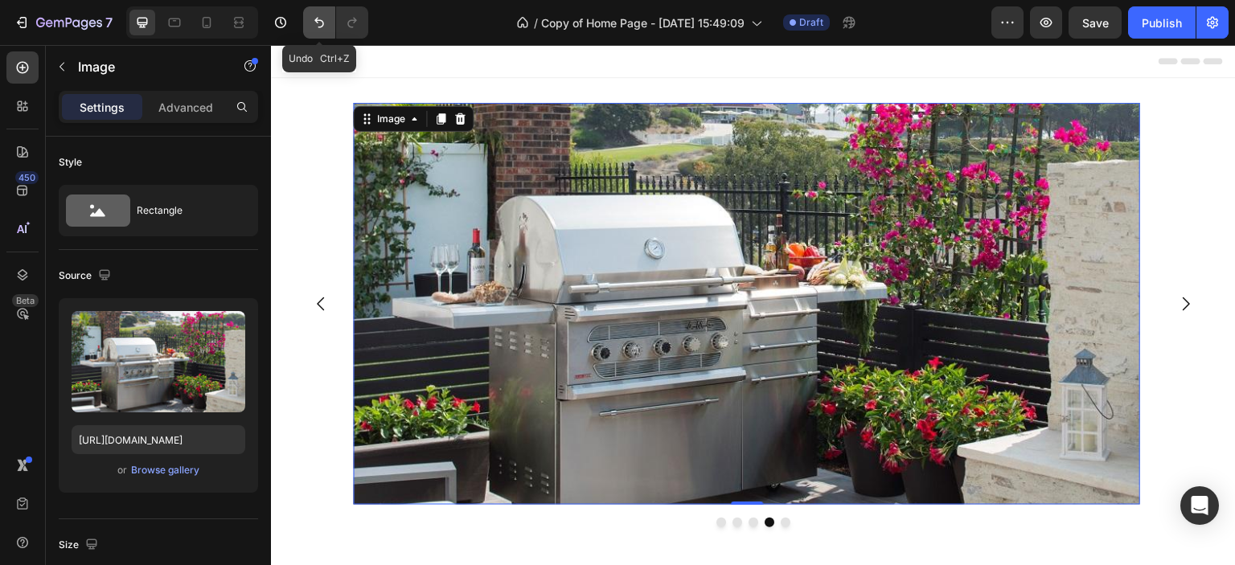
click at [319, 19] on icon "Undo/Redo" at bounding box center [319, 22] width 16 height 16
click at [320, 18] on icon "Undo/Redo" at bounding box center [319, 22] width 16 height 16
type input "https://cdn.shopify.com/s/files/1/0068/2596/7714/files/gempages_580520004194141…"
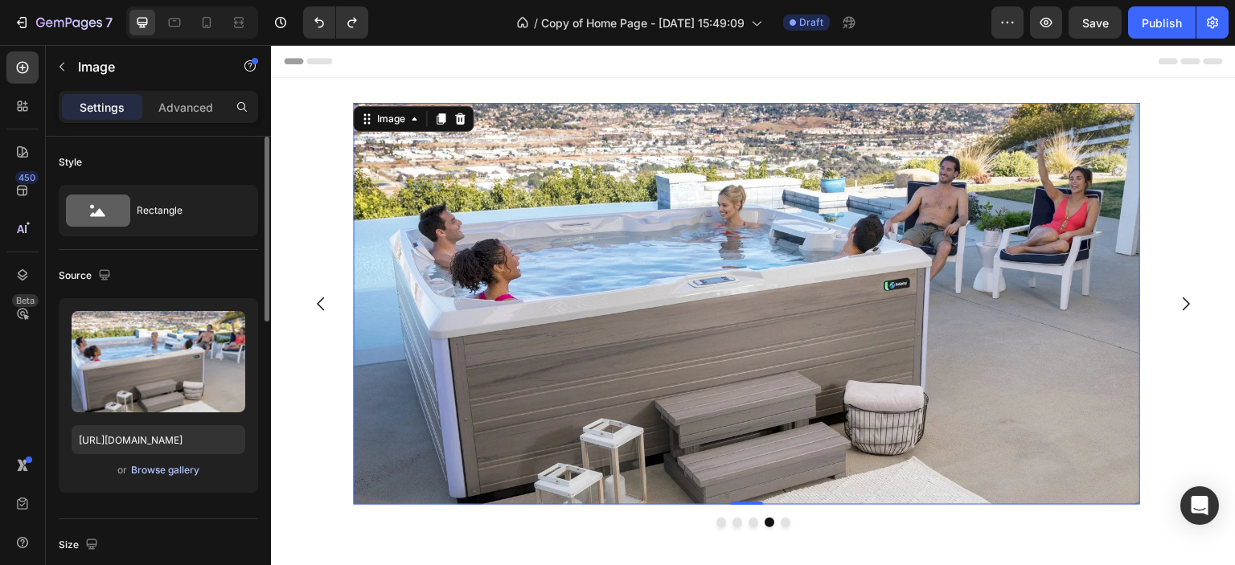
click at [166, 467] on div "Browse gallery" at bounding box center [165, 470] width 68 height 14
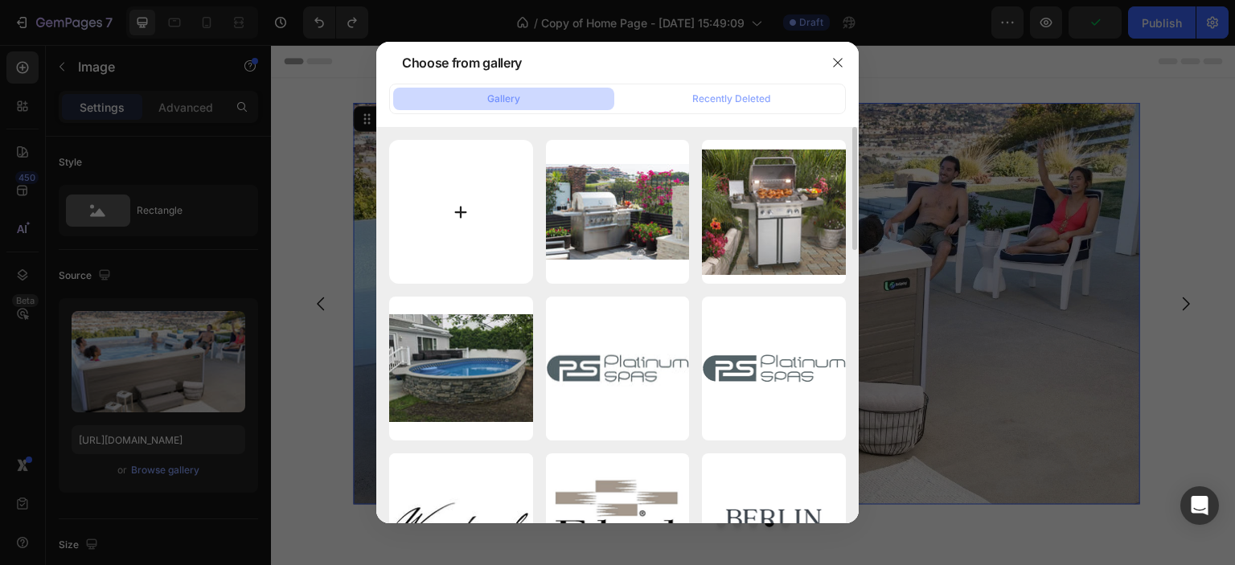
click at [463, 208] on input "file" at bounding box center [461, 212] width 144 height 144
type input "C:\fakepath\Grill_Lifestyle__87230.jpg"
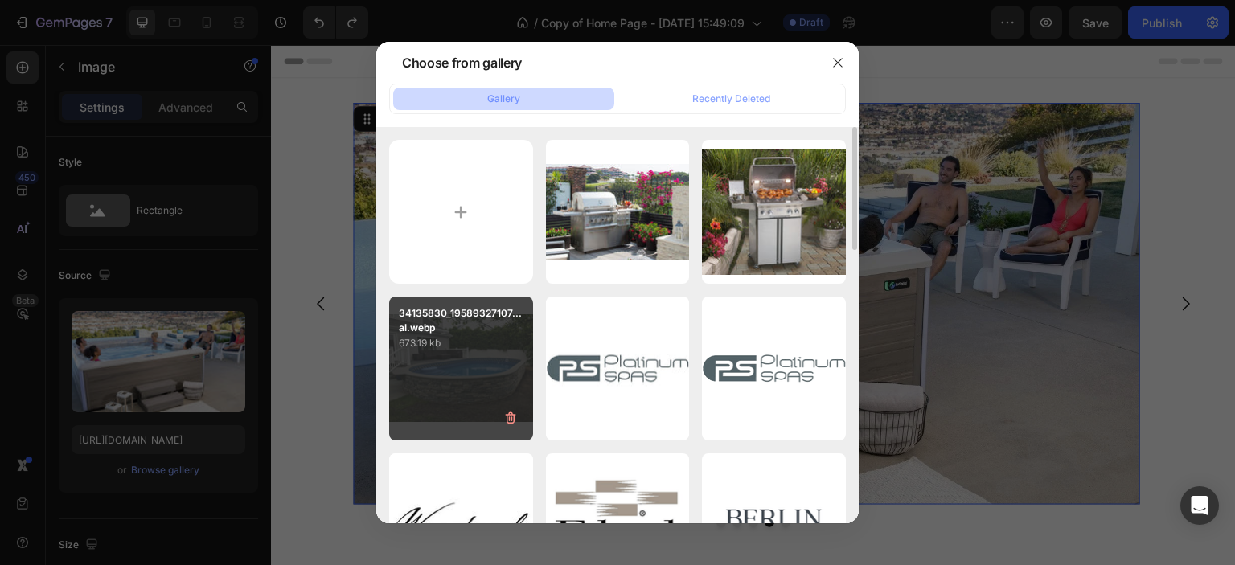
type input "https://cdn.shopify.com/s/files/1/0068/2596/7714/files/gempages_580520004194141…"
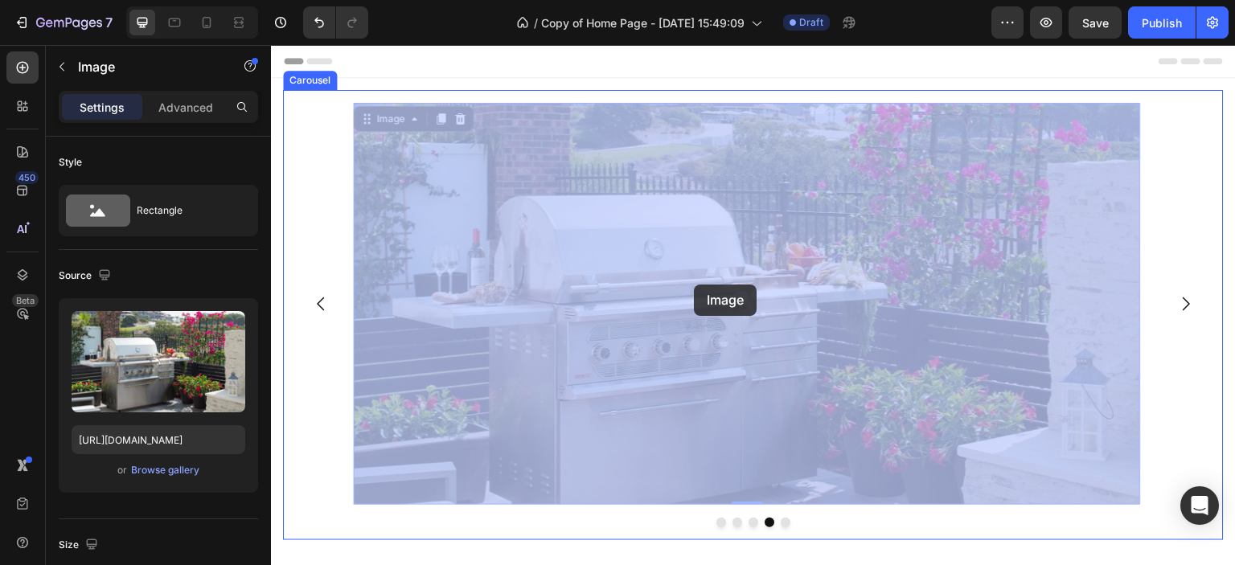
drag, startPoint x: 654, startPoint y: 339, endPoint x: 694, endPoint y: 285, distance: 67.2
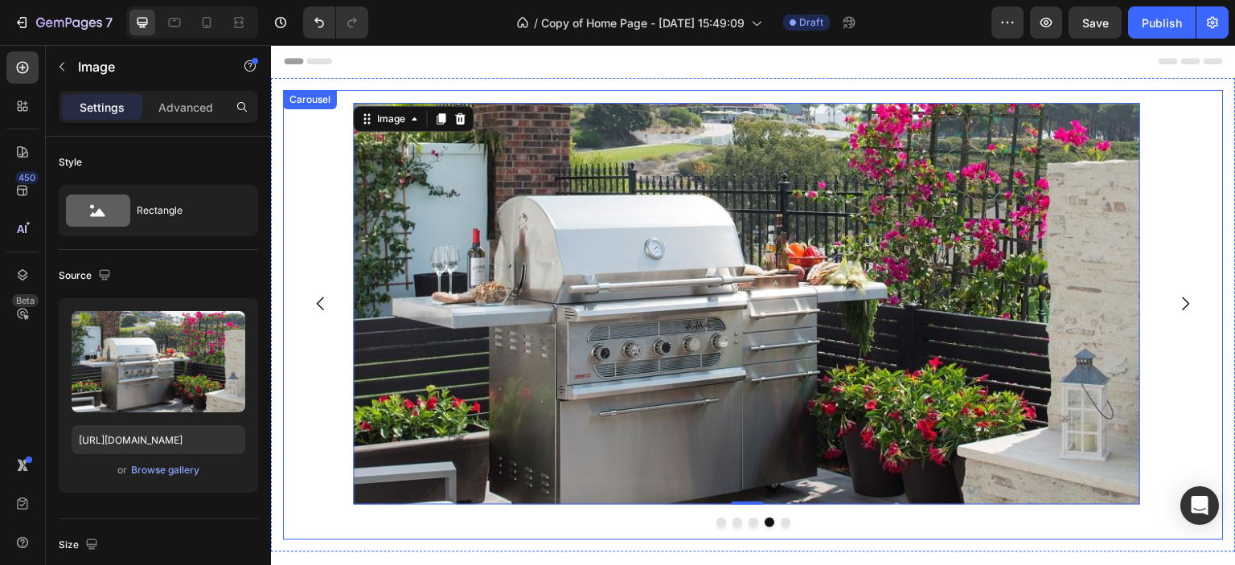
click at [321, 300] on icon "Carousel Back Arrow" at bounding box center [320, 305] width 7 height 14
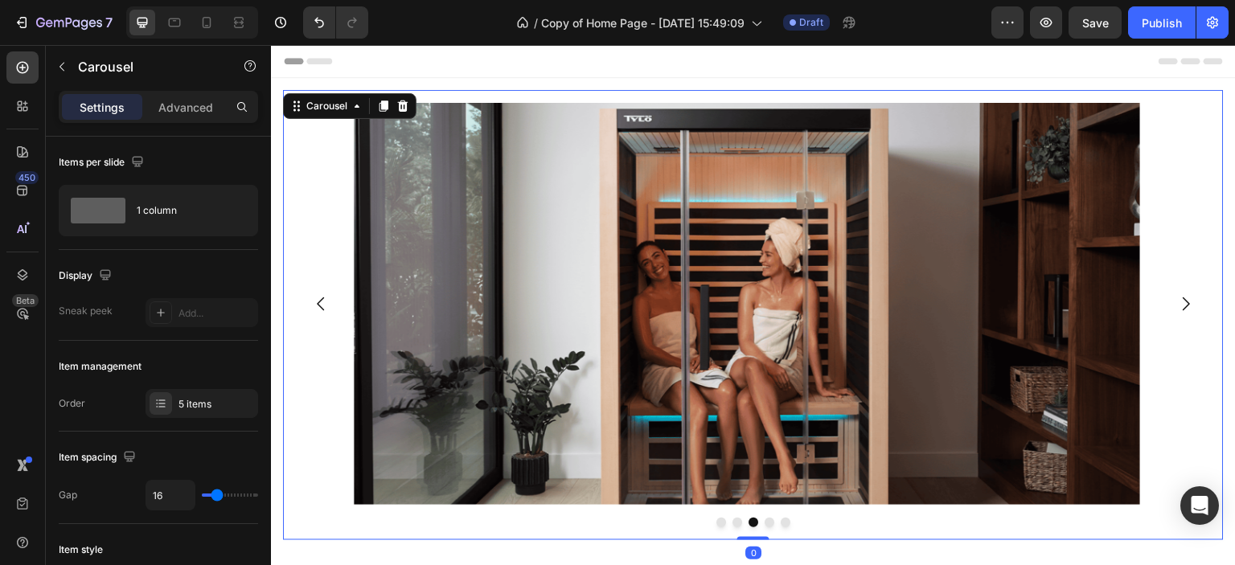
click at [323, 299] on icon "Carousel Back Arrow" at bounding box center [320, 303] width 19 height 19
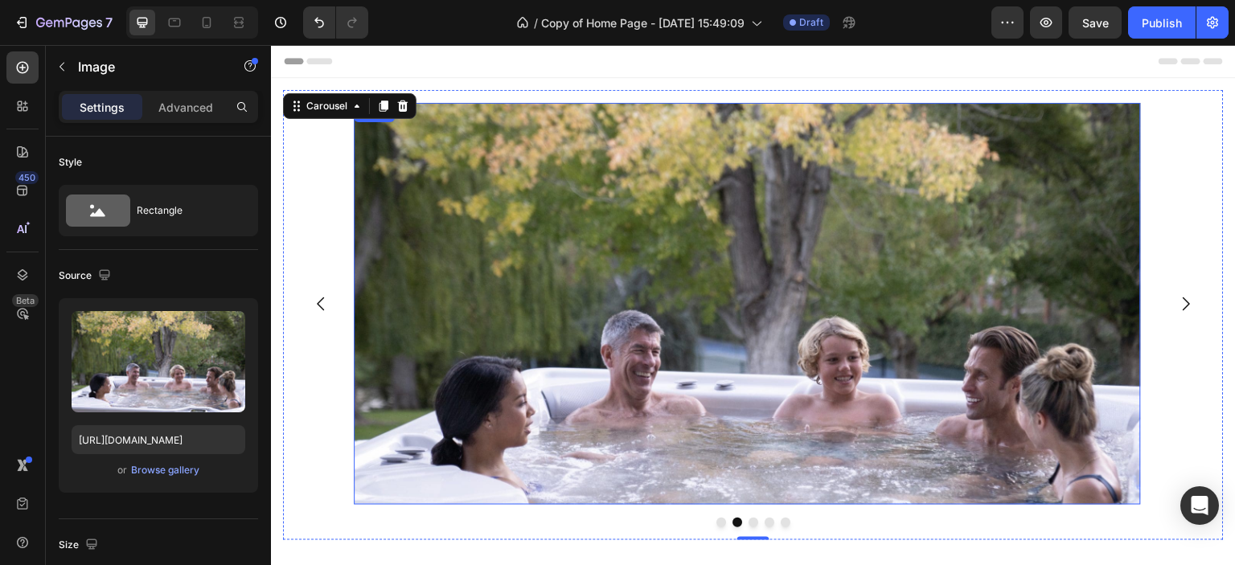
click at [691, 322] on img at bounding box center [747, 304] width 787 height 402
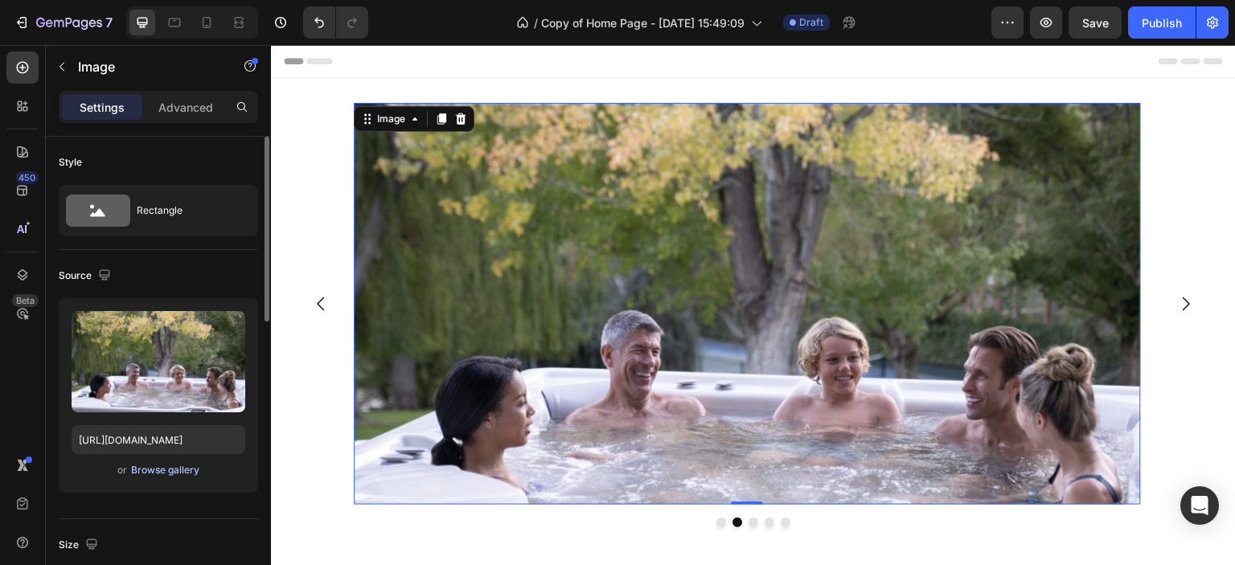
click at [167, 469] on div "Browse gallery" at bounding box center [165, 470] width 68 height 14
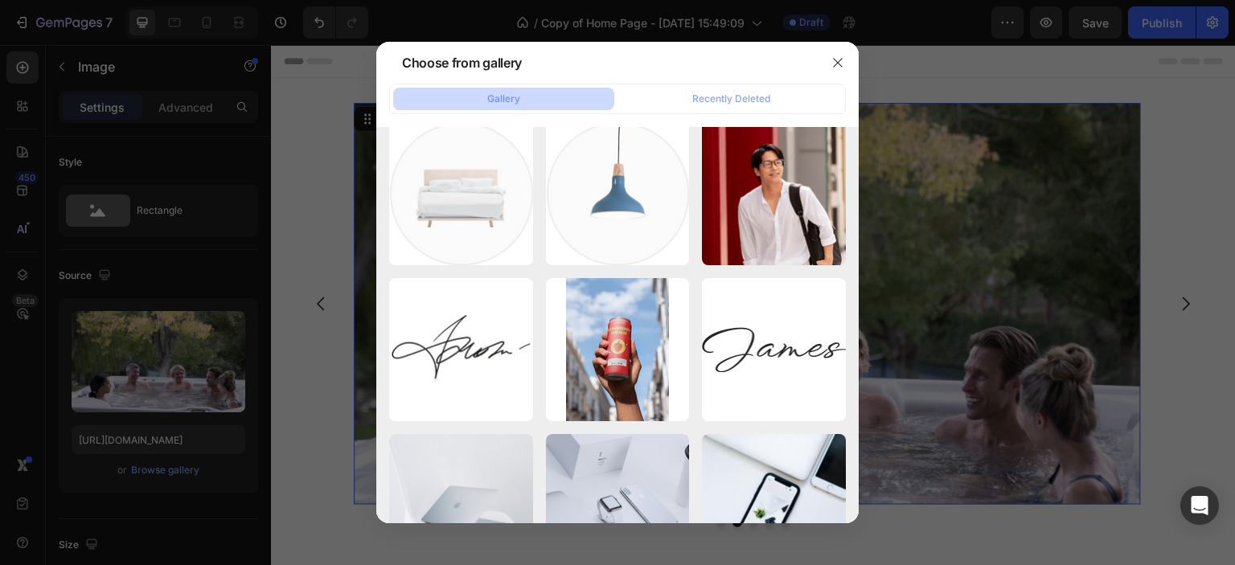
scroll to position [2533, 0]
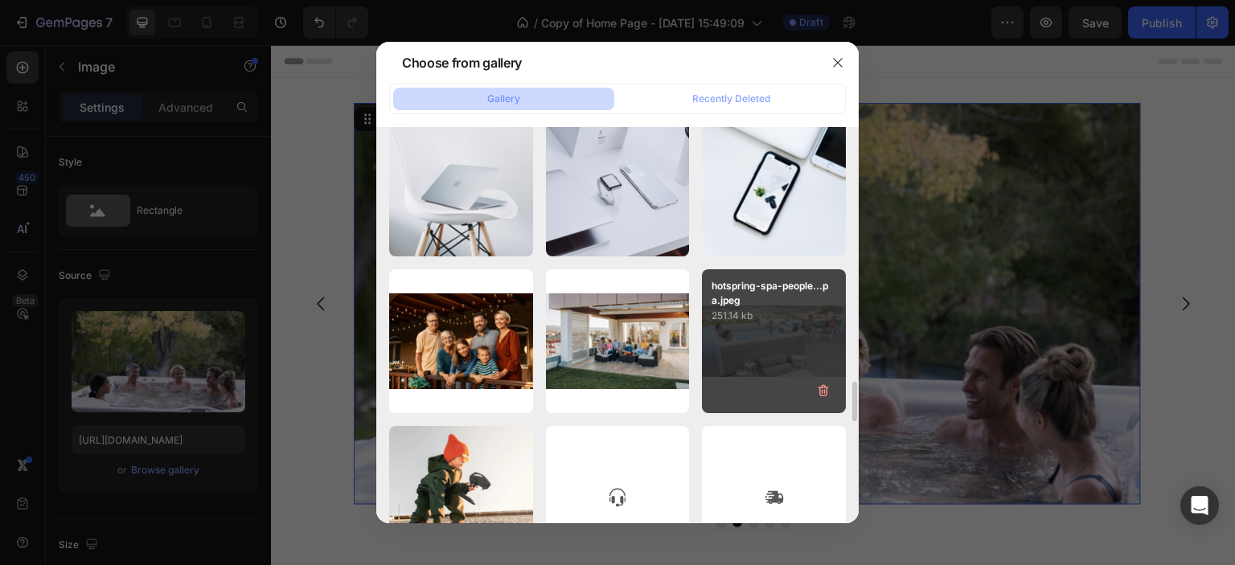
click at [777, 331] on div "hotspring-spa-people...pa.jpeg 251.14 kb" at bounding box center [774, 341] width 144 height 144
type input "https://cdn.shopify.com/s/files/1/0068/2596/7714/files/gempages_580520004194141…"
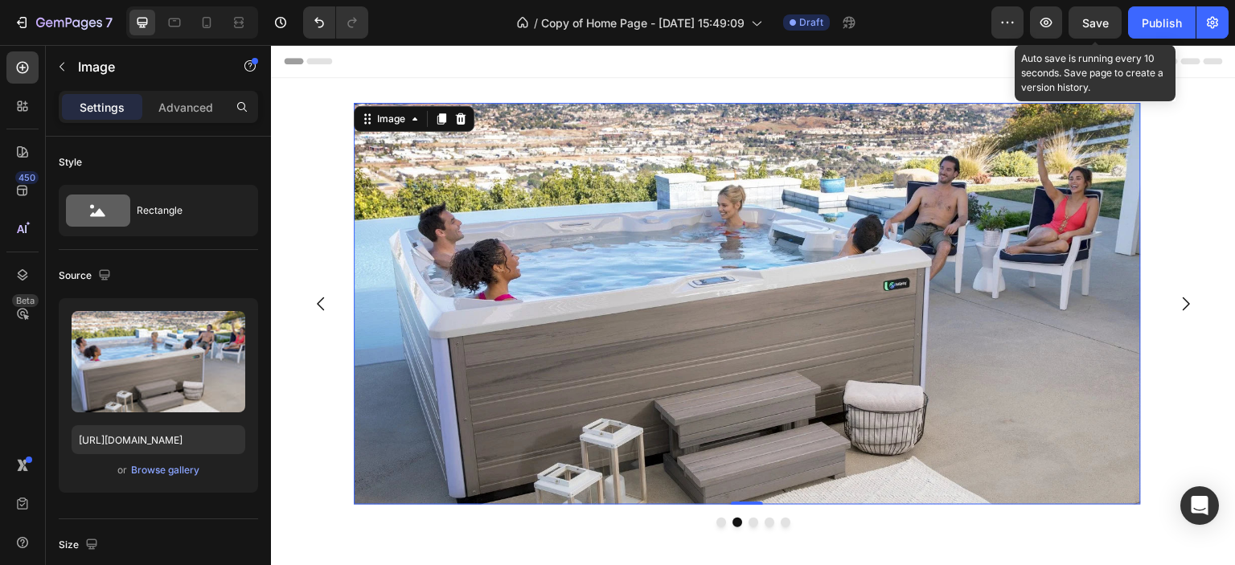
click at [1091, 23] on span "Save" at bounding box center [1096, 23] width 27 height 14
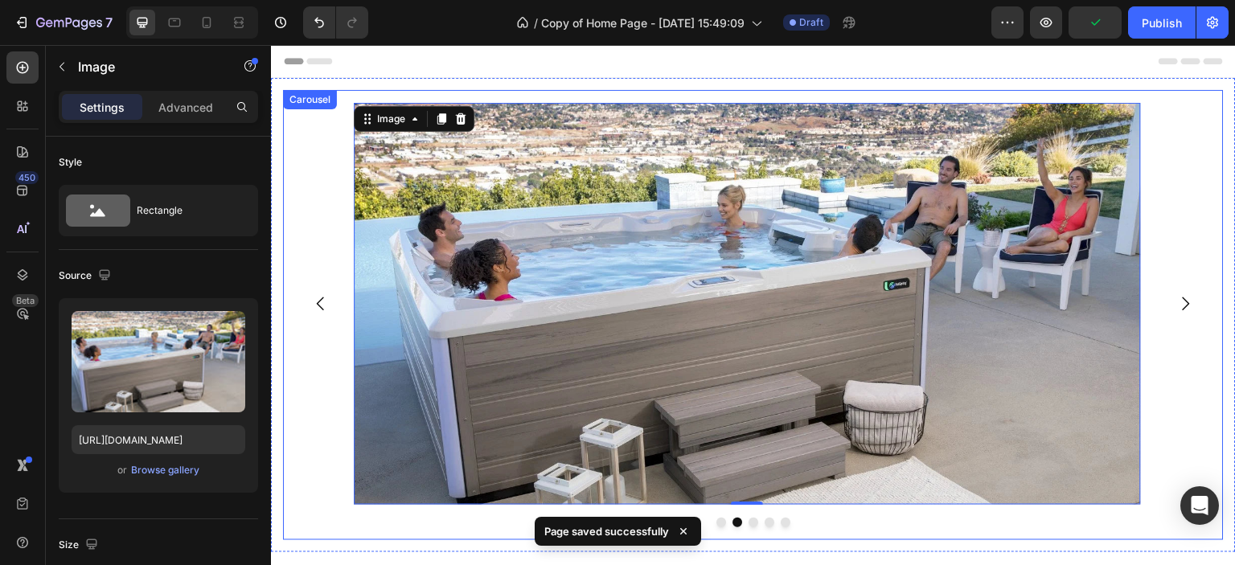
click at [323, 306] on icon "Carousel Back Arrow" at bounding box center [320, 303] width 19 height 19
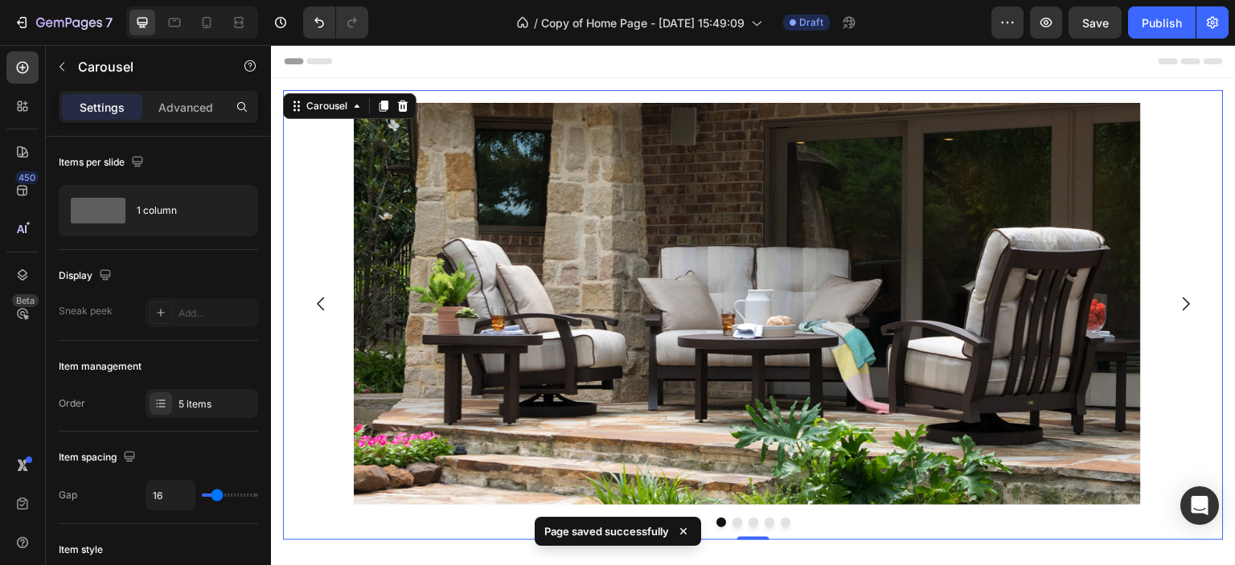
click at [1183, 302] on icon "Carousel Next Arrow" at bounding box center [1186, 305] width 7 height 14
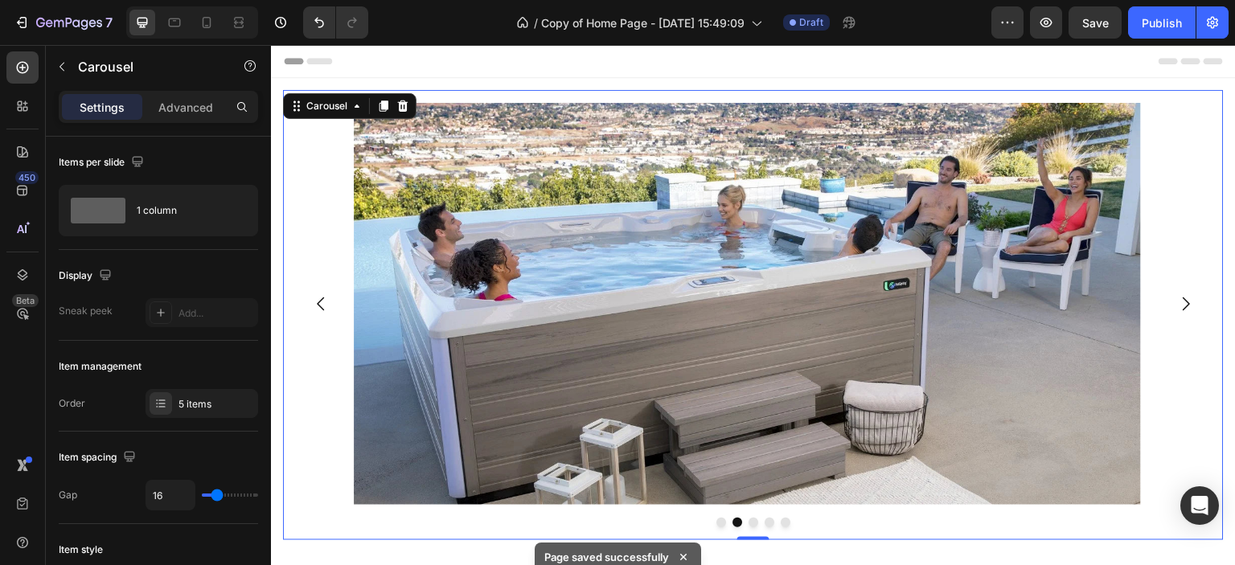
click at [1177, 302] on icon "Carousel Next Arrow" at bounding box center [1186, 303] width 19 height 19
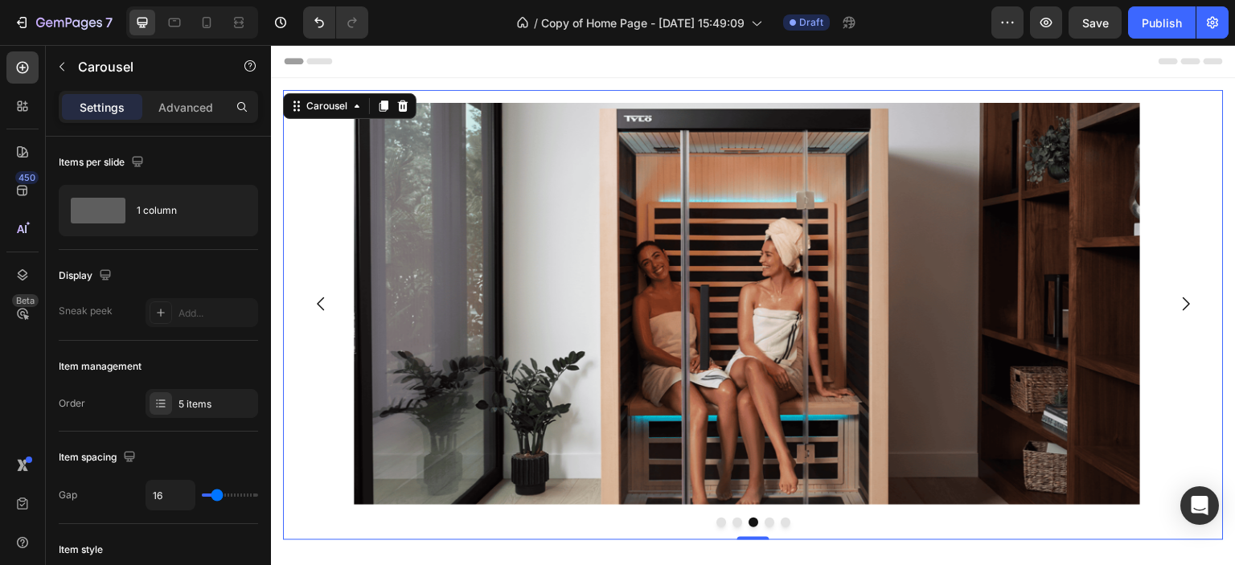
click at [1183, 305] on icon "Carousel Next Arrow" at bounding box center [1186, 305] width 7 height 14
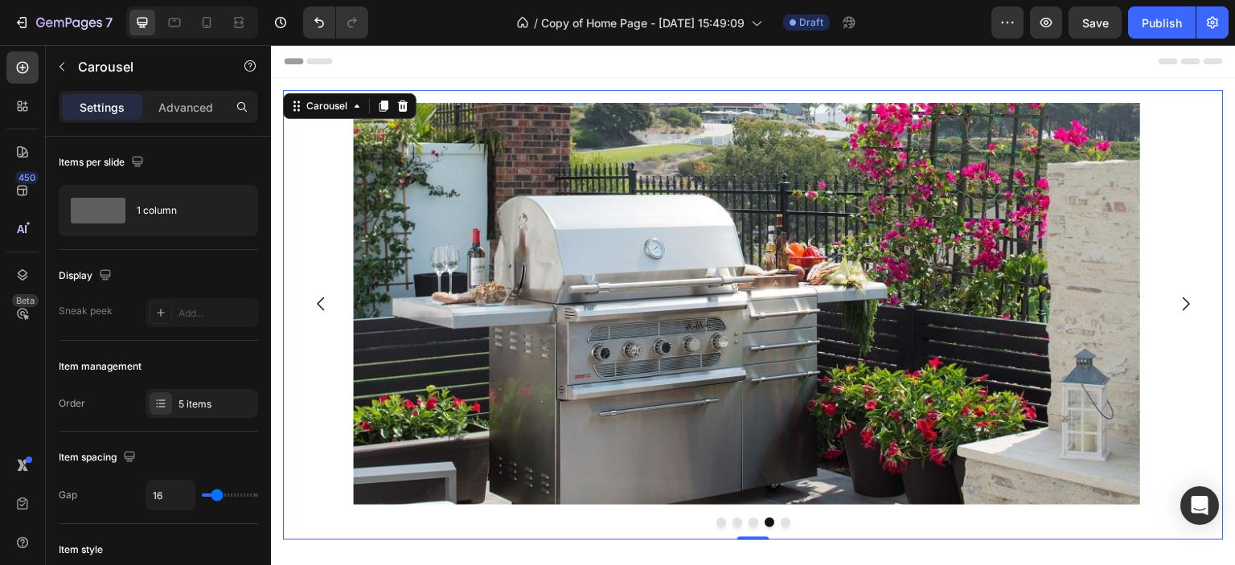
click at [1177, 305] on icon "Carousel Next Arrow" at bounding box center [1186, 303] width 19 height 19
